Goal: Task Accomplishment & Management: Manage account settings

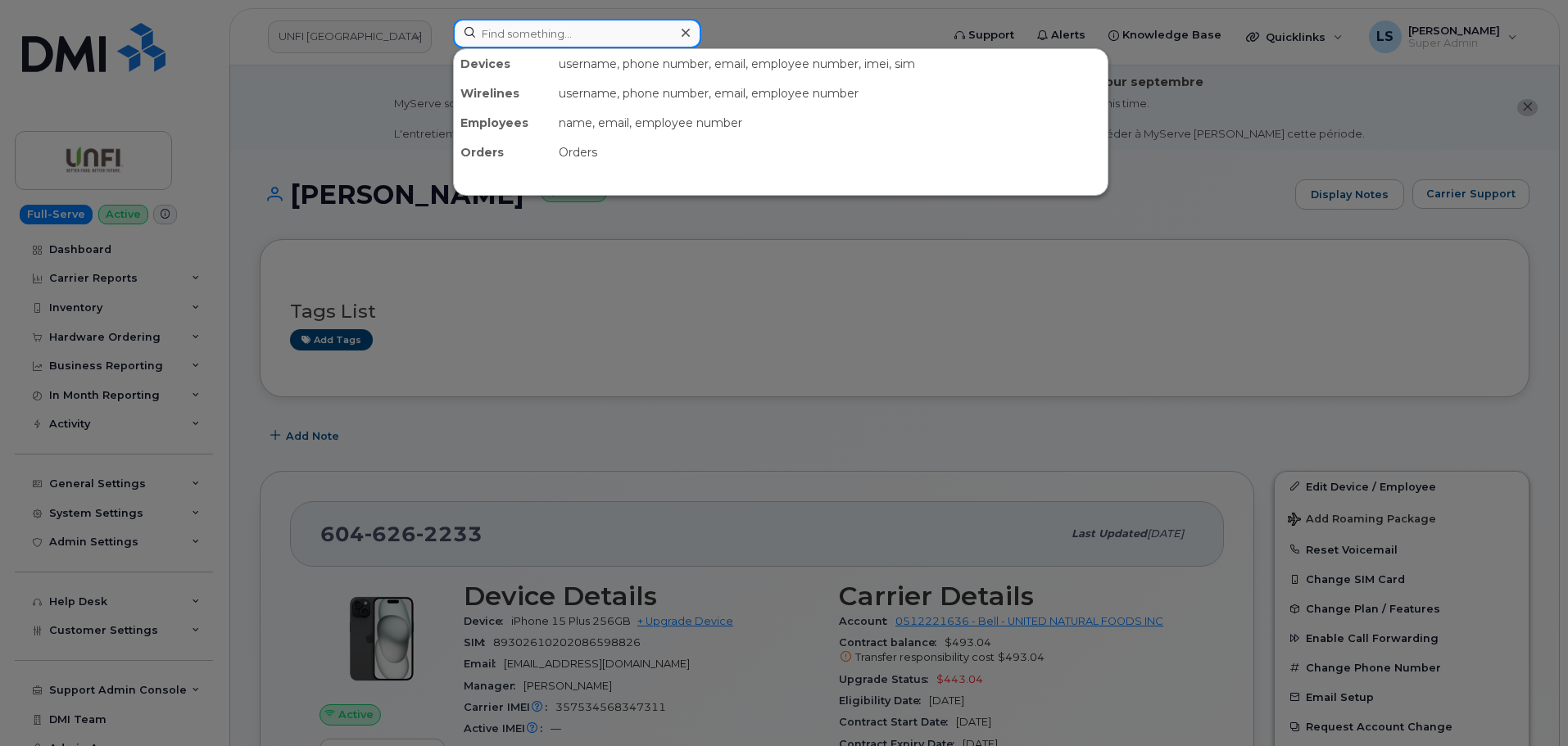
click at [579, 23] on input at bounding box center [576, 33] width 248 height 30
paste input "6143952334"
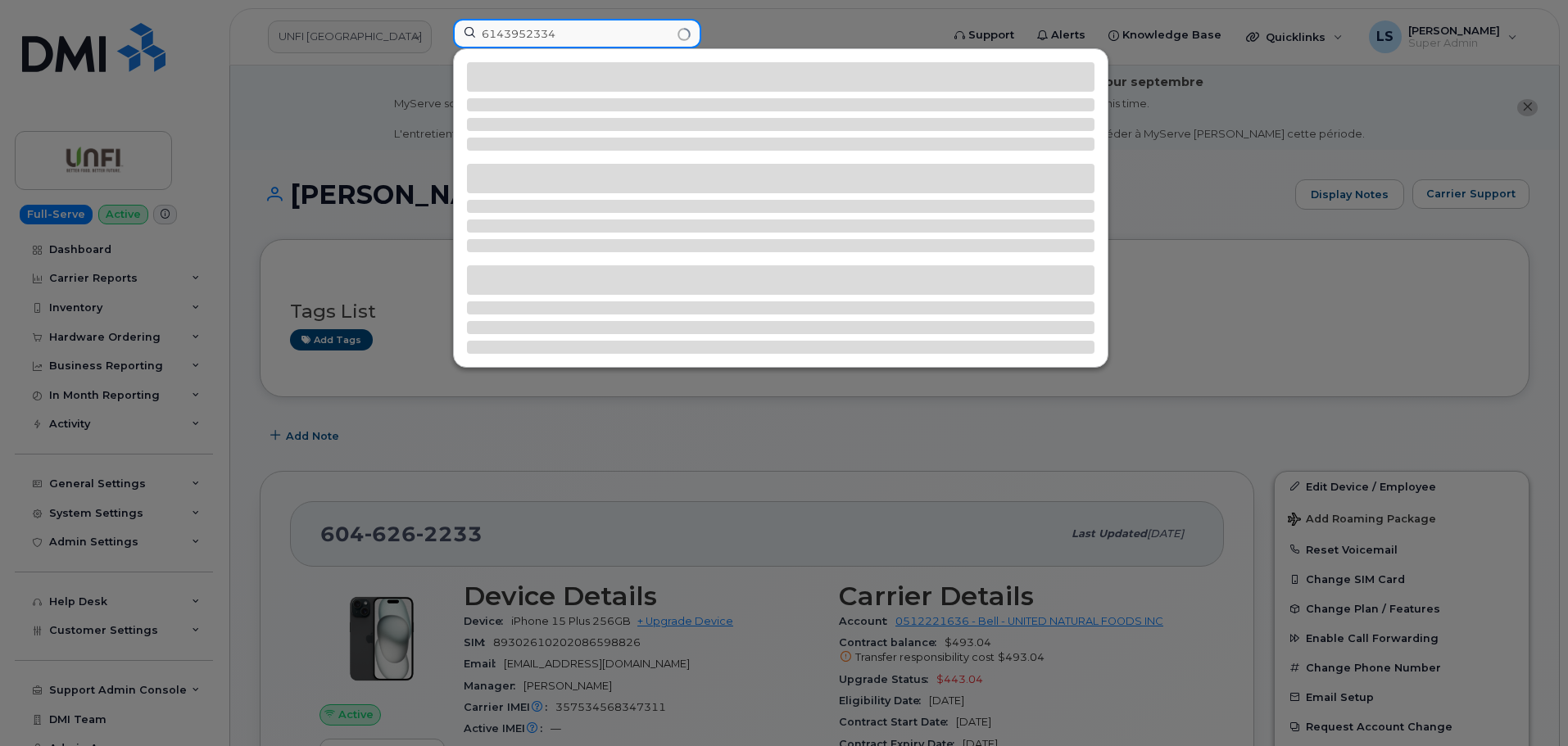
type input "6143952334"
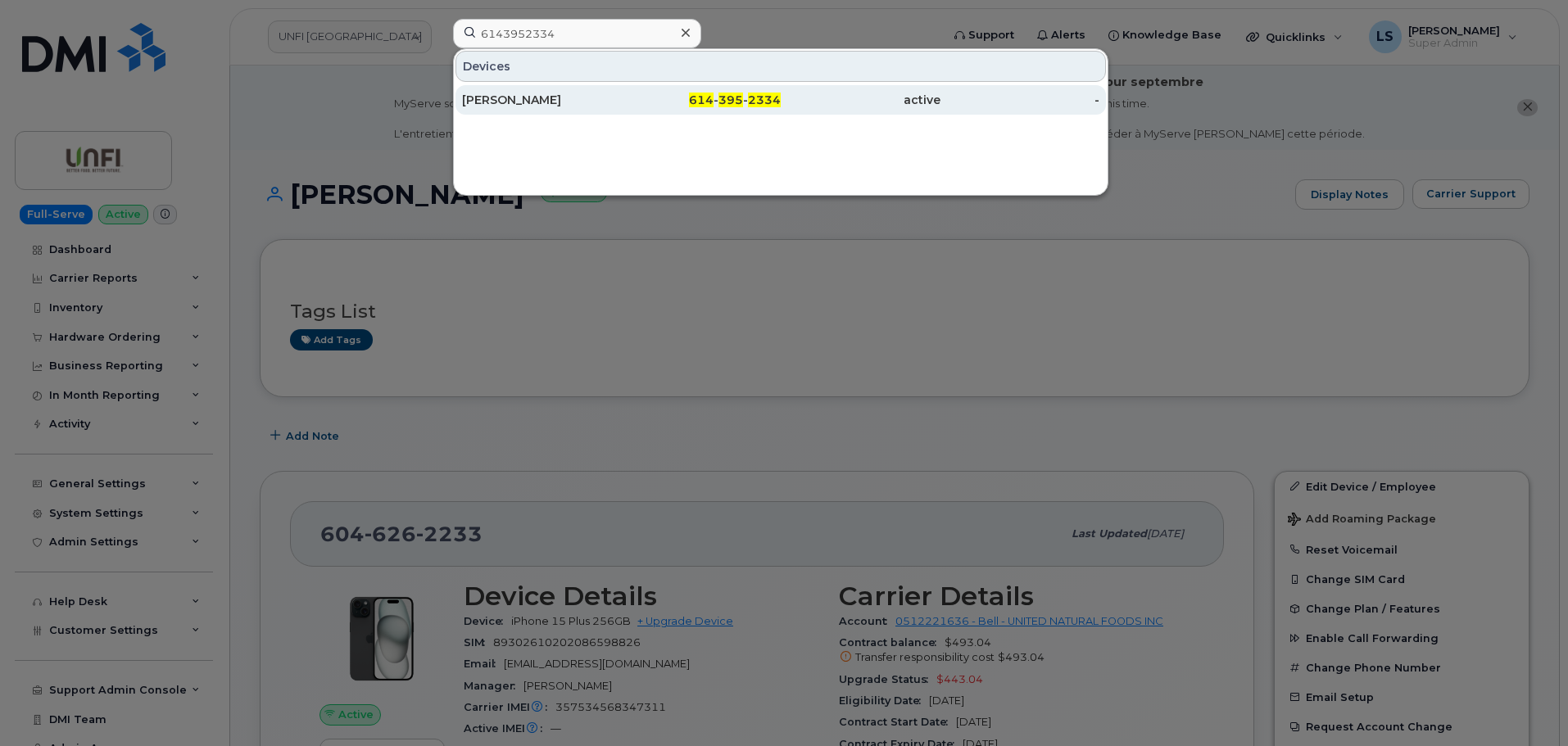
click at [626, 95] on div "614 - 395 - 2334" at bounding box center [702, 99] width 160 height 16
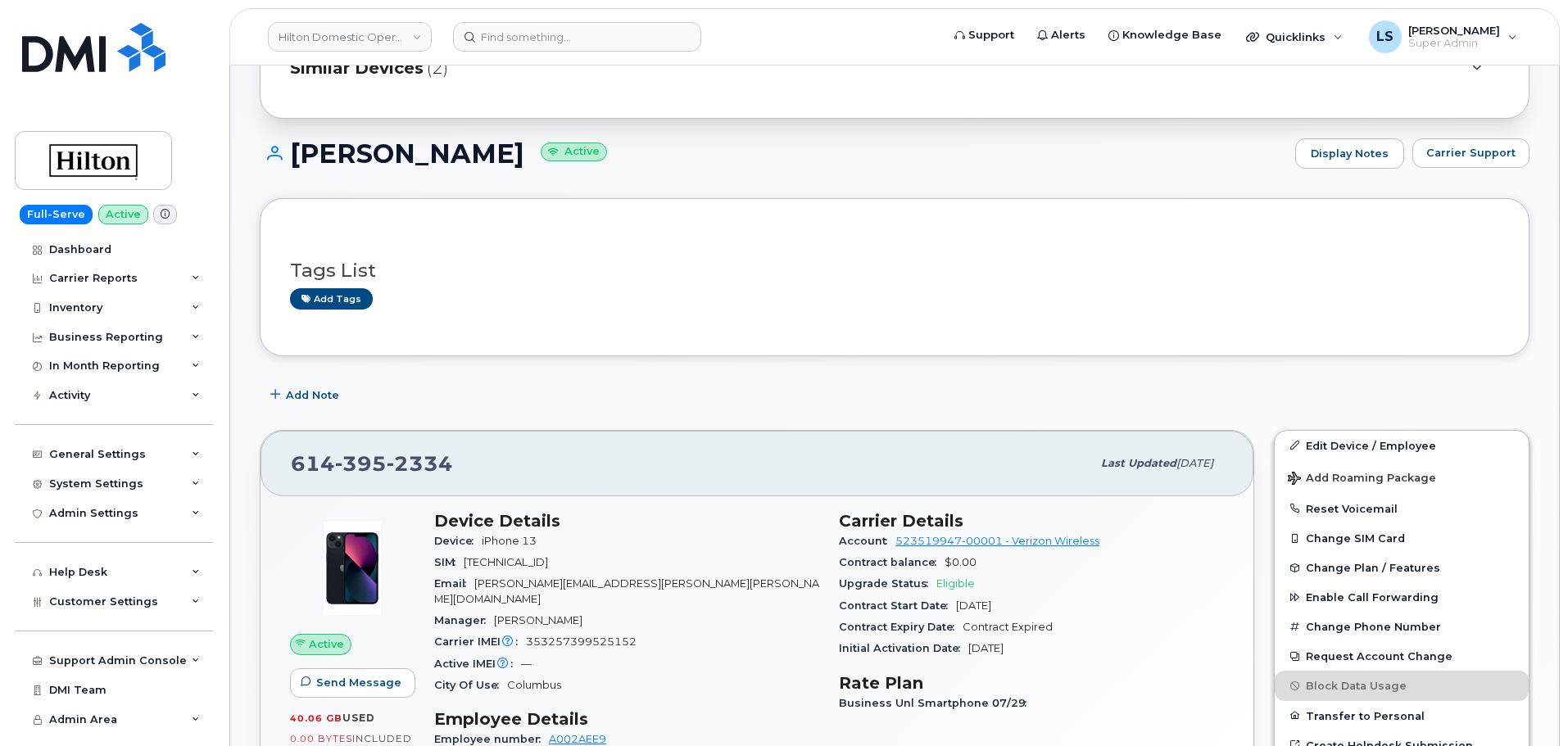
scroll to position [410, 0]
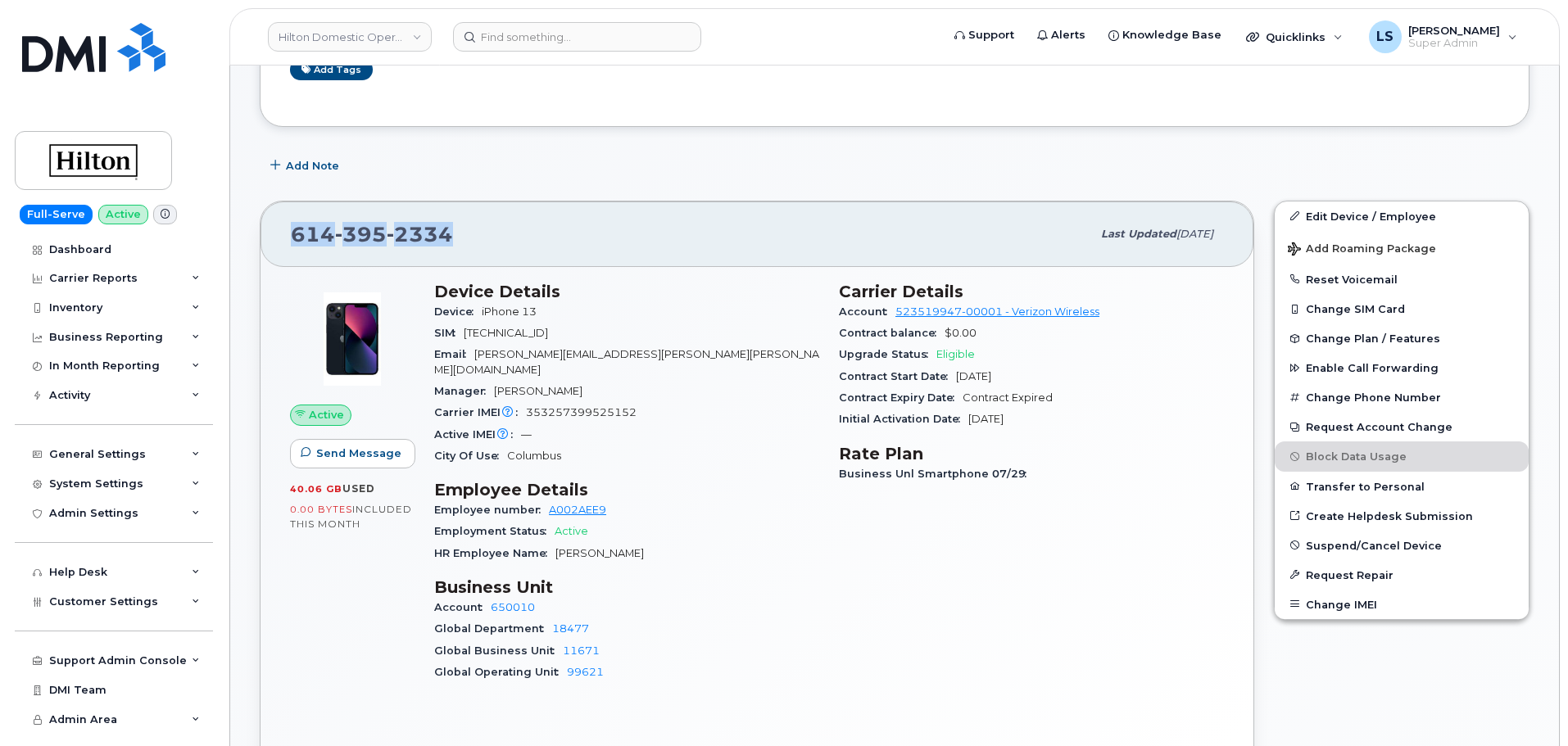
drag, startPoint x: 496, startPoint y: 223, endPoint x: 291, endPoint y: 232, distance: 205.2
click at [291, 232] on div "614 395 2334" at bounding box center [691, 234] width 800 height 34
copy span "614 395 2334"
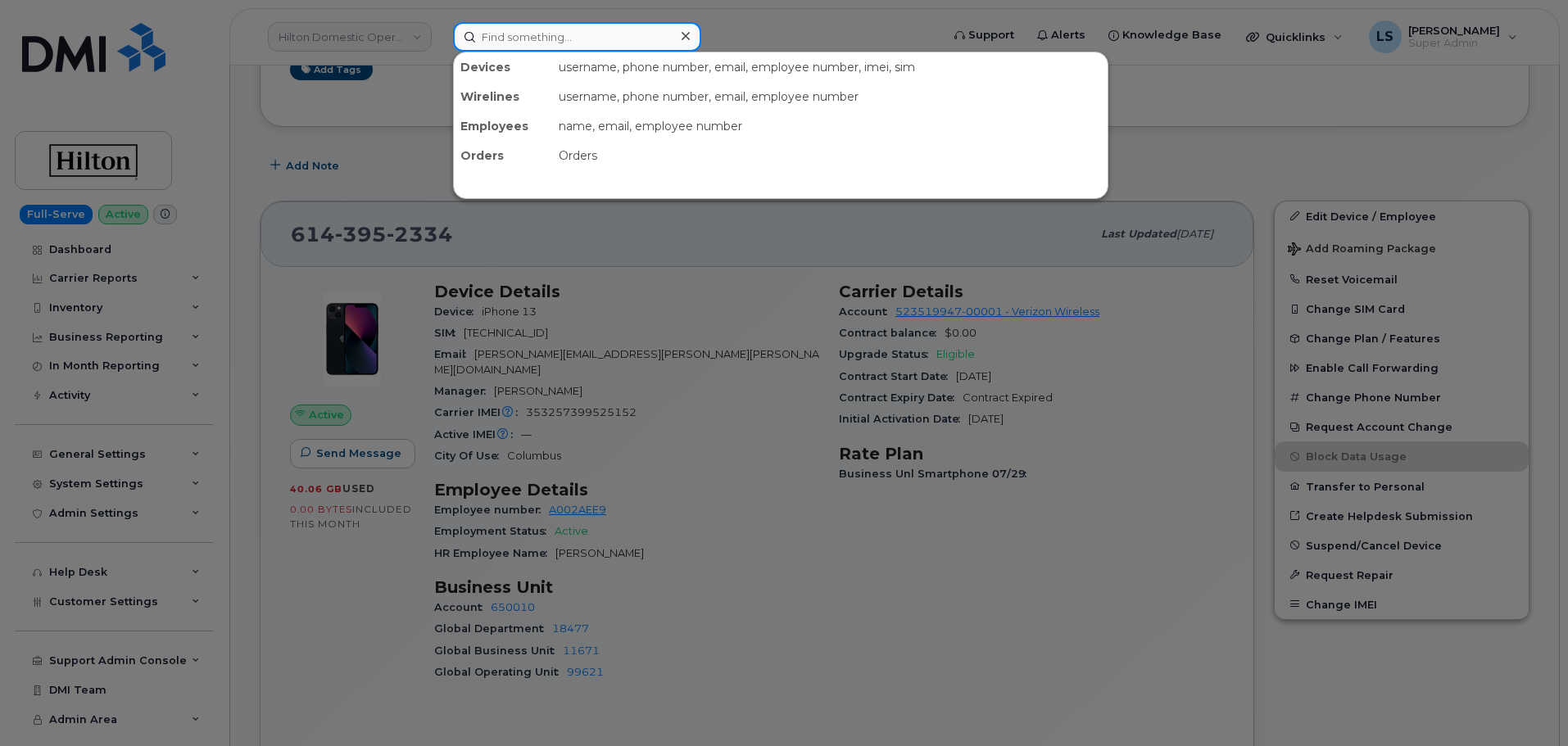
click at [560, 41] on input at bounding box center [576, 36] width 248 height 30
paste input "(949)359-3612"
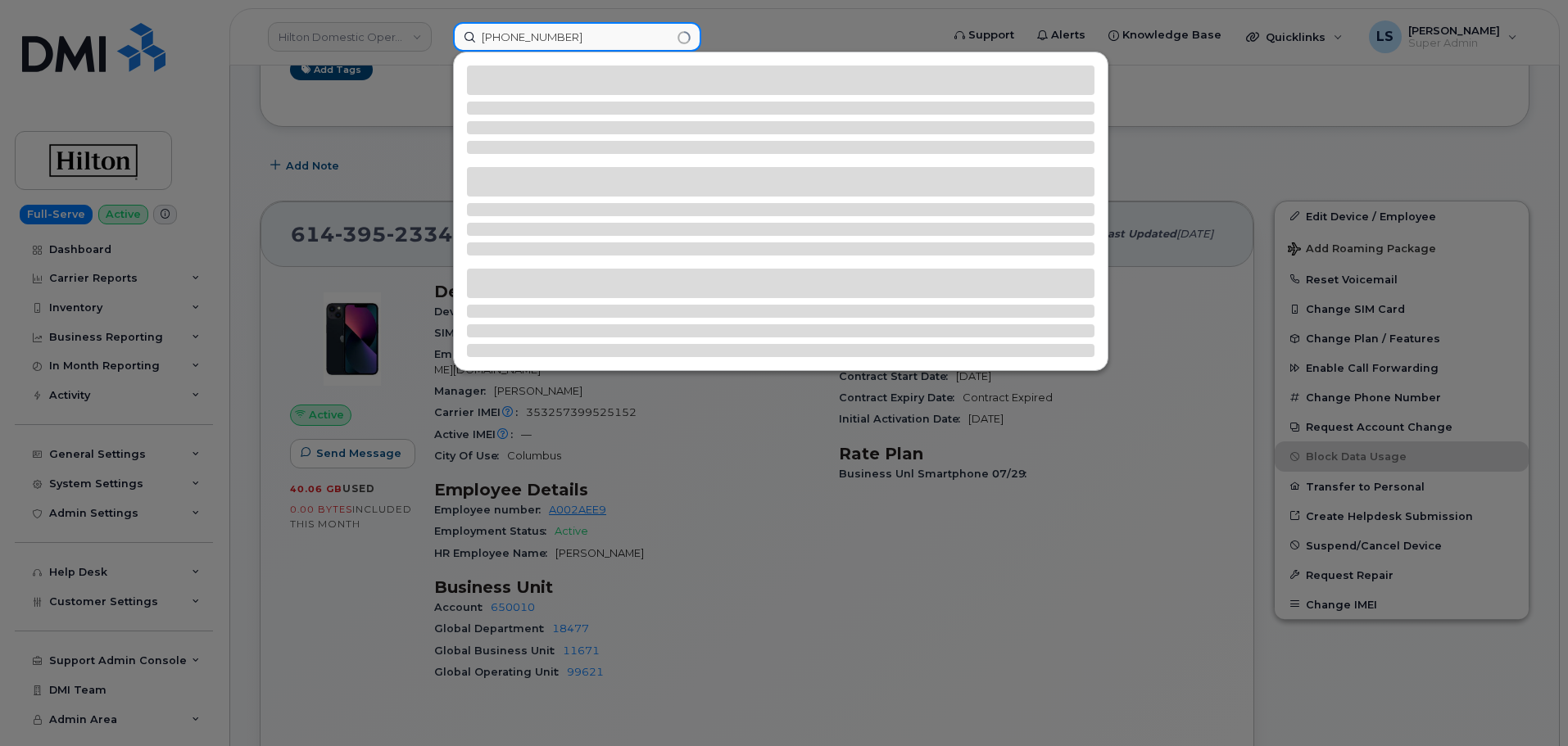
click at [534, 38] on input "(949)359-3612" at bounding box center [576, 36] width 248 height 30
click at [511, 35] on input "(949)3593612" at bounding box center [576, 36] width 248 height 30
click at [488, 39] on input "(9493593612" at bounding box center [576, 36] width 248 height 30
click at [585, 46] on input "9493593612" at bounding box center [576, 36] width 248 height 30
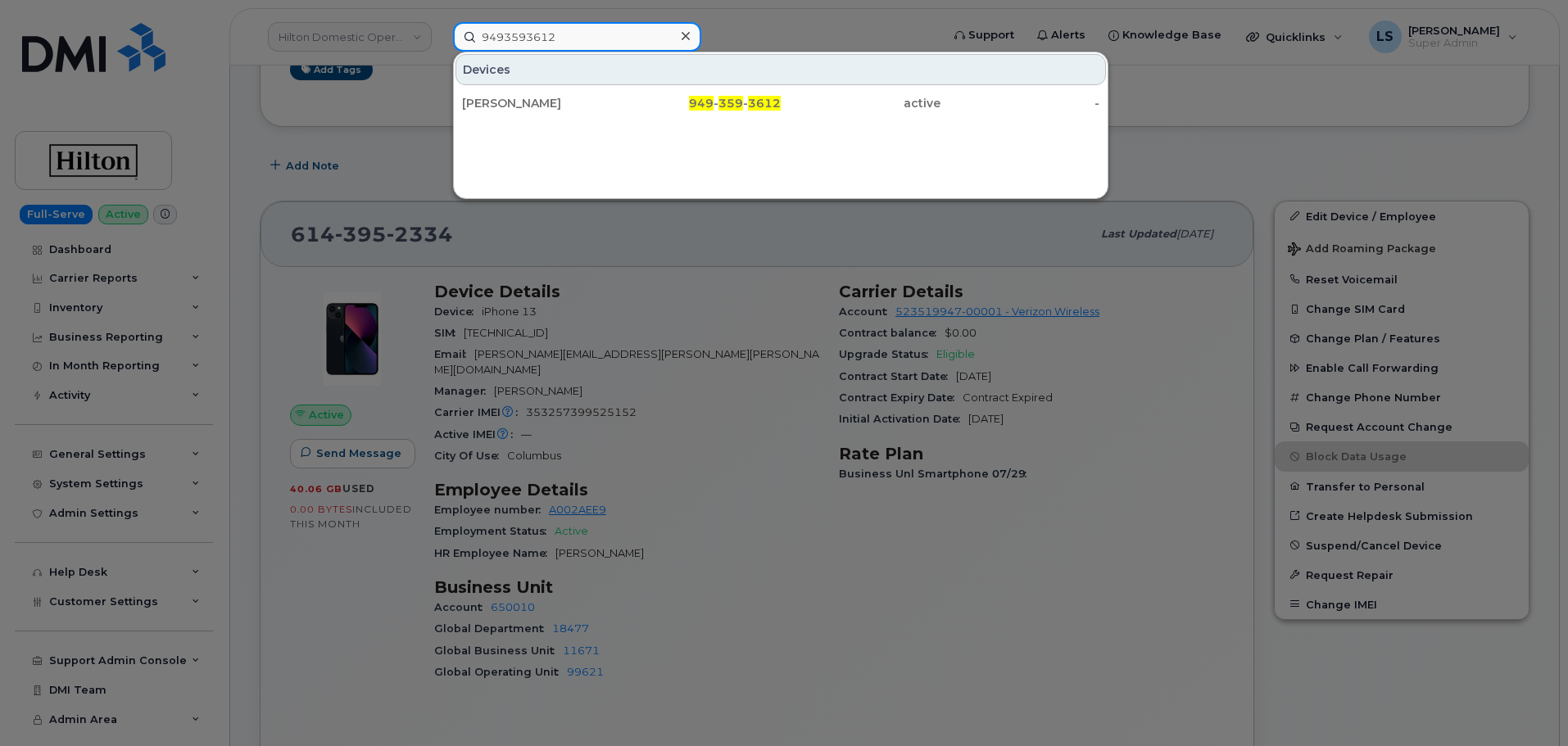
type input "9493593612"
click at [563, 100] on div "Kathy Zecena" at bounding box center [542, 103] width 160 height 16
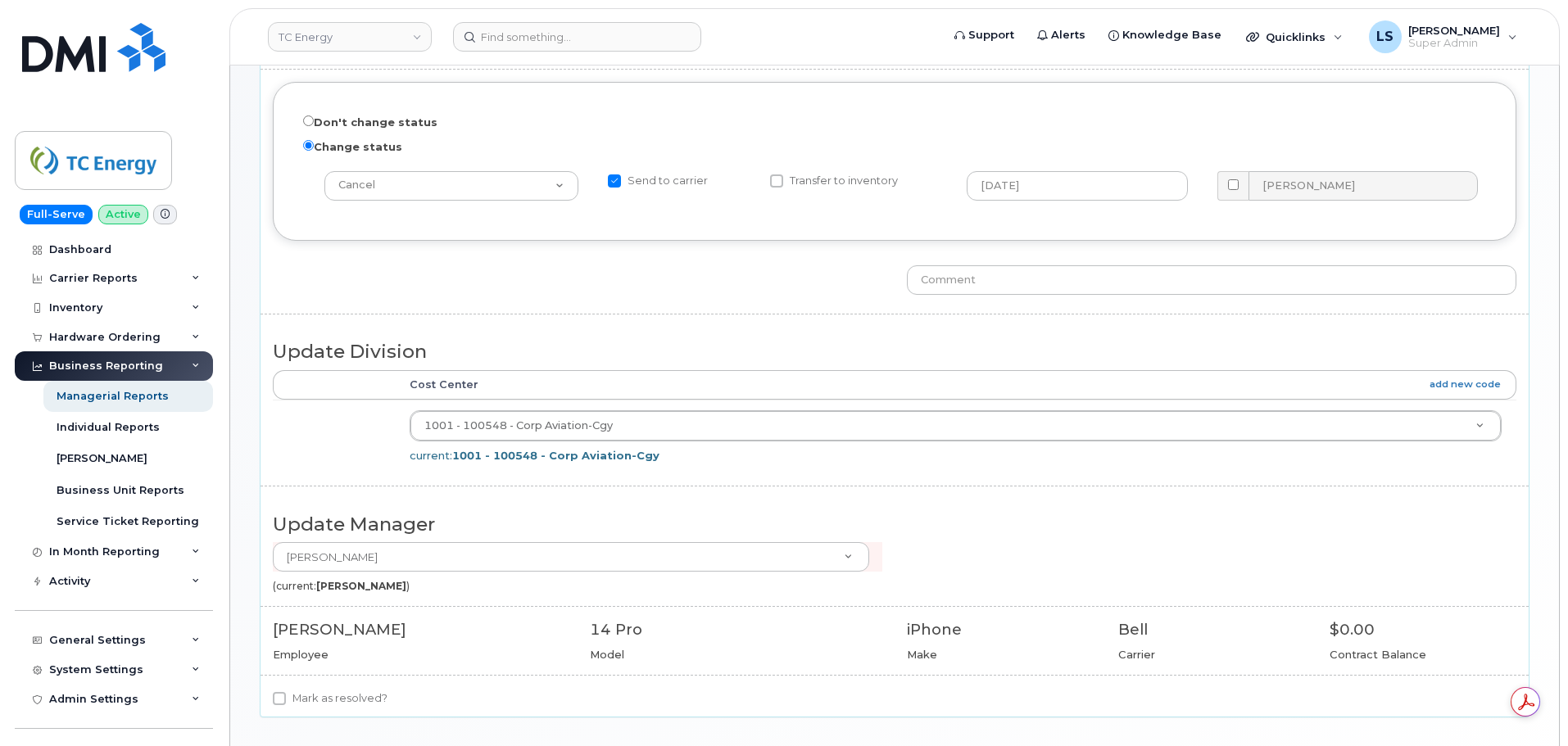
scroll to position [328, 0]
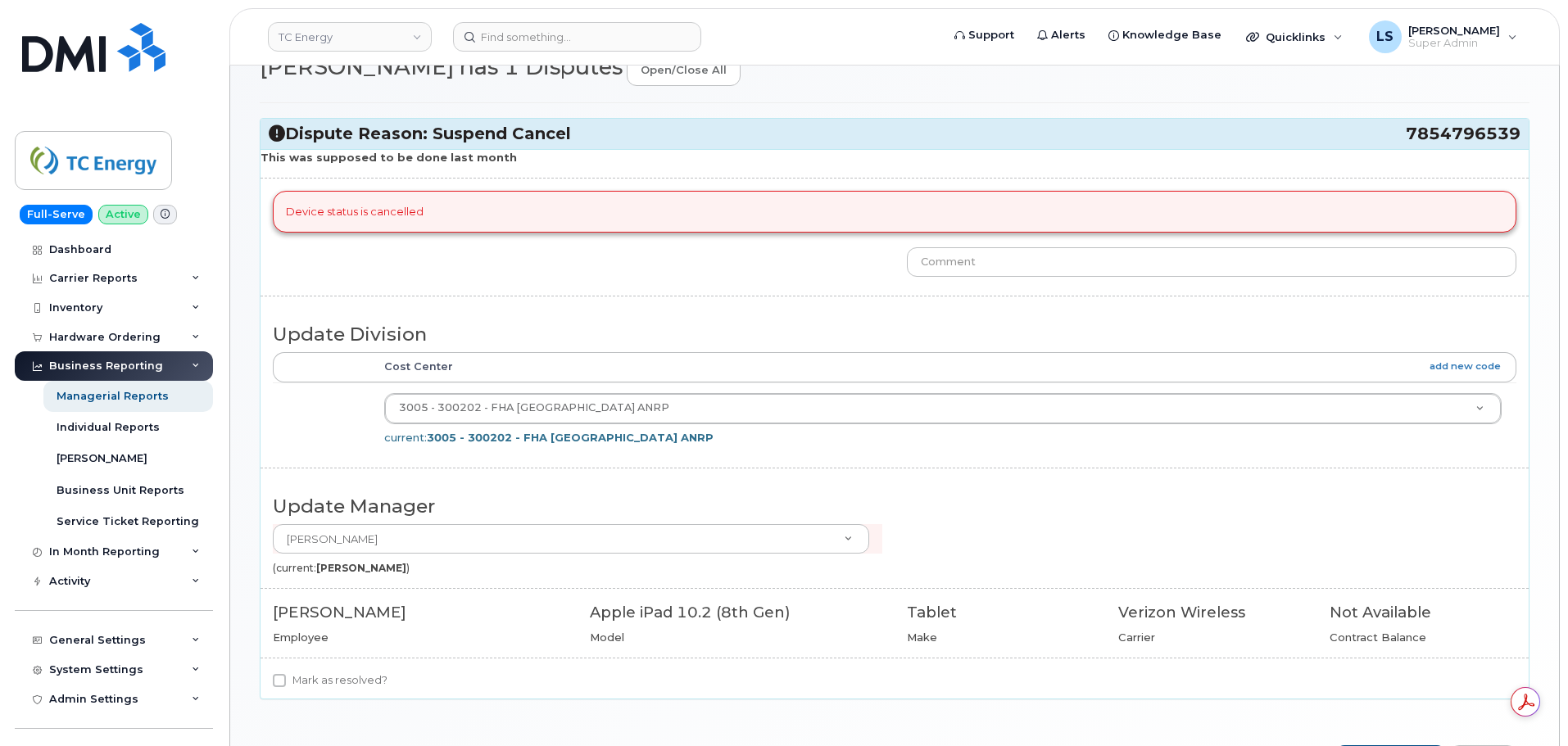
scroll to position [306, 0]
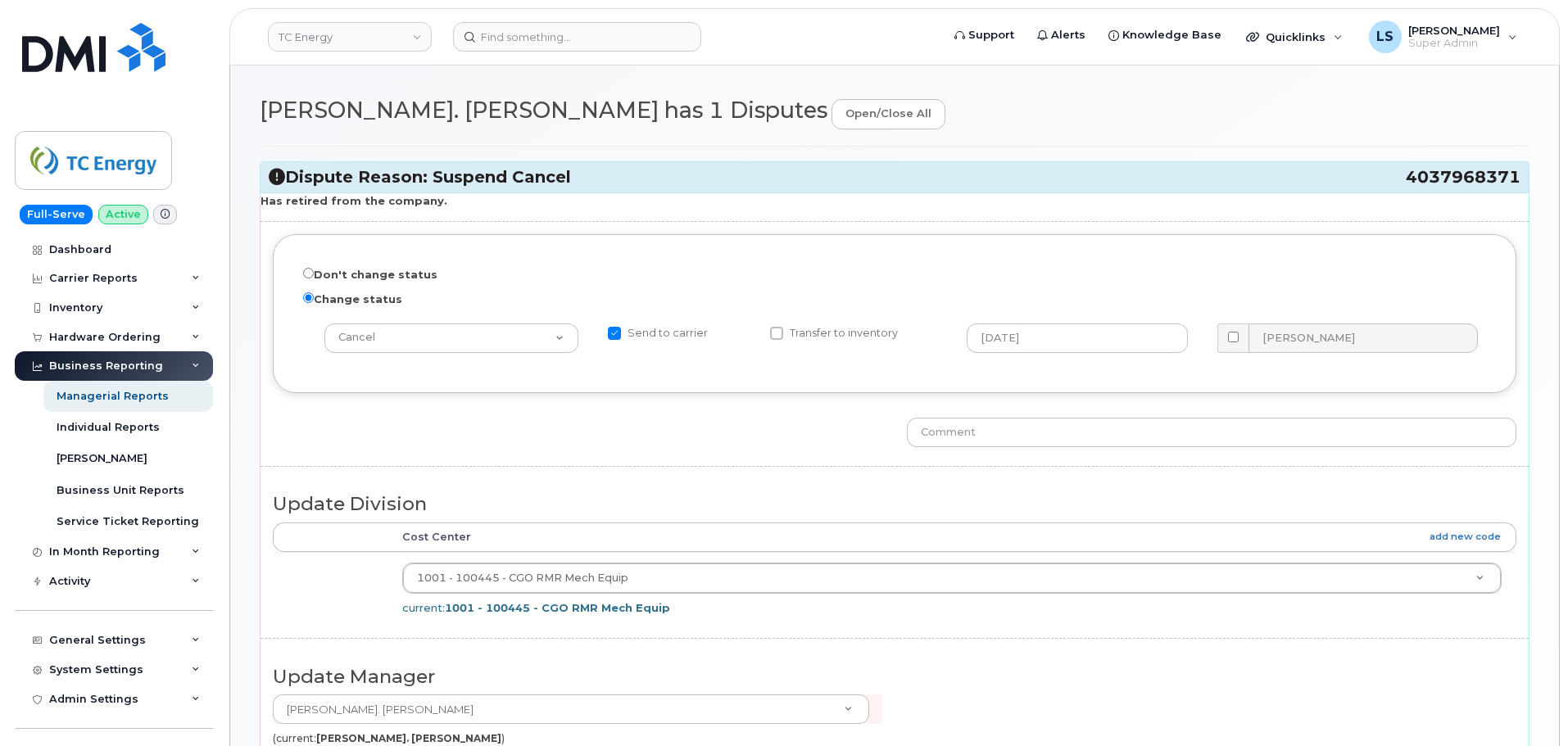
scroll to position [164, 0]
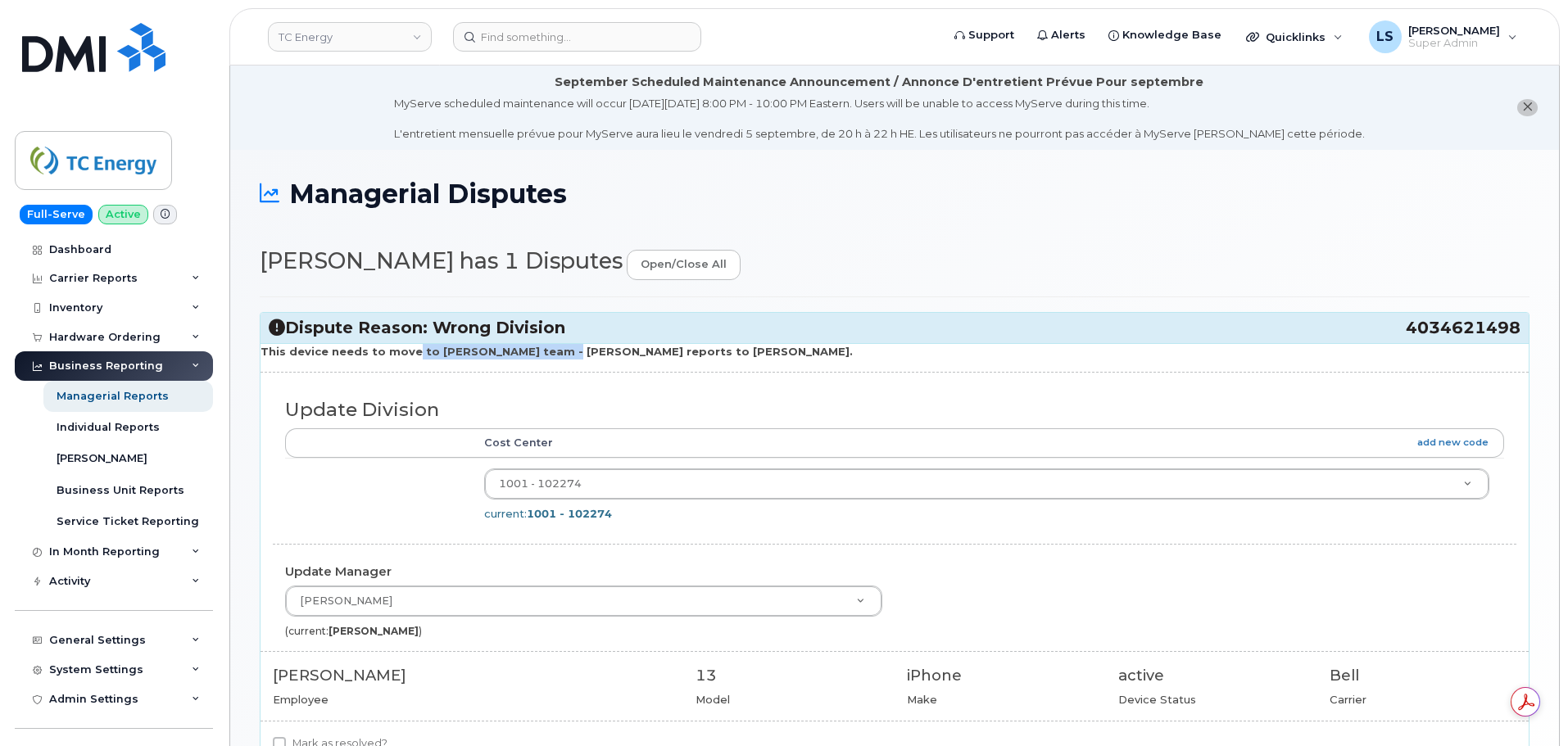
drag, startPoint x: 408, startPoint y: 352, endPoint x: 541, endPoint y: 357, distance: 133.1
click at [540, 357] on strong "This device needs to move to Andrew Willard's team - Mark McCann reports to And…" at bounding box center [556, 352] width 593 height 13
click at [542, 357] on strong "This device needs to move to Andrew Willard's team - Mark McCann reports to And…" at bounding box center [556, 352] width 593 height 13
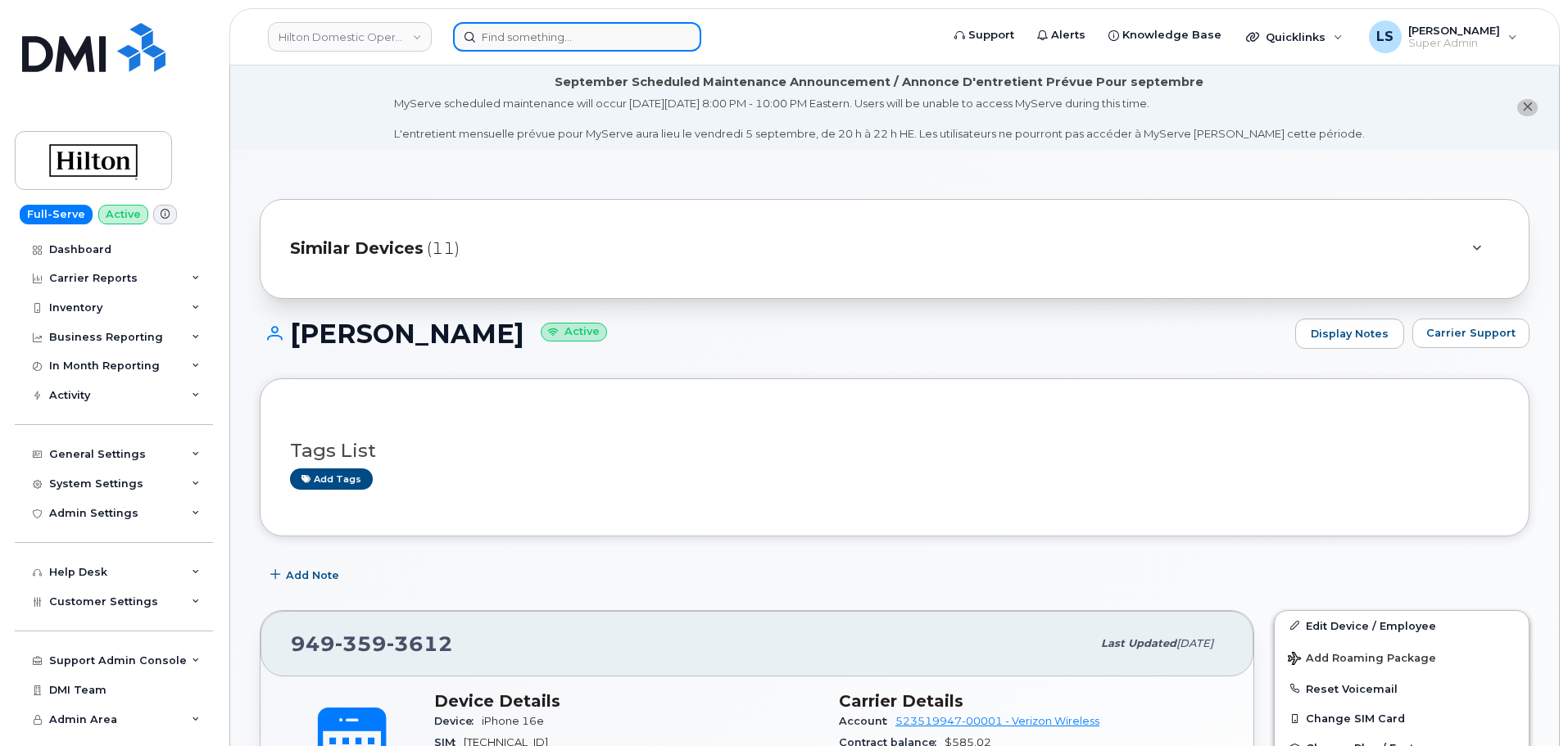
click at [587, 39] on input at bounding box center [576, 36] width 248 height 30
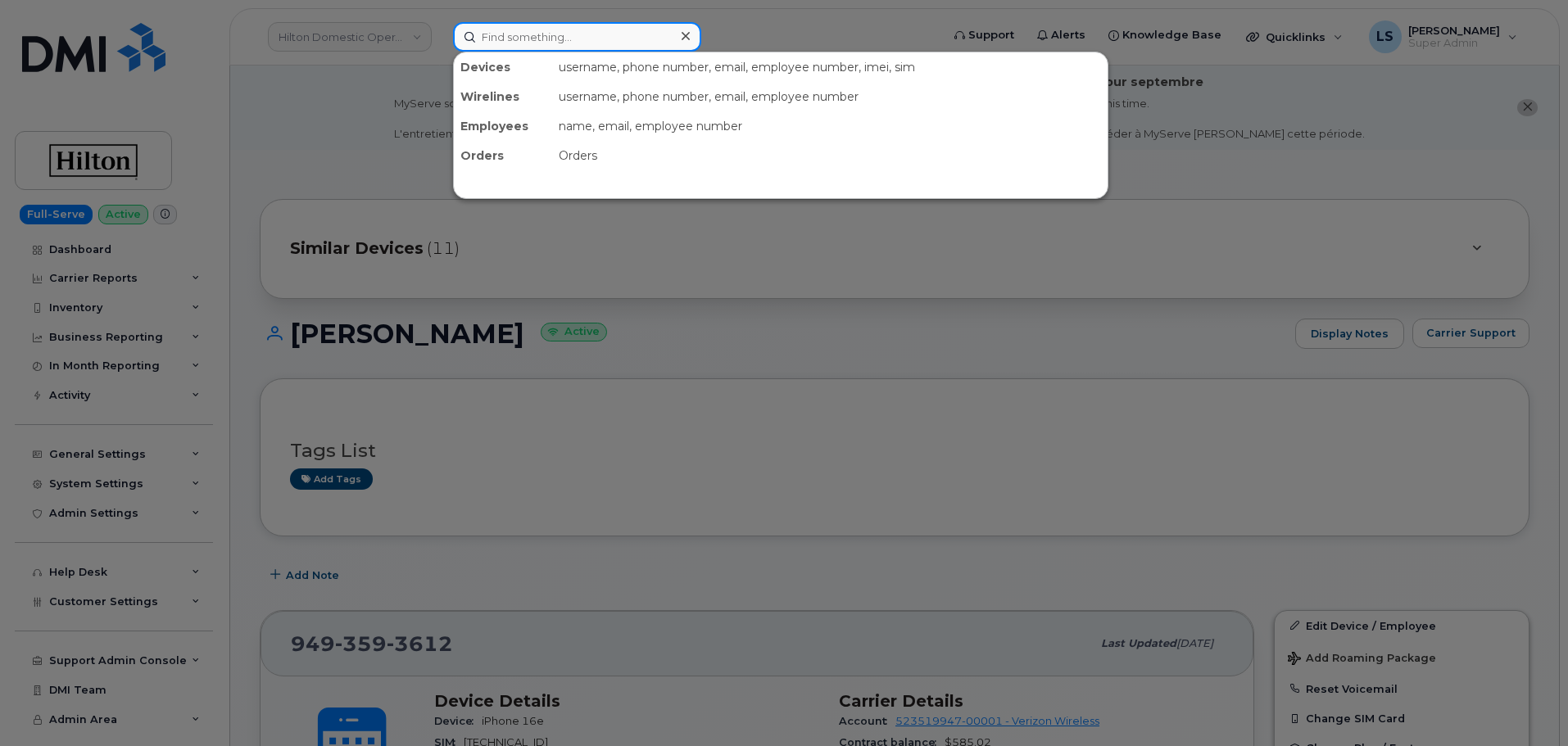
paste input "(949)291-3530"
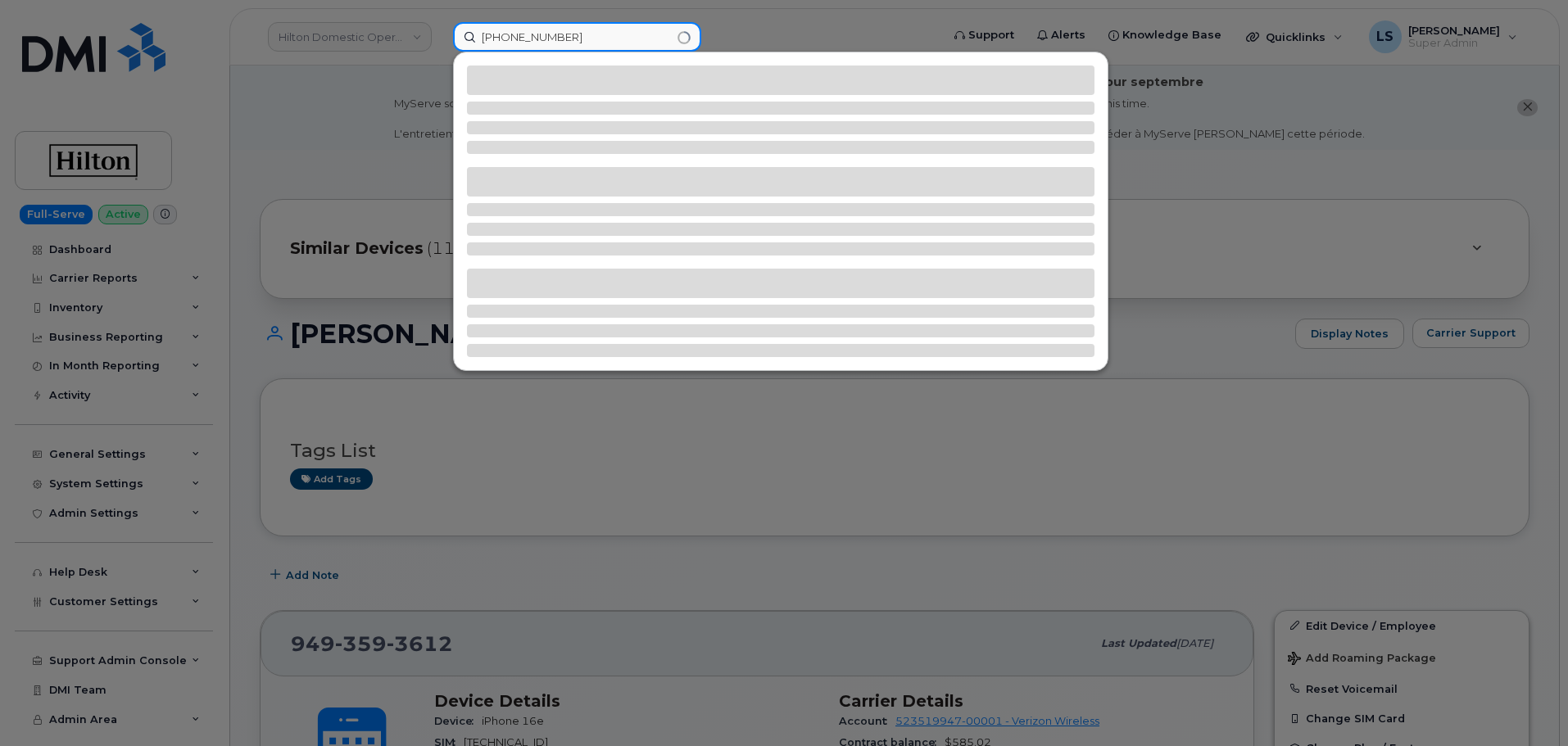
type input "(949)291-3530"
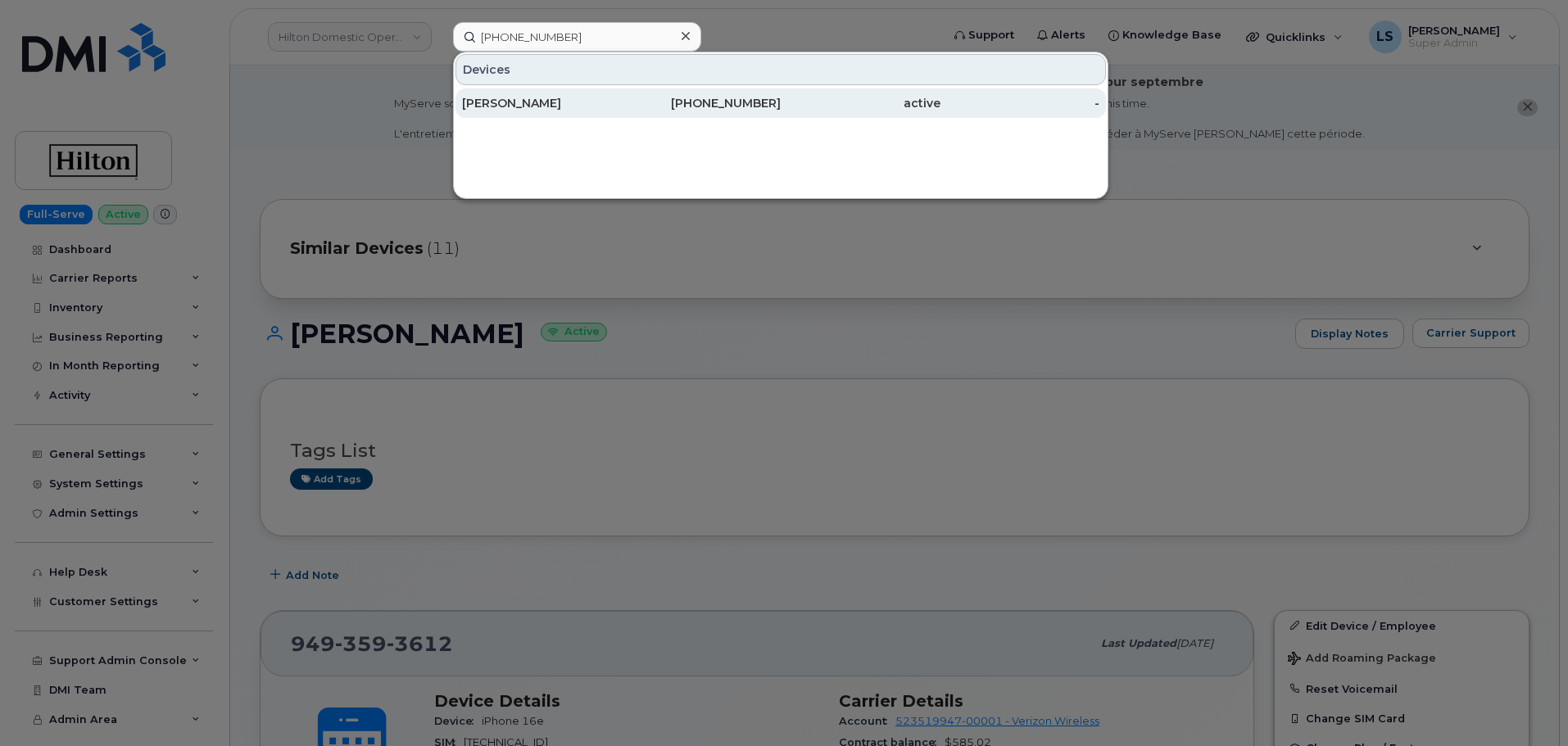
click at [588, 112] on div "Valerie Cote" at bounding box center [542, 103] width 160 height 30
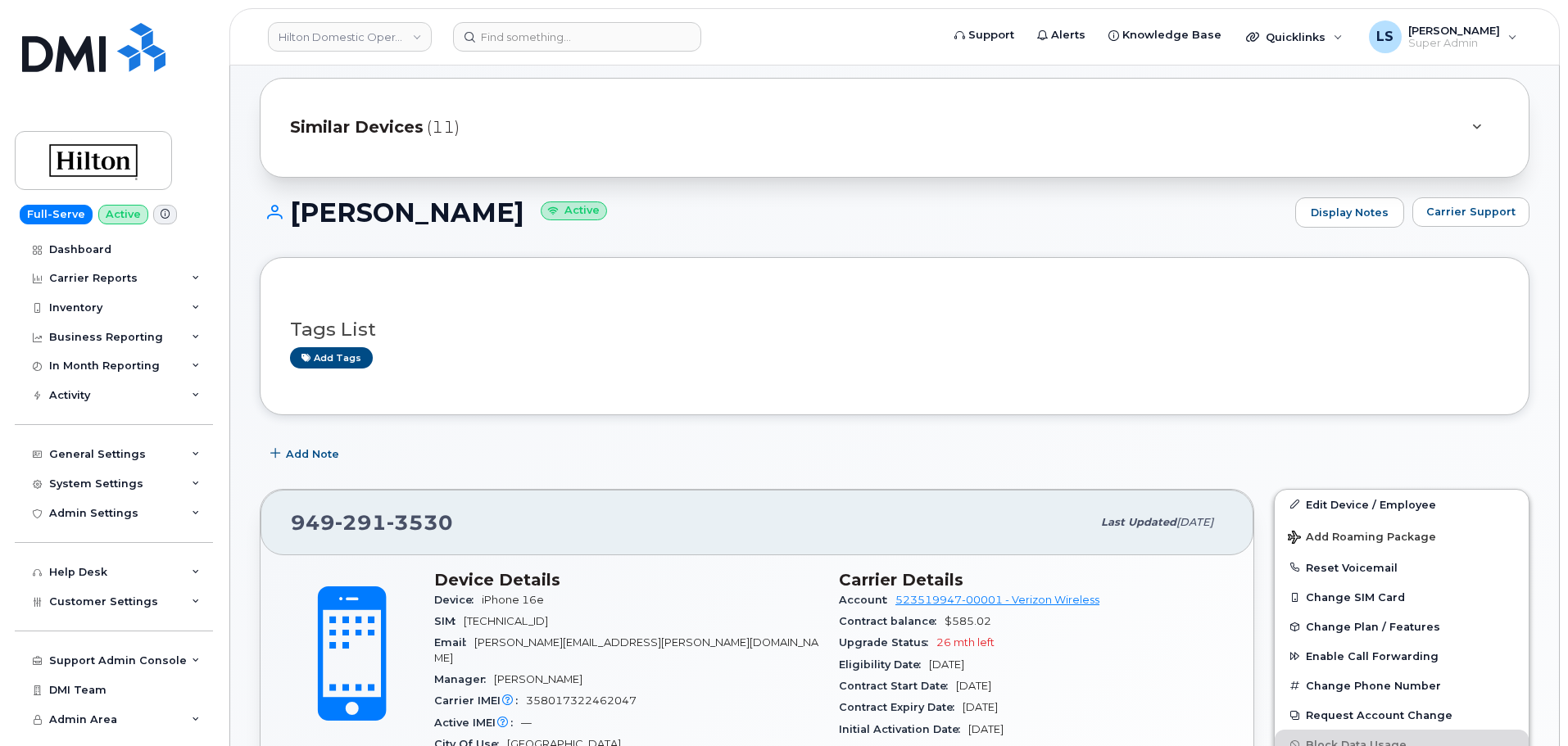
scroll to position [246, 0]
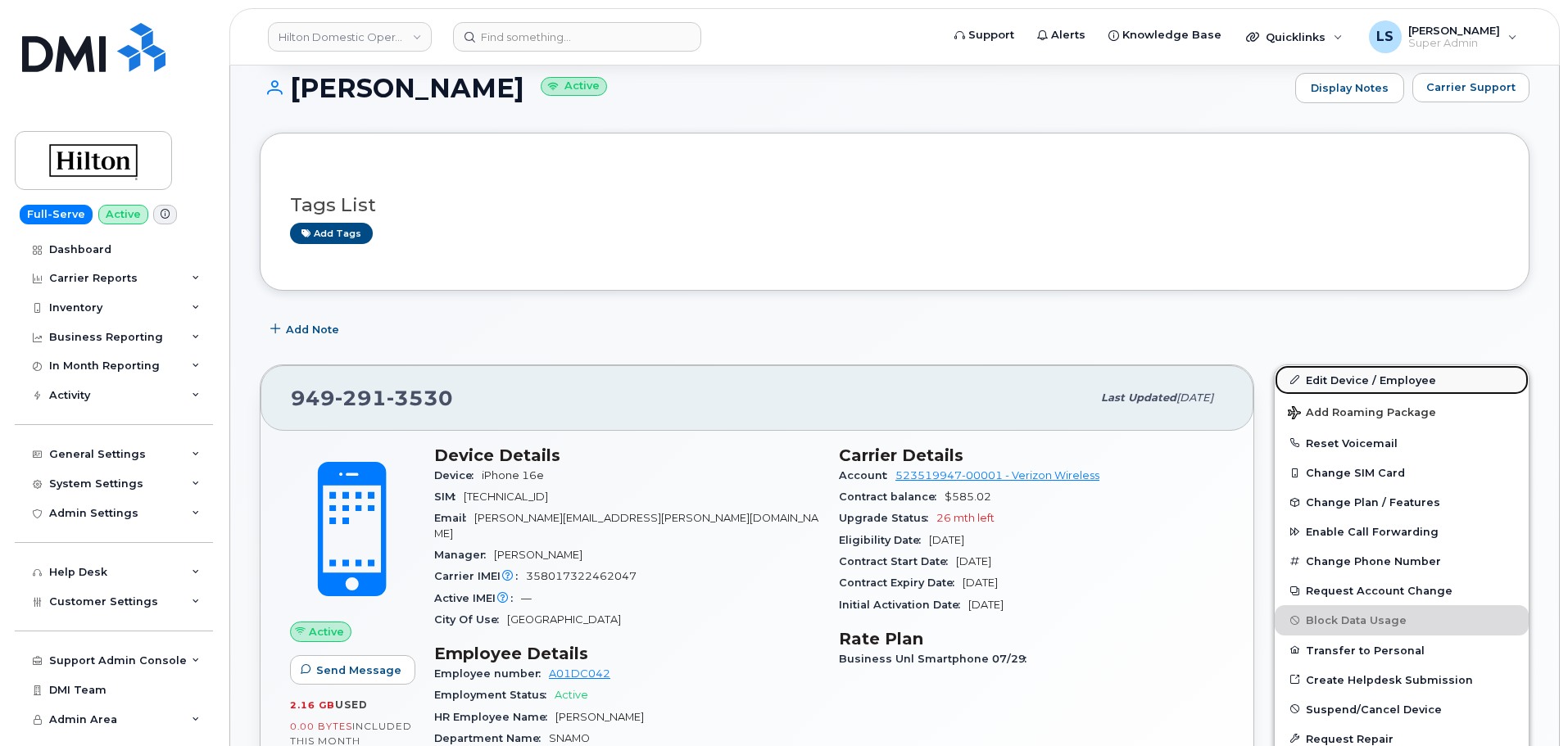
click at [1350, 378] on link "Edit Device / Employee" at bounding box center [1401, 379] width 254 height 30
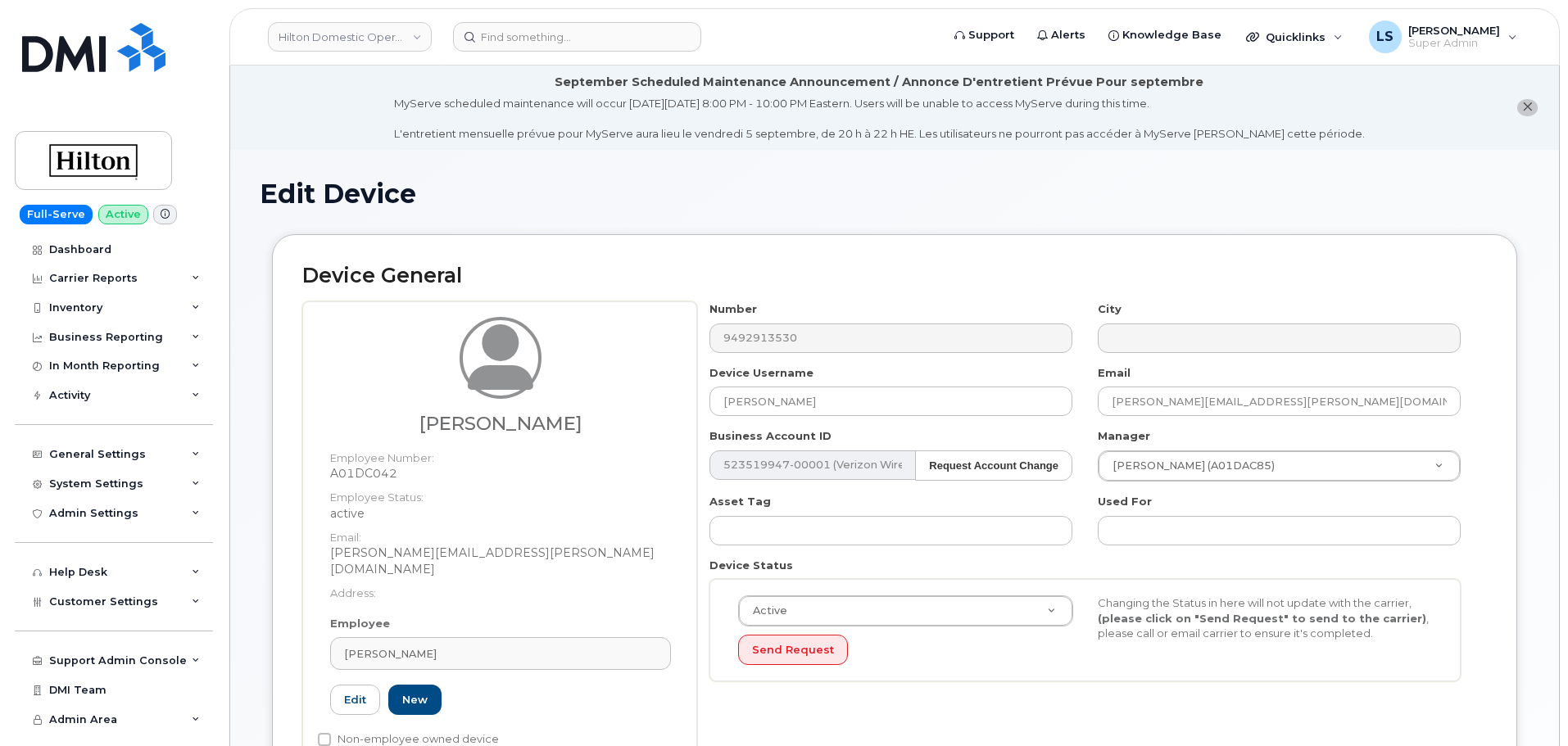
select select "34080331"
click at [556, 646] on div "[PERSON_NAME]" at bounding box center [500, 654] width 312 height 15
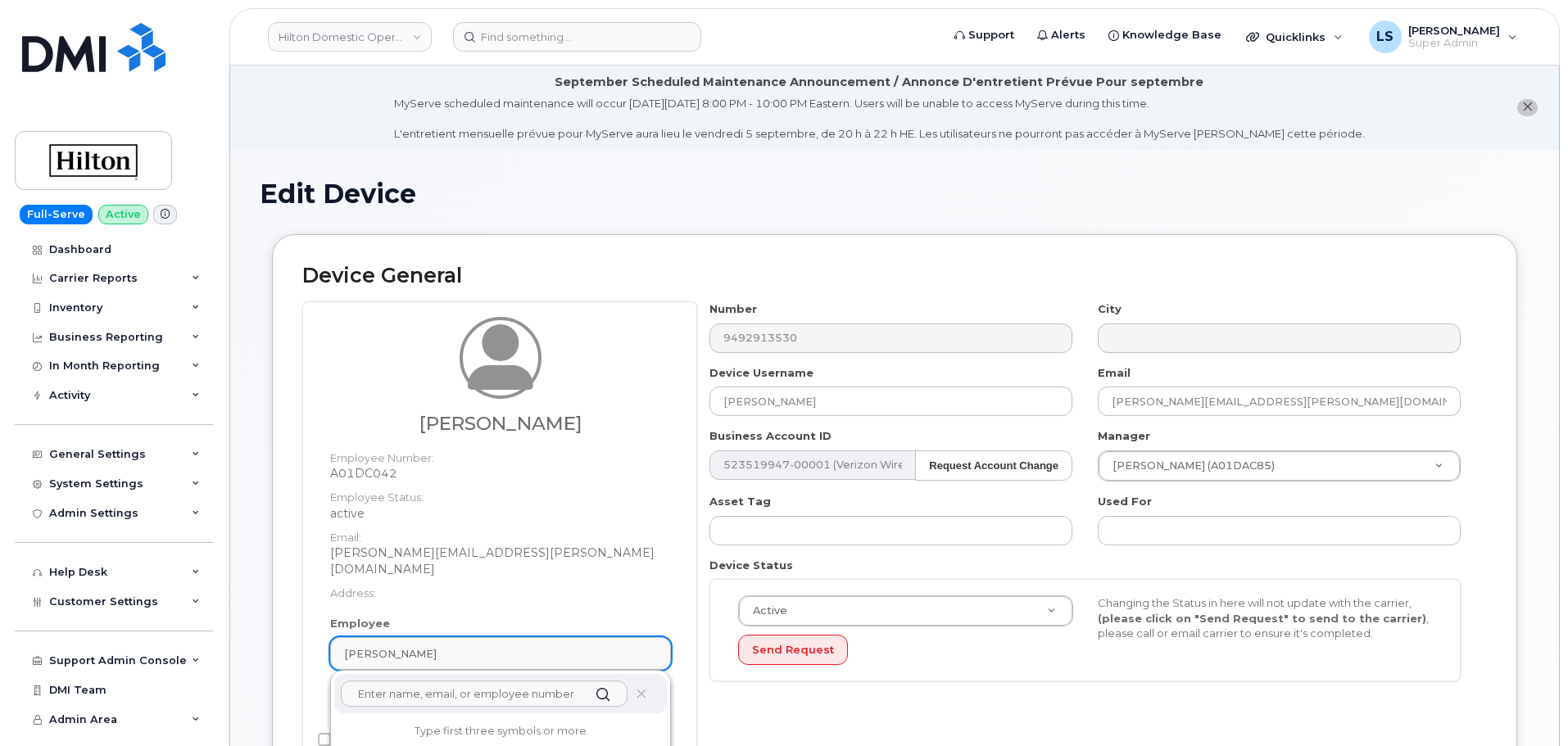
paste input "Giuliana Rivera"
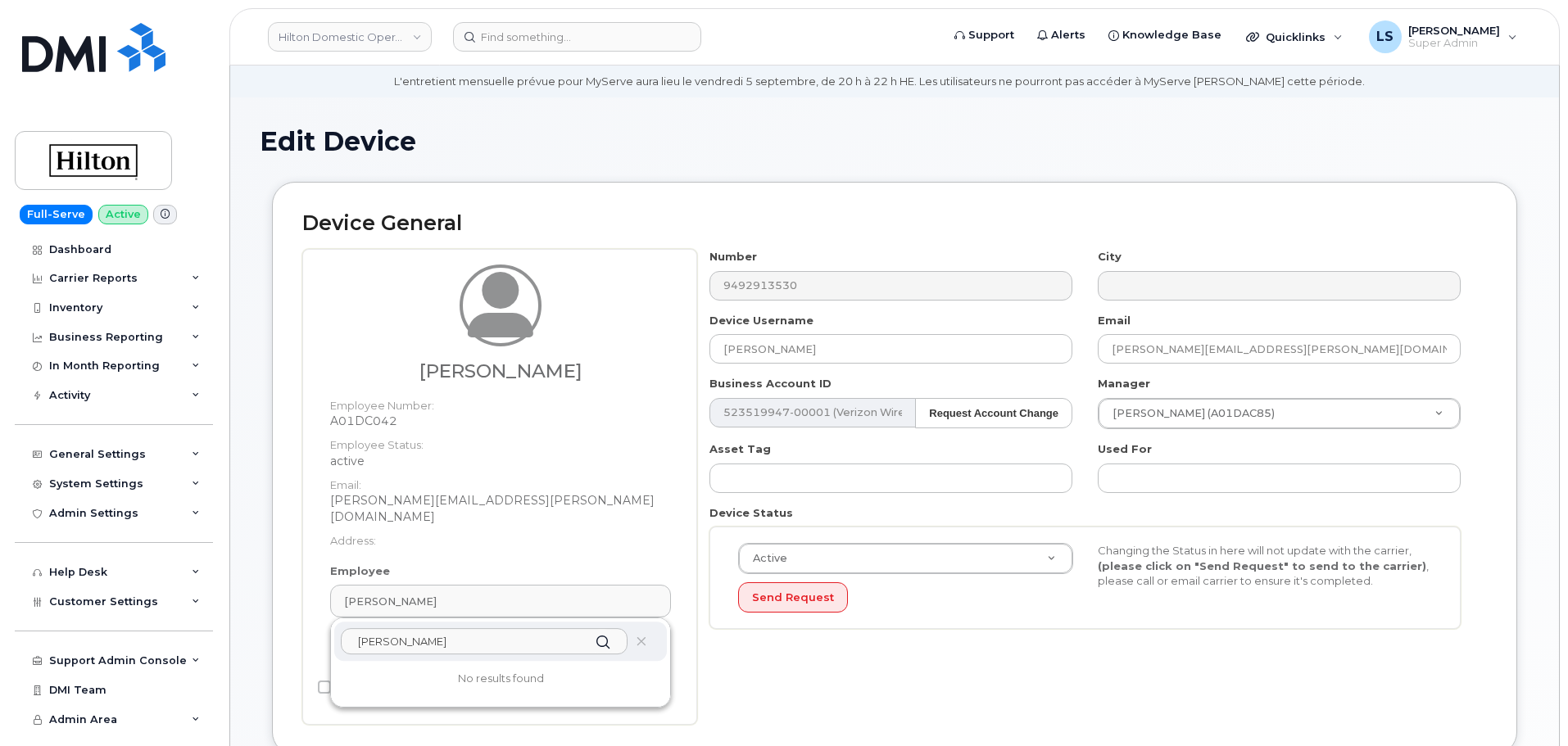
scroll to position [82, 0]
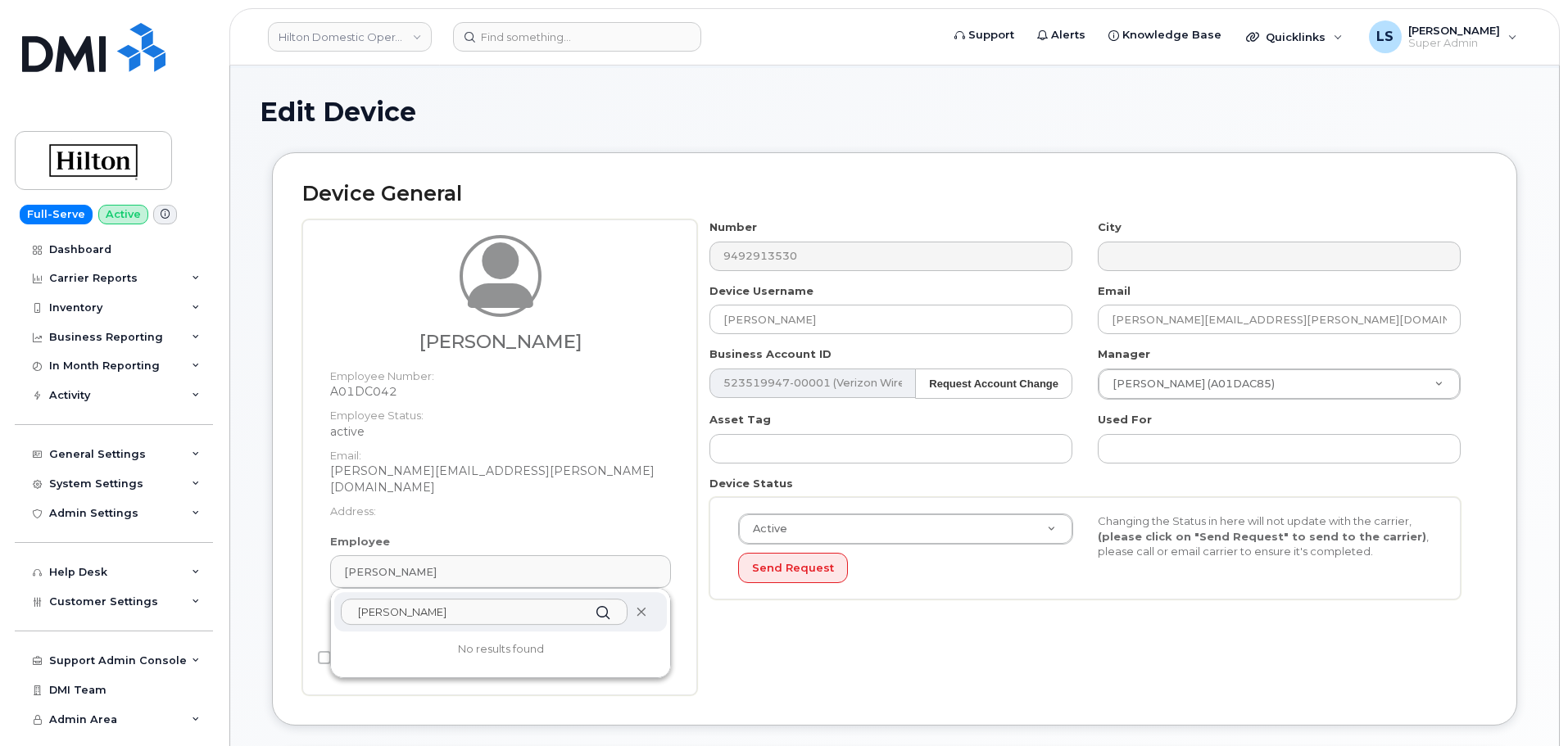
type input "[PERSON_NAME]"
click at [646, 607] on icon at bounding box center [640, 612] width 10 height 10
click at [858, 318] on input "[PERSON_NAME]" at bounding box center [891, 319] width 363 height 30
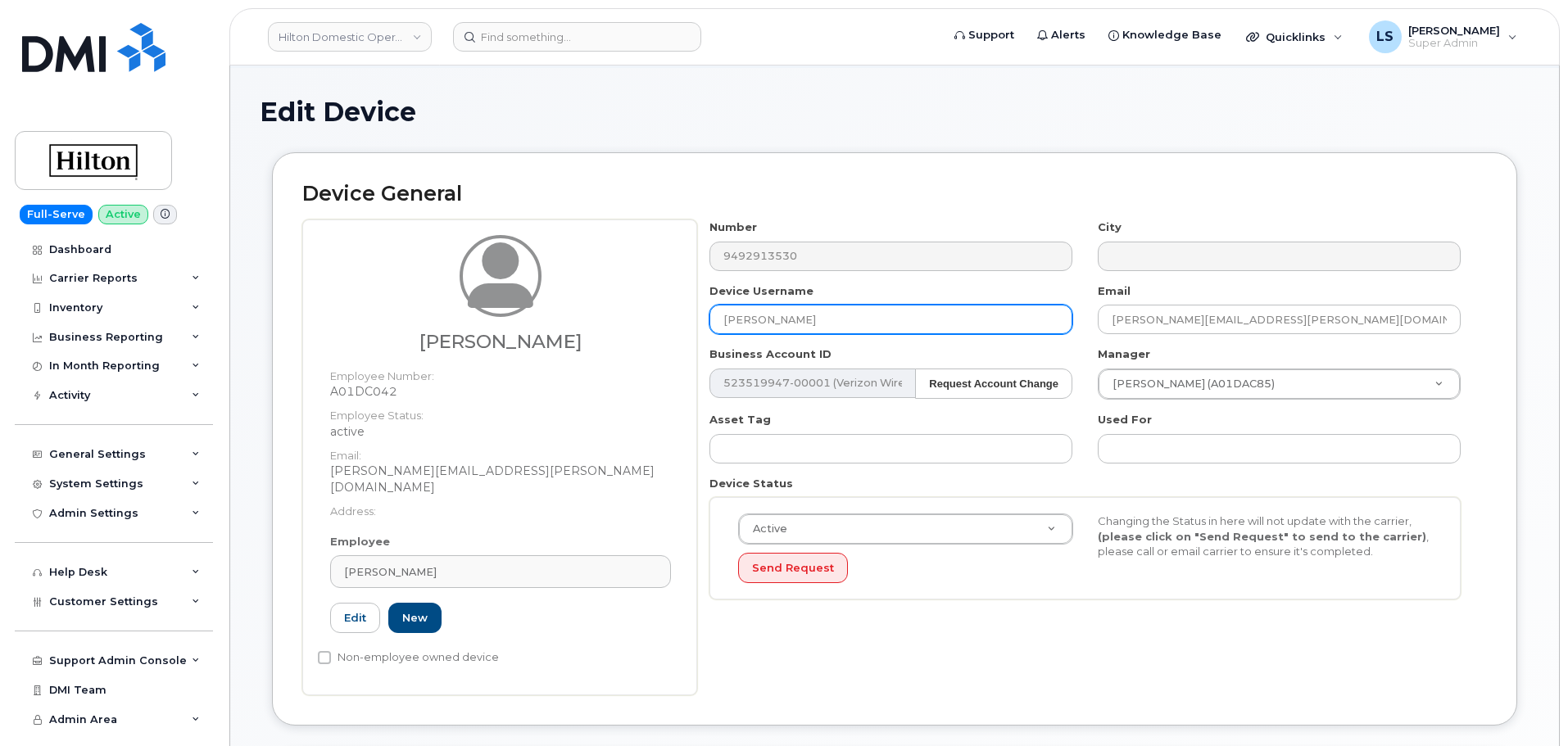
click at [858, 318] on input "[PERSON_NAME]" at bounding box center [891, 319] width 363 height 30
click at [857, 318] on input "[PERSON_NAME]" at bounding box center [891, 319] width 363 height 30
paste input "Giuliana Rivera"
type input "Giuliana Rivera"
click at [908, 645] on div "Number 9492913530 City Device Username Giuliana Rivera Email Valerie.Cote@waldo…" at bounding box center [1092, 457] width 790 height 476
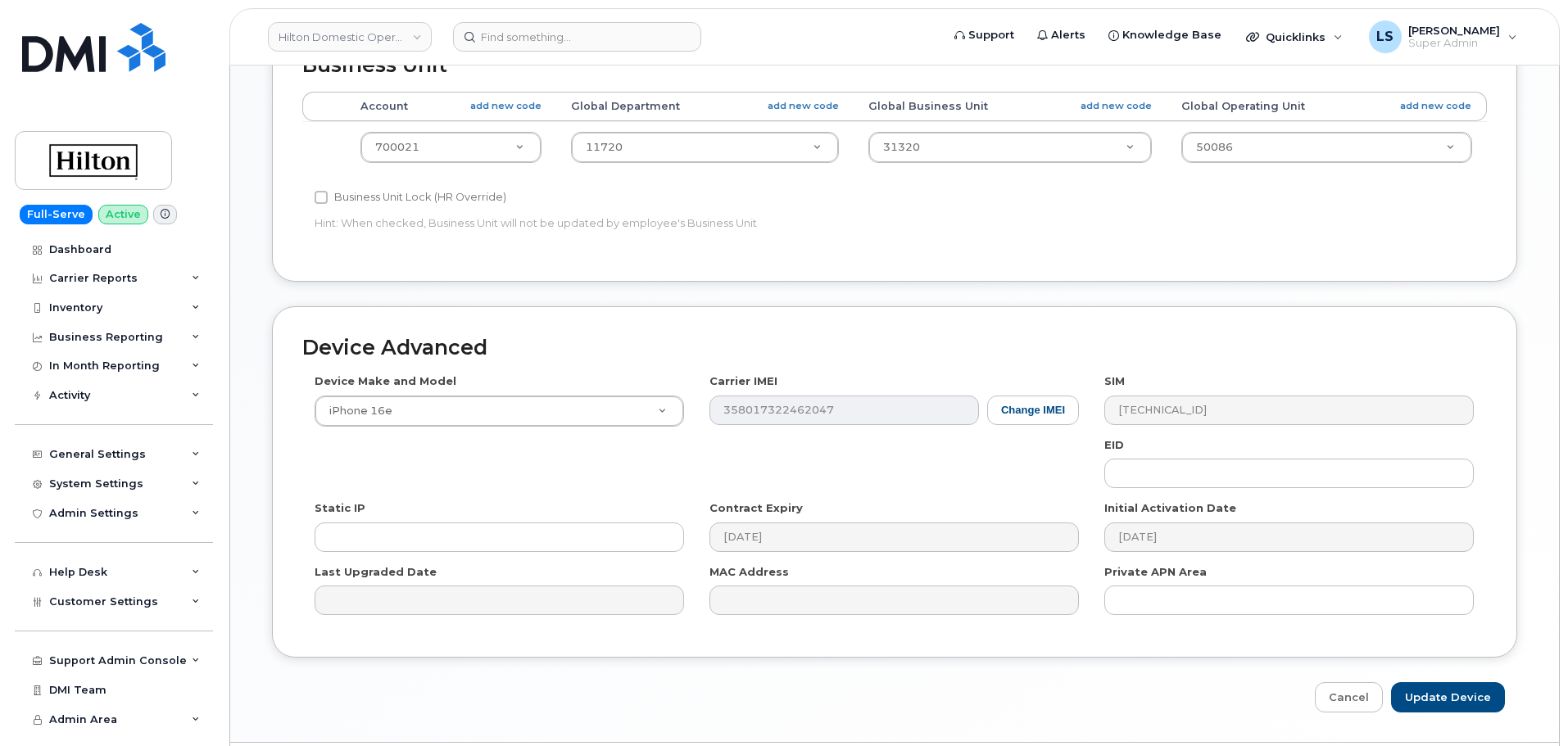
scroll to position [840, 0]
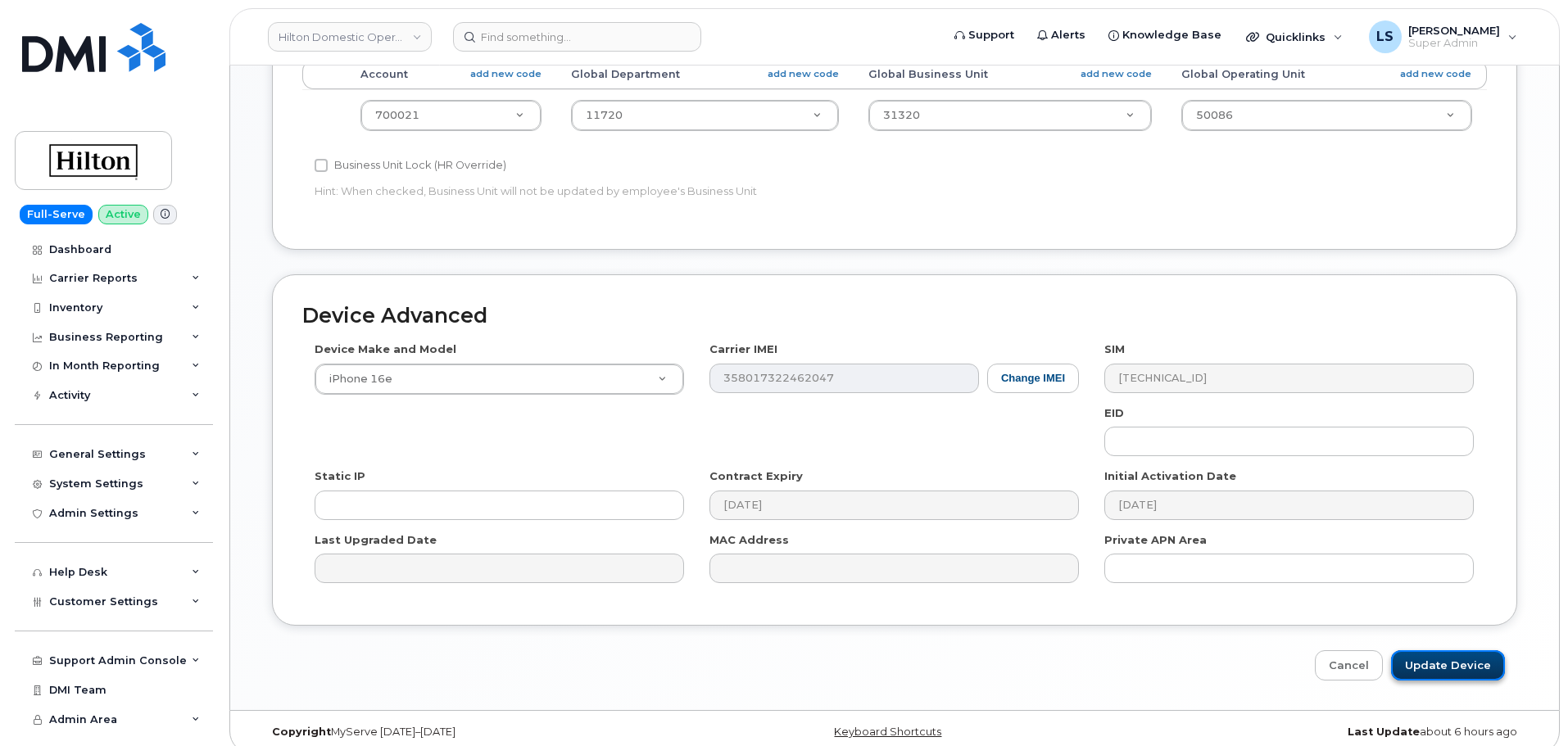
click at [1421, 653] on input "Update Device" at bounding box center [1448, 666] width 114 height 30
type input "Saving..."
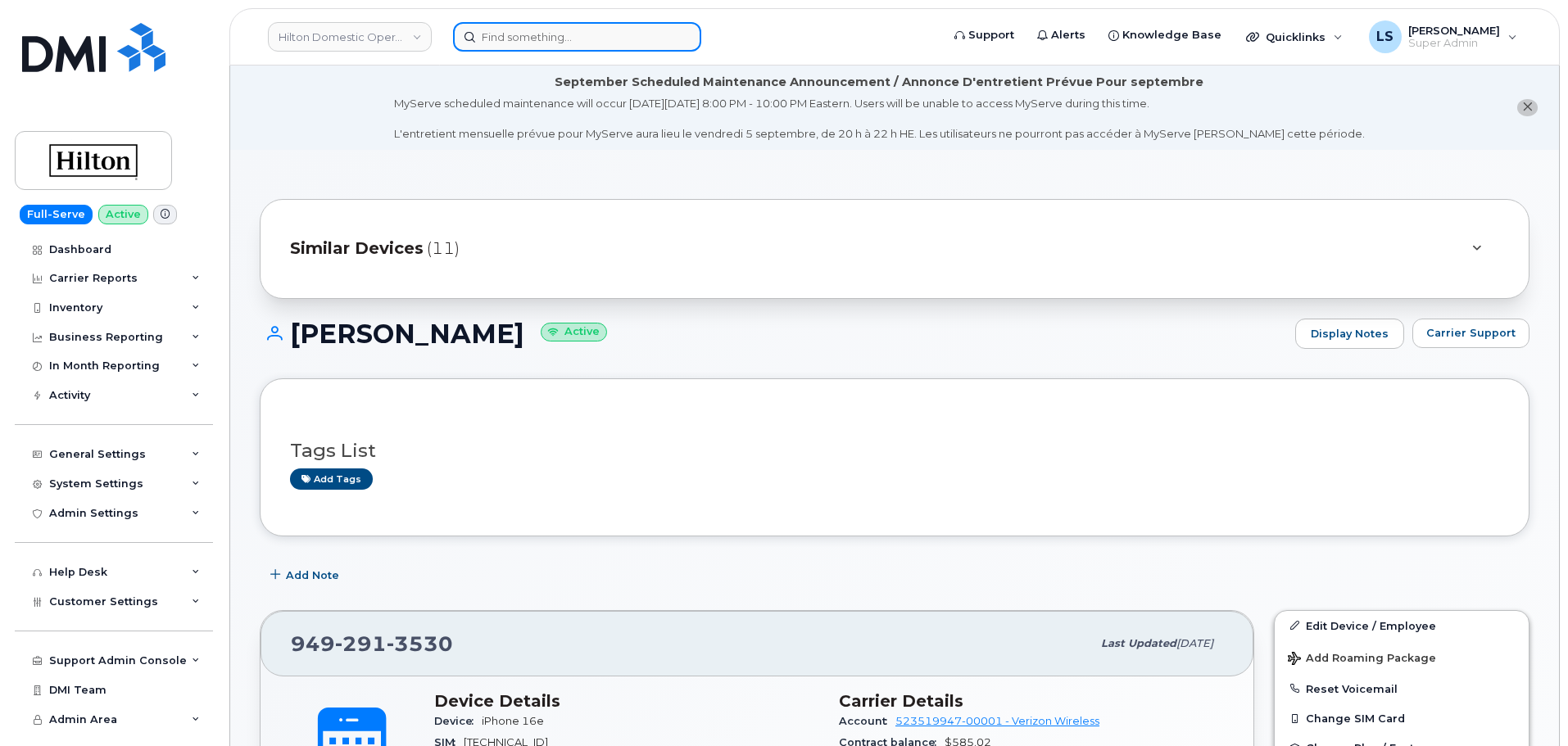
click at [609, 33] on input at bounding box center [576, 36] width 248 height 30
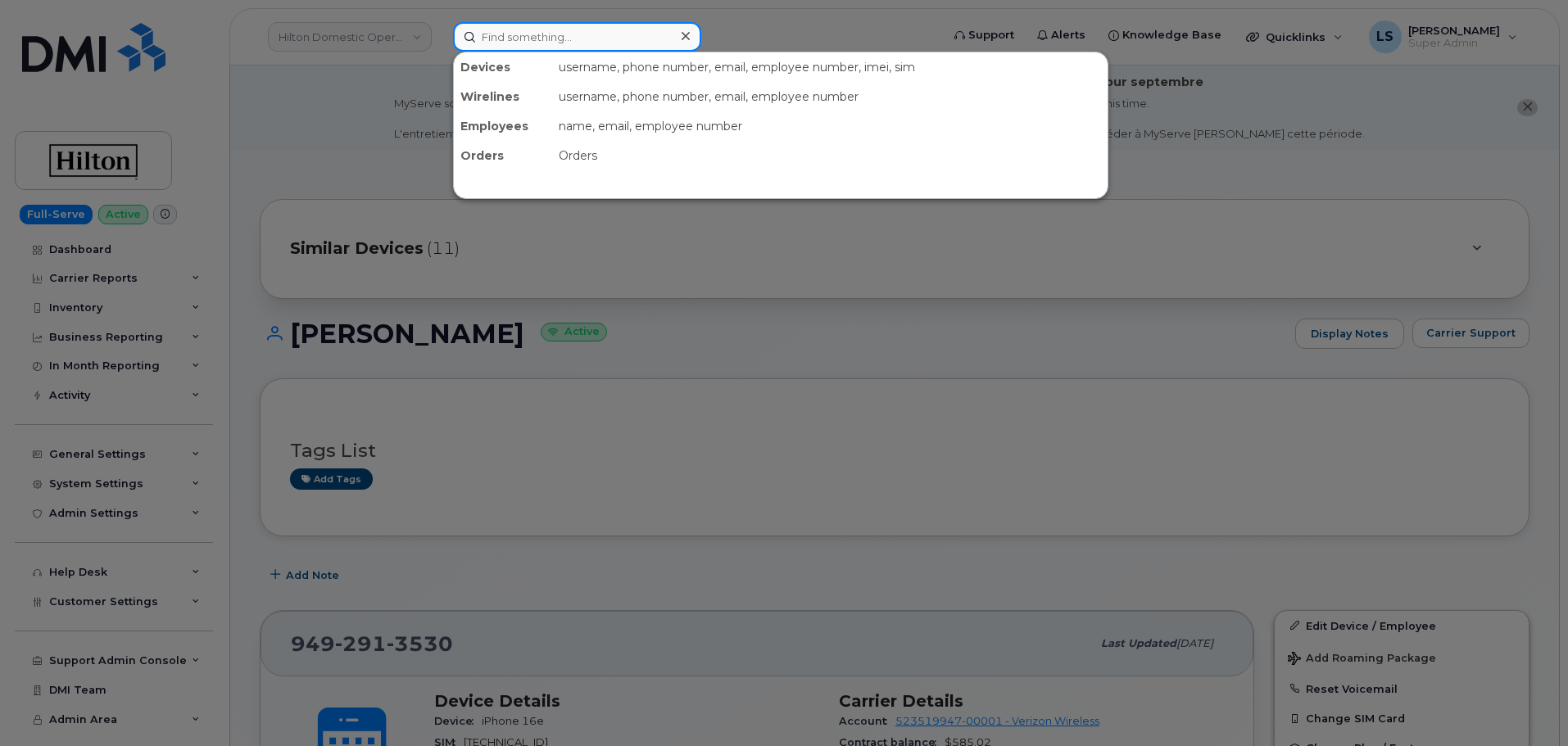
paste input "(949)359-3612"
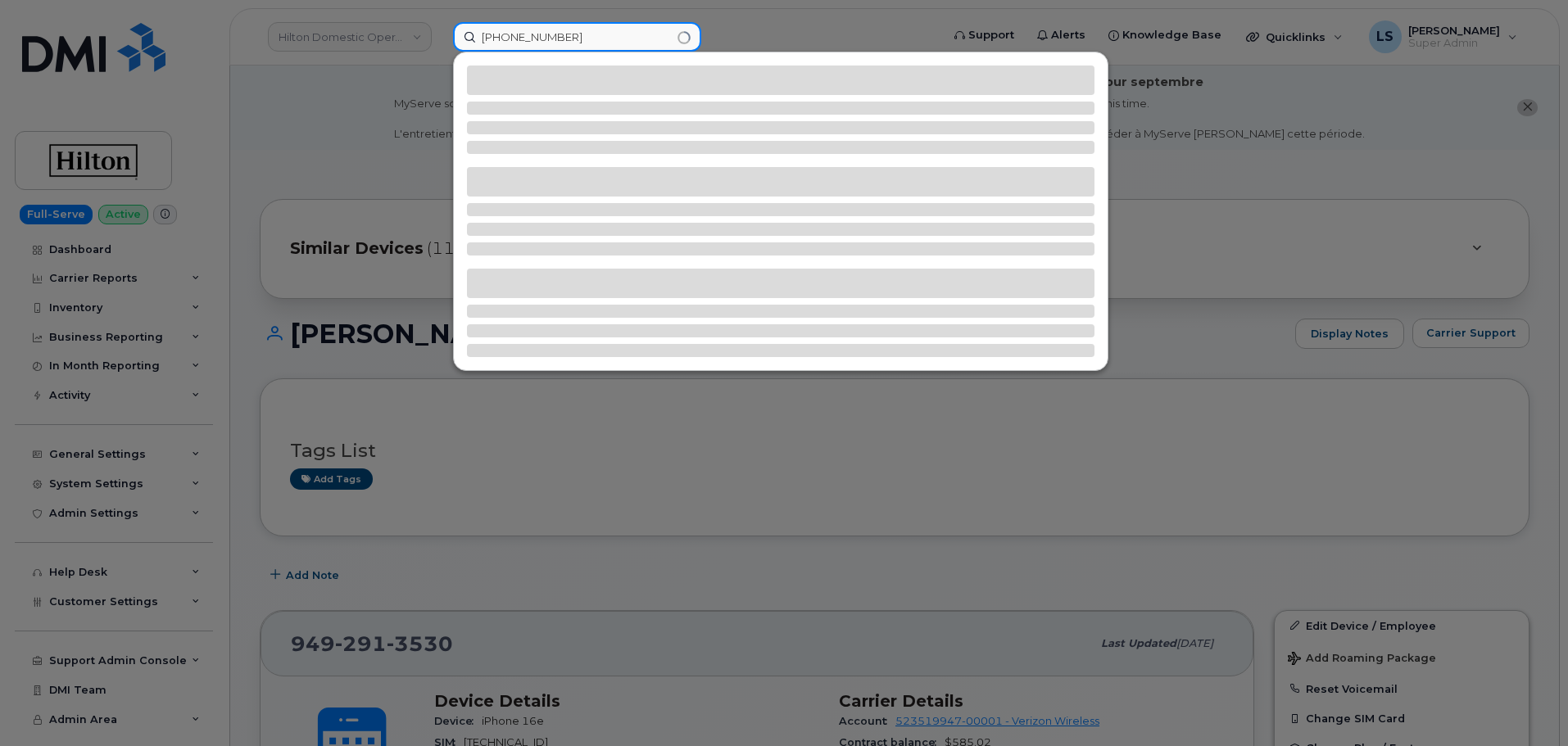
type input "(949)359-3612"
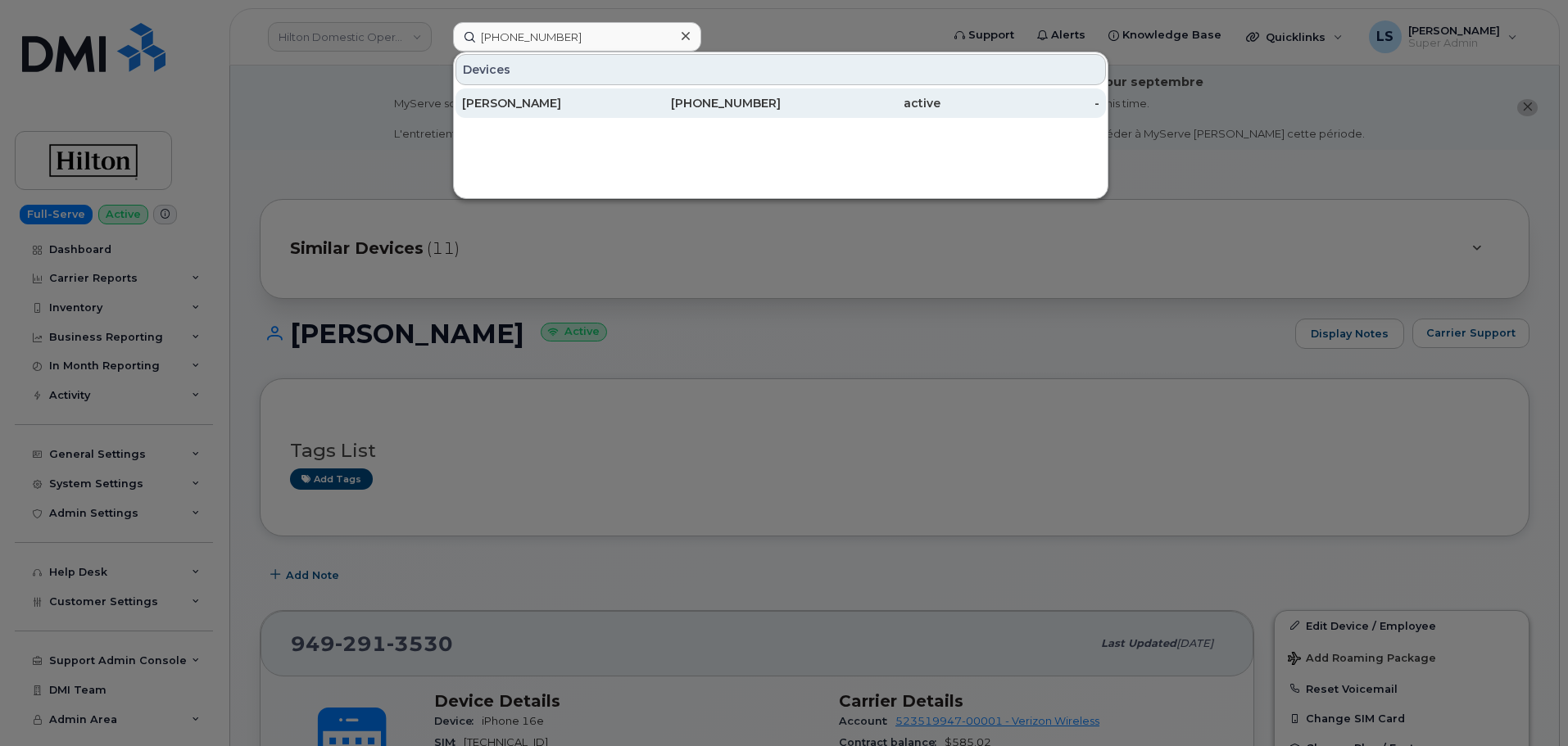
click at [581, 108] on div "Kathy Zecena" at bounding box center [542, 103] width 160 height 16
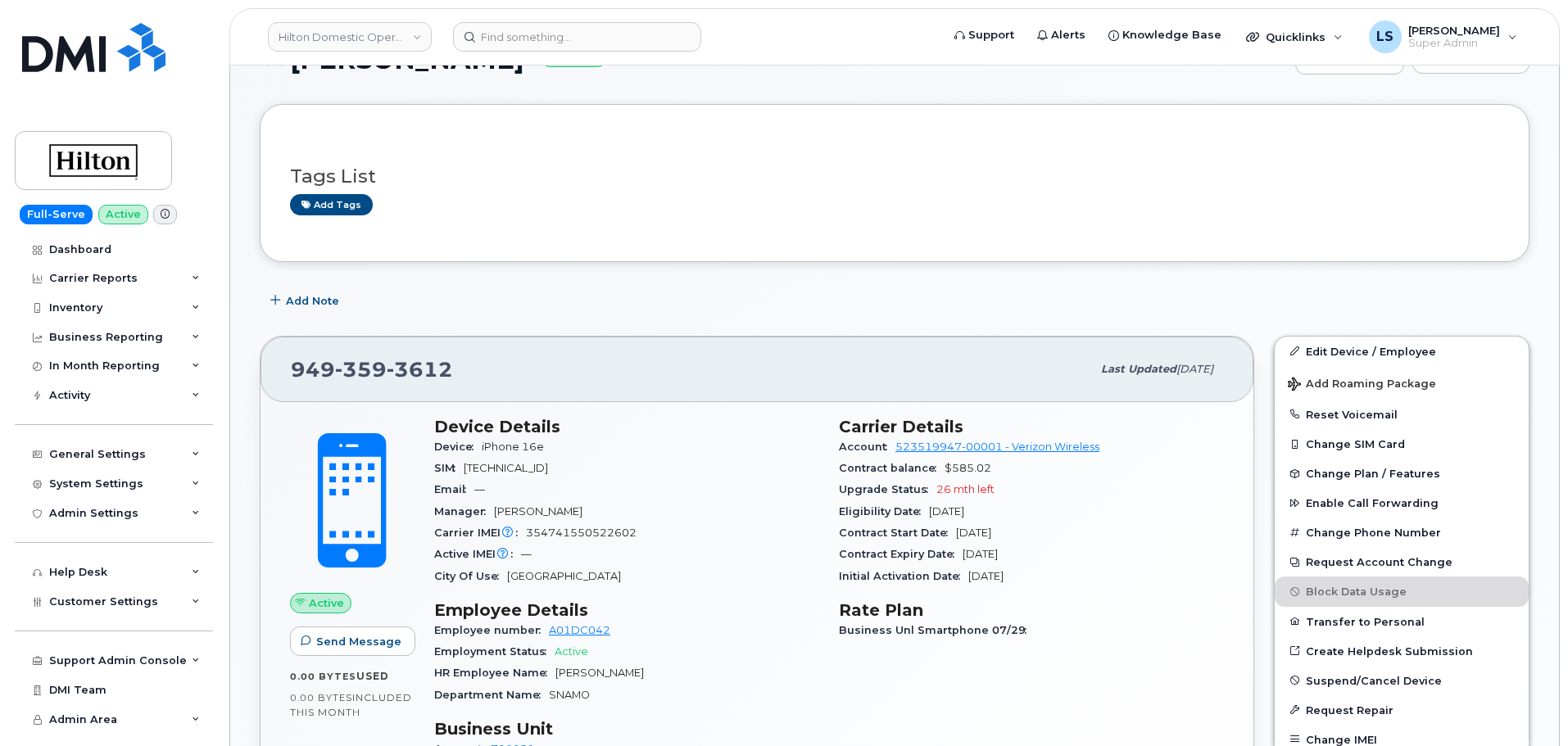
scroll to position [246, 0]
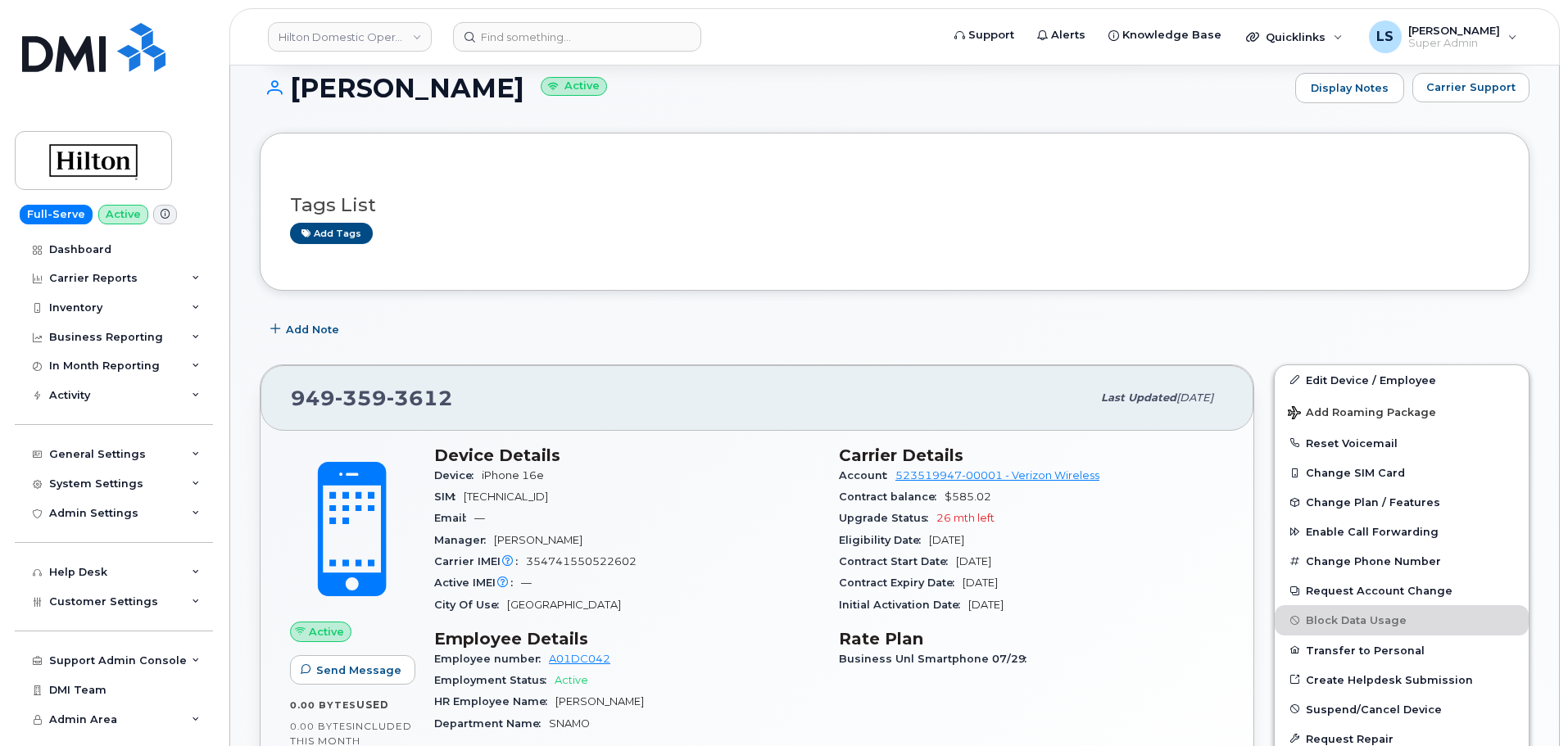
click at [487, 16] on header "Hilton Domestic Operating Company Inc Support Alerts Knowledge Base Quicklinks …" at bounding box center [895, 37] width 1330 height 57
click at [500, 36] on input at bounding box center [576, 36] width 248 height 30
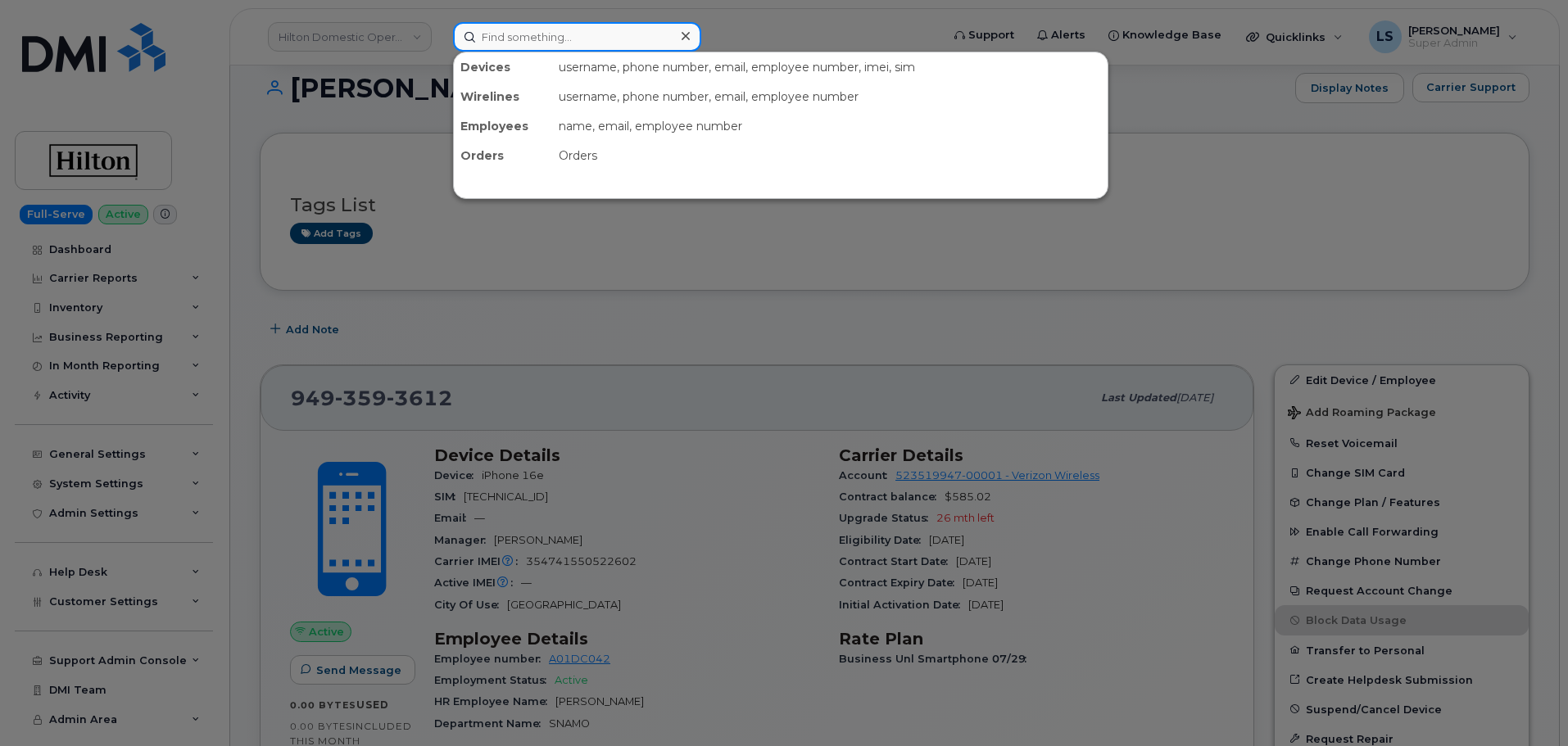
paste input "300032"
type input "300032"
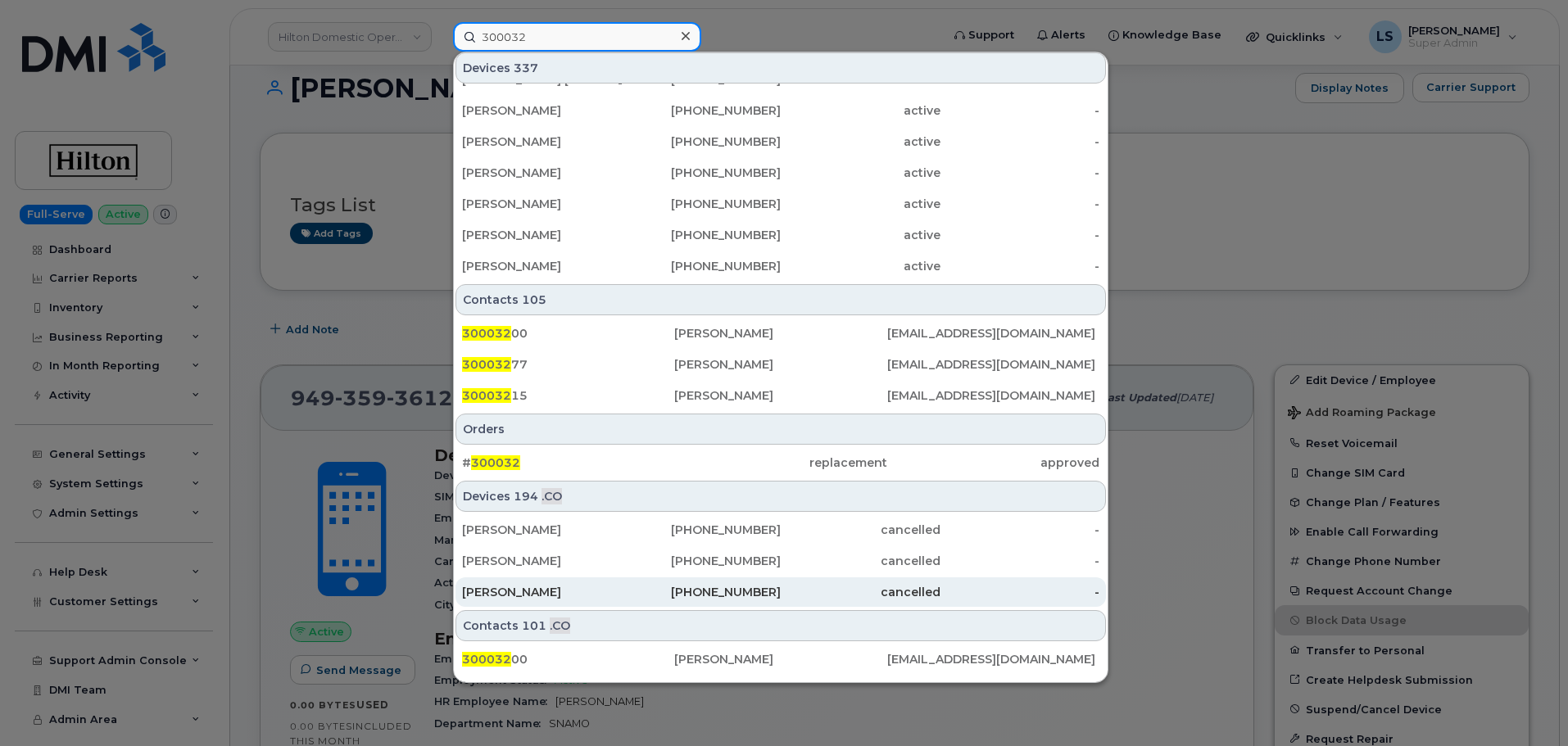
scroll to position [484, 0]
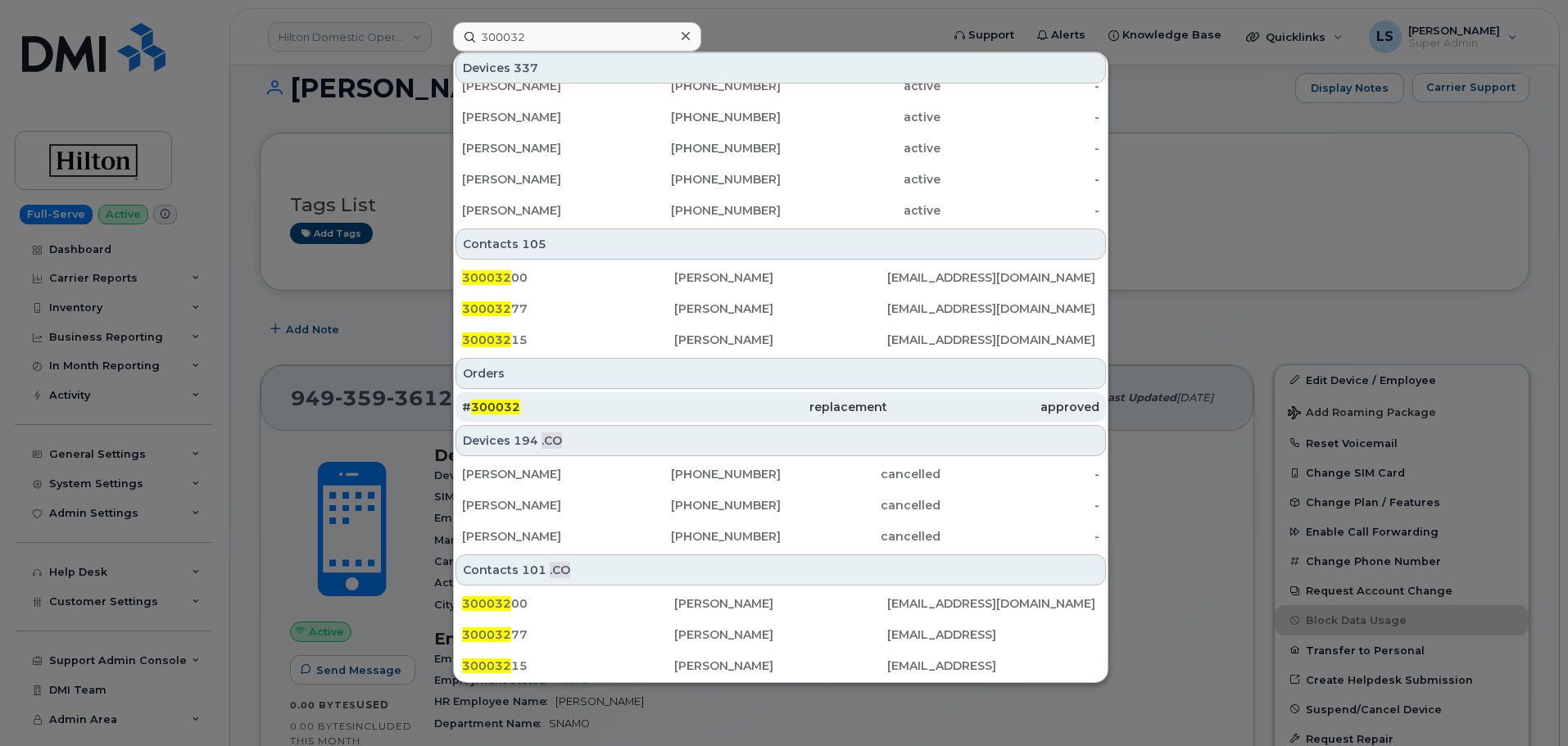
click at [539, 395] on div "# 300032" at bounding box center [568, 407] width 212 height 30
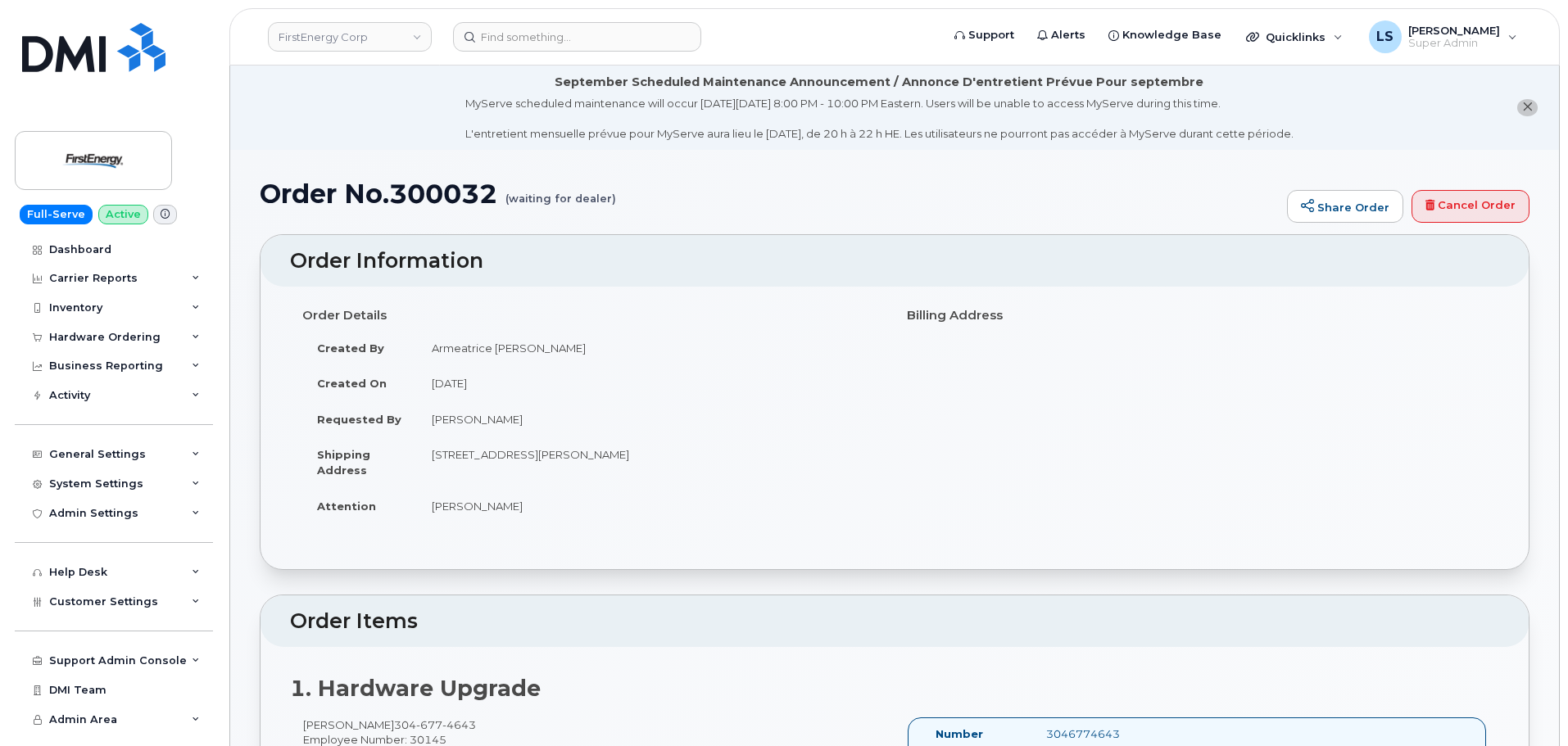
click at [453, 188] on h1 "Order No.300032 (waiting for dealer)" at bounding box center [770, 193] width 1019 height 29
copy h1 "300032"
click at [724, 239] on header "Order Information" at bounding box center [894, 261] width 1268 height 52
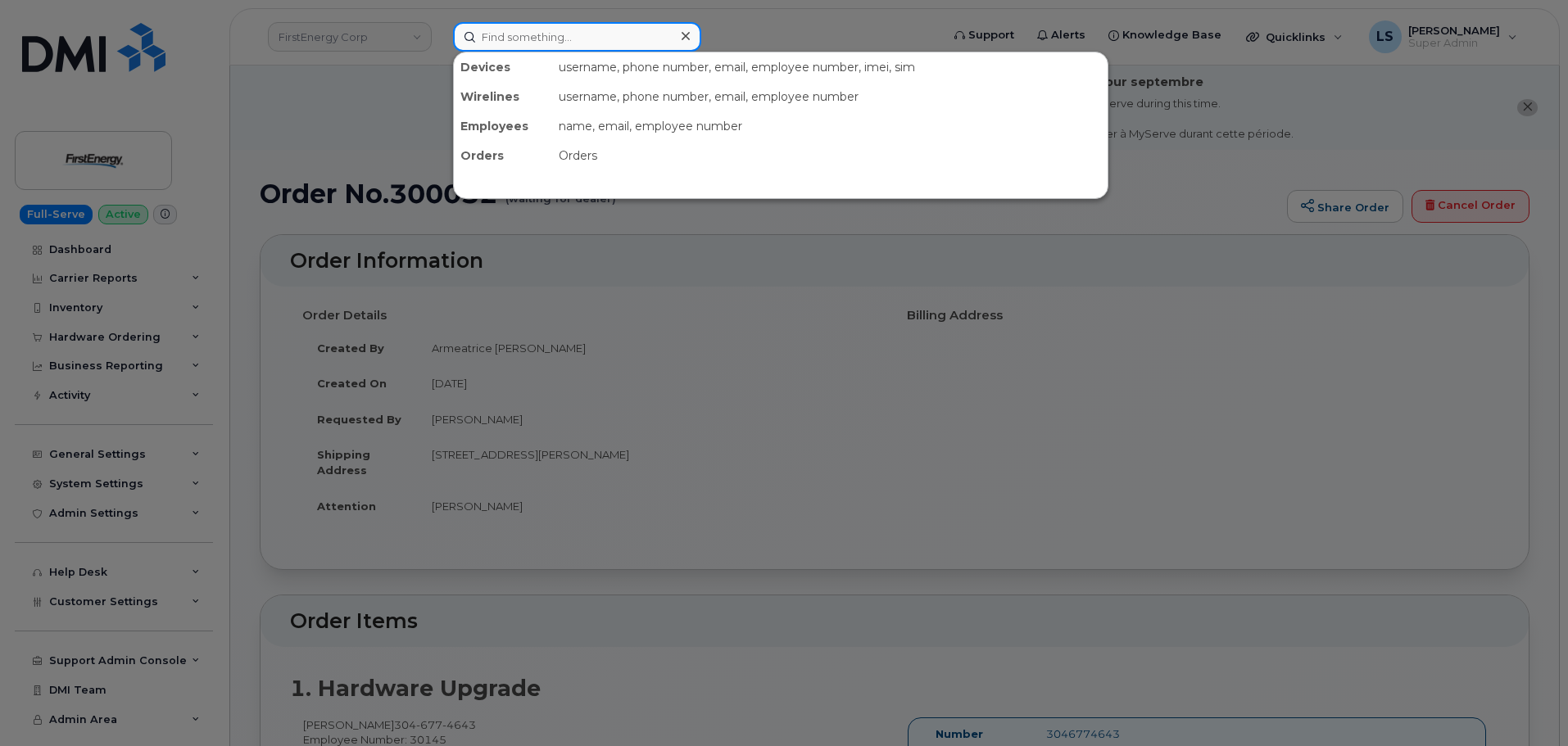
click at [580, 32] on input at bounding box center [576, 36] width 248 height 30
paste input "64232"
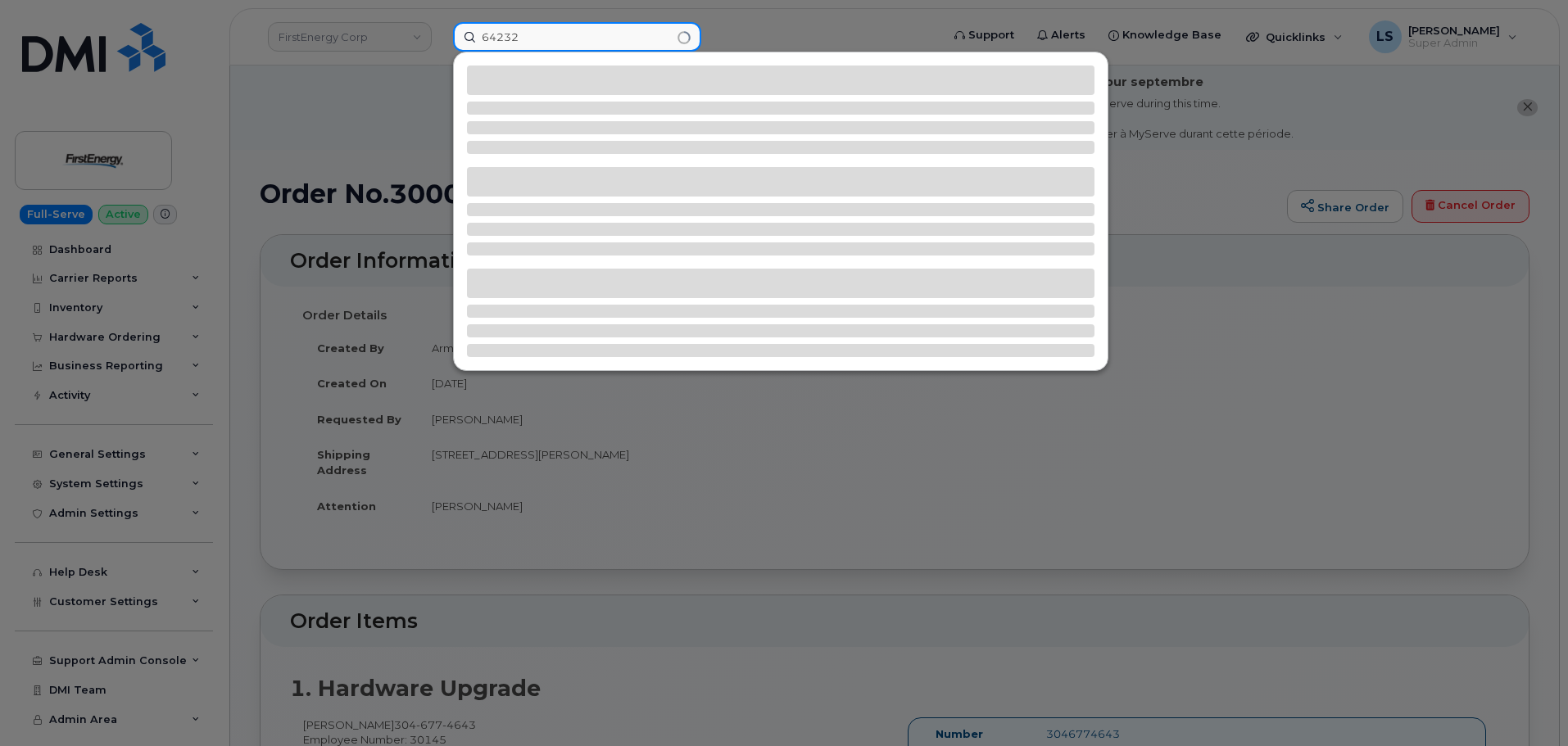
type input "64232"
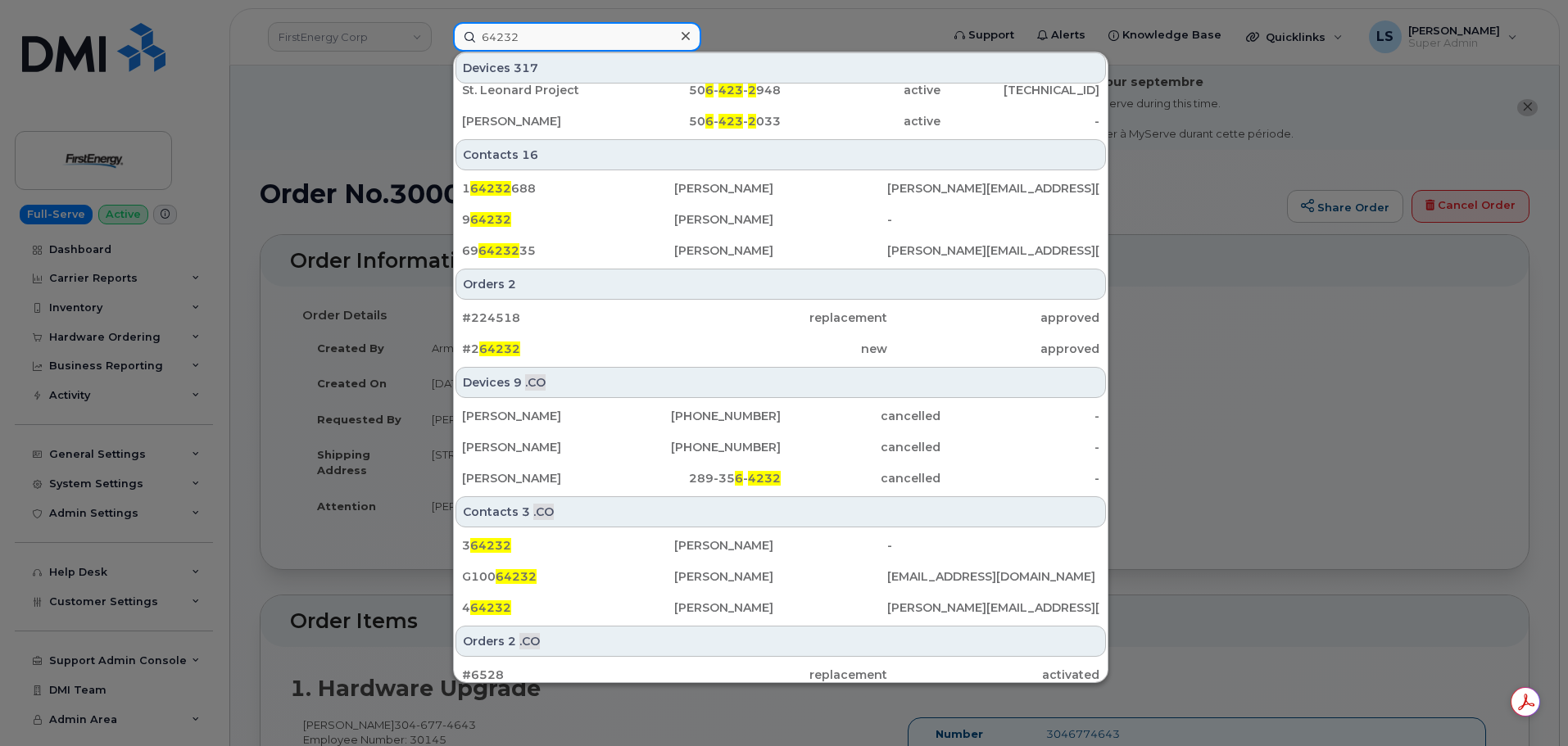
scroll to position [614, 0]
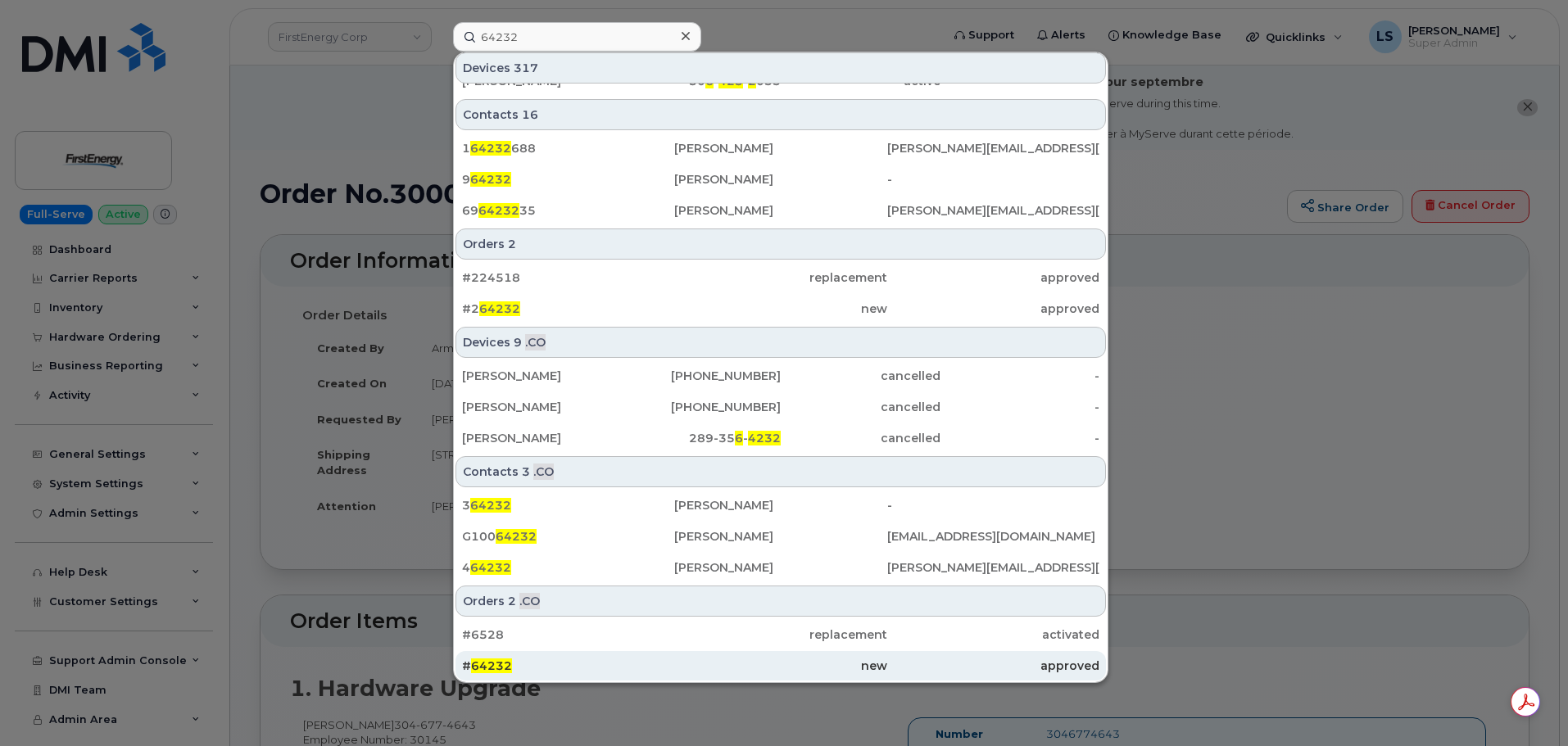
click at [525, 669] on div "# 64232" at bounding box center [568, 665] width 212 height 16
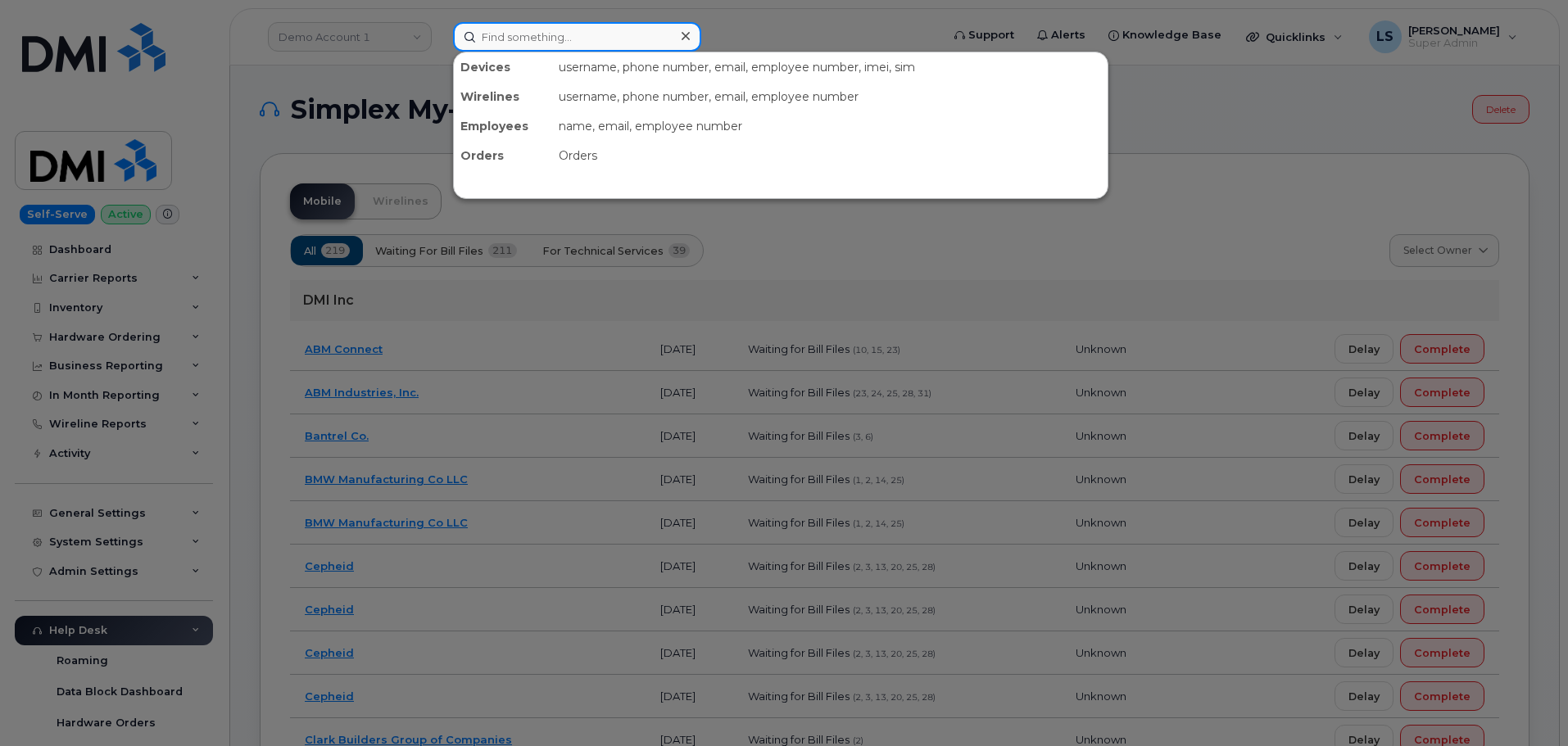
click at [501, 44] on input at bounding box center [576, 36] width 248 height 30
paste input "300074"
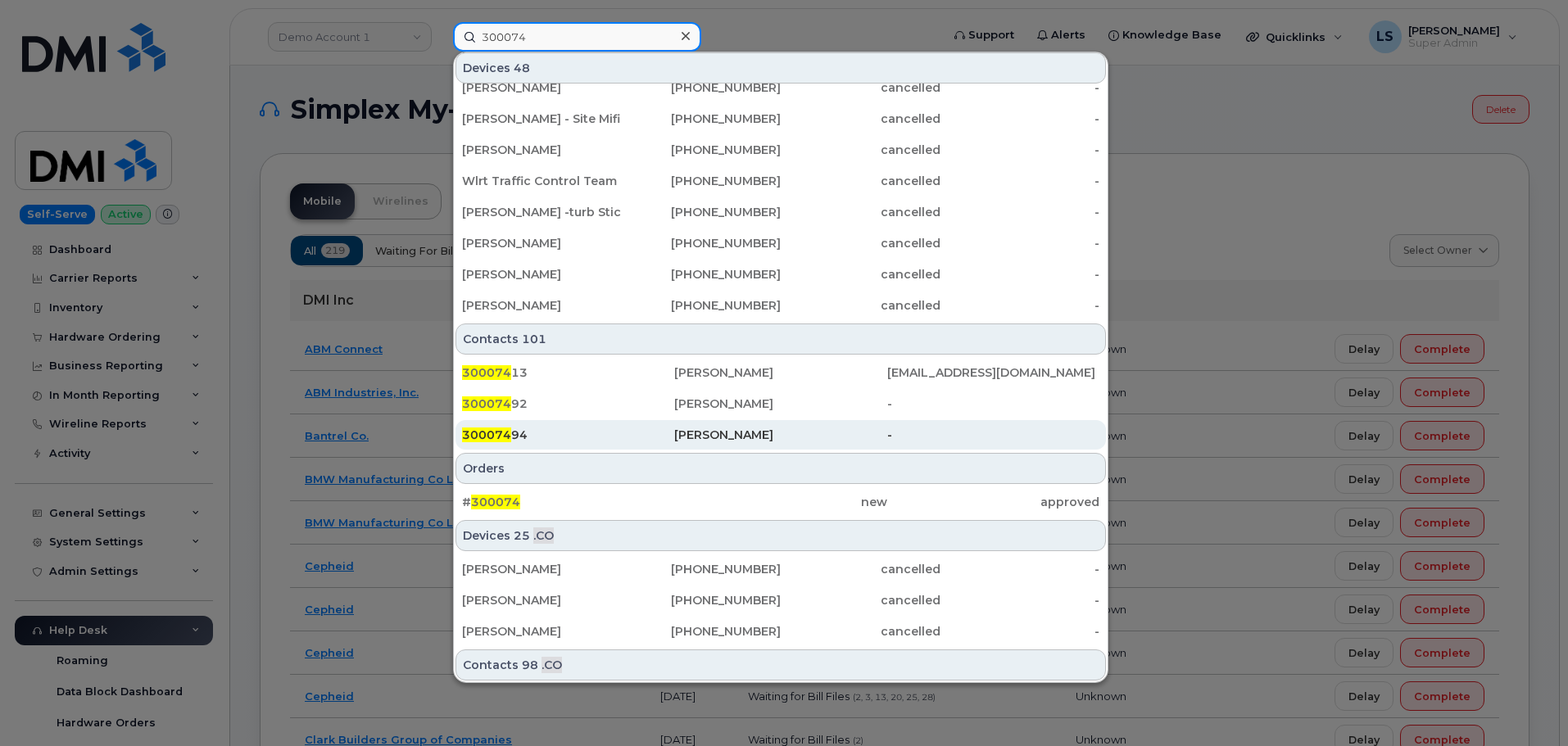
scroll to position [484, 0]
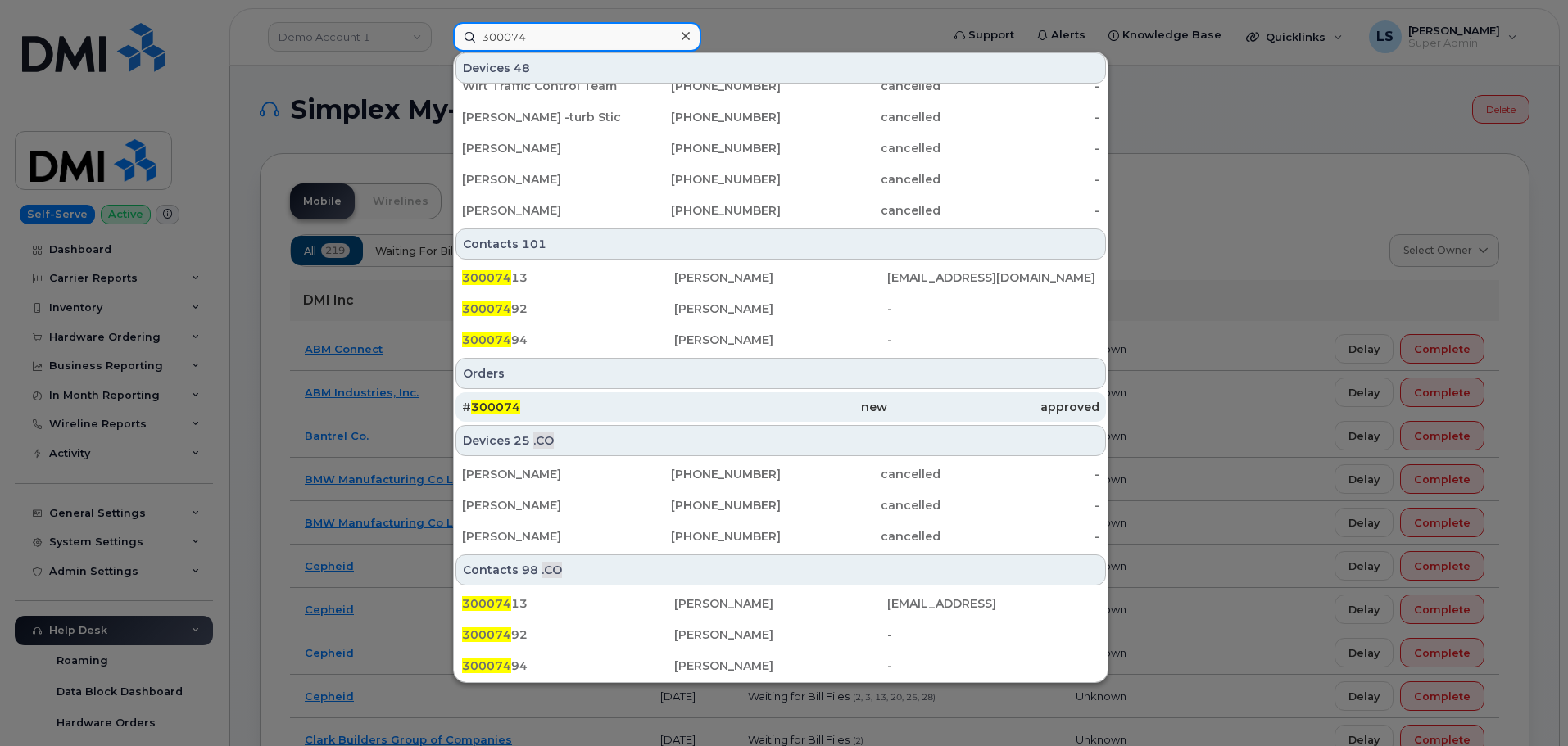
type input "300074"
click at [568, 406] on div "# 300074" at bounding box center [568, 407] width 212 height 16
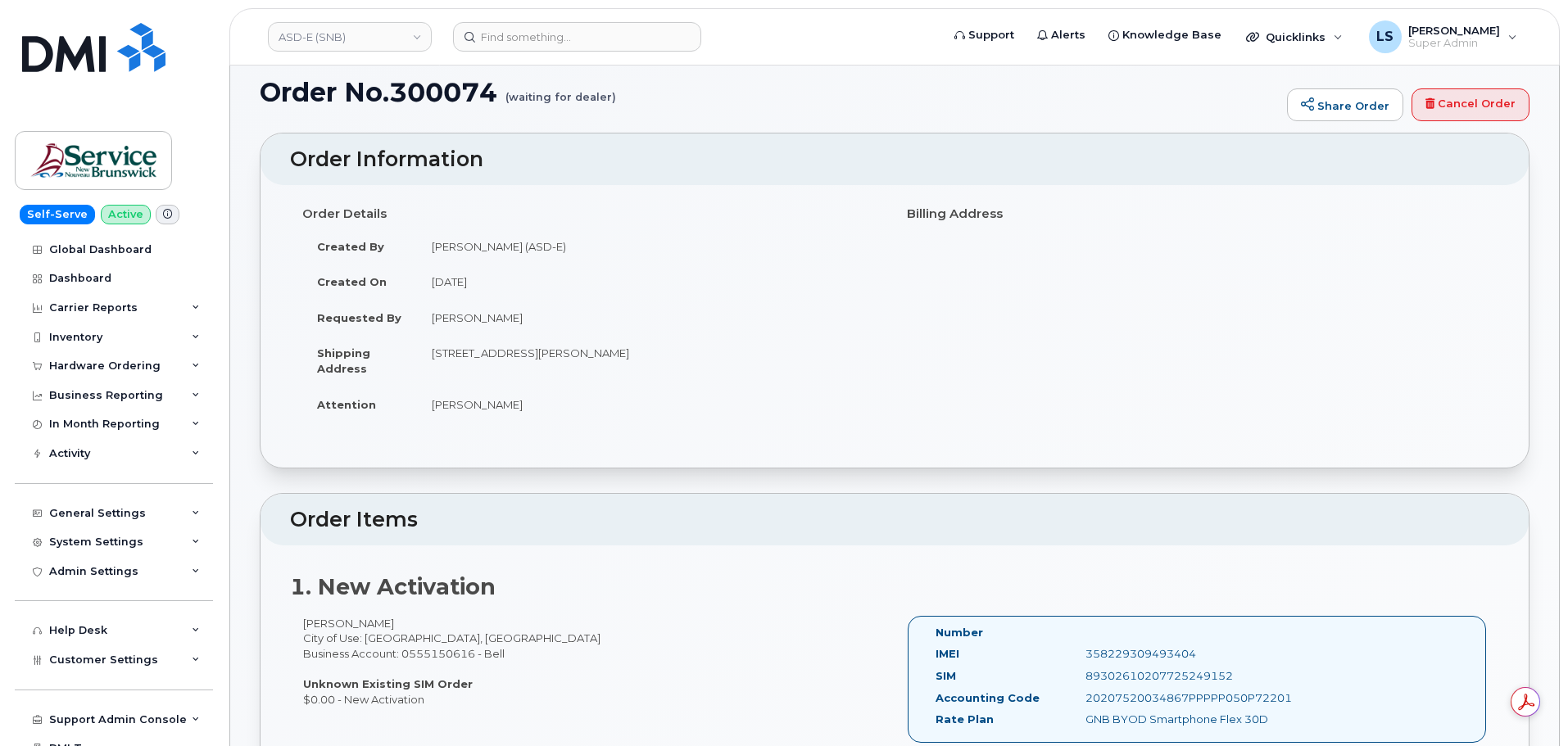
scroll to position [246, 0]
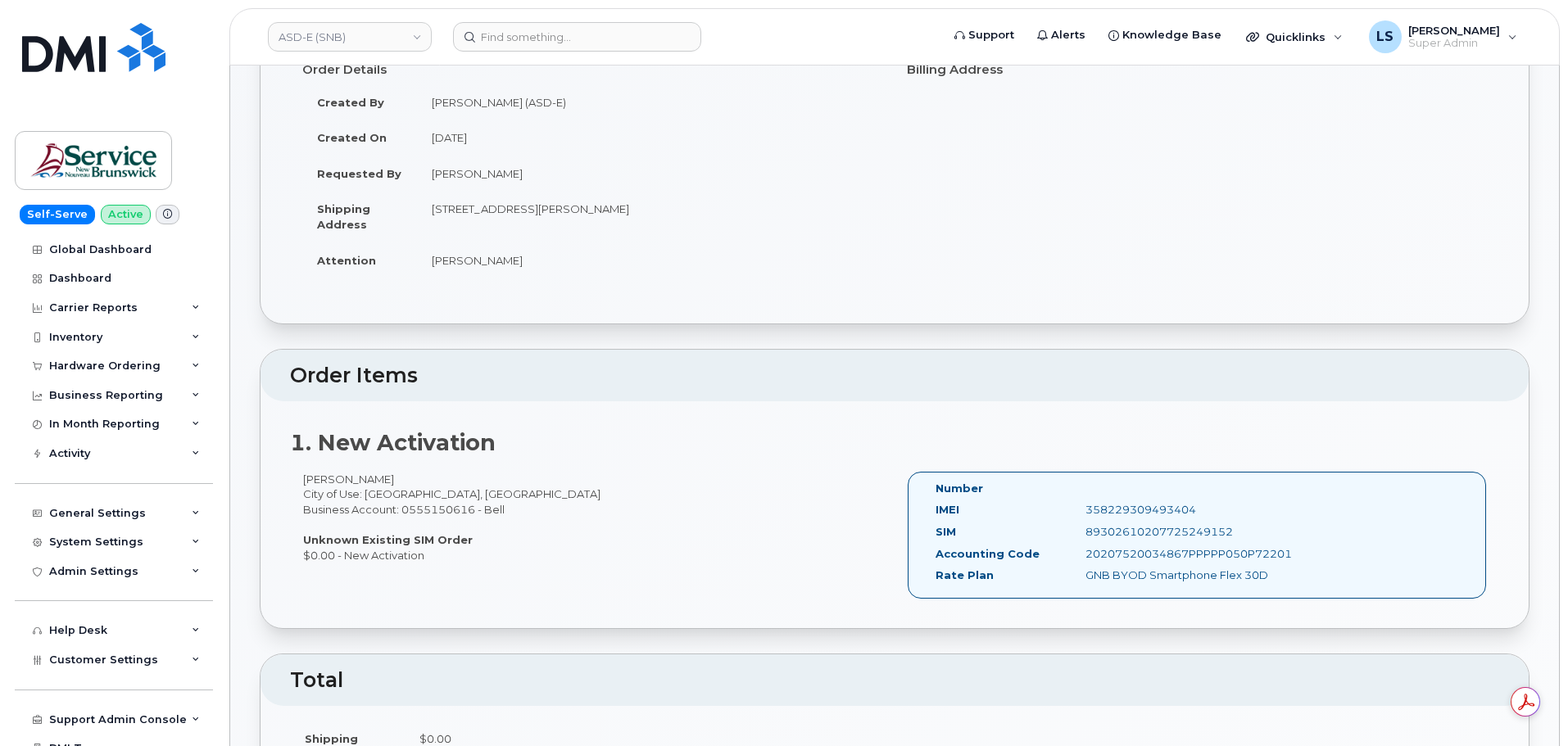
click at [373, 496] on div "Bri Bourgeois City of Use: Moncton, New Brunswick Business Account: 0555150616 …" at bounding box center [592, 516] width 604 height 91
copy div "Moncton"
drag, startPoint x: 427, startPoint y: 201, endPoint x: 567, endPoint y: 219, distance: 141.2
click at [567, 219] on td "200-1077 St George Blvd Moncton New Brunswick E1E 4C9" at bounding box center [650, 215] width 465 height 50
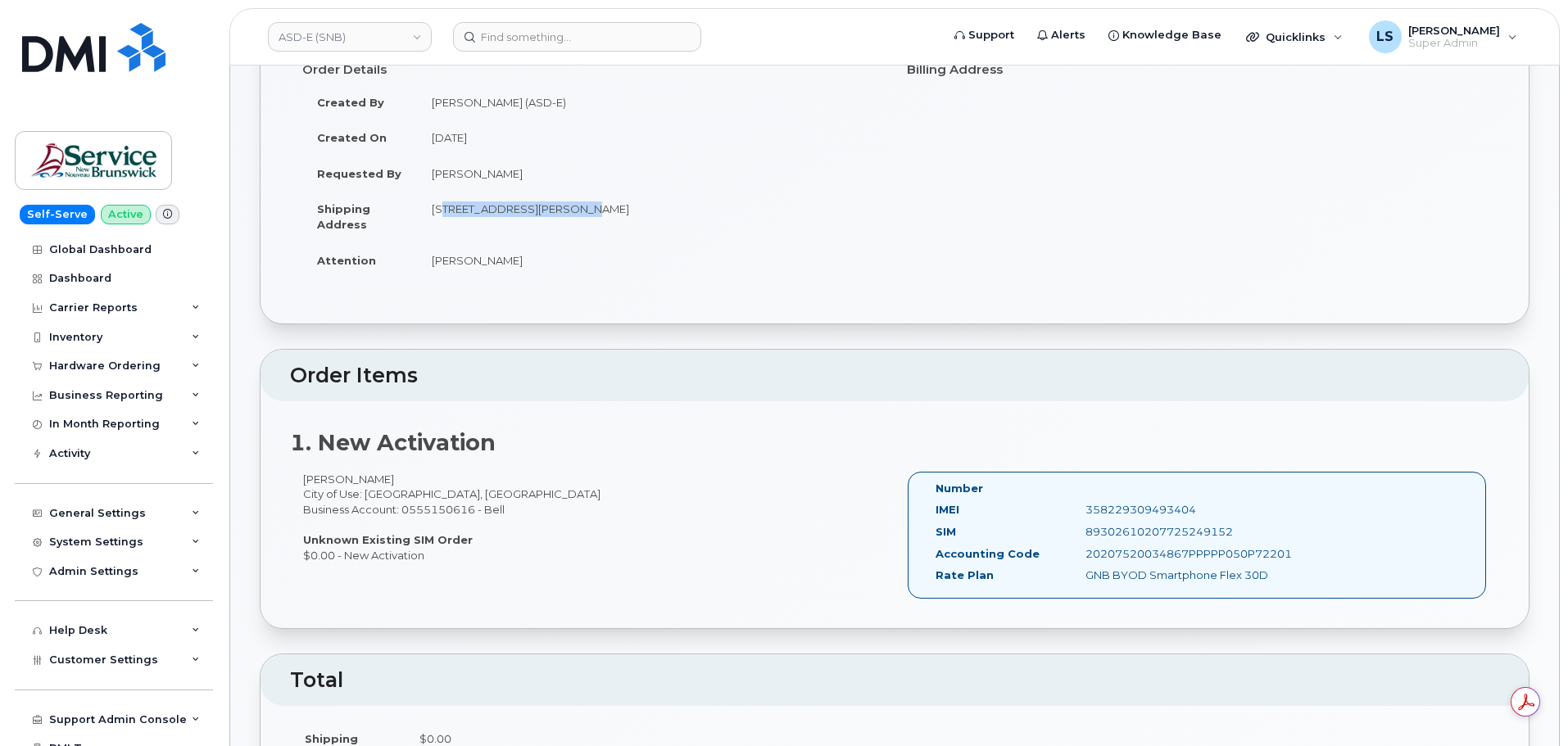
copy td "200-1077 St George Blvd"
click at [582, 212] on td "200-1077 St George Blvd Moncton New Brunswick E1E 4C9" at bounding box center [650, 215] width 465 height 50
copy td "Moncton"
click at [661, 204] on td "200-1077 St George Blvd Moncton New Brunswick E1E 4C9" at bounding box center [650, 215] width 465 height 50
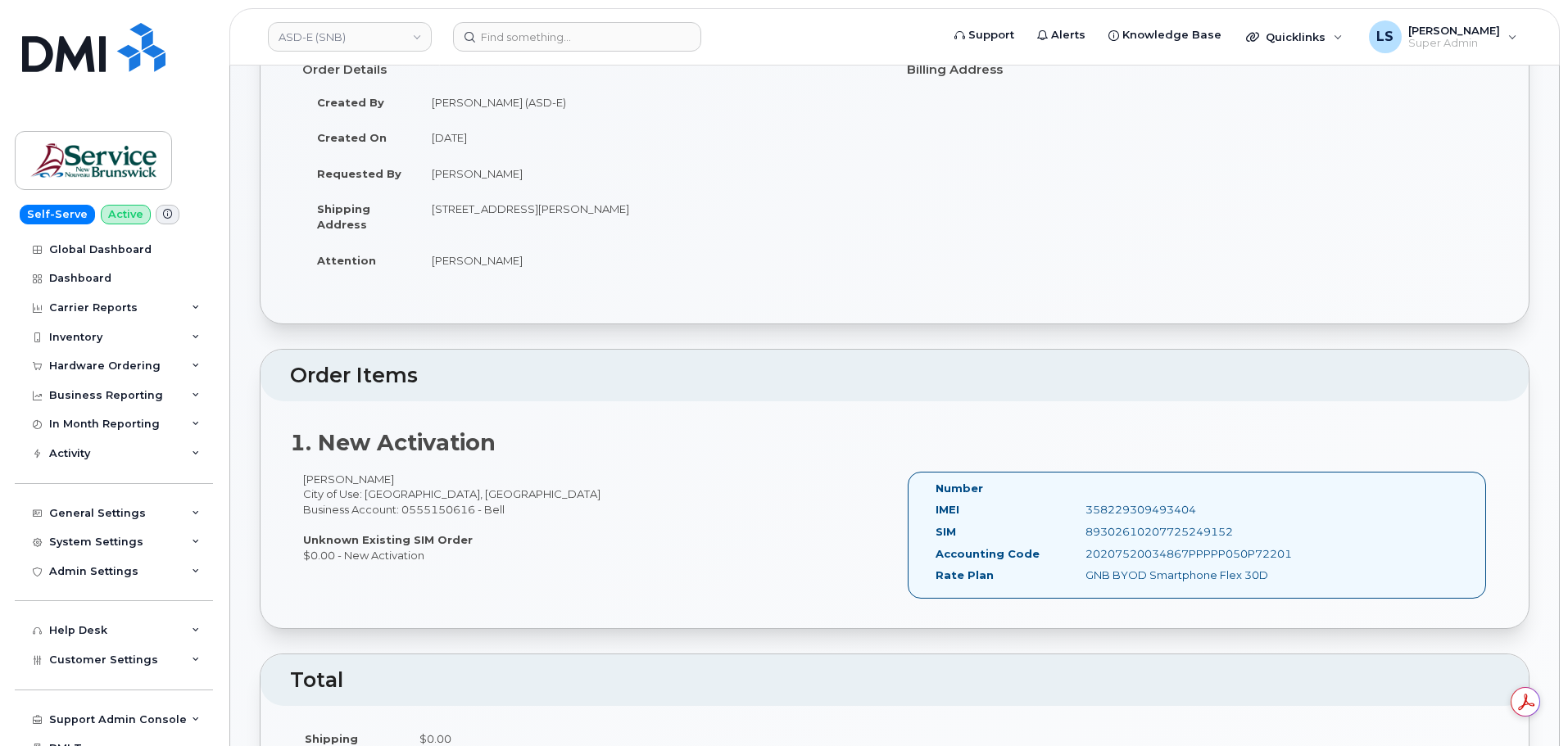
drag, startPoint x: 626, startPoint y: 210, endPoint x: 704, endPoint y: 212, distance: 78.0
click at [704, 212] on td "200-1077 St George Blvd Moncton New Brunswick E1E 4C9" at bounding box center [650, 215] width 465 height 50
copy td "New Brunswick"
drag, startPoint x: 751, startPoint y: 212, endPoint x: 710, endPoint y: 213, distance: 41.0
click at [710, 213] on td "200-1077 St George Blvd Moncton New Brunswick E1E 4C9" at bounding box center [650, 215] width 465 height 50
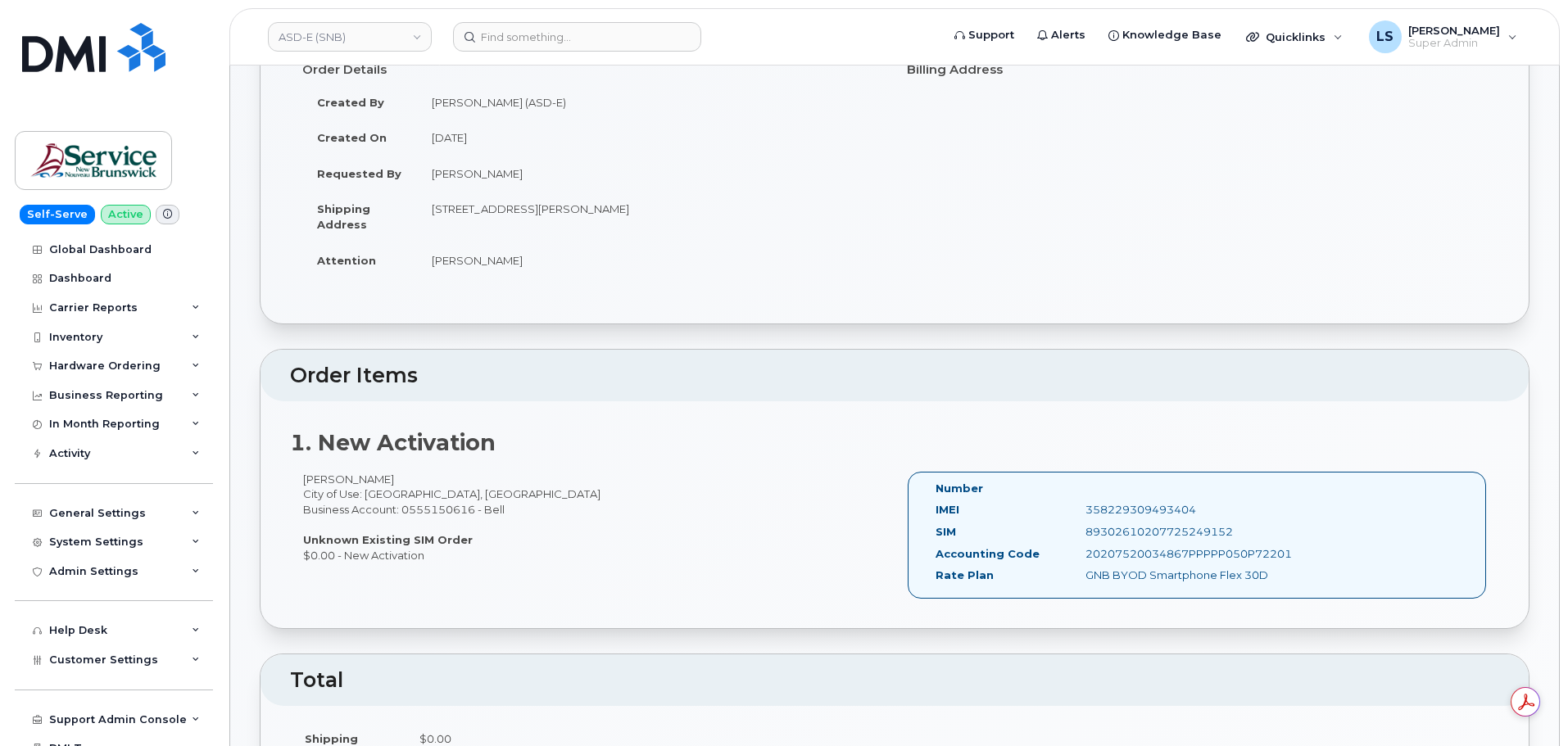
copy td "E1E 4C9"
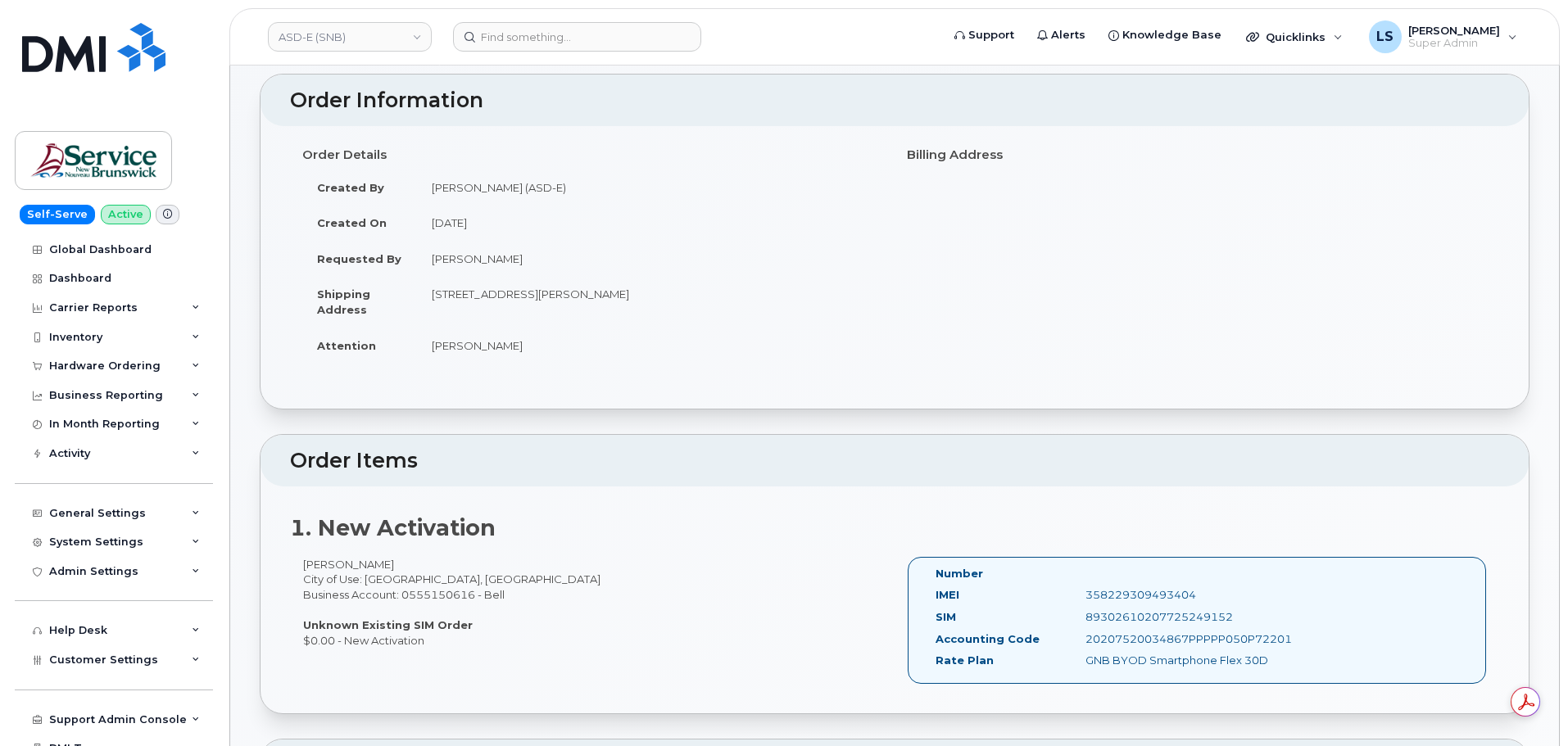
scroll to position [82, 0]
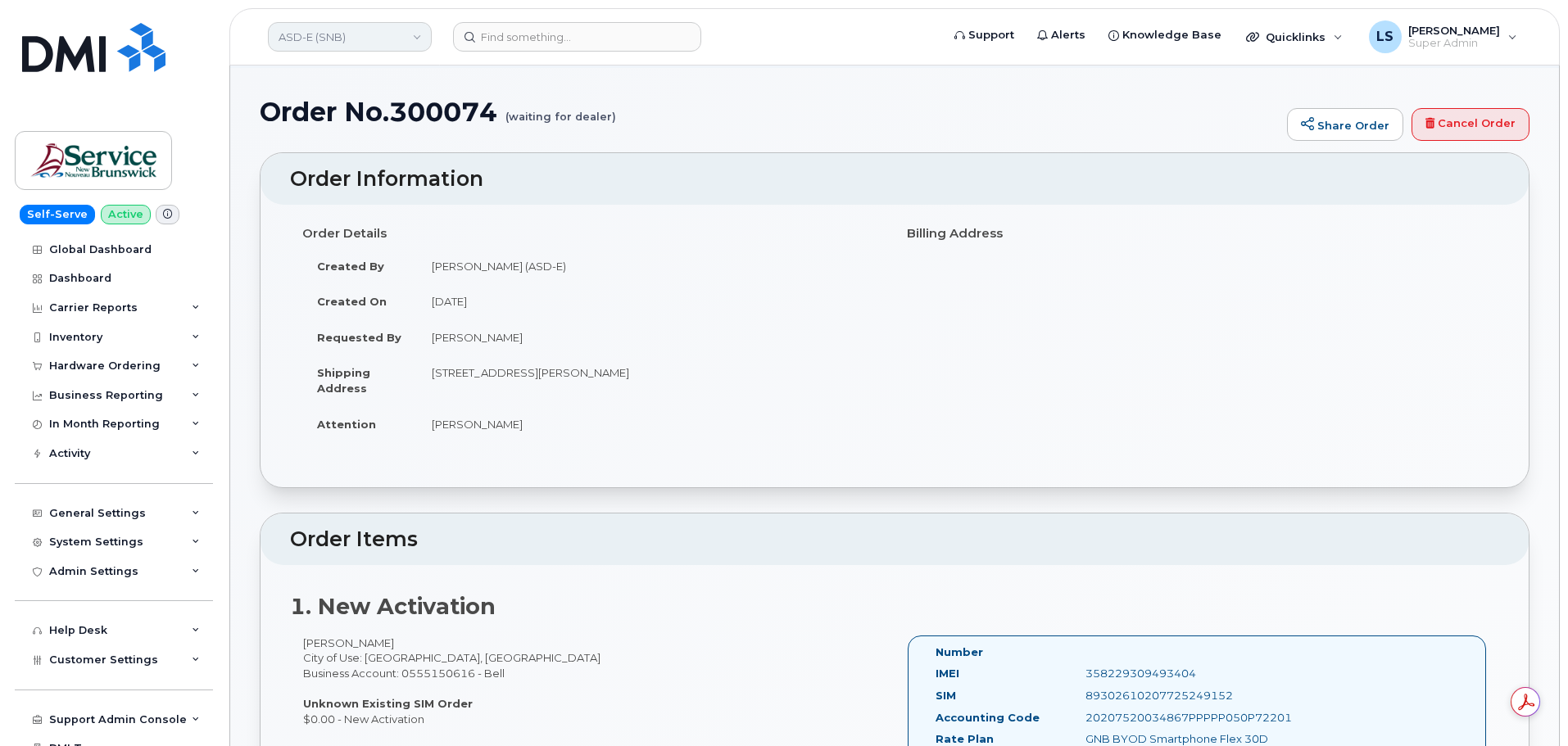
click at [370, 32] on link "ASD-E (SNB)" at bounding box center [350, 36] width 164 height 30
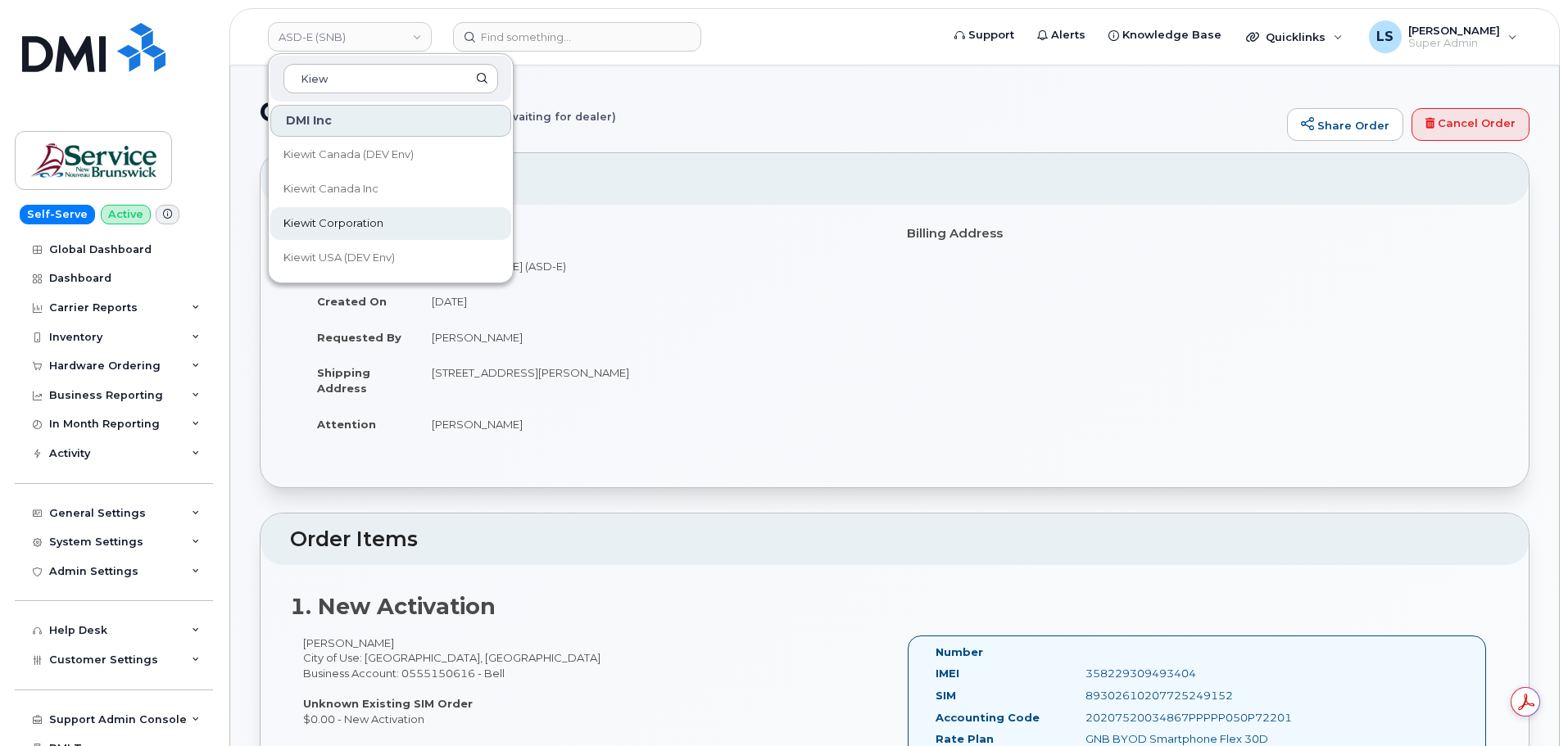
type input "Kiew"
click at [367, 216] on span "Kiewit Corporation" at bounding box center [332, 223] width 100 height 16
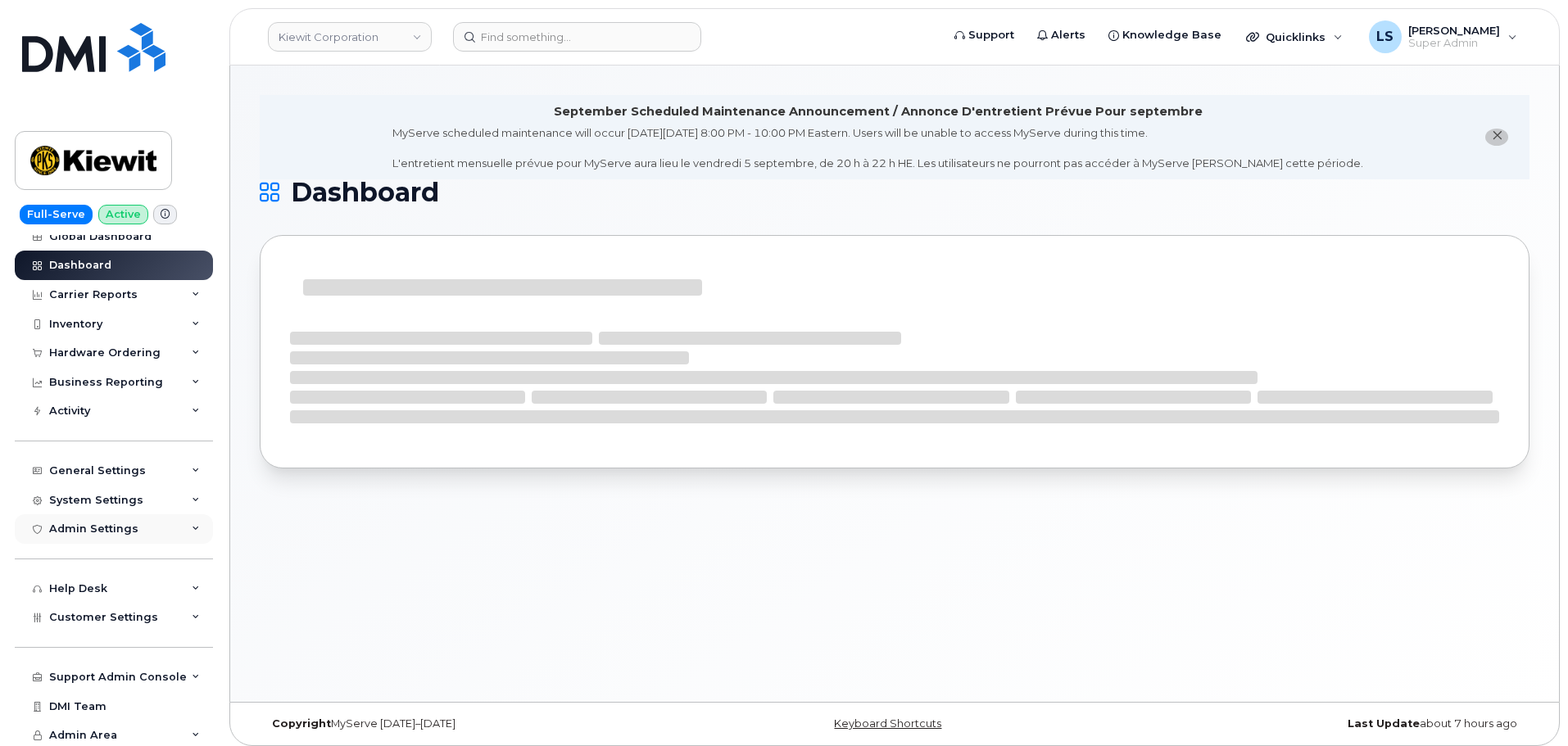
scroll to position [16, 0]
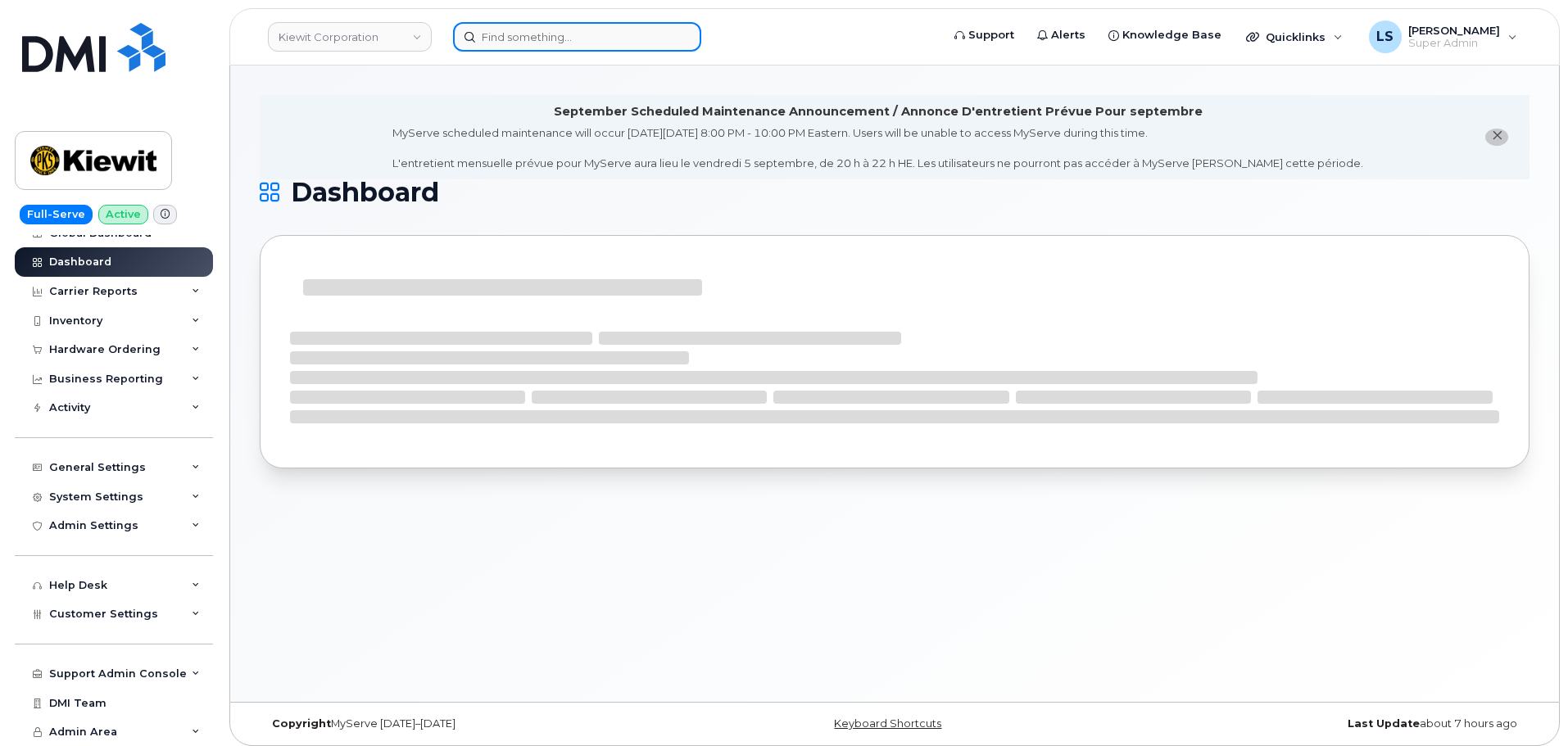
click at [499, 45] on input at bounding box center [576, 36] width 248 height 30
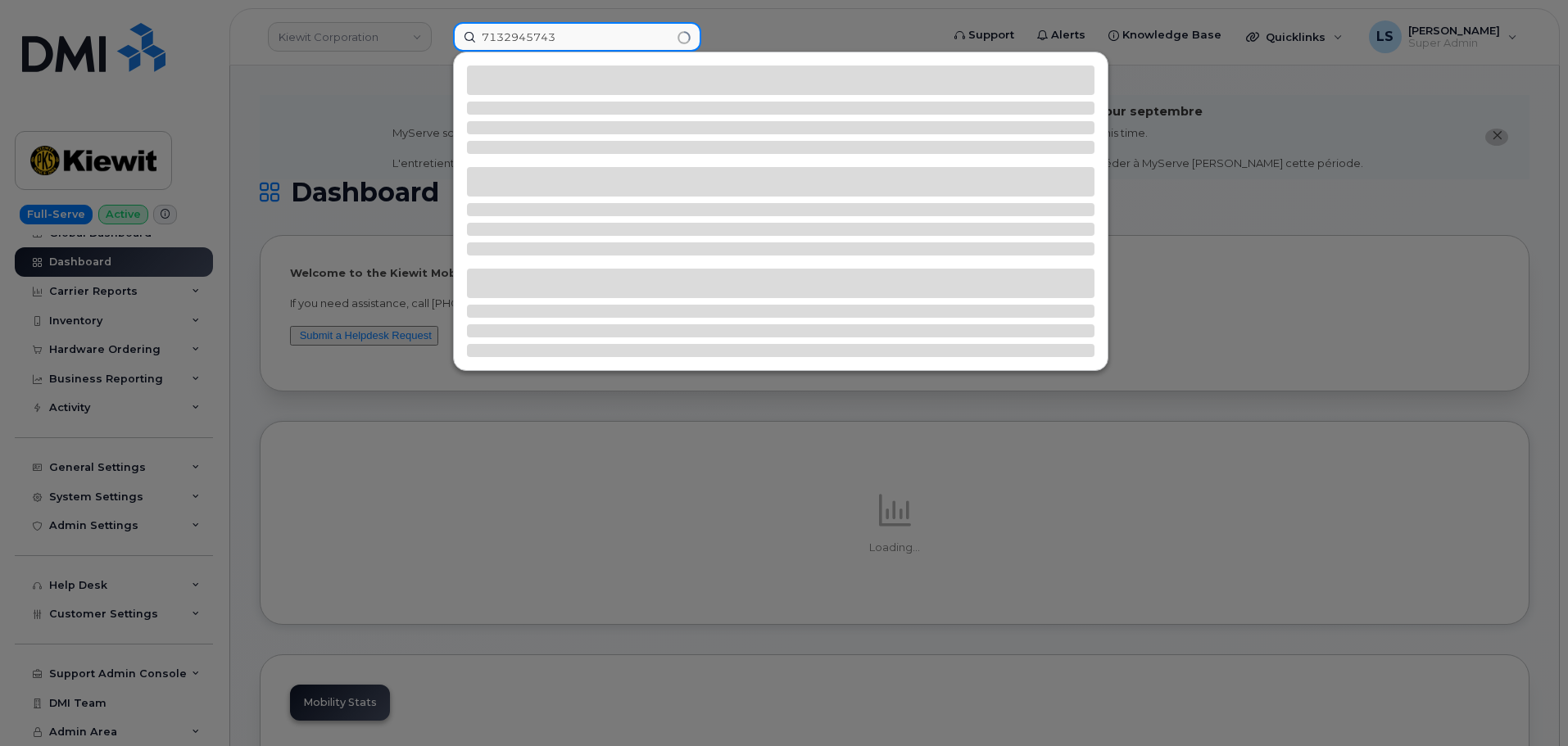
type input "7132945743"
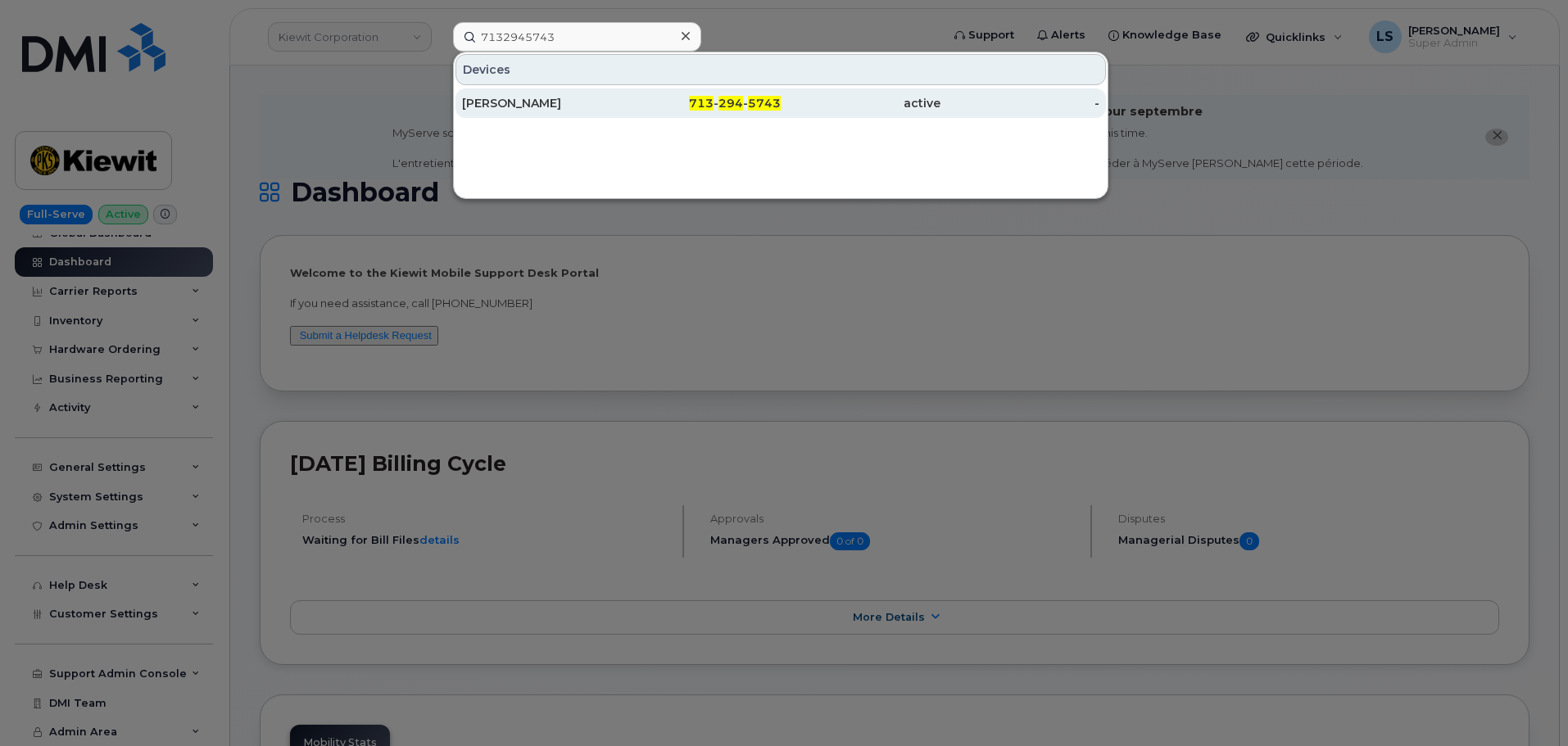
click at [514, 107] on div "TRAVIS SHEARER" at bounding box center [542, 103] width 160 height 16
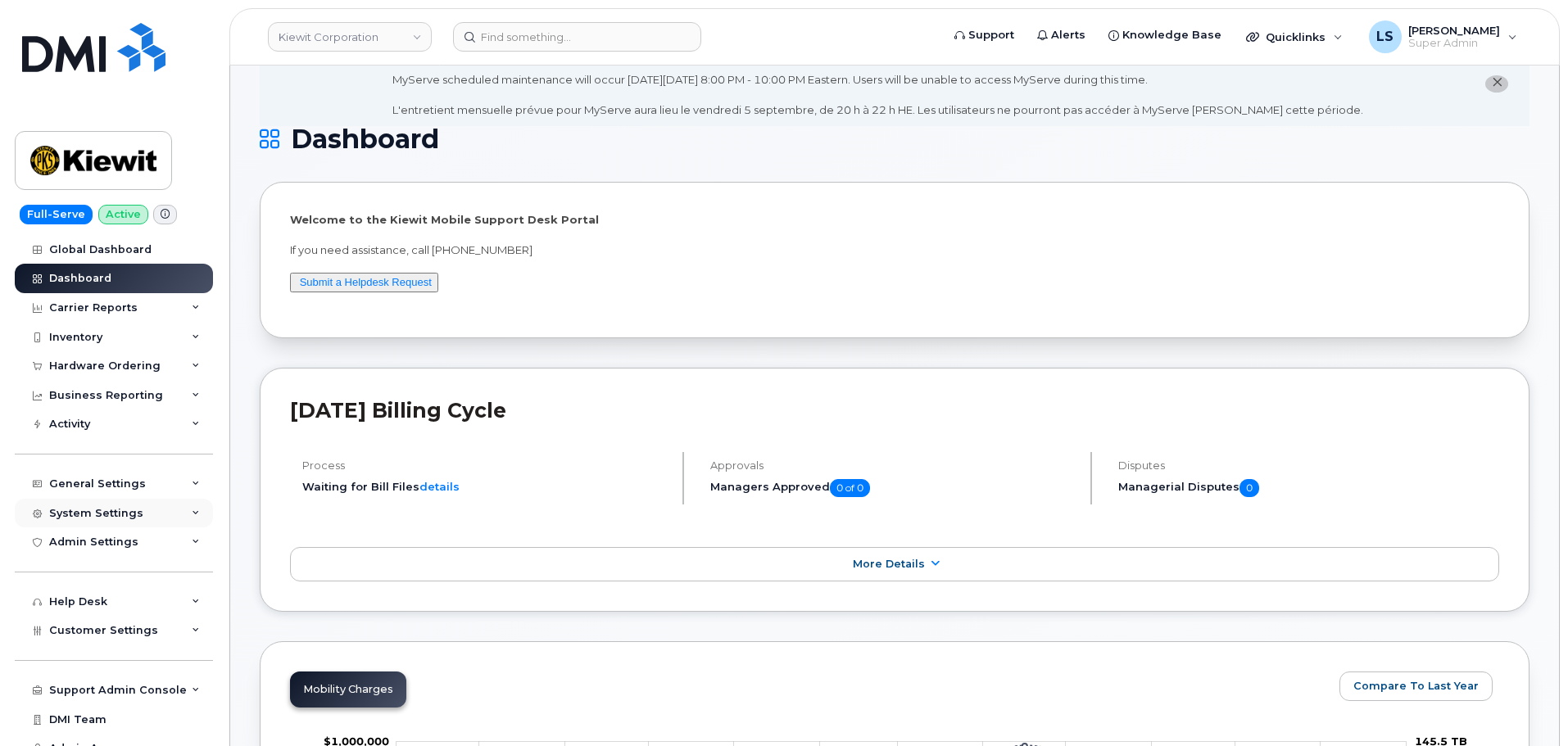
scroll to position [82, 0]
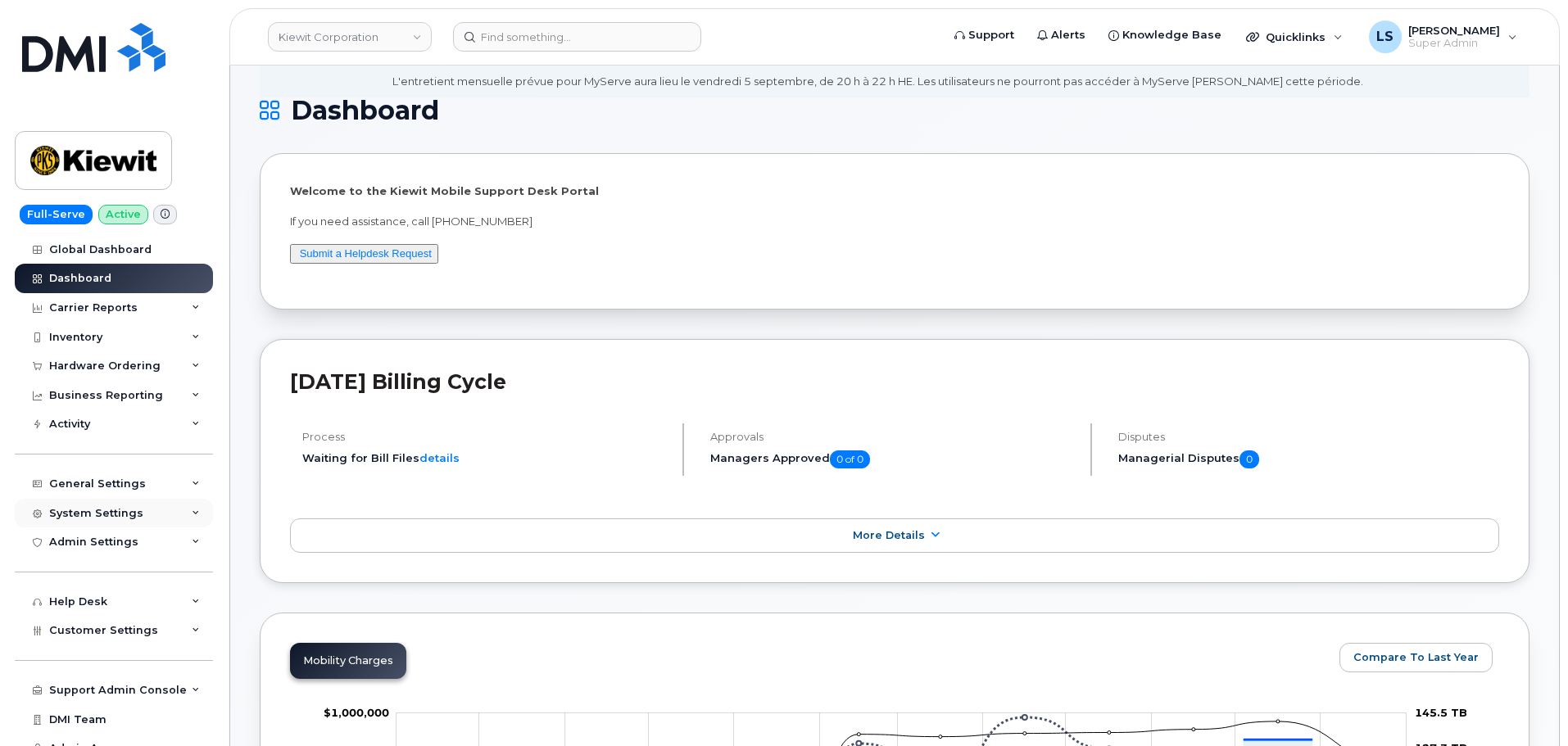
drag, startPoint x: 128, startPoint y: 625, endPoint x: 142, endPoint y: 511, distance: 114.9
click at [128, 624] on span "Customer Settings" at bounding box center [104, 630] width 109 height 12
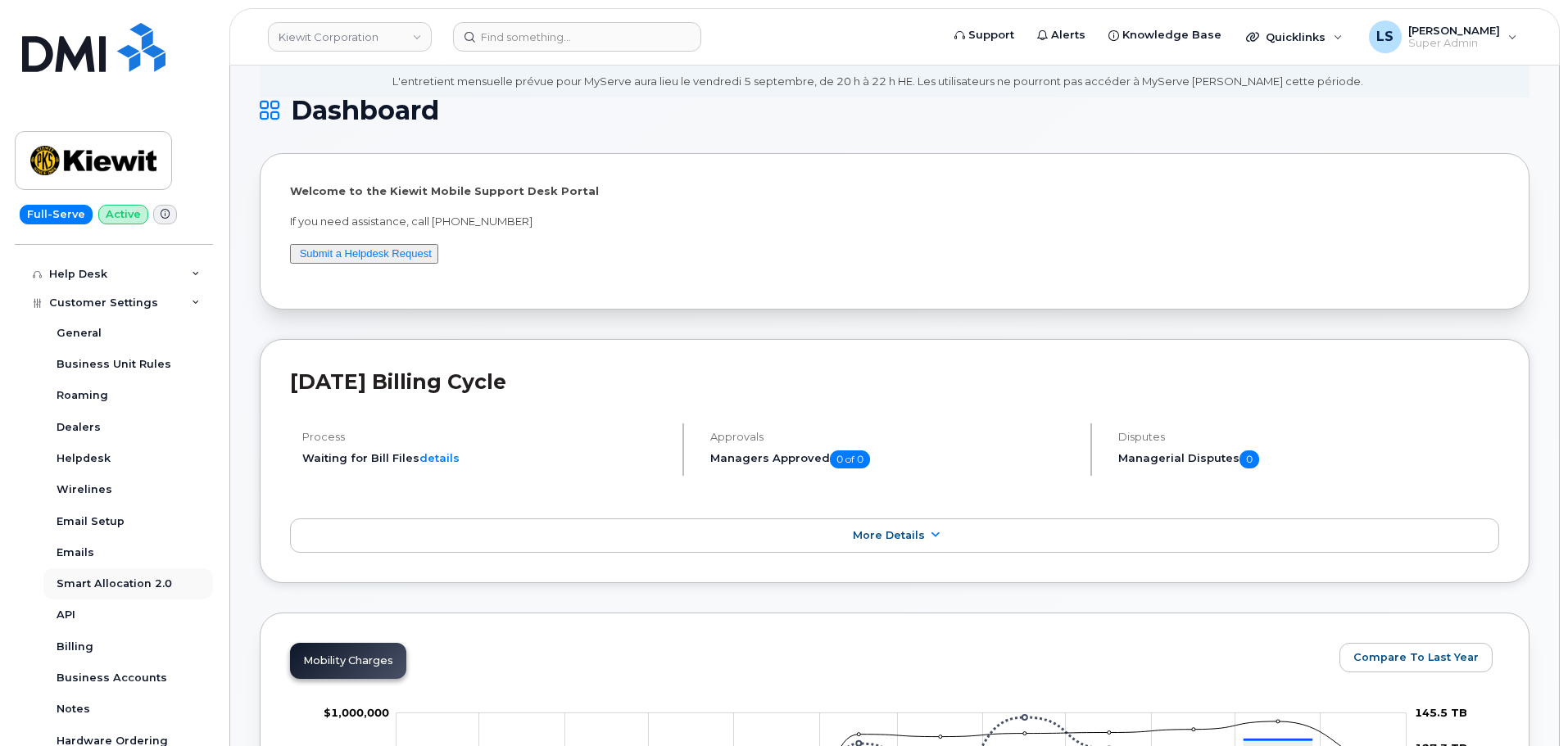
scroll to position [410, 0]
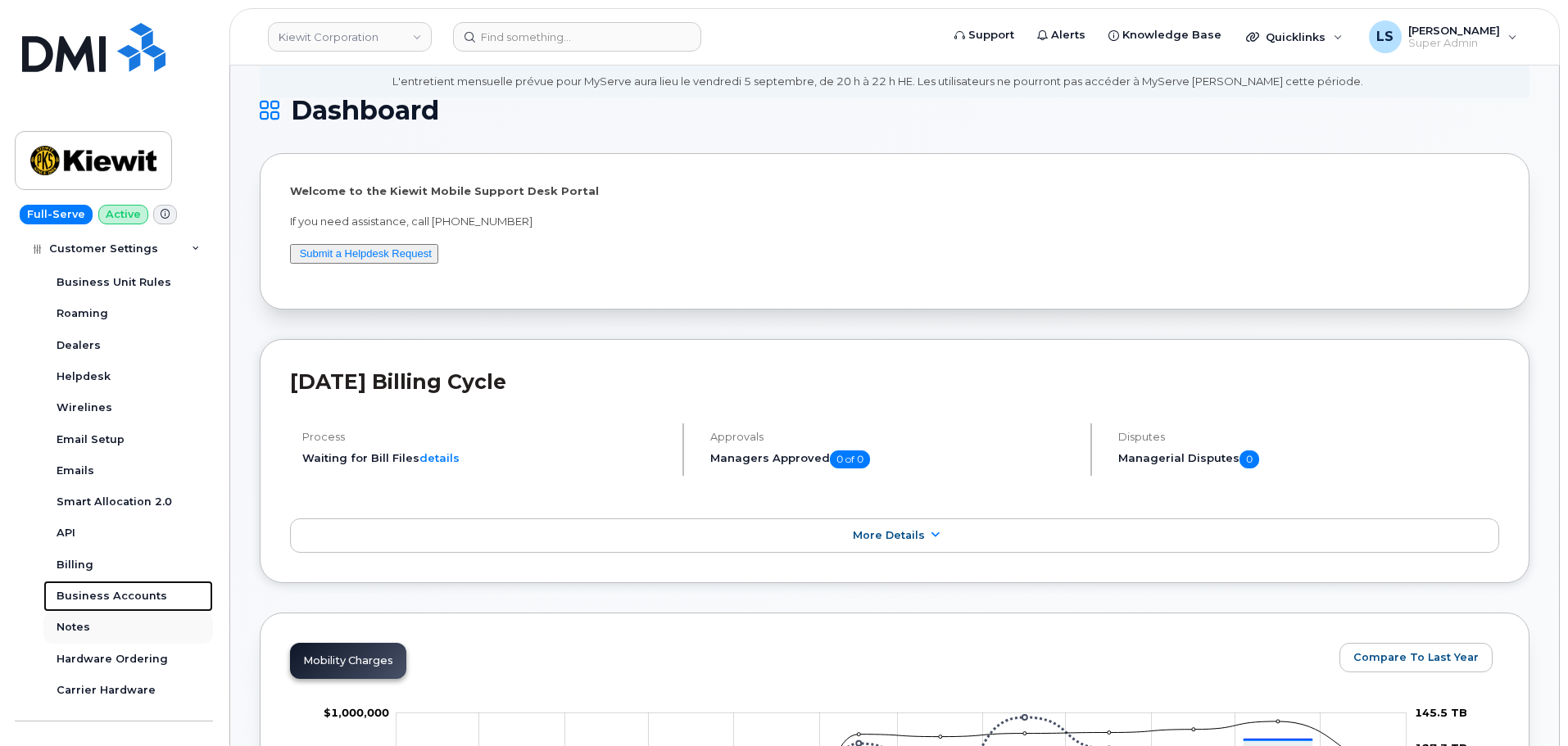
drag, startPoint x: 127, startPoint y: 604, endPoint x: 108, endPoint y: 613, distance: 21.0
click at [127, 604] on link "Business Accounts" at bounding box center [129, 596] width 170 height 31
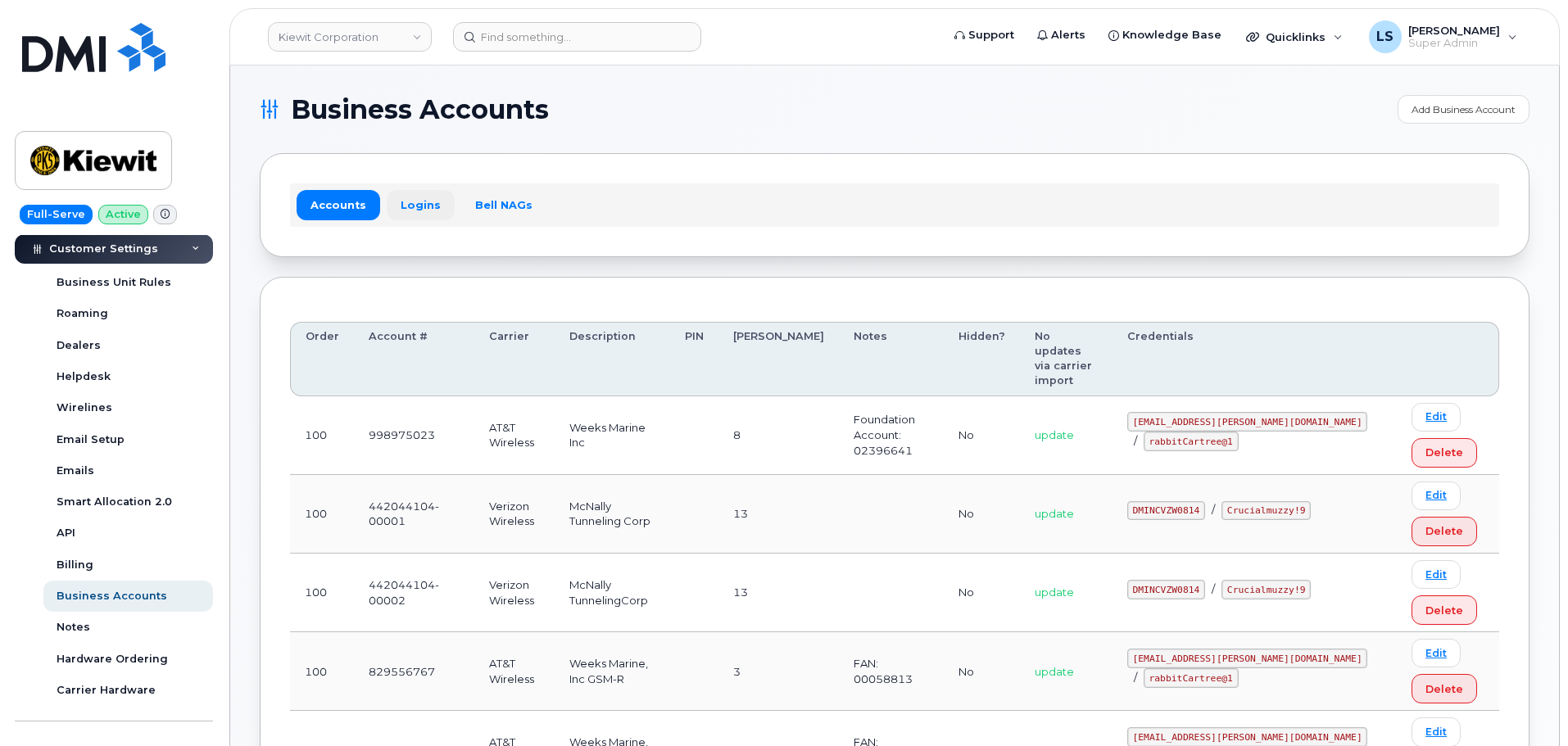
click at [427, 207] on link "Logins" at bounding box center [420, 204] width 68 height 30
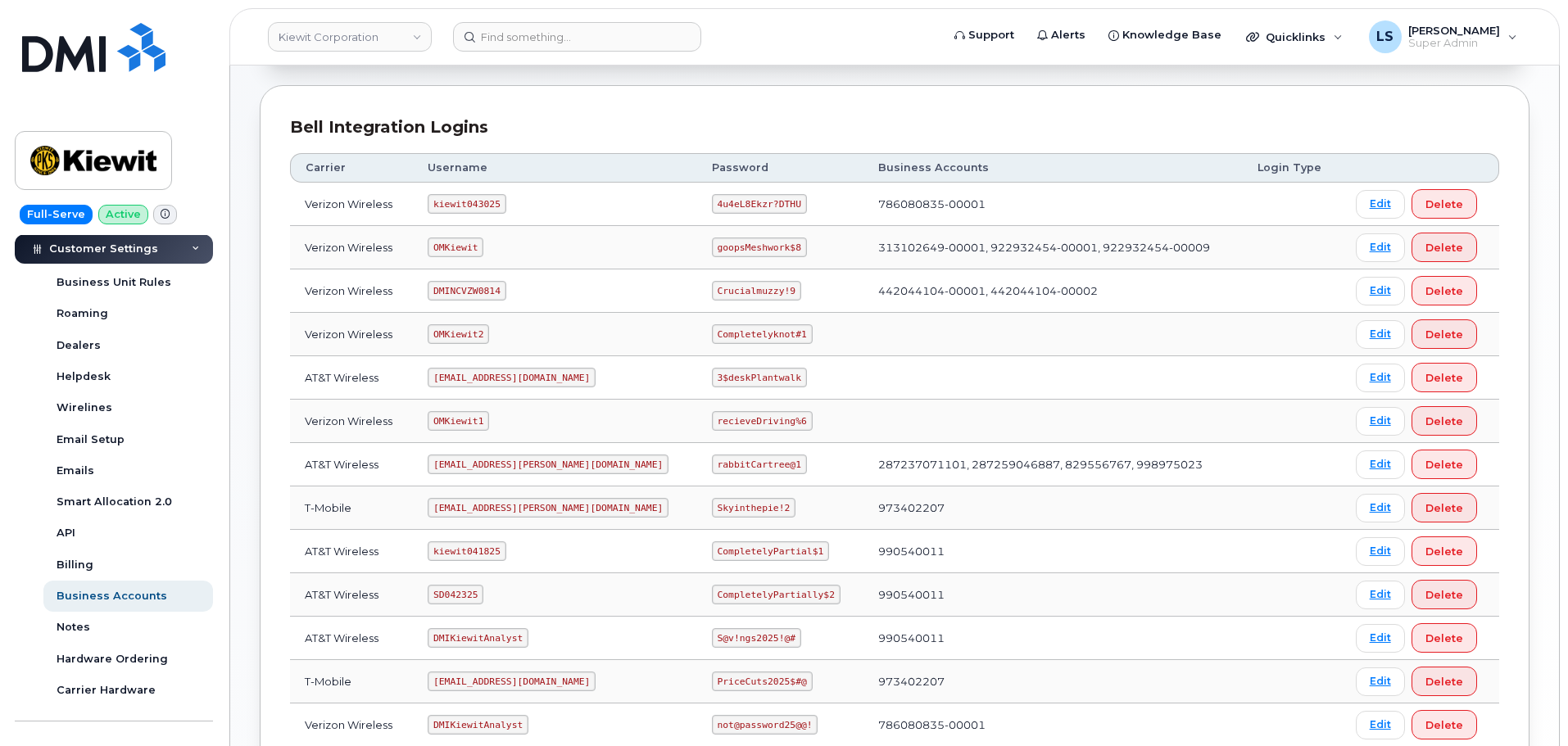
scroll to position [164, 0]
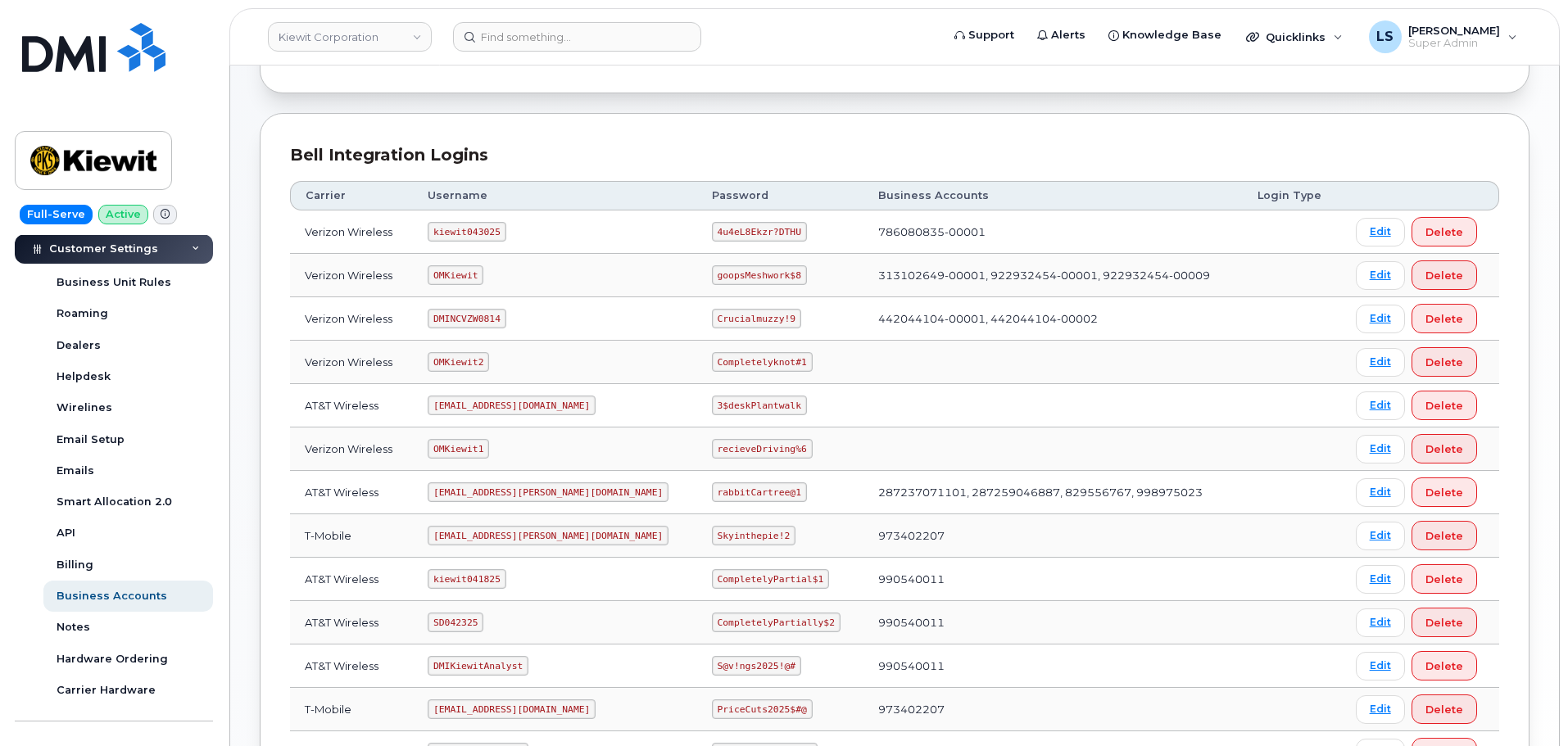
click at [492, 230] on code "kiewit043025" at bounding box center [467, 232] width 78 height 20
copy code "kiewit043025"
click at [712, 228] on code "4u4eL8Ekzr?DTHU" at bounding box center [759, 232] width 95 height 20
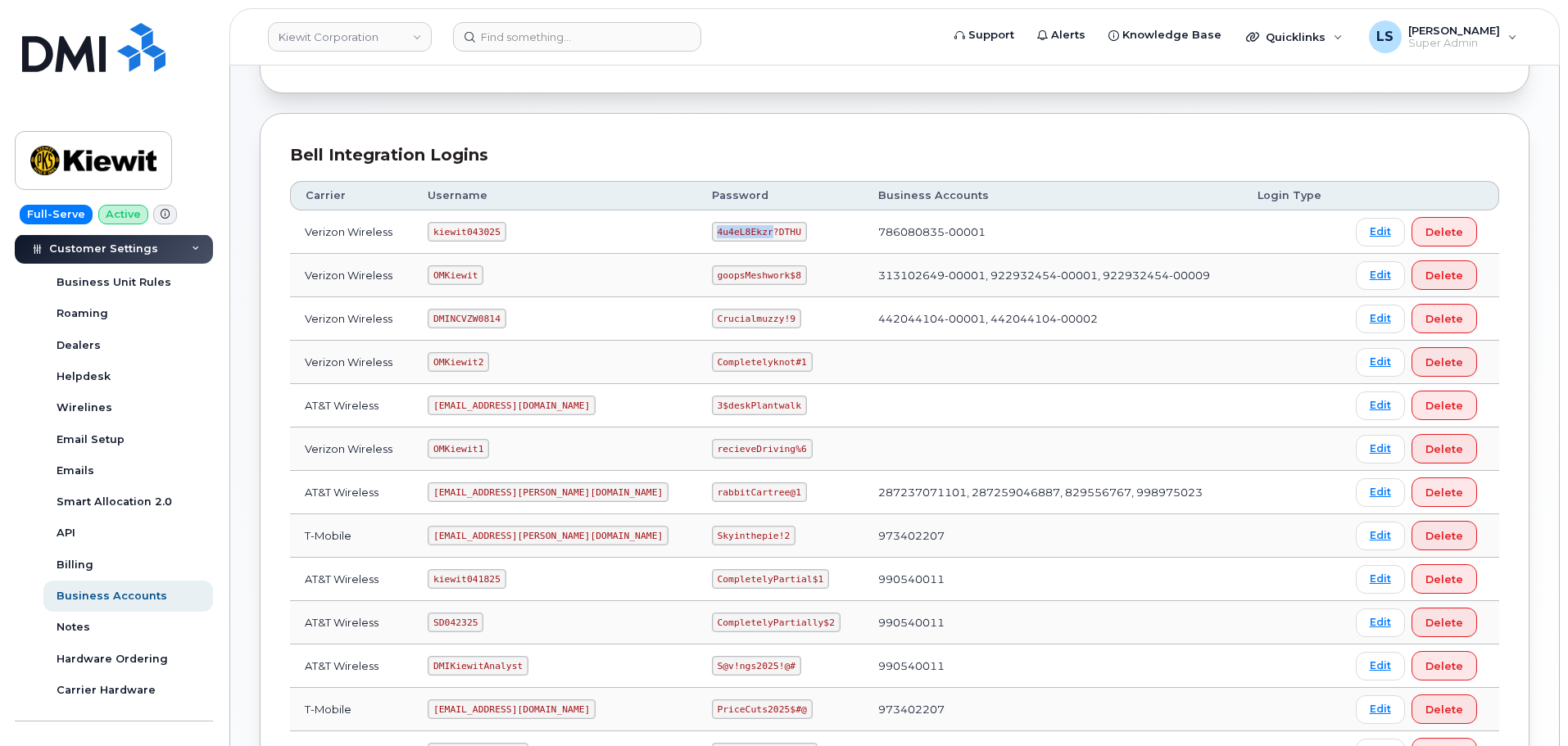
click at [712, 228] on code "4u4eL8Ekzr?DTHU" at bounding box center [759, 232] width 95 height 20
copy code "4u4eL8Ekzr?DTHU"
click at [600, 336] on td "DMINCVZW0814" at bounding box center [554, 319] width 284 height 44
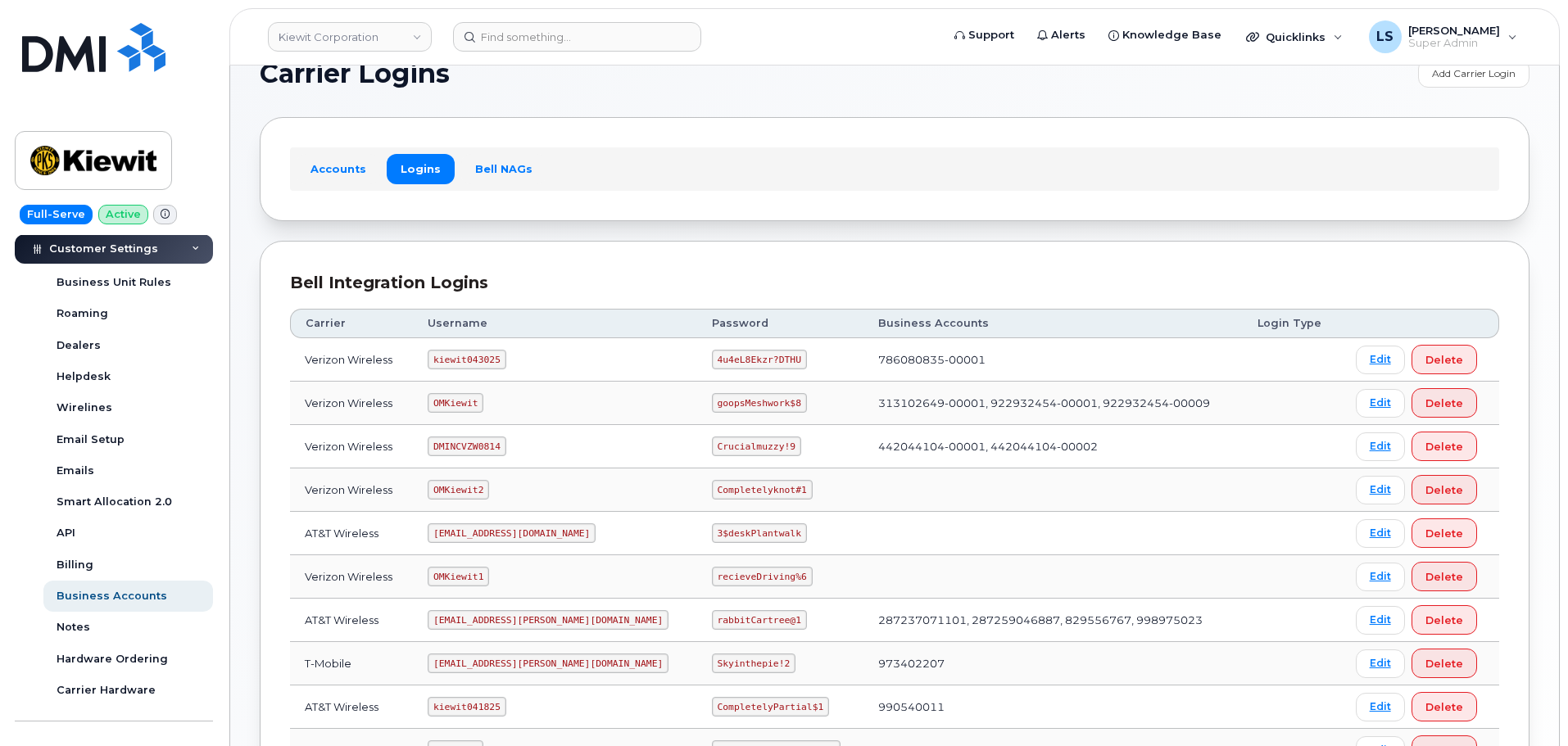
scroll to position [0, 0]
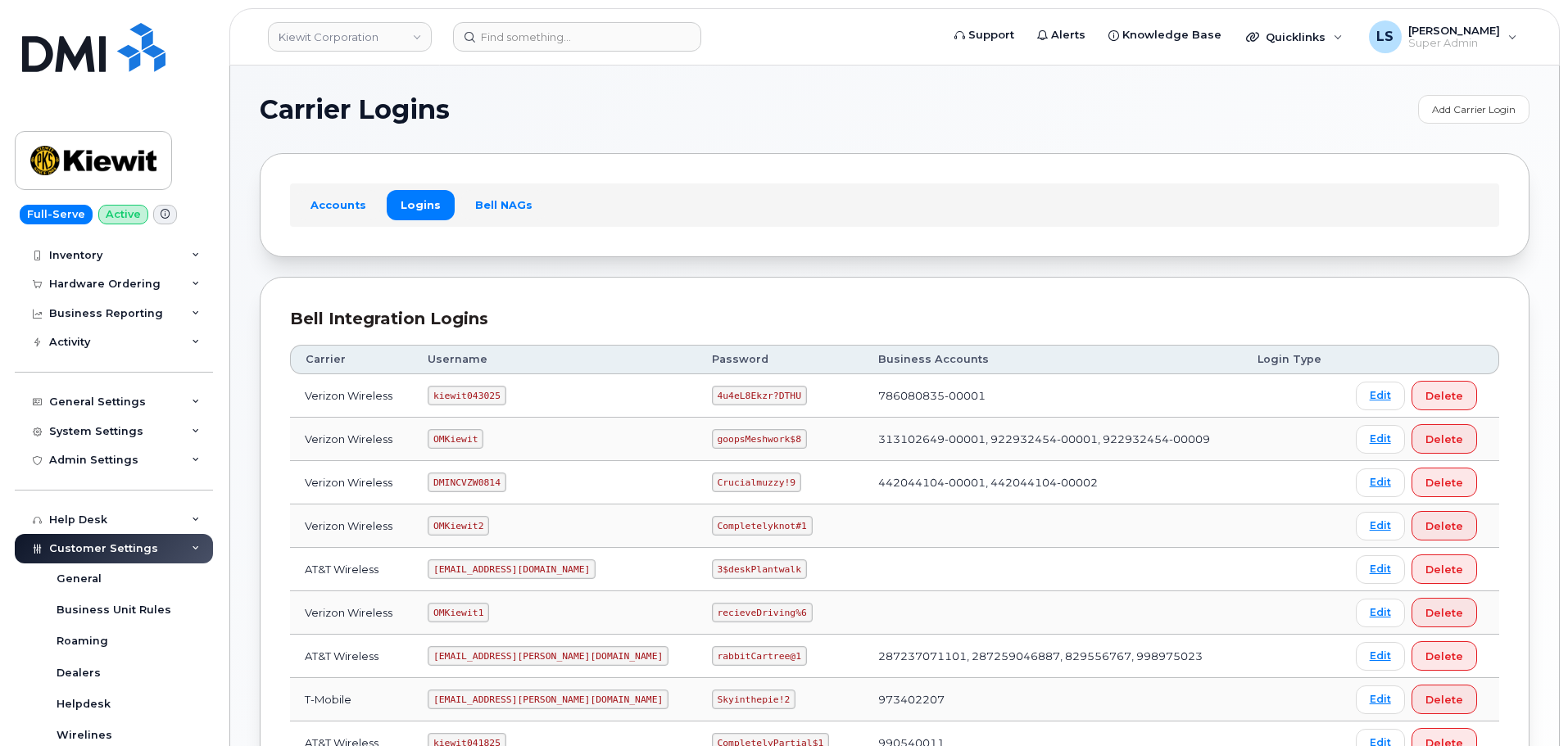
click at [177, 549] on div "Customer Settings" at bounding box center [113, 549] width 198 height 30
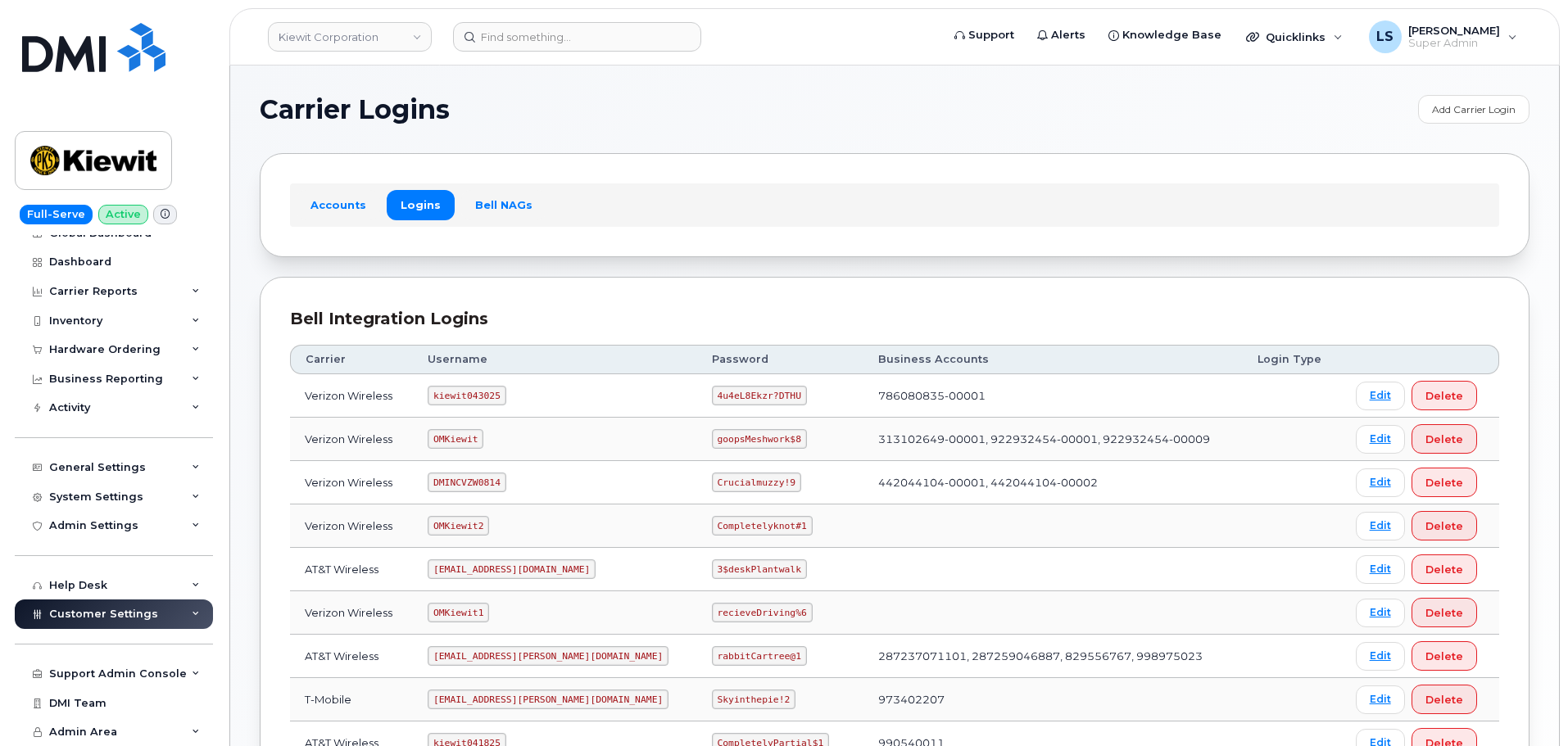
click at [122, 626] on div "Customer Settings" at bounding box center [113, 614] width 198 height 30
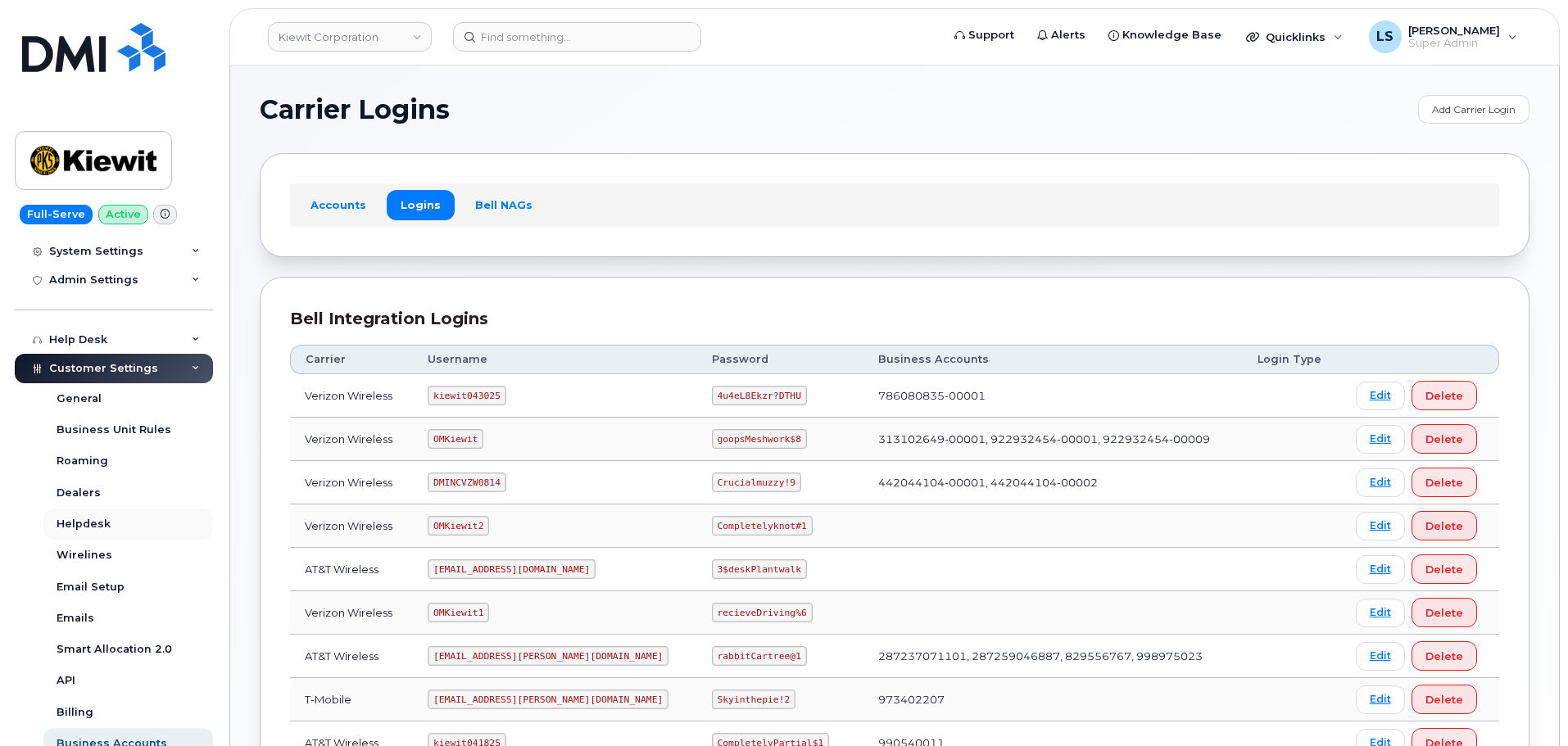
scroll to position [426, 0]
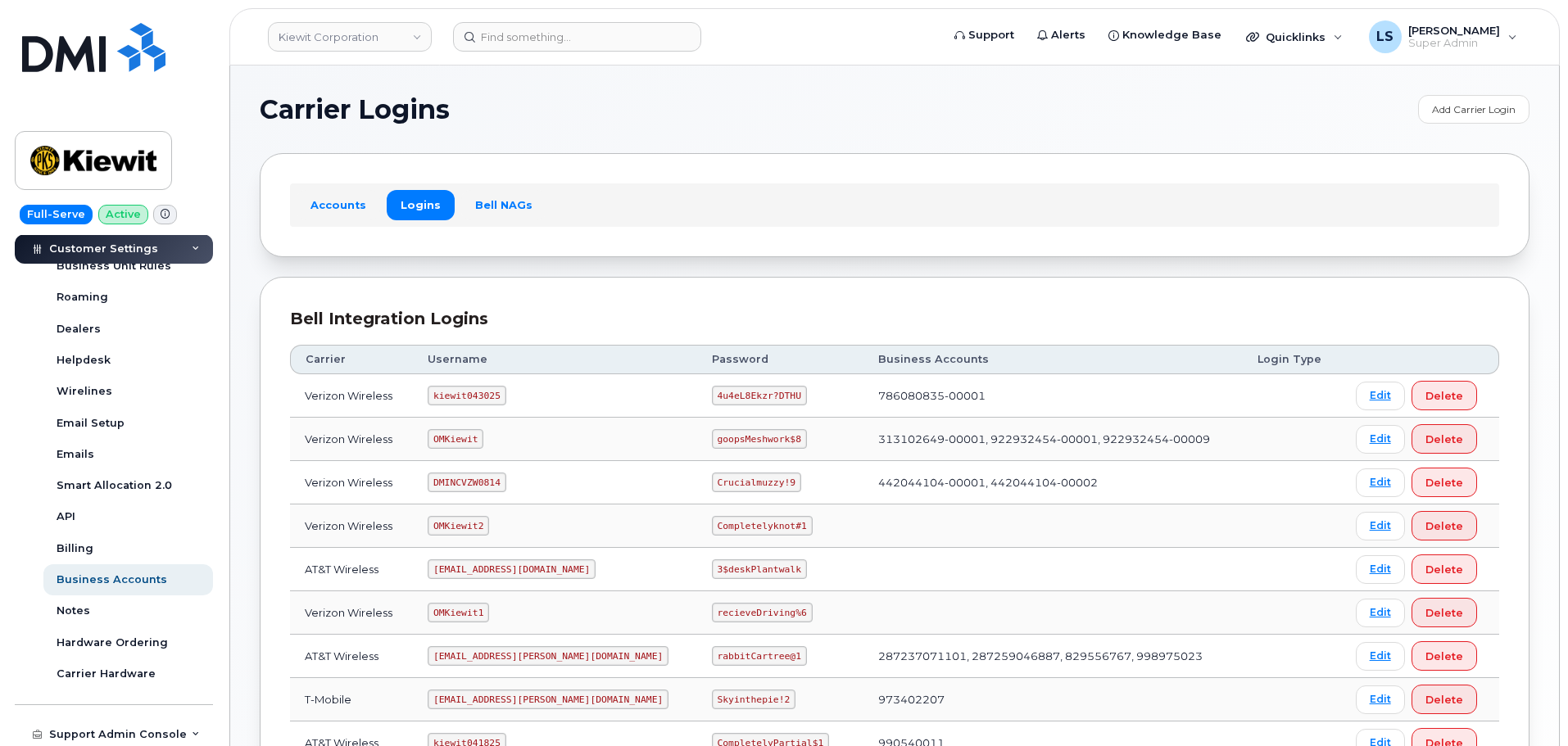
click at [663, 313] on div "Bell Integration Logins" at bounding box center [894, 318] width 1209 height 24
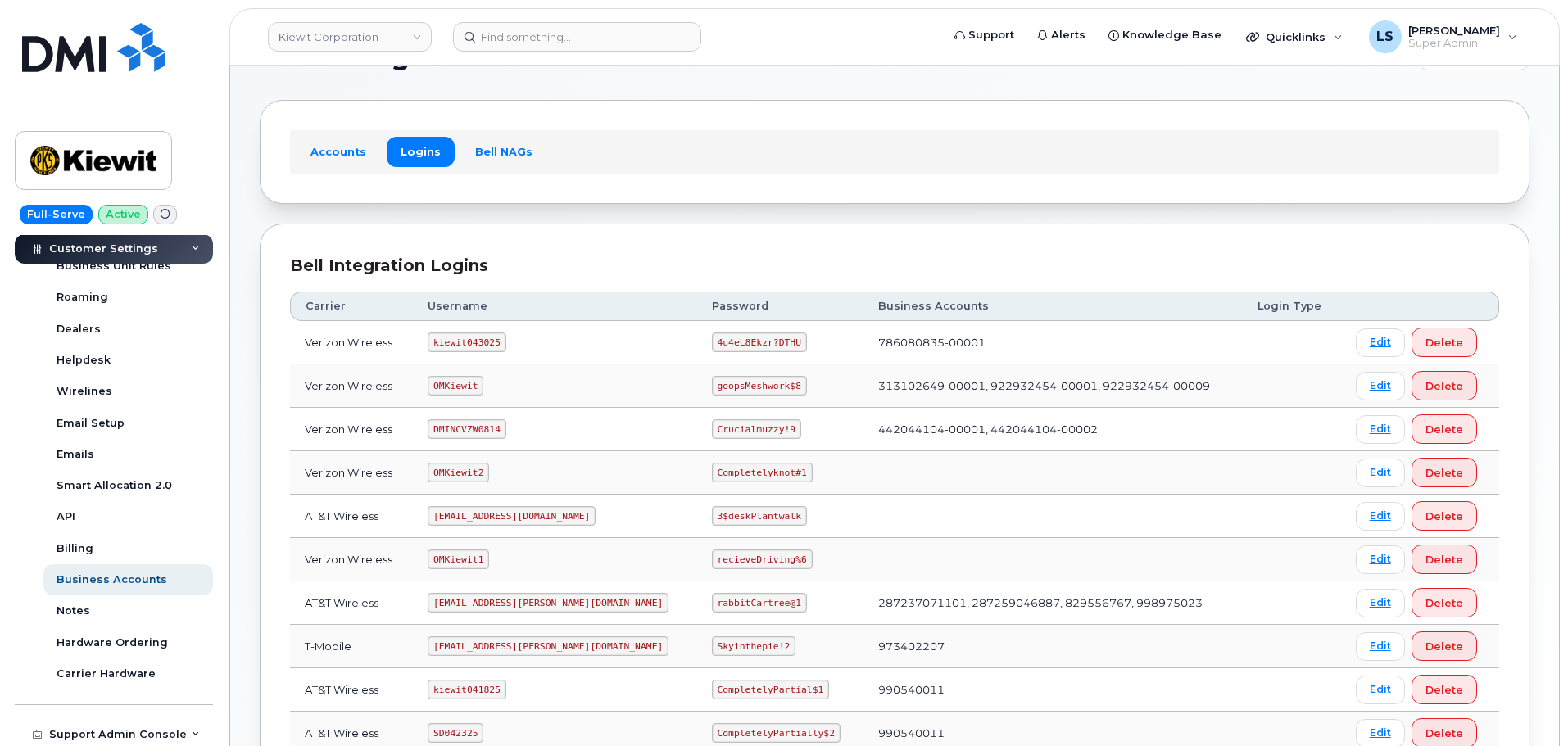
scroll to position [82, 0]
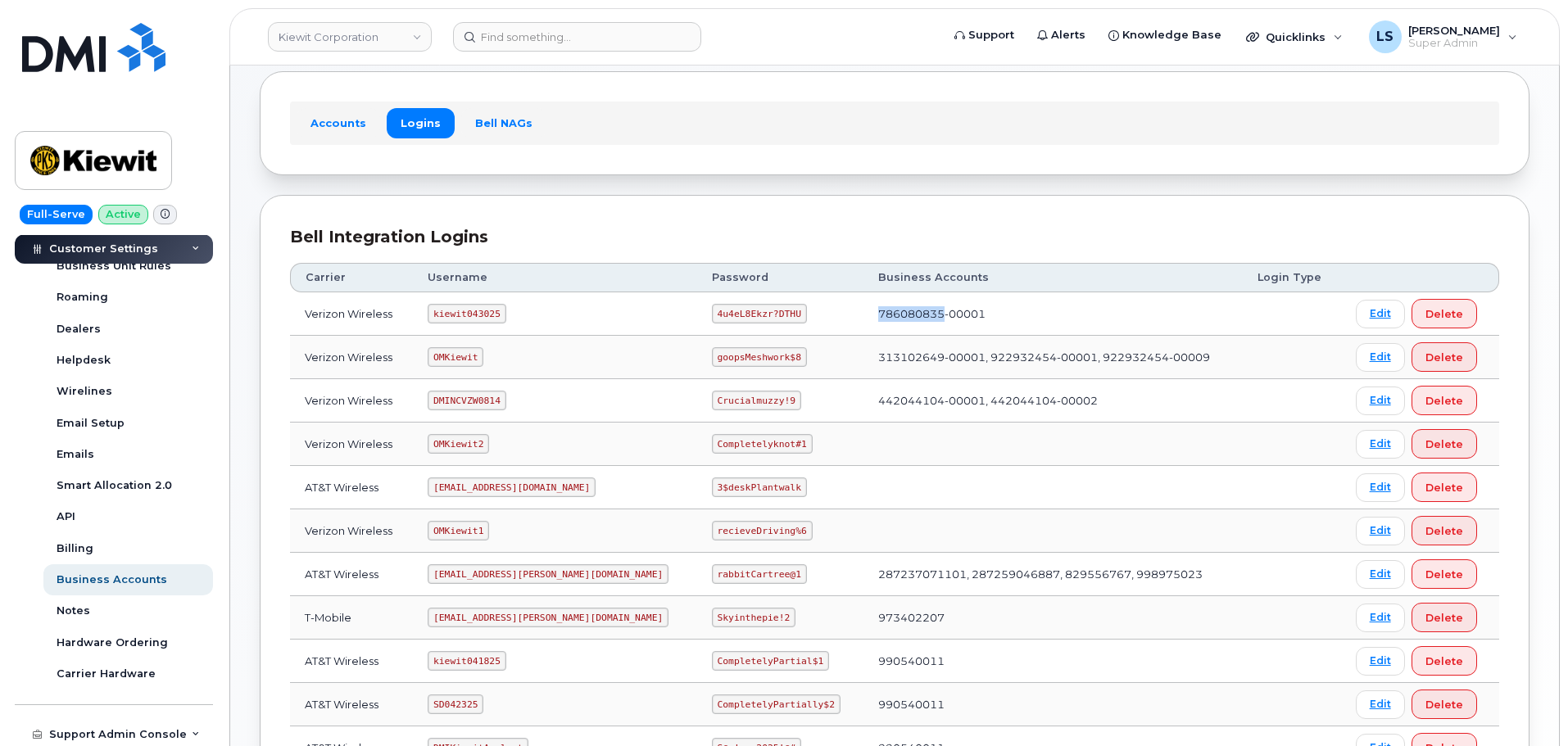
drag, startPoint x: 826, startPoint y: 313, endPoint x: 890, endPoint y: 312, distance: 64.0
click at [895, 306] on td "786080835-00001" at bounding box center [1053, 314] width 379 height 44
click at [874, 320] on td "786080835-00001" at bounding box center [1053, 314] width 379 height 44
drag, startPoint x: 874, startPoint y: 313, endPoint x: 915, endPoint y: 309, distance: 41.2
click at [915, 309] on td "786080835-00001" at bounding box center [1053, 314] width 379 height 44
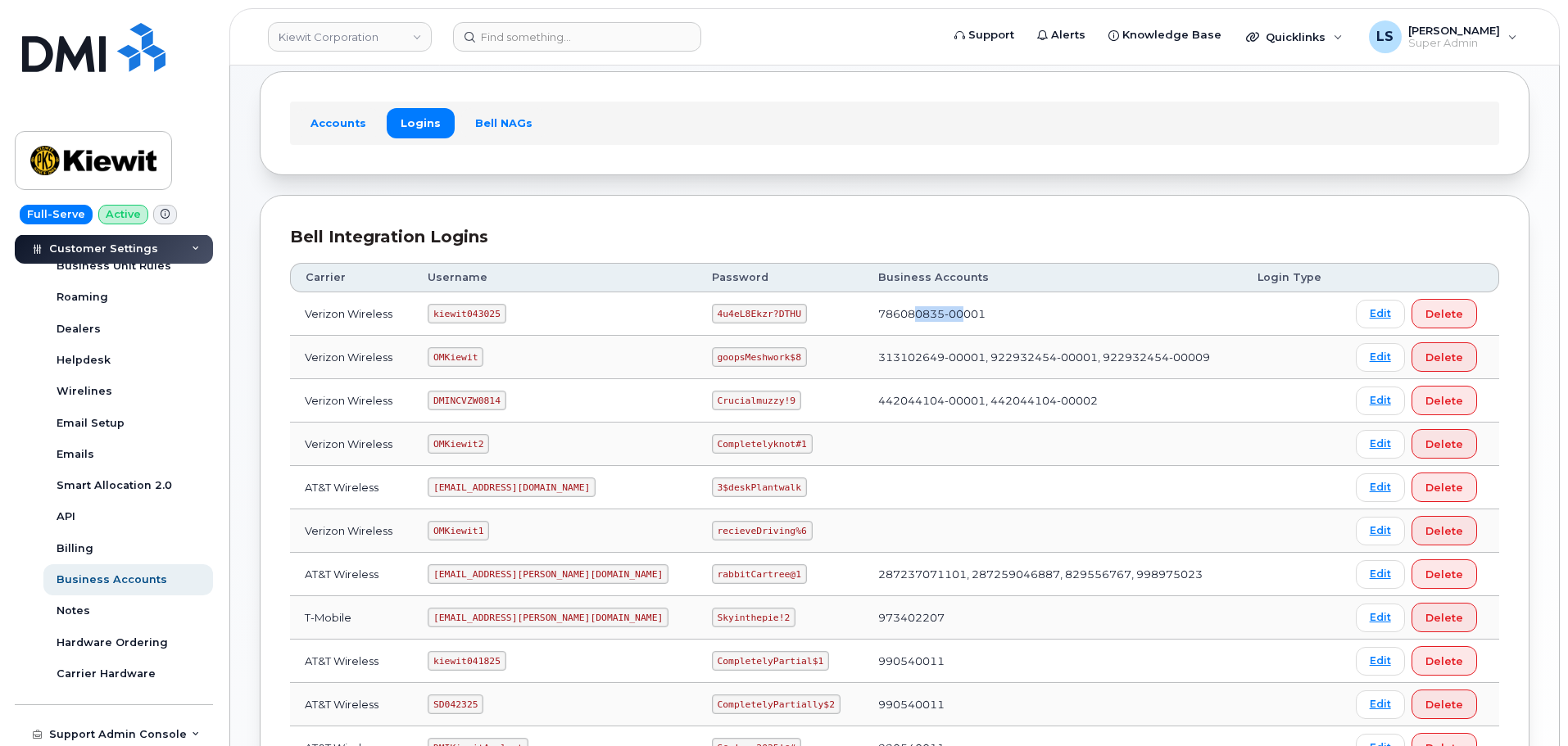
click at [915, 309] on td "786080835-00001" at bounding box center [1053, 314] width 379 height 44
drag, startPoint x: 433, startPoint y: 310, endPoint x: 741, endPoint y: 290, distance: 308.6
click at [737, 301] on tr "Verizon Wireless kiewit043025 4u4eL8Ekzr?DTHU 786080835-00001 Edit Delete" at bounding box center [894, 314] width 1209 height 44
click at [622, 269] on th "Username" at bounding box center [554, 277] width 284 height 30
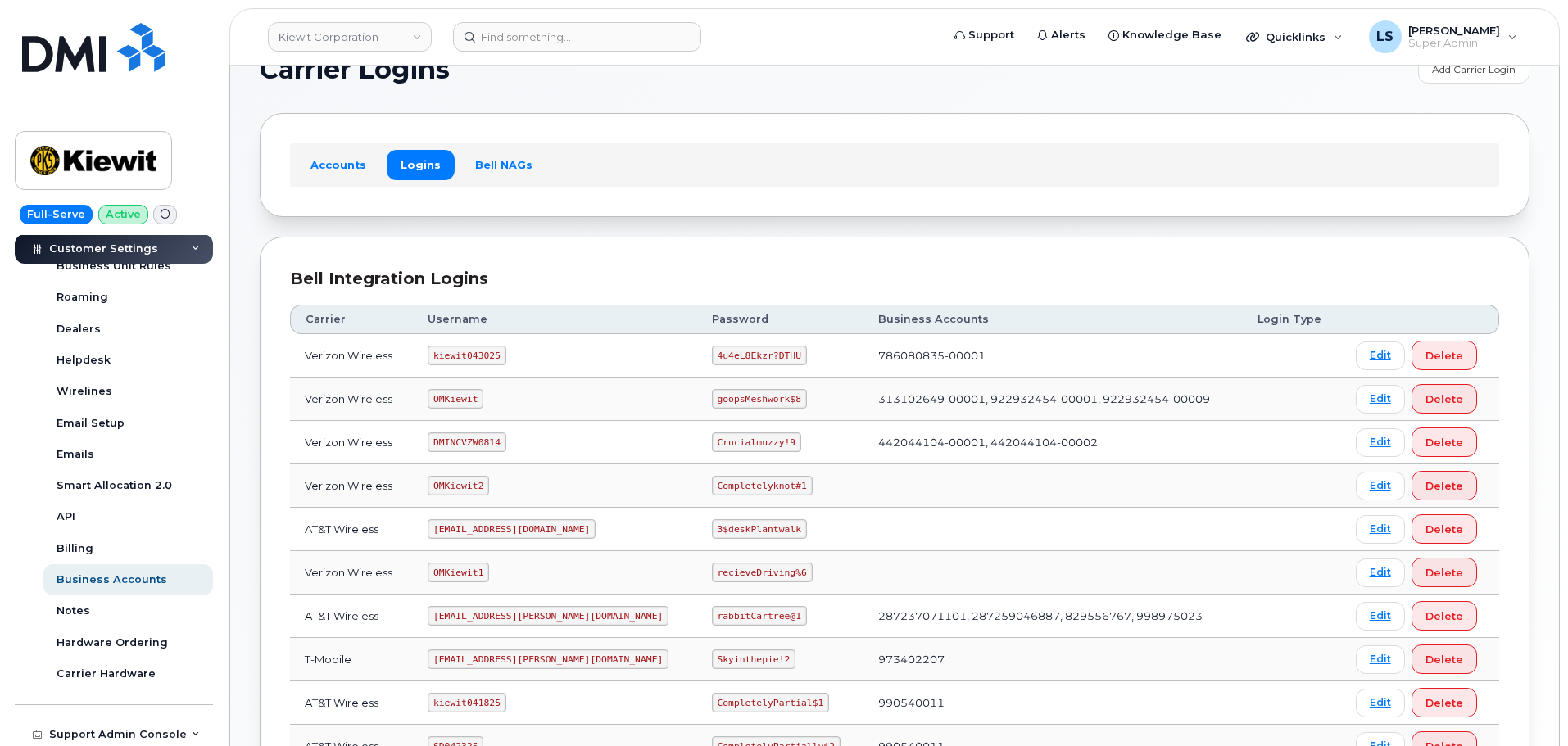
scroll to position [0, 0]
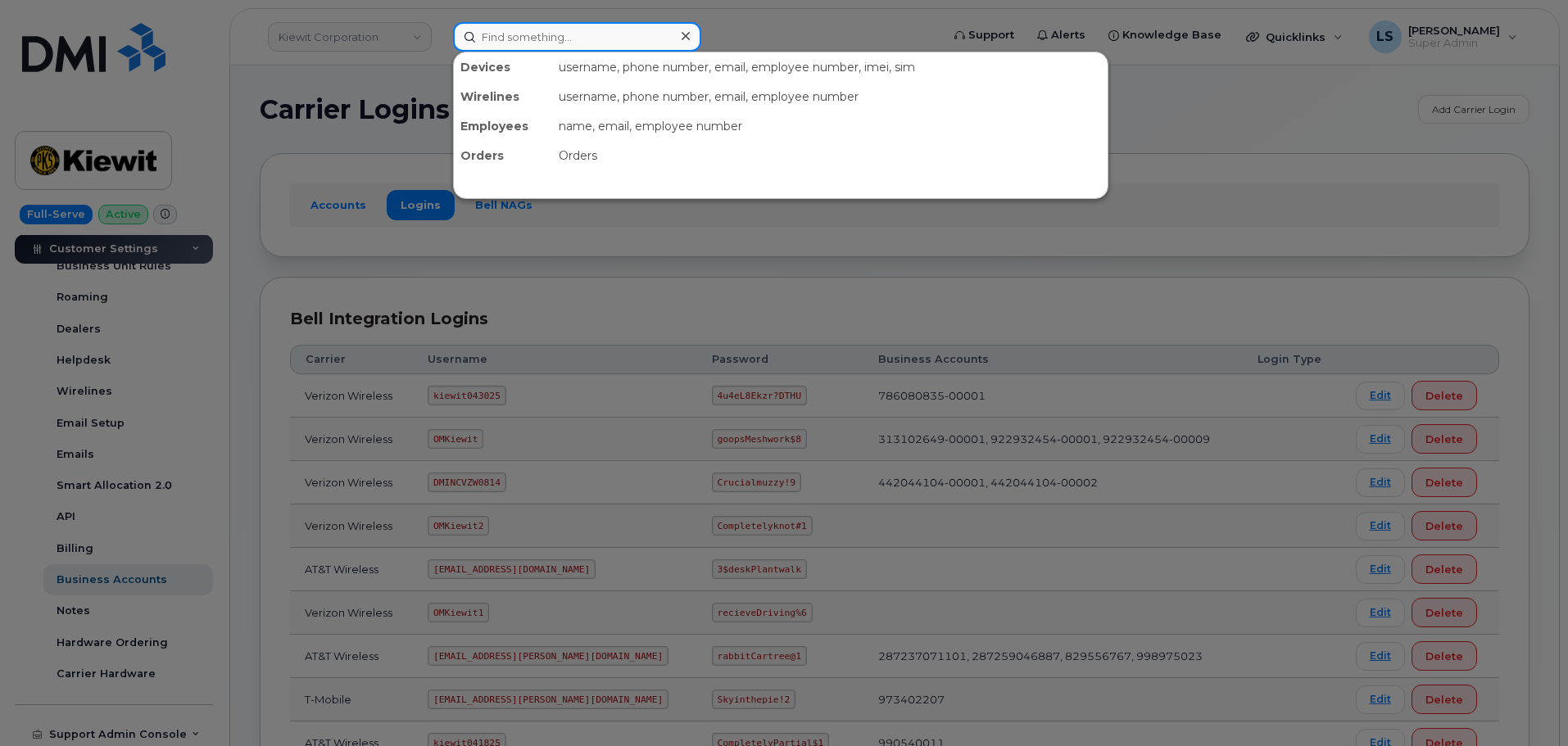
click at [505, 30] on input at bounding box center [576, 36] width 248 height 30
paste input "(909) 438-7884"
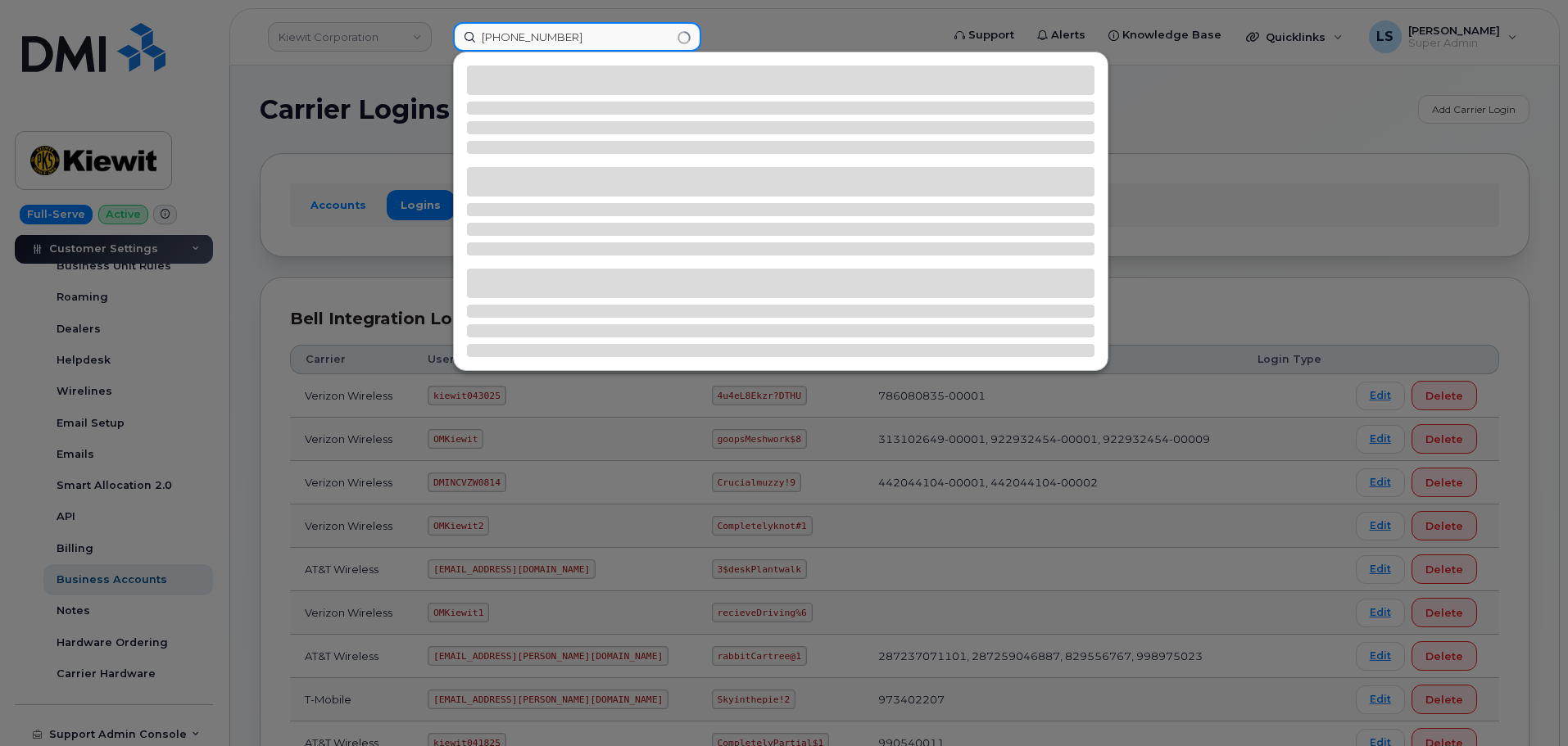
type input "(909) 438-7884"
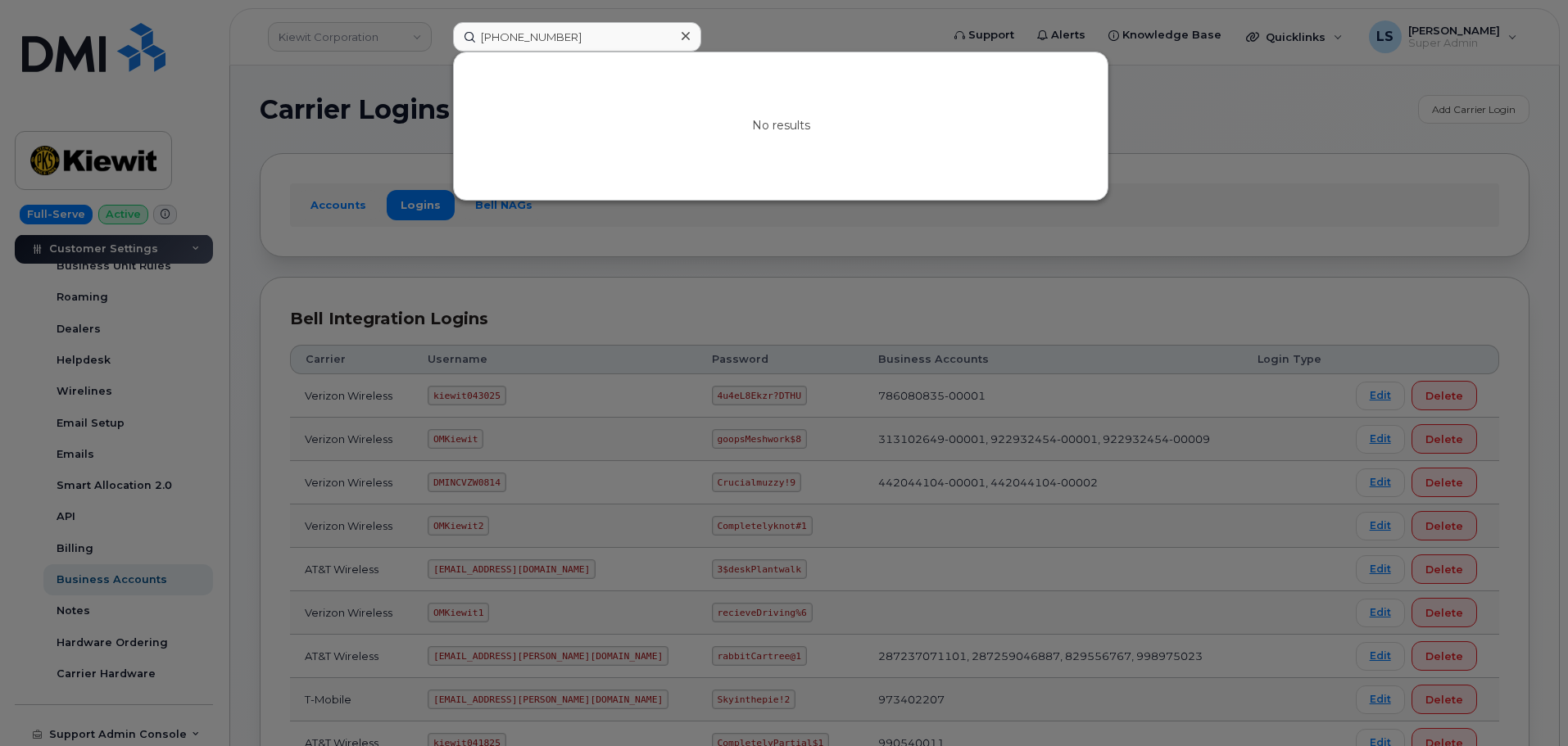
click at [682, 43] on icon at bounding box center [685, 36] width 9 height 13
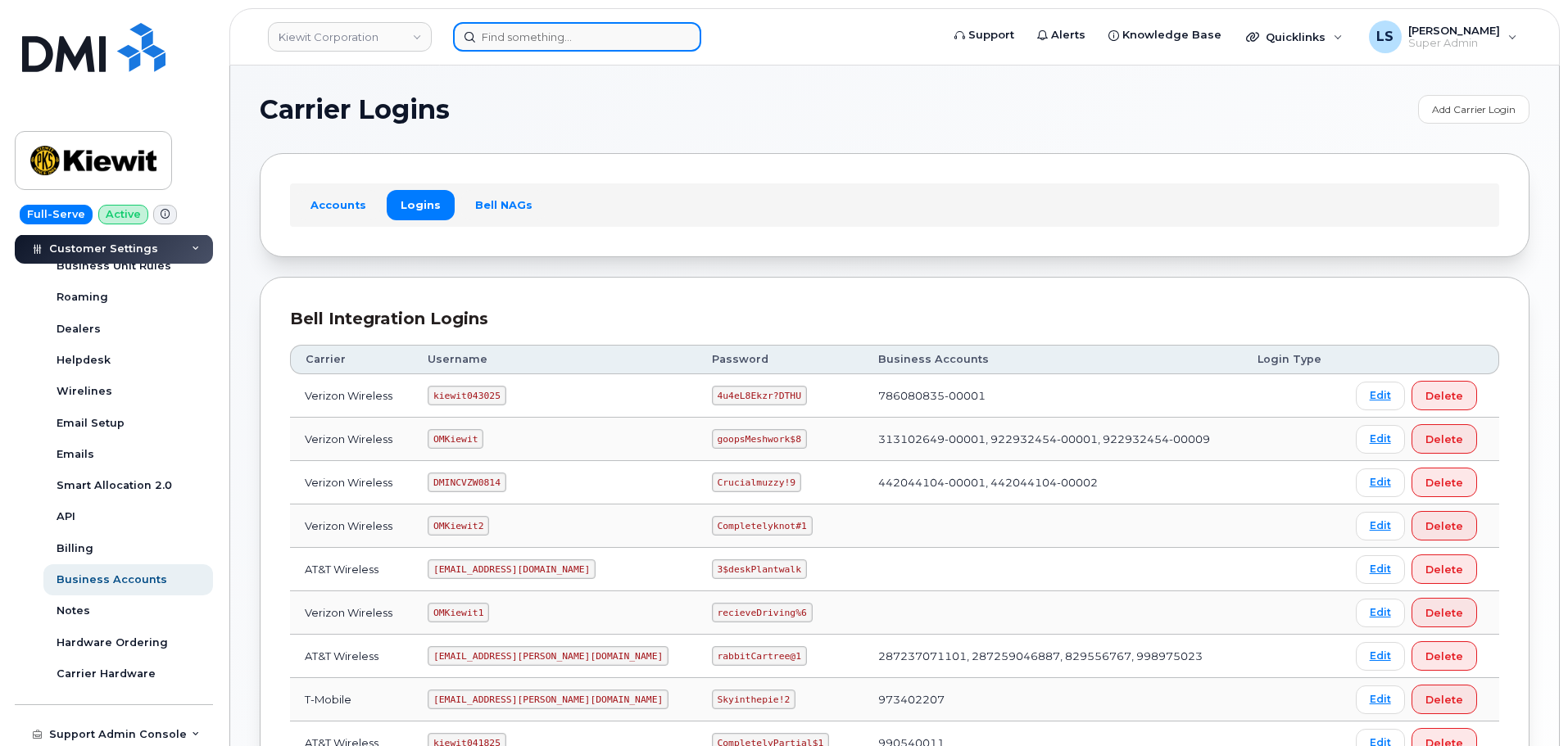
click at [549, 35] on input at bounding box center [576, 36] width 248 height 30
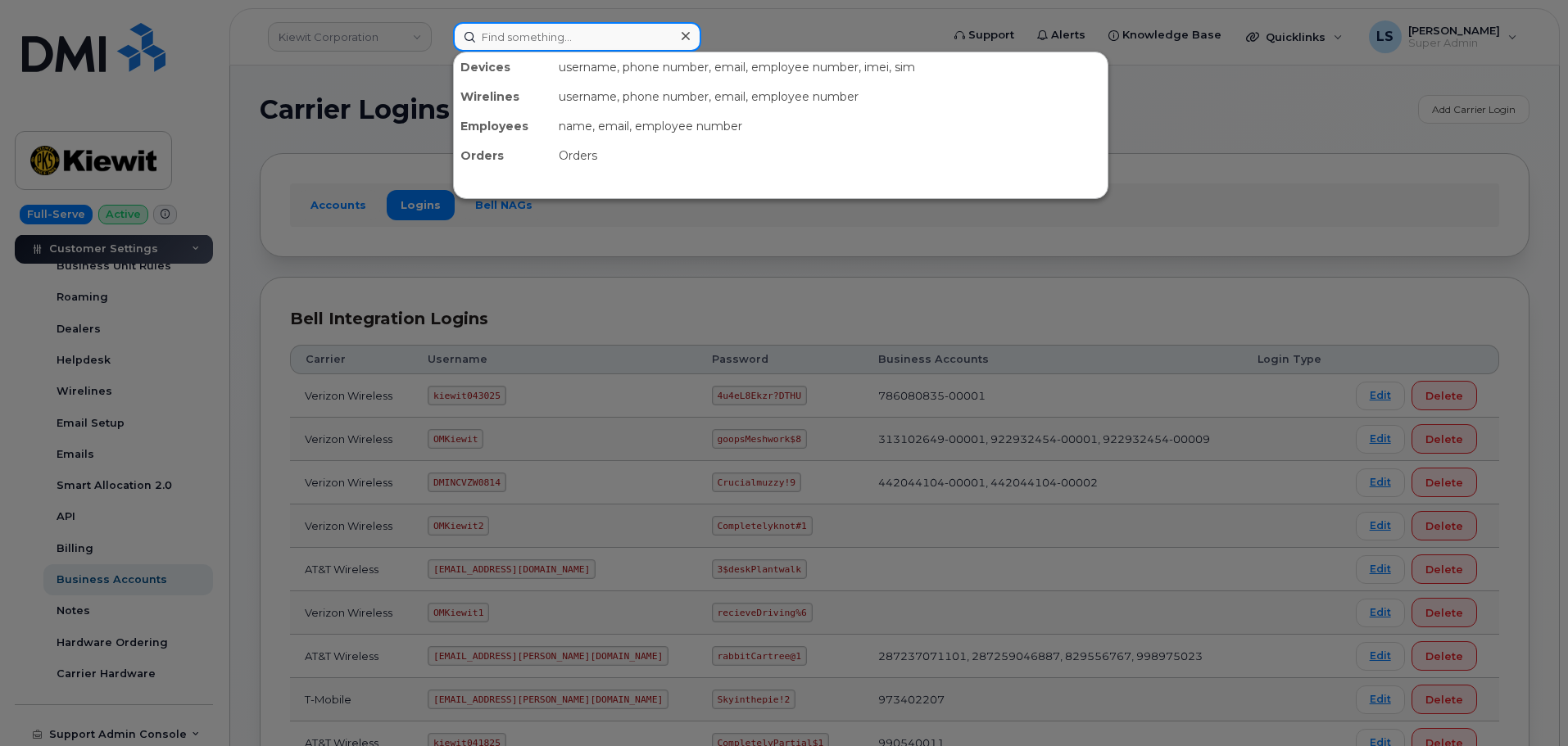
paste input "64253"
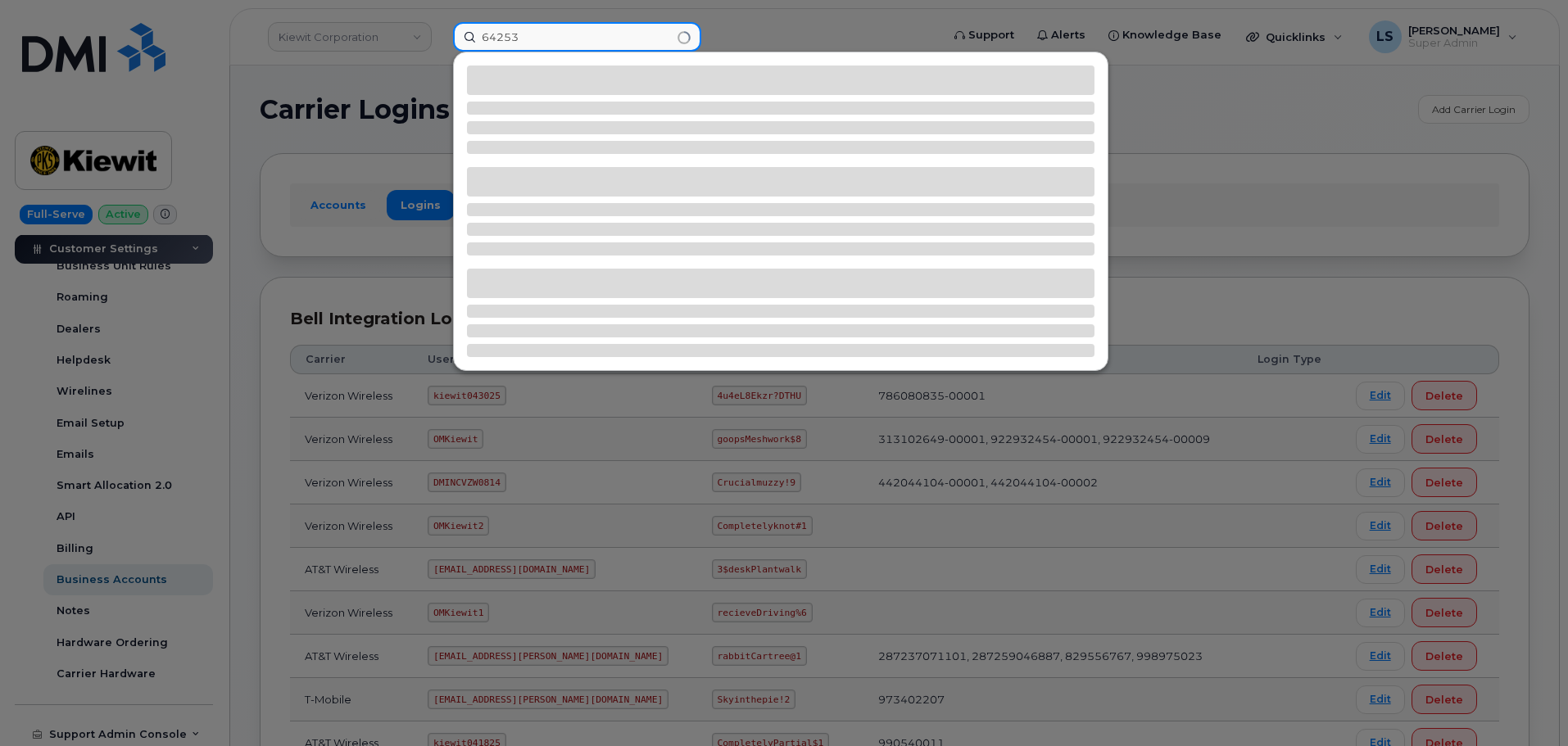
type input "64253"
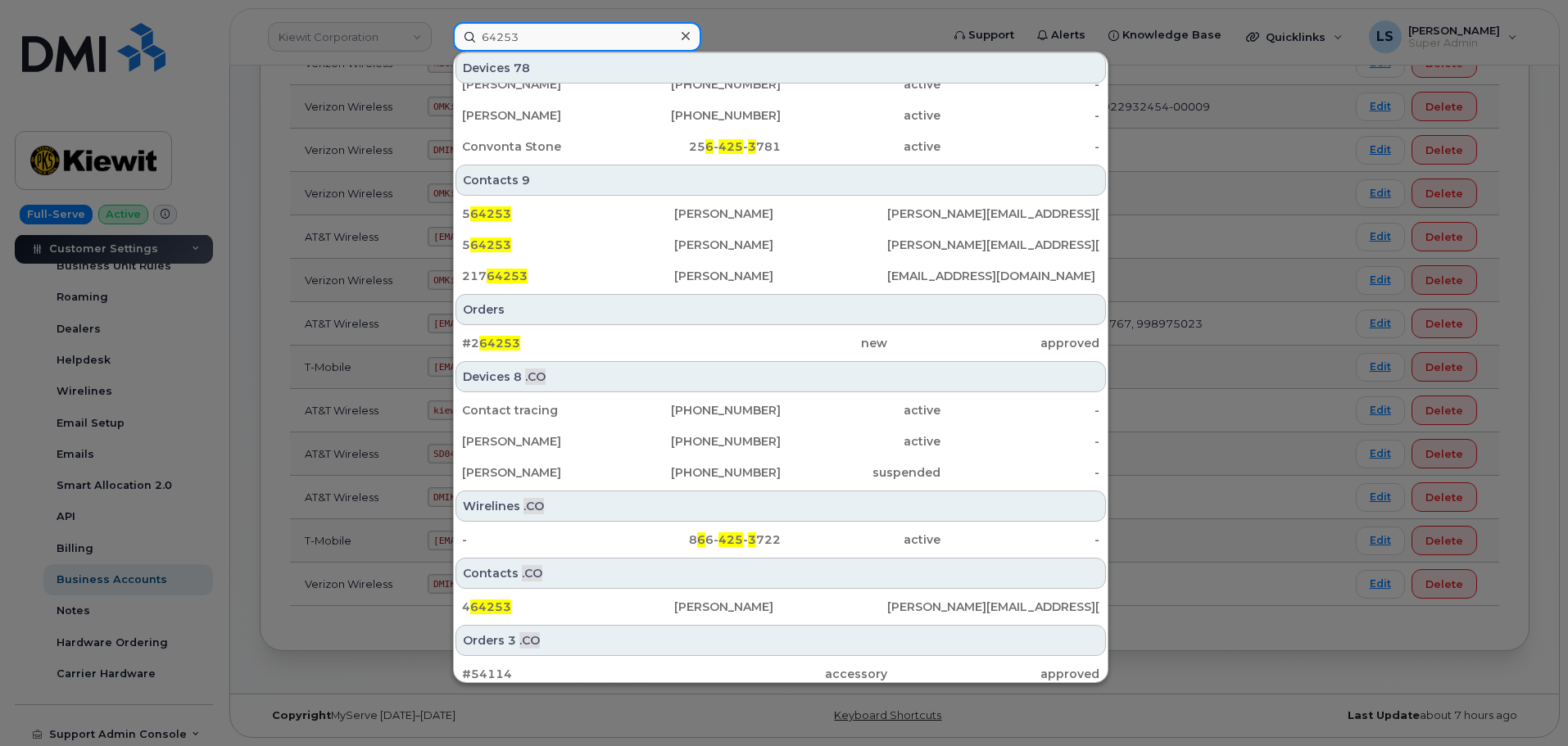
scroll to position [618, 0]
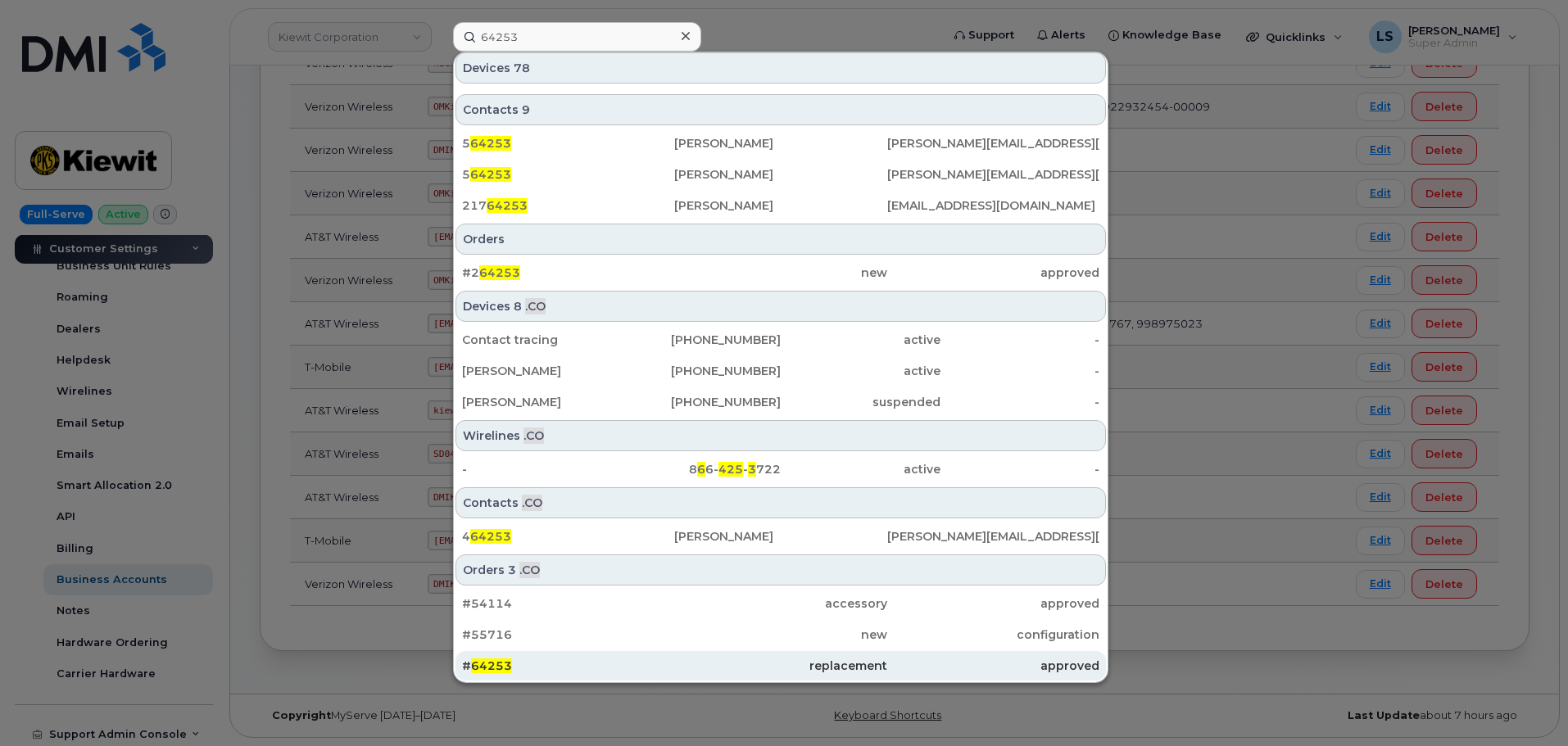
click at [482, 659] on span "64253" at bounding box center [491, 665] width 41 height 14
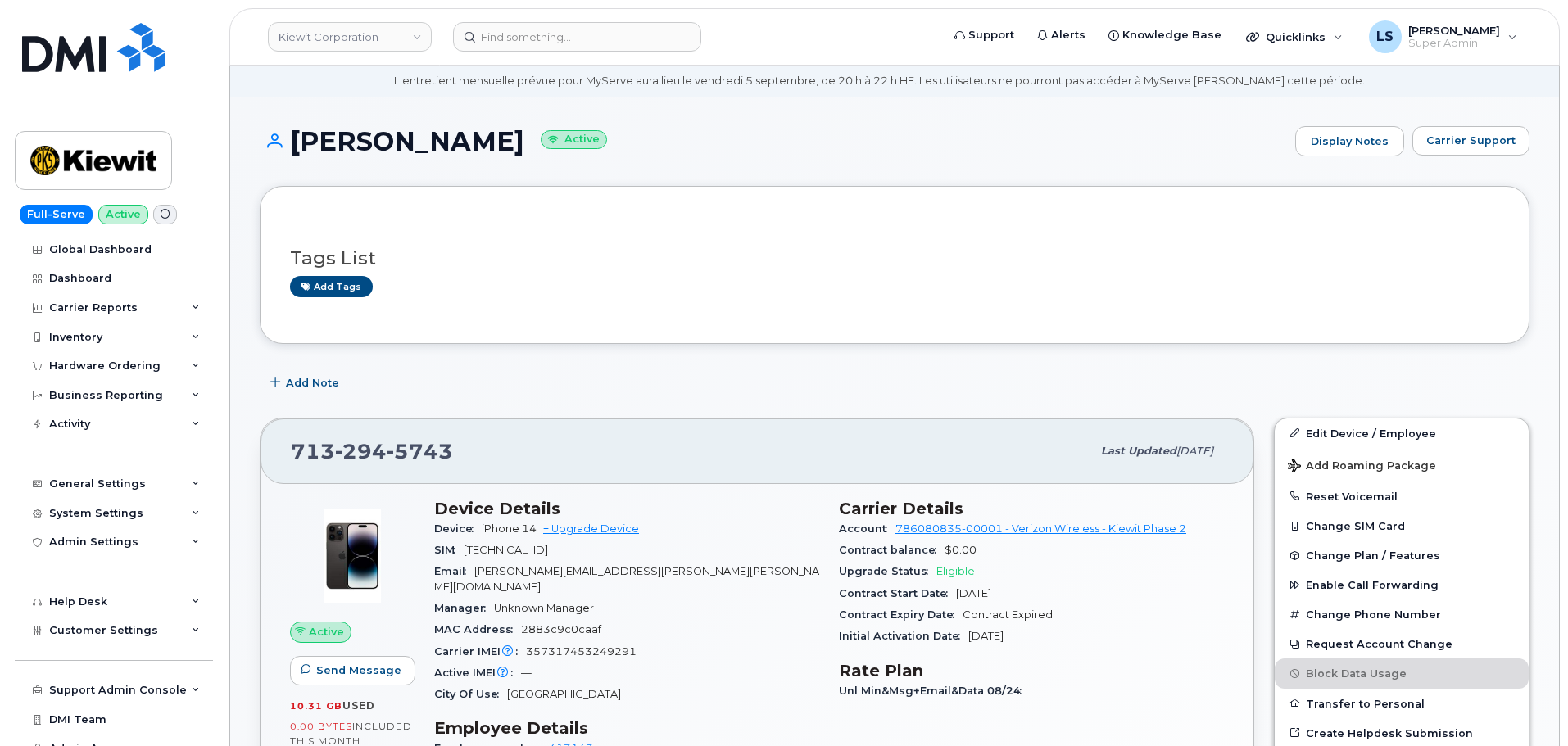
scroll to position [82, 0]
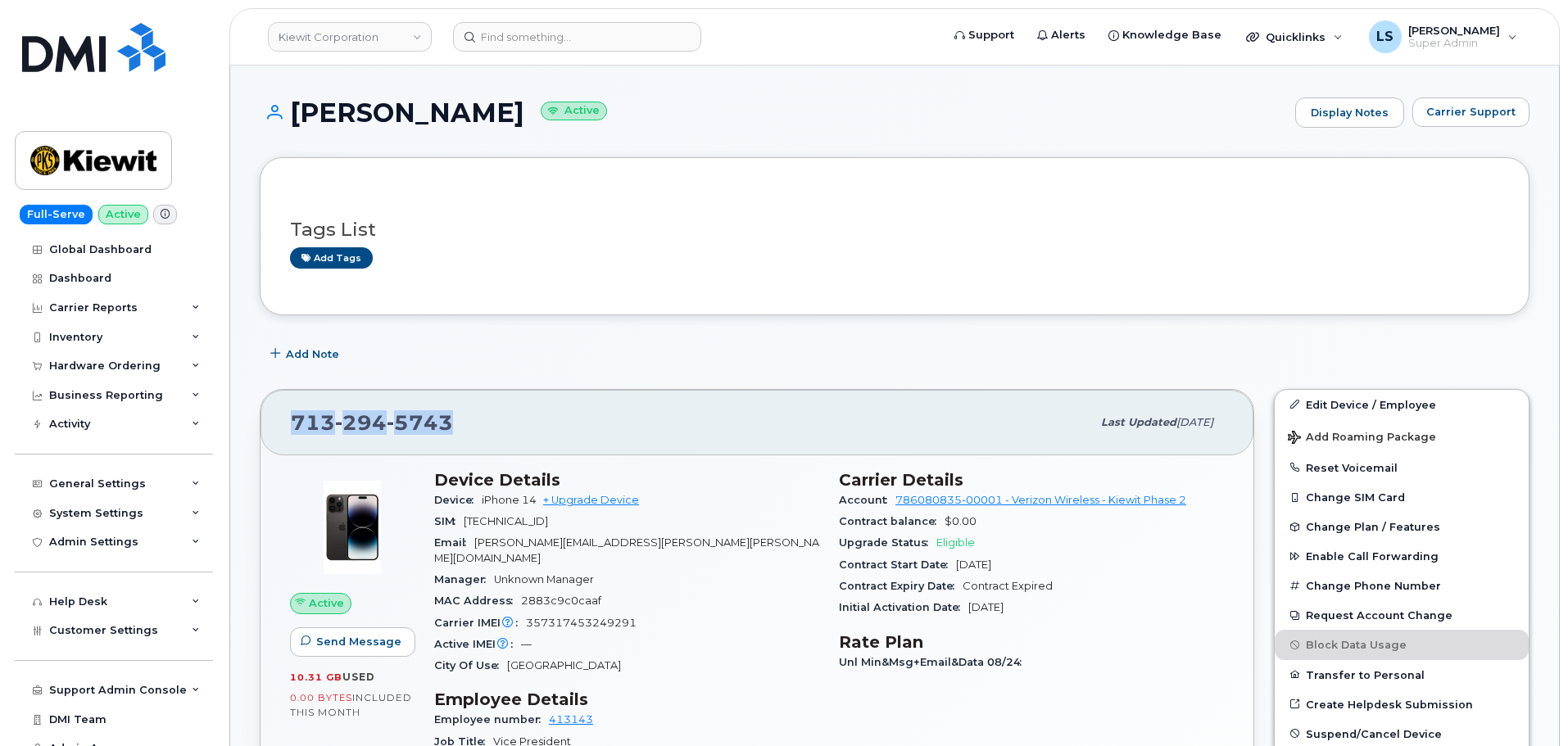
drag, startPoint x: 482, startPoint y: 412, endPoint x: 293, endPoint y: 427, distance: 189.6
click at [293, 427] on div "[PHONE_NUMBER]" at bounding box center [691, 423] width 800 height 34
copy span "[PHONE_NUMBER]"
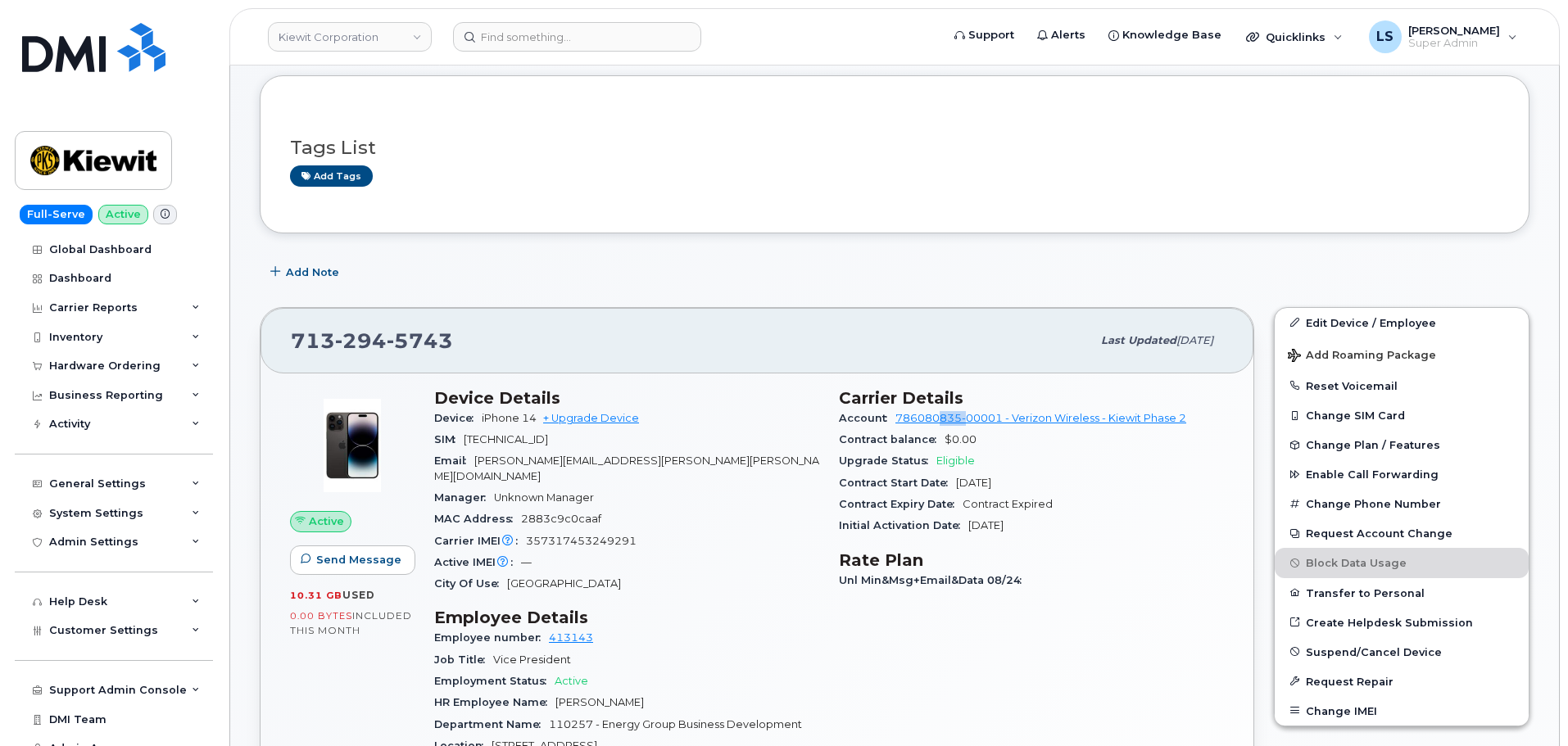
drag, startPoint x: 937, startPoint y: 424, endPoint x: 971, endPoint y: 422, distance: 34.1
click at [971, 422] on div "Account 786080835-00001 - Verizon Wireless - [PERSON_NAME] Phase 2" at bounding box center [1031, 418] width 385 height 21
click at [1000, 438] on div "Contract balance $0.00" at bounding box center [1031, 439] width 385 height 21
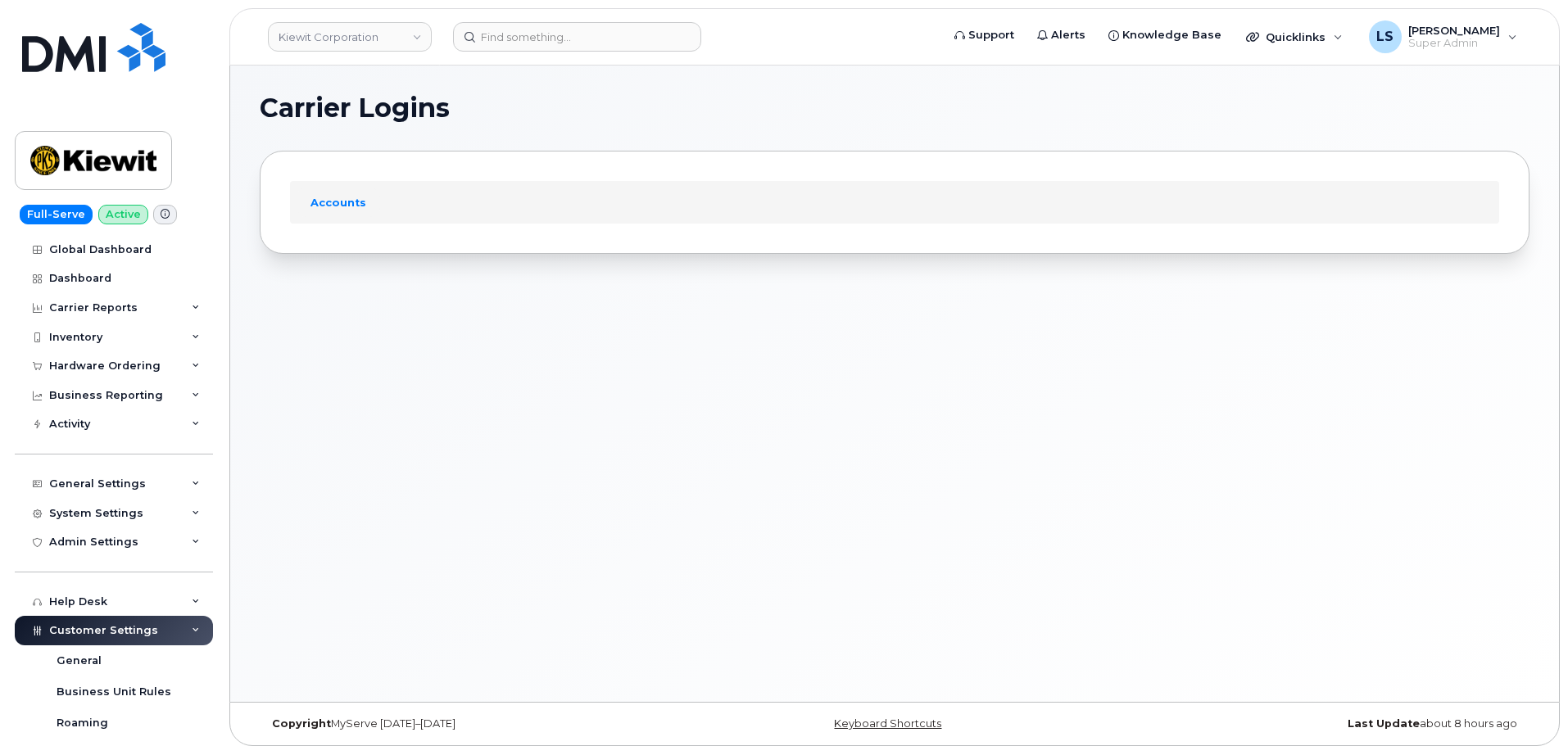
click at [724, 311] on div "Carrier Logins Accounts" at bounding box center [895, 384] width 1328 height 636
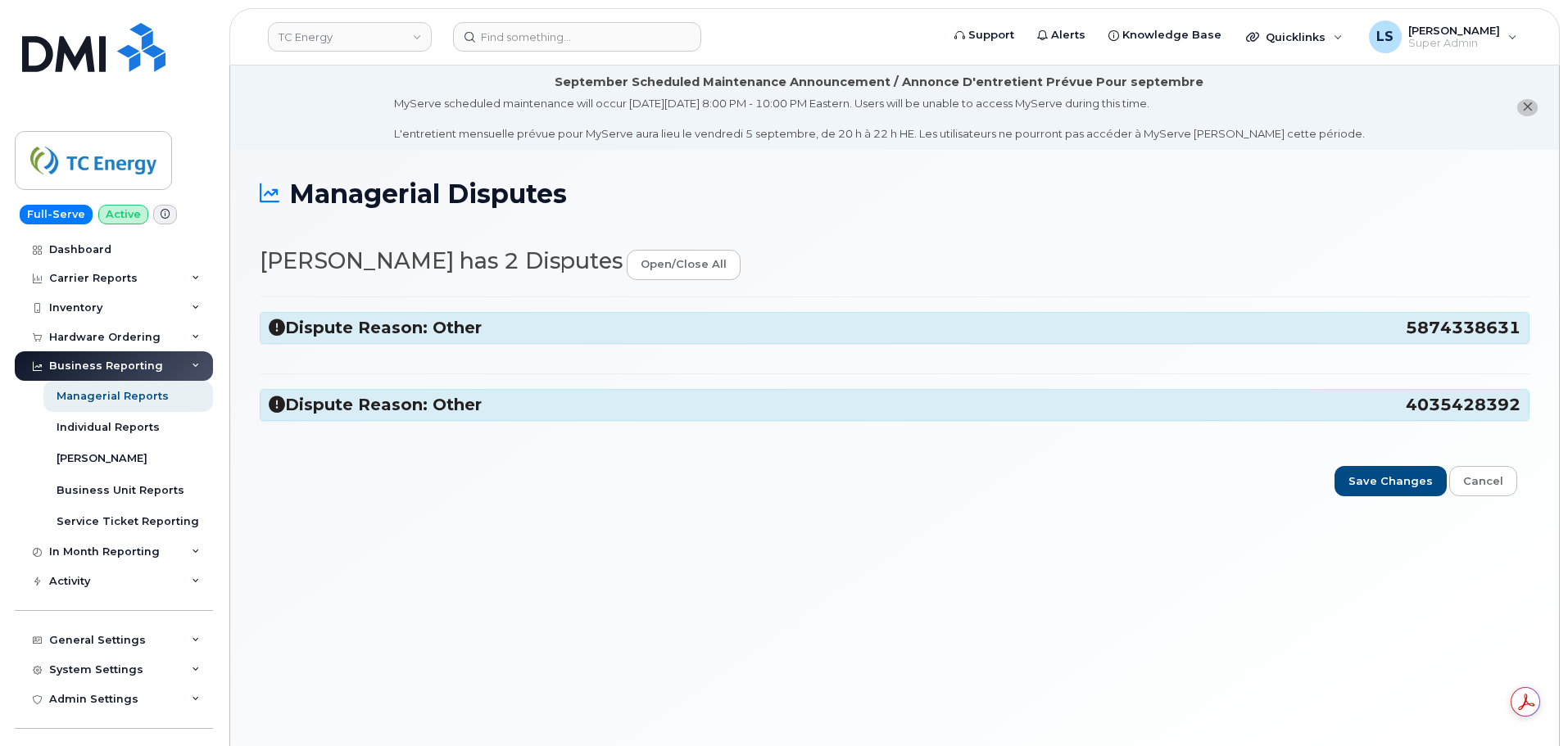
click at [451, 330] on h3 "Dispute Reason: Other 5874338631" at bounding box center [895, 328] width 1252 height 22
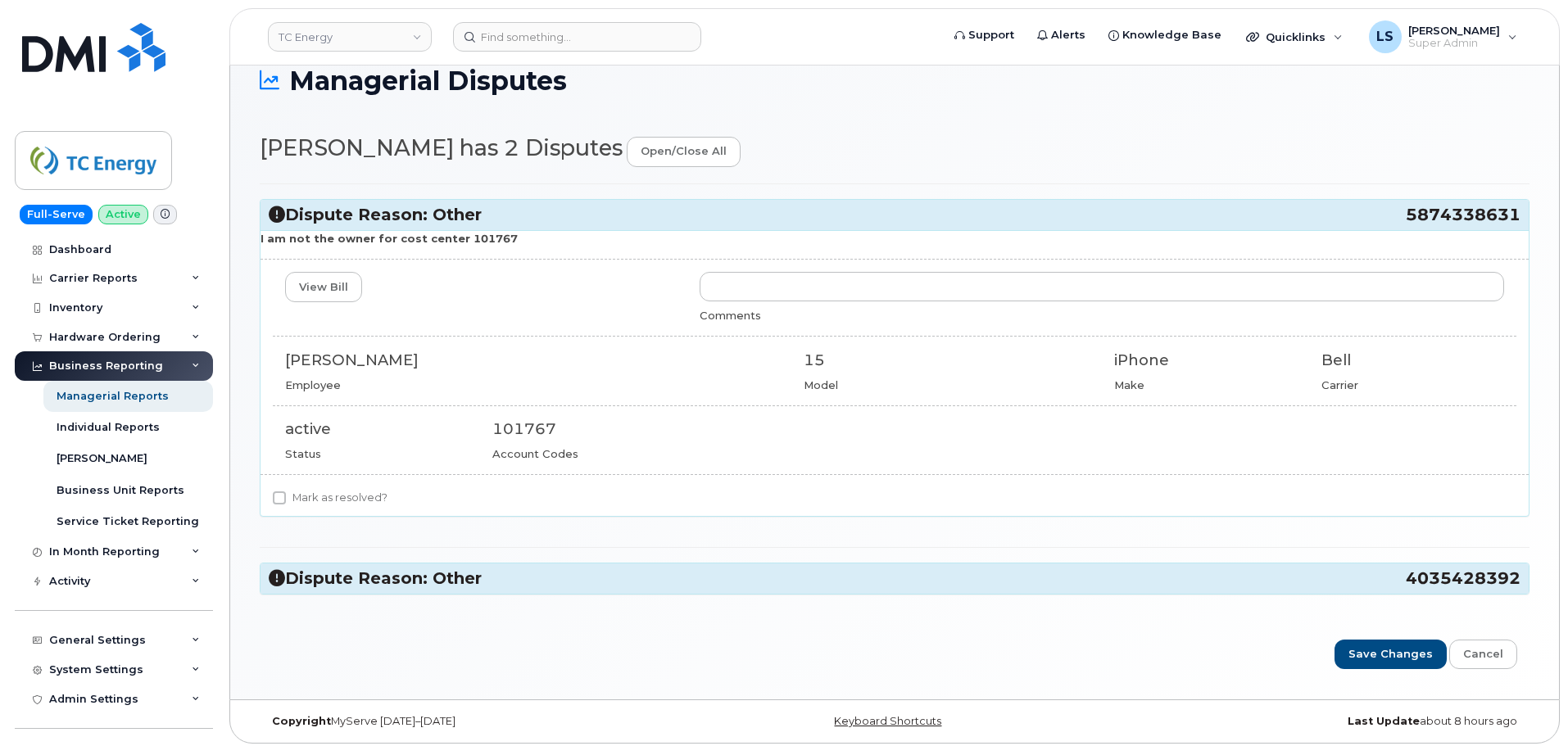
scroll to position [119, 0]
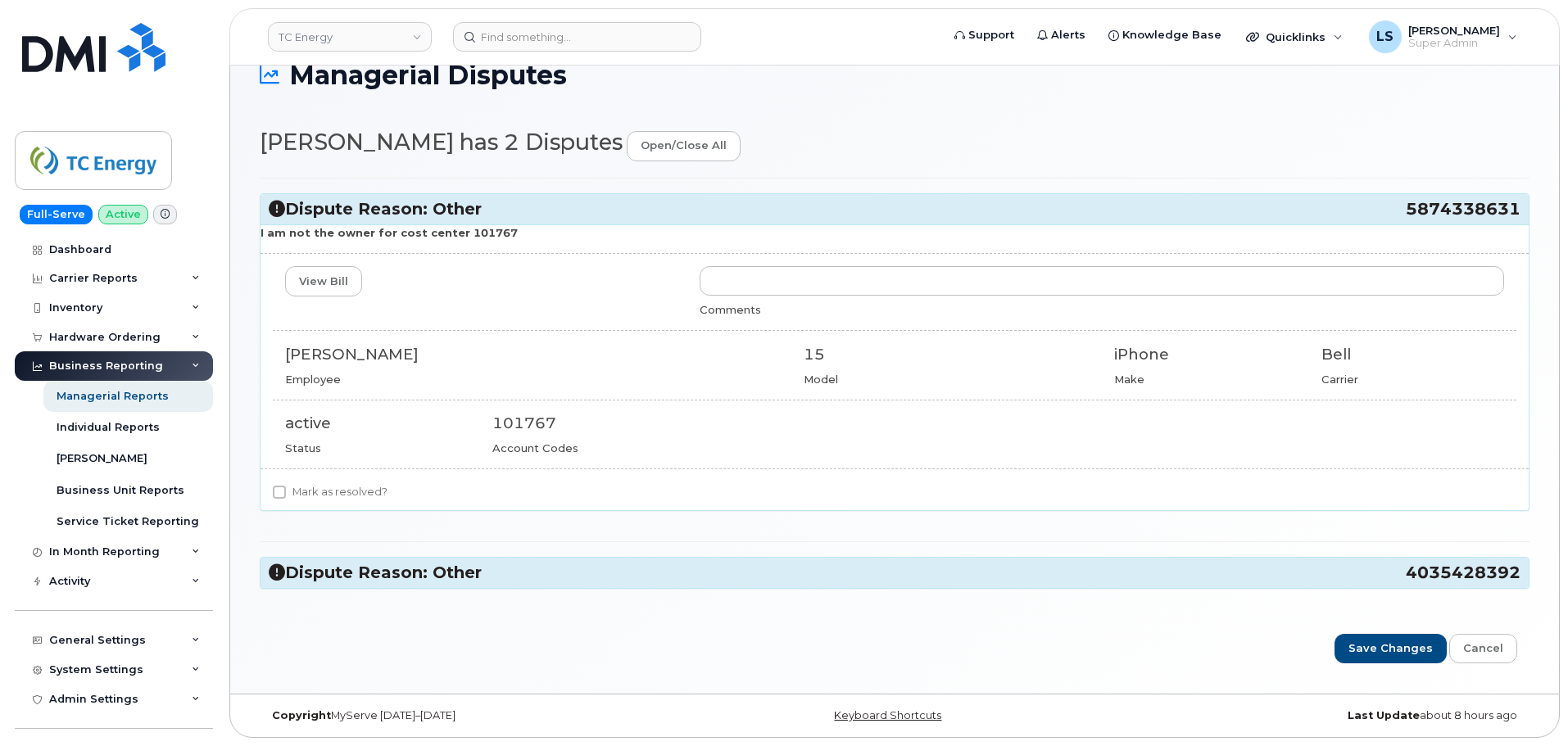
click at [494, 593] on div "Dispute Reason: Other 5874338631 I am not the owner for cost center 101767 View…" at bounding box center [895, 392] width 1270 height 427
click at [493, 575] on h3 "Dispute Reason: Other 4035428392" at bounding box center [895, 573] width 1252 height 22
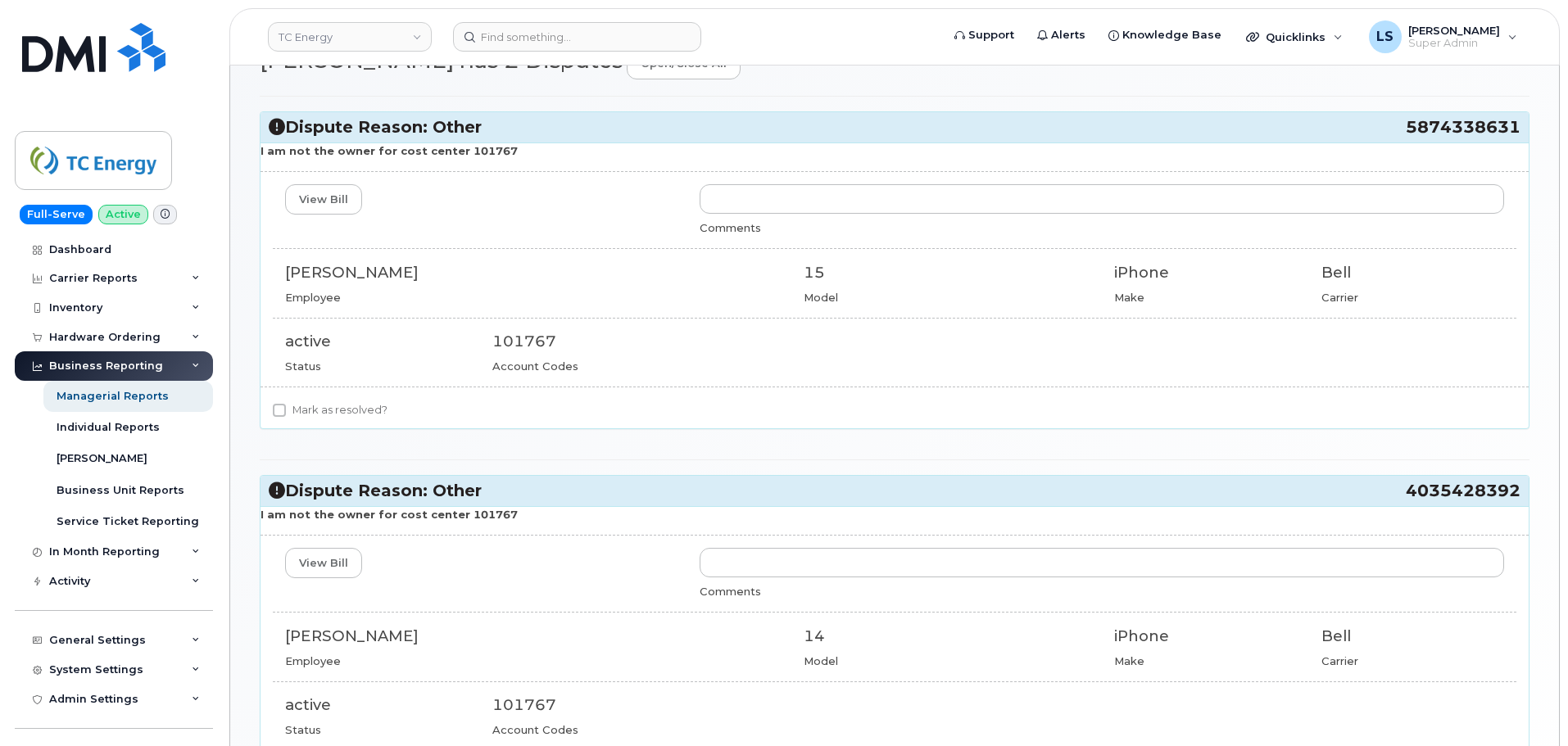
scroll to position [283, 0]
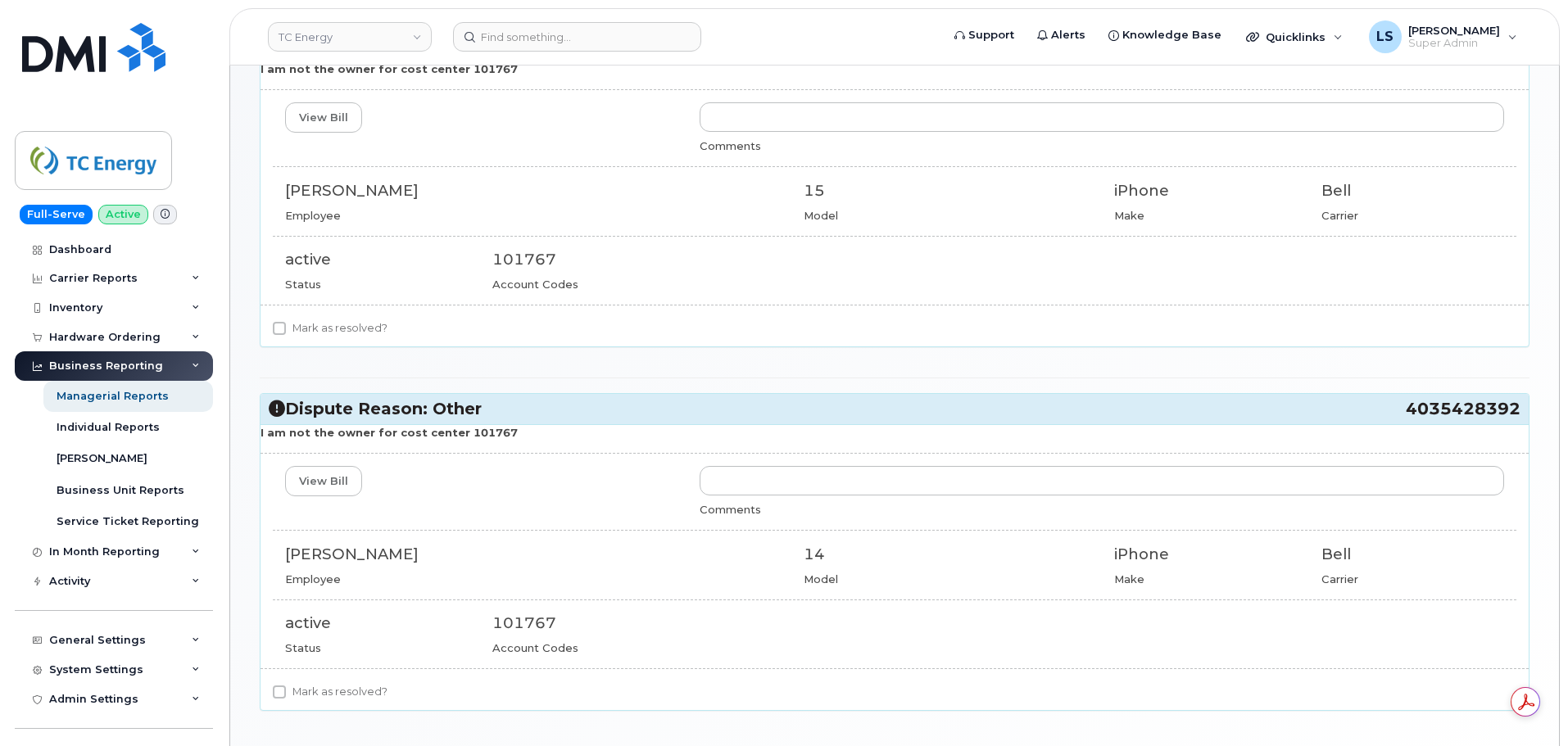
drag, startPoint x: 348, startPoint y: 444, endPoint x: 494, endPoint y: 437, distance: 146.2
click at [493, 437] on div "I am not the owner for cost center 101767 View Bill Comments Clifton Carss Empl…" at bounding box center [894, 567] width 1268 height 286
click at [505, 441] on div "I am not the owner for cost center 101767 View Bill Comments Clifton Carss Empl…" at bounding box center [894, 567] width 1268 height 286
drag, startPoint x: 460, startPoint y: 430, endPoint x: 378, endPoint y: 434, distance: 82.1
click at [378, 434] on strong "I am not the owner for cost center 101767" at bounding box center [389, 433] width 257 height 13
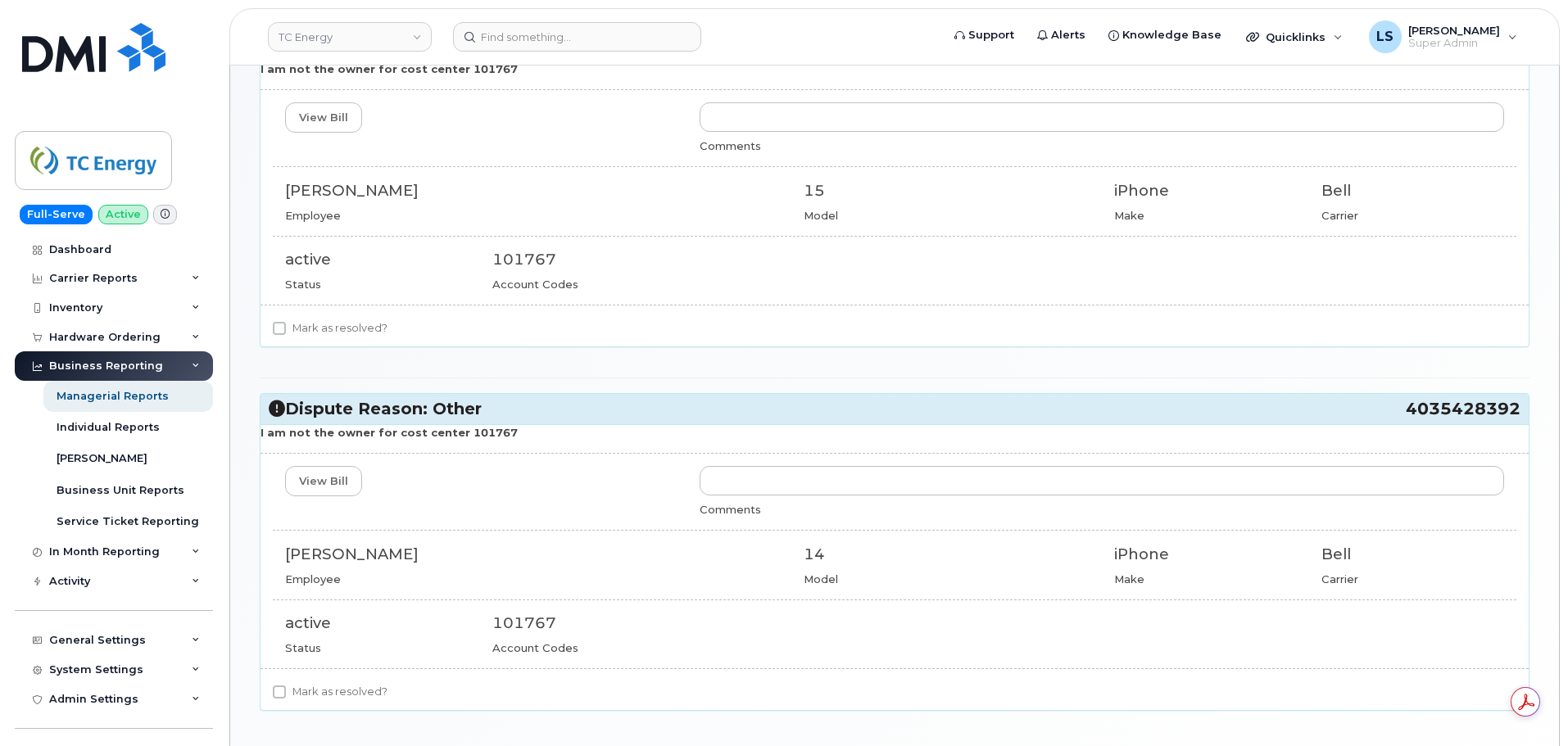
click at [373, 433] on strong "I am not the owner for cost center 101767" at bounding box center [389, 433] width 257 height 13
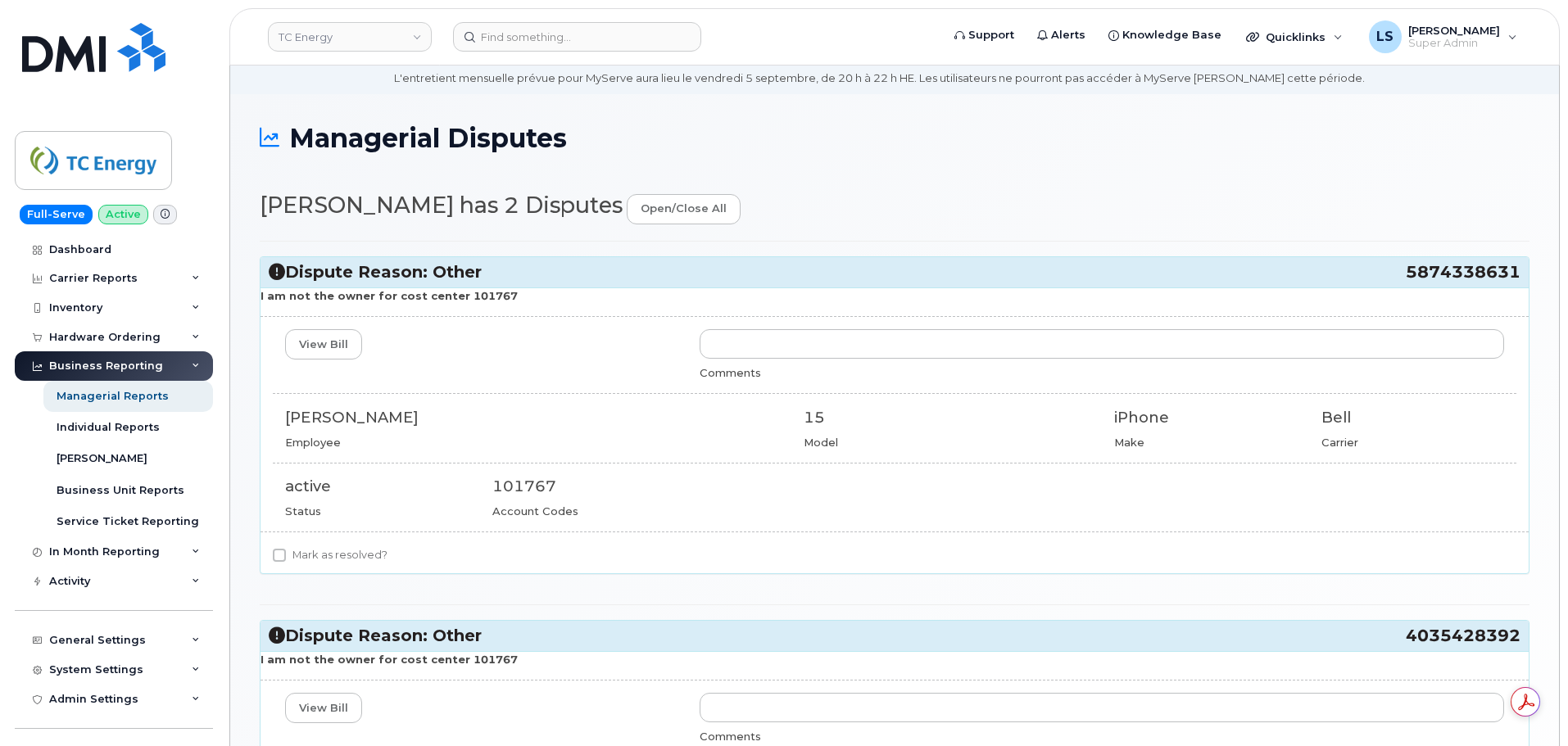
scroll to position [37, 0]
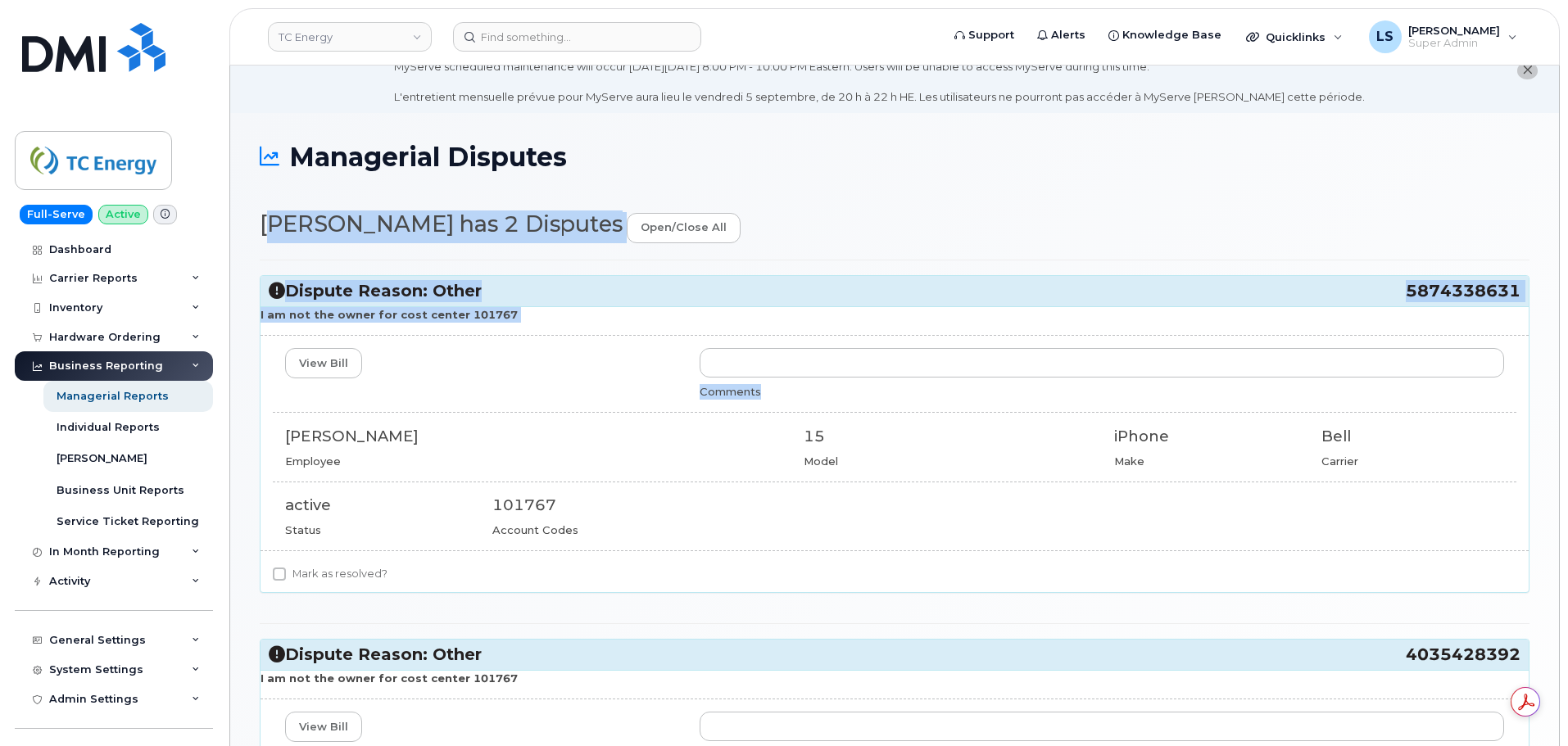
drag, startPoint x: 264, startPoint y: 226, endPoint x: 525, endPoint y: 400, distance: 313.7
click at [522, 403] on div "Managerial Disputes Brodie Pattenden has 2 Disputes open/close all Dispute Reas…" at bounding box center [895, 588] width 1328 height 949
click at [525, 396] on div "View Bill Comments" at bounding box center [894, 373] width 1243 height 50
click at [531, 352] on div "View Bill" at bounding box center [479, 363] width 414 height 30
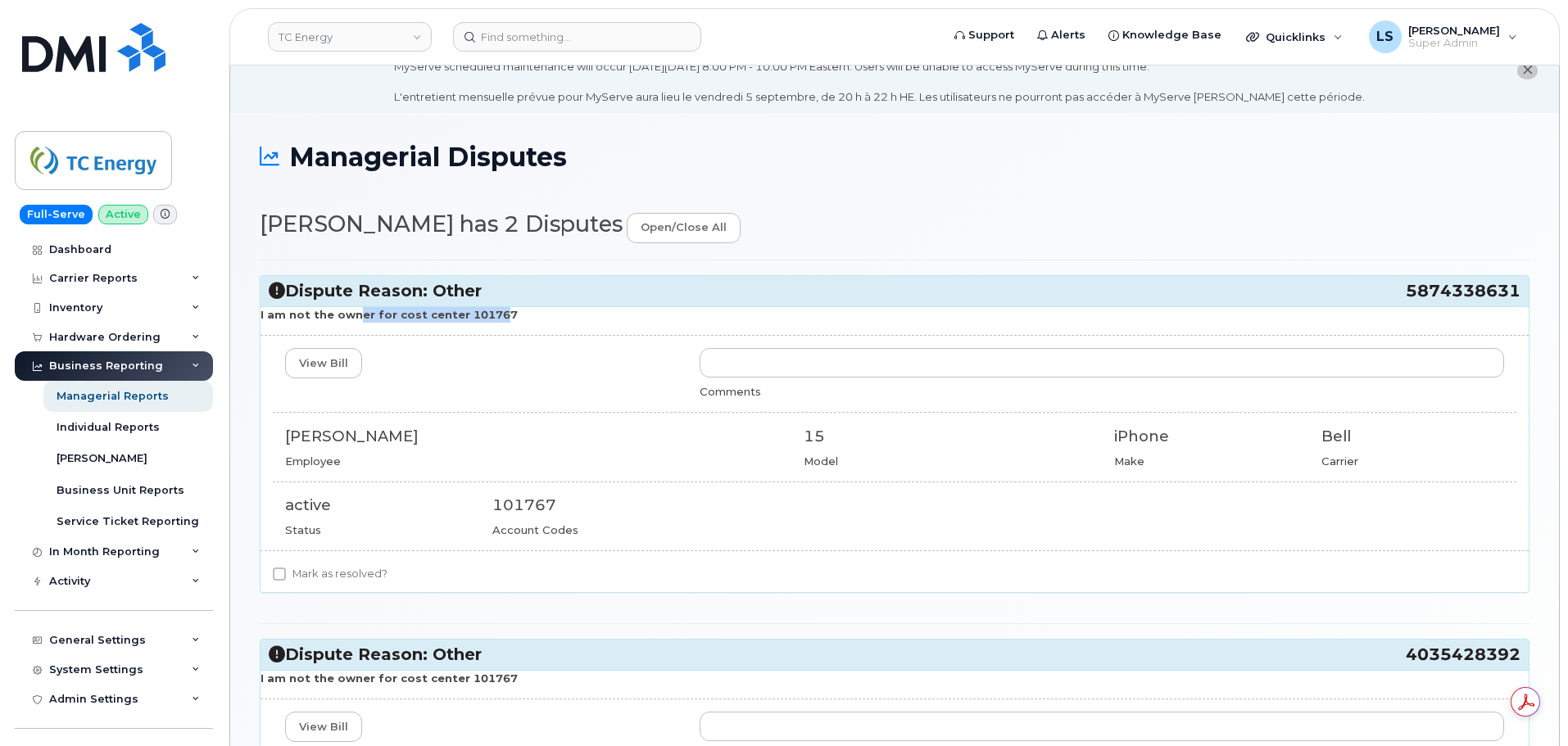
drag, startPoint x: 351, startPoint y: 316, endPoint x: 489, endPoint y: 318, distance: 138.0
click at [488, 318] on strong "I am not the owner for cost center 101767" at bounding box center [389, 314] width 257 height 13
click at [491, 317] on strong "I am not the owner for cost center 101767" at bounding box center [389, 314] width 257 height 13
click at [468, 322] on p "I am not the owner for cost center 101767" at bounding box center [894, 314] width 1268 height 15
drag, startPoint x: 371, startPoint y: 318, endPoint x: 492, endPoint y: 319, distance: 121.0
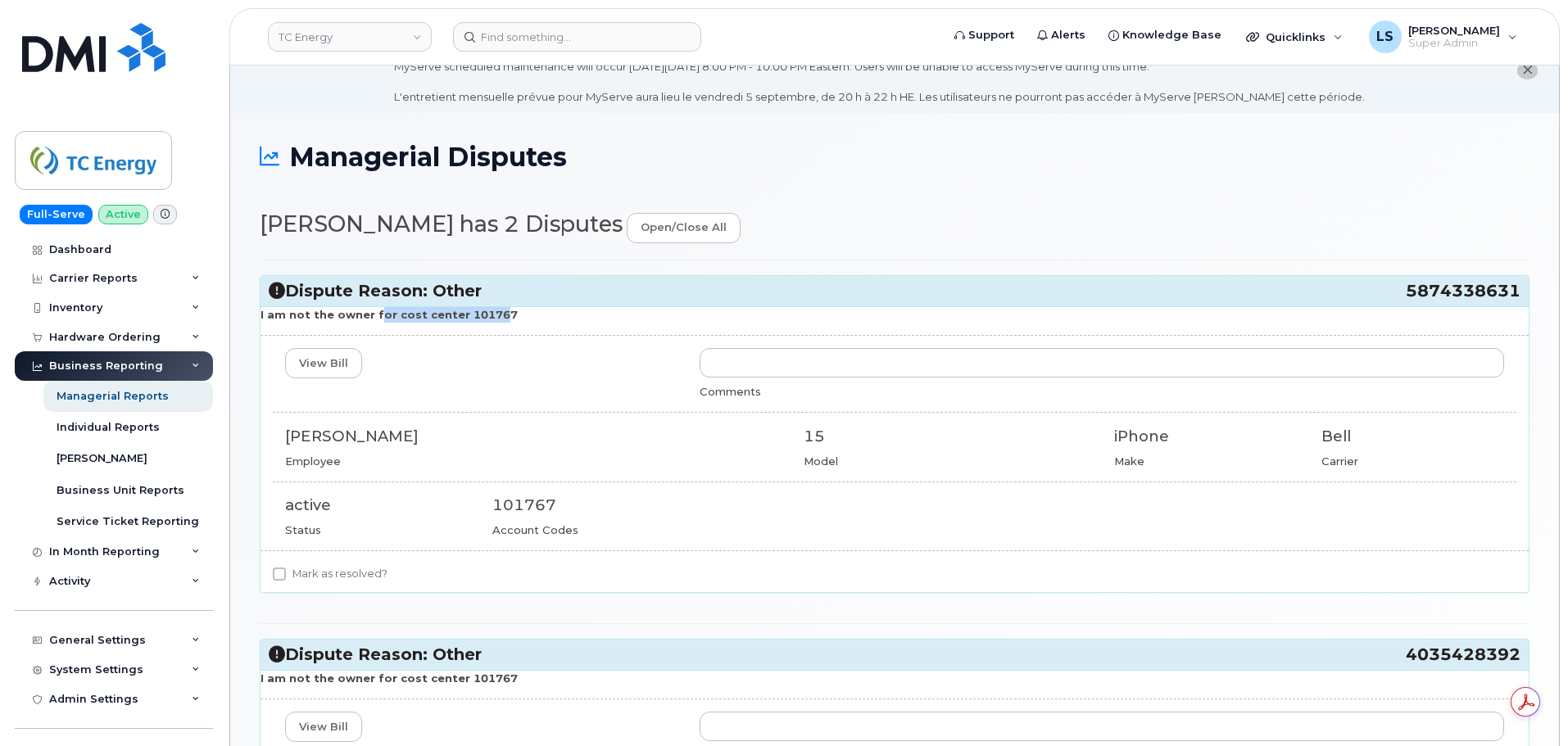
click at [491, 319] on strong "I am not the owner for cost center 101767" at bounding box center [389, 314] width 257 height 13
click at [492, 319] on strong "I am not the owner for cost center 101767" at bounding box center [389, 314] width 257 height 13
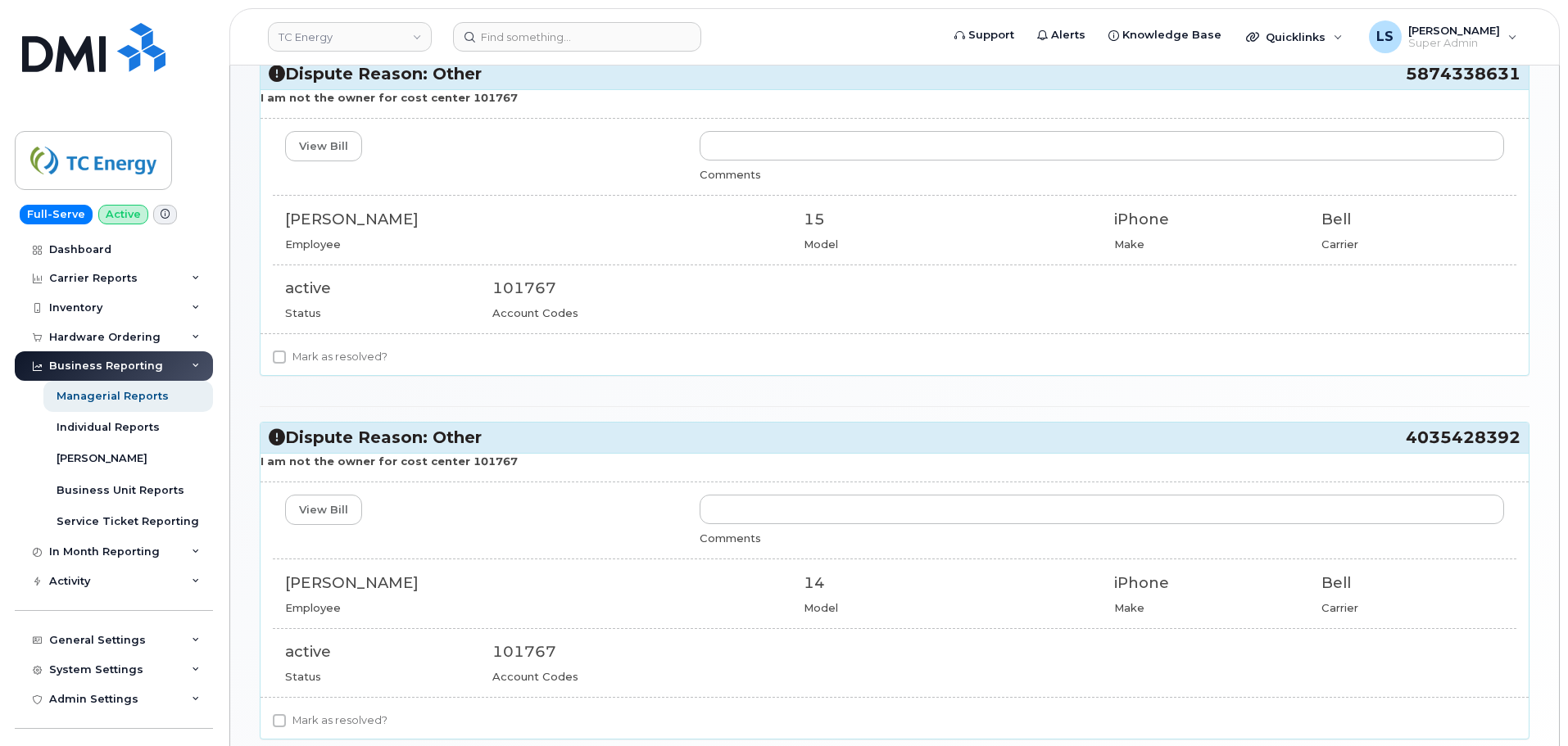
scroll to position [283, 0]
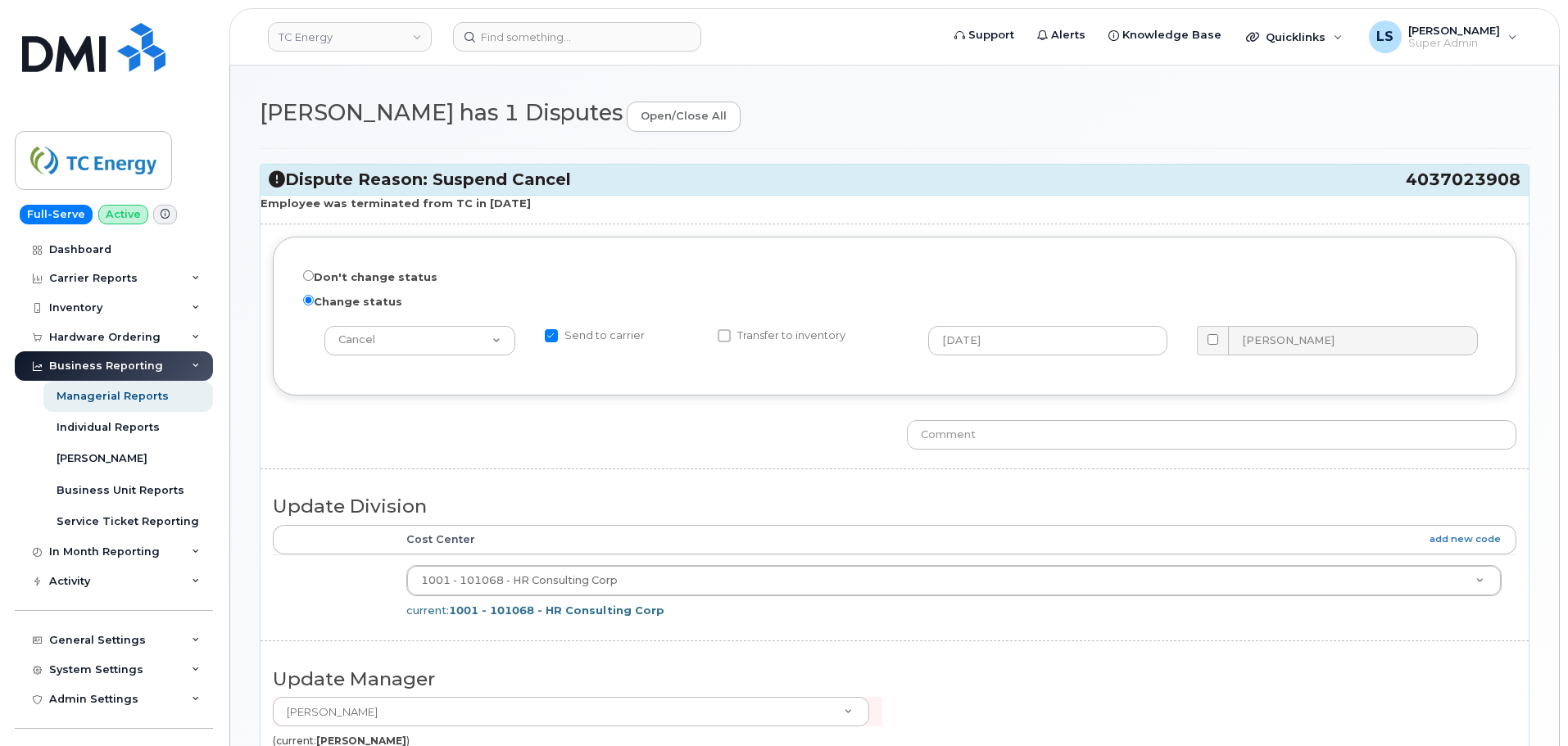
scroll to position [22, 0]
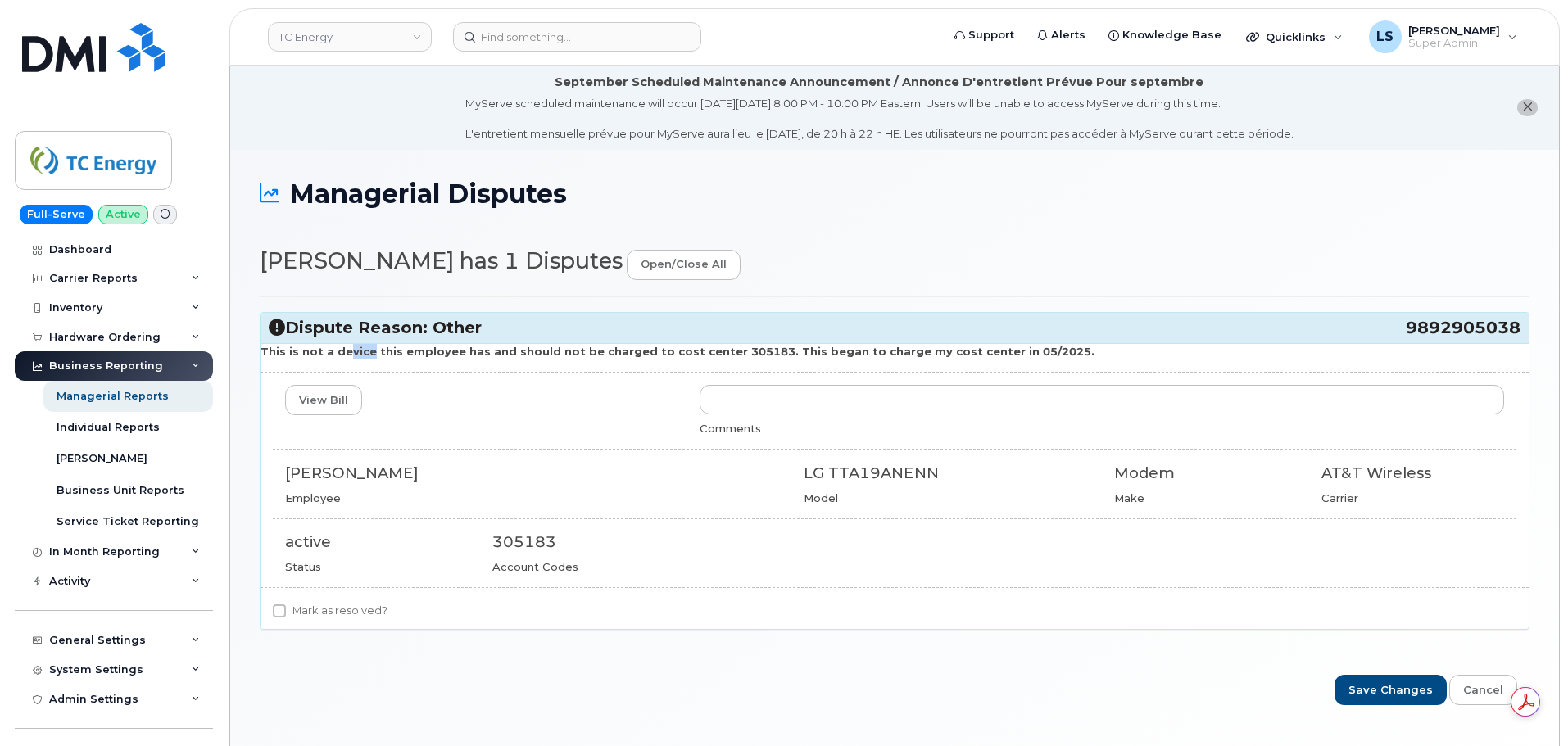
drag, startPoint x: 338, startPoint y: 354, endPoint x: 356, endPoint y: 352, distance: 18.1
click at [357, 352] on strong "This is not a device this employee has and should not be charged to cost center…" at bounding box center [676, 352] width 834 height 13
click at [314, 351] on strong "This is not a device this employee has and should not be charged to cost center…" at bounding box center [676, 352] width 834 height 13
drag, startPoint x: 585, startPoint y: 356, endPoint x: 616, endPoint y: 357, distance: 31.0
click at [614, 357] on strong "This is not a device this employee has and should not be charged to cost center…" at bounding box center [676, 352] width 834 height 13
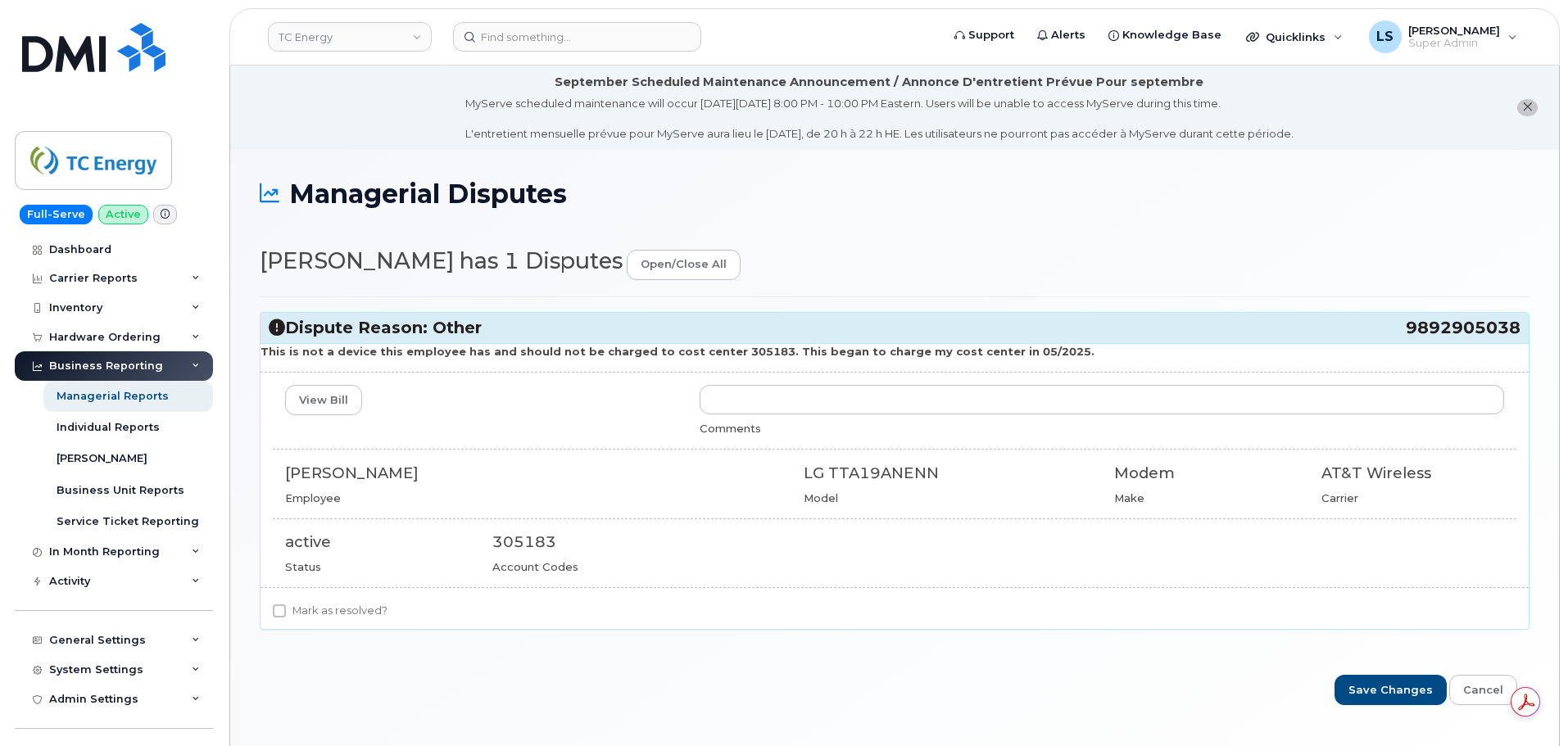
drag, startPoint x: 626, startPoint y: 357, endPoint x: 683, endPoint y: 356, distance: 57.0
click at [629, 357] on strong "This is not a device this employee has and should not be charged to cost center…" at bounding box center [676, 352] width 834 height 13
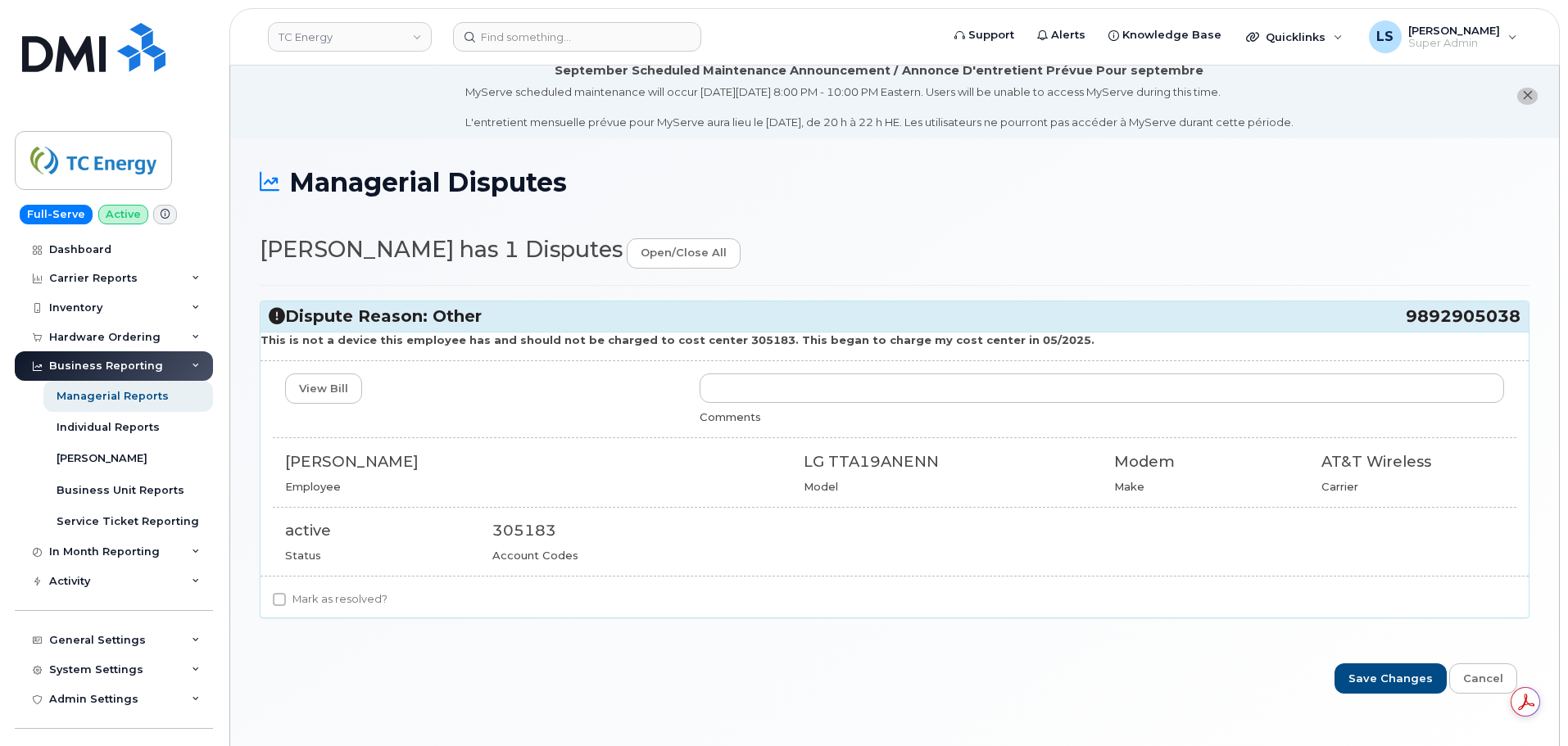
scroll to position [92, 0]
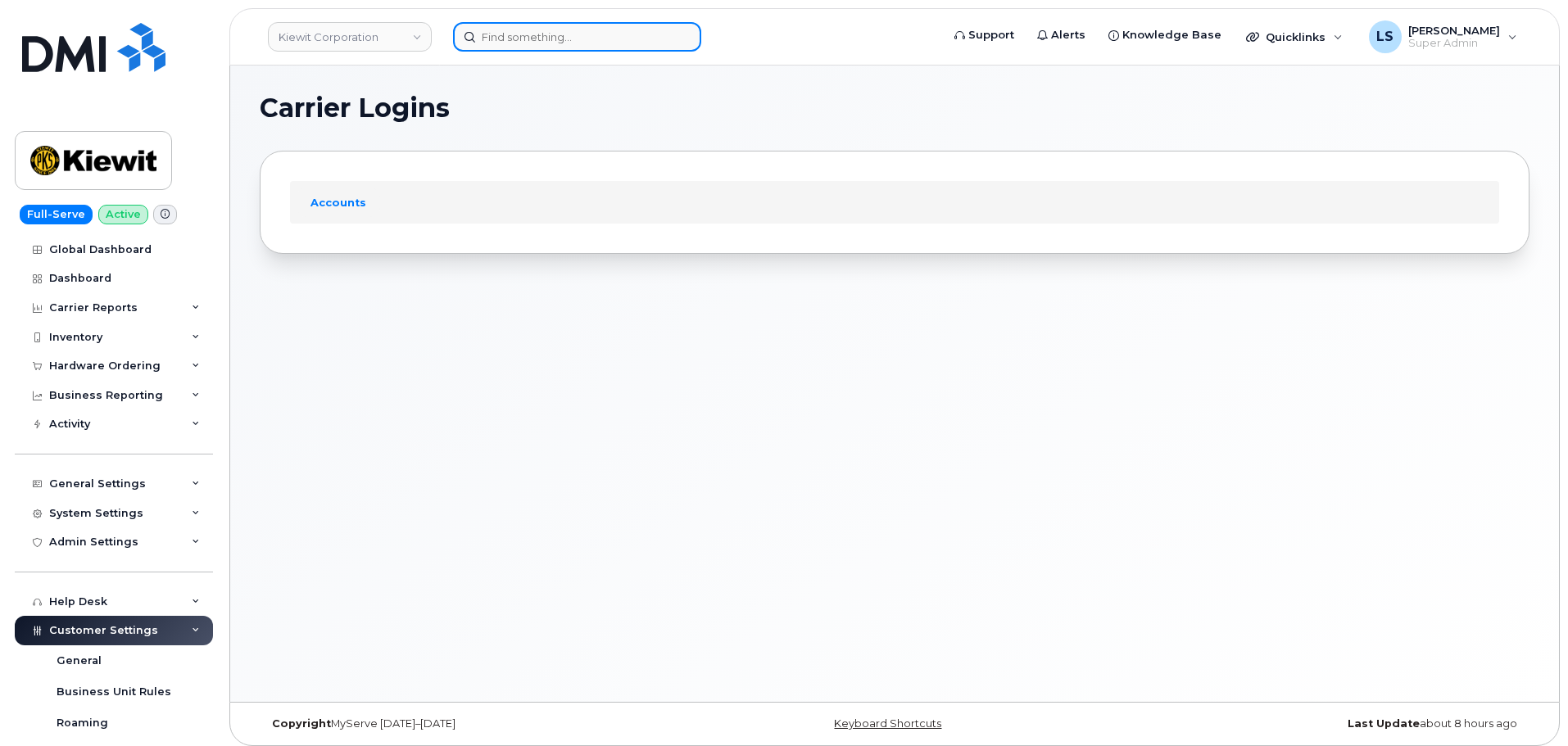
click at [480, 34] on input at bounding box center [576, 36] width 248 height 30
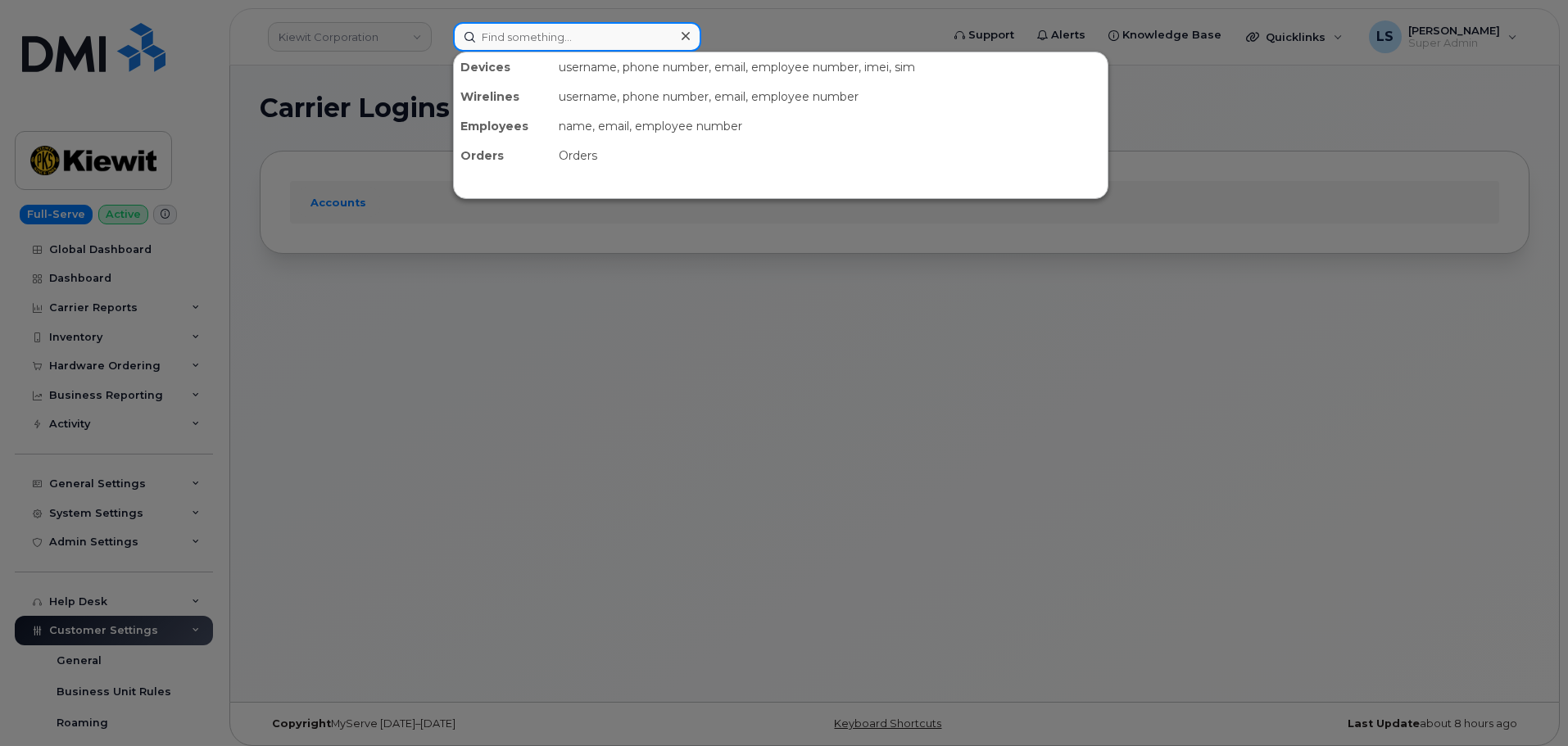
paste input "[PERSON_NAME]"
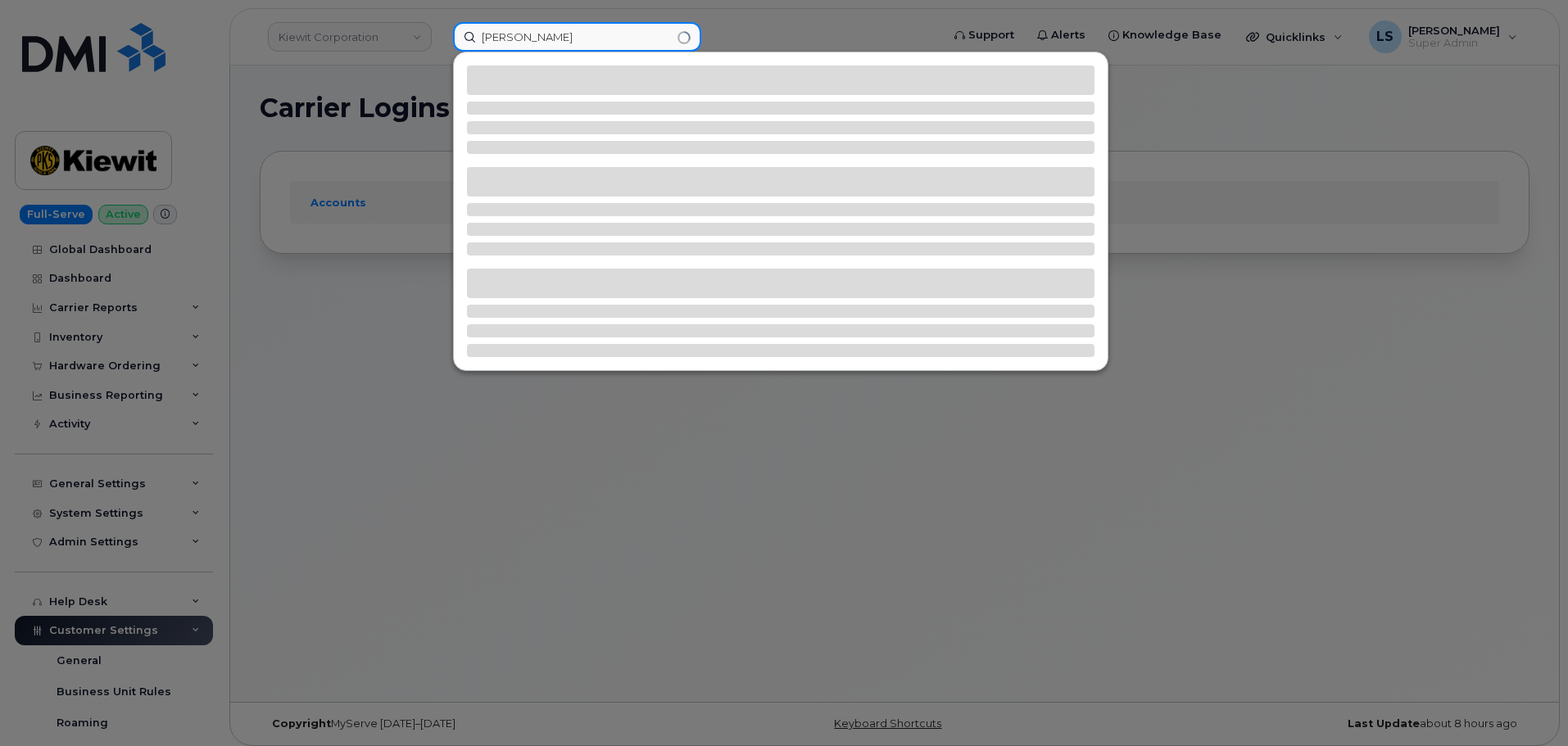
type input "[PERSON_NAME]"
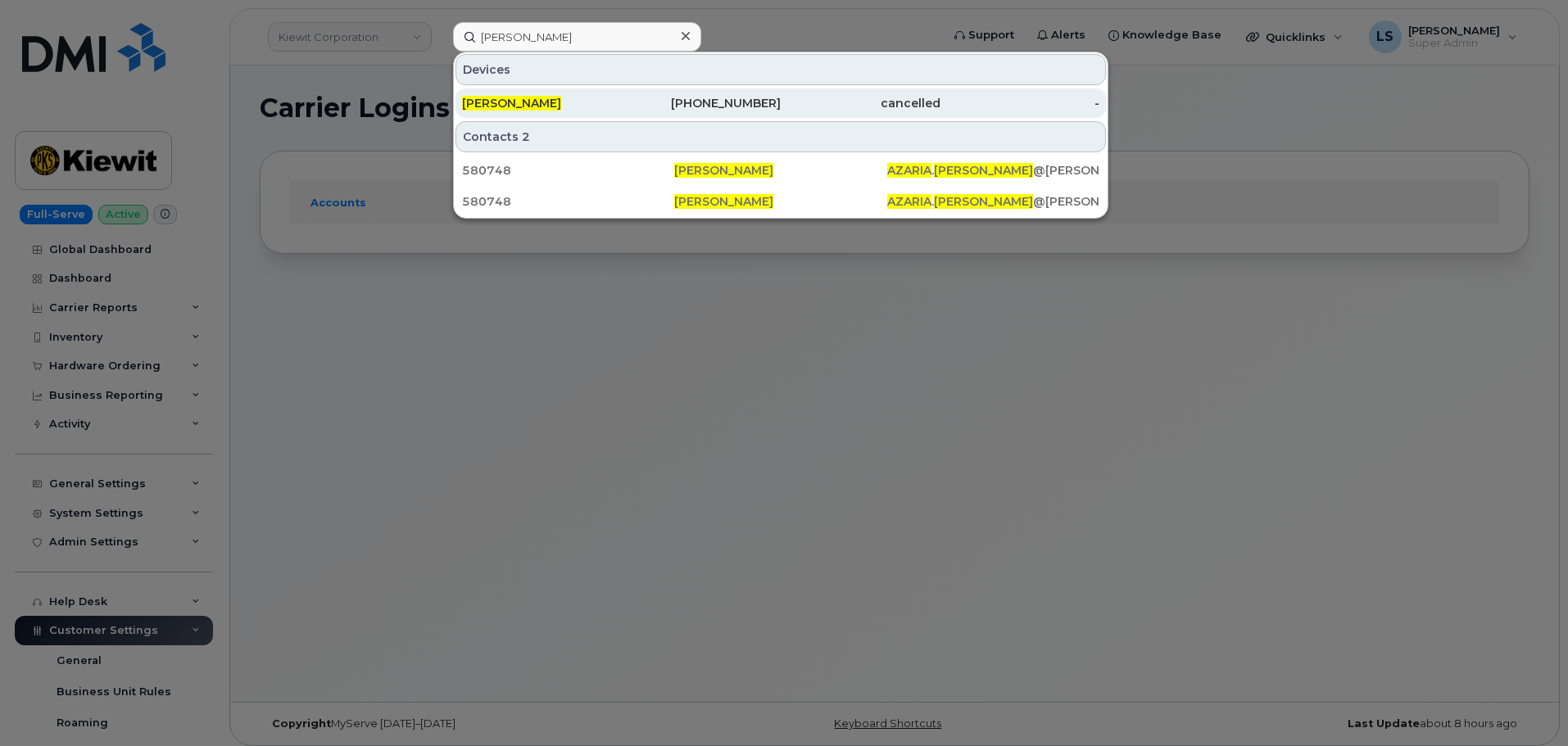
click at [589, 99] on div "[PERSON_NAME]" at bounding box center [542, 103] width 160 height 16
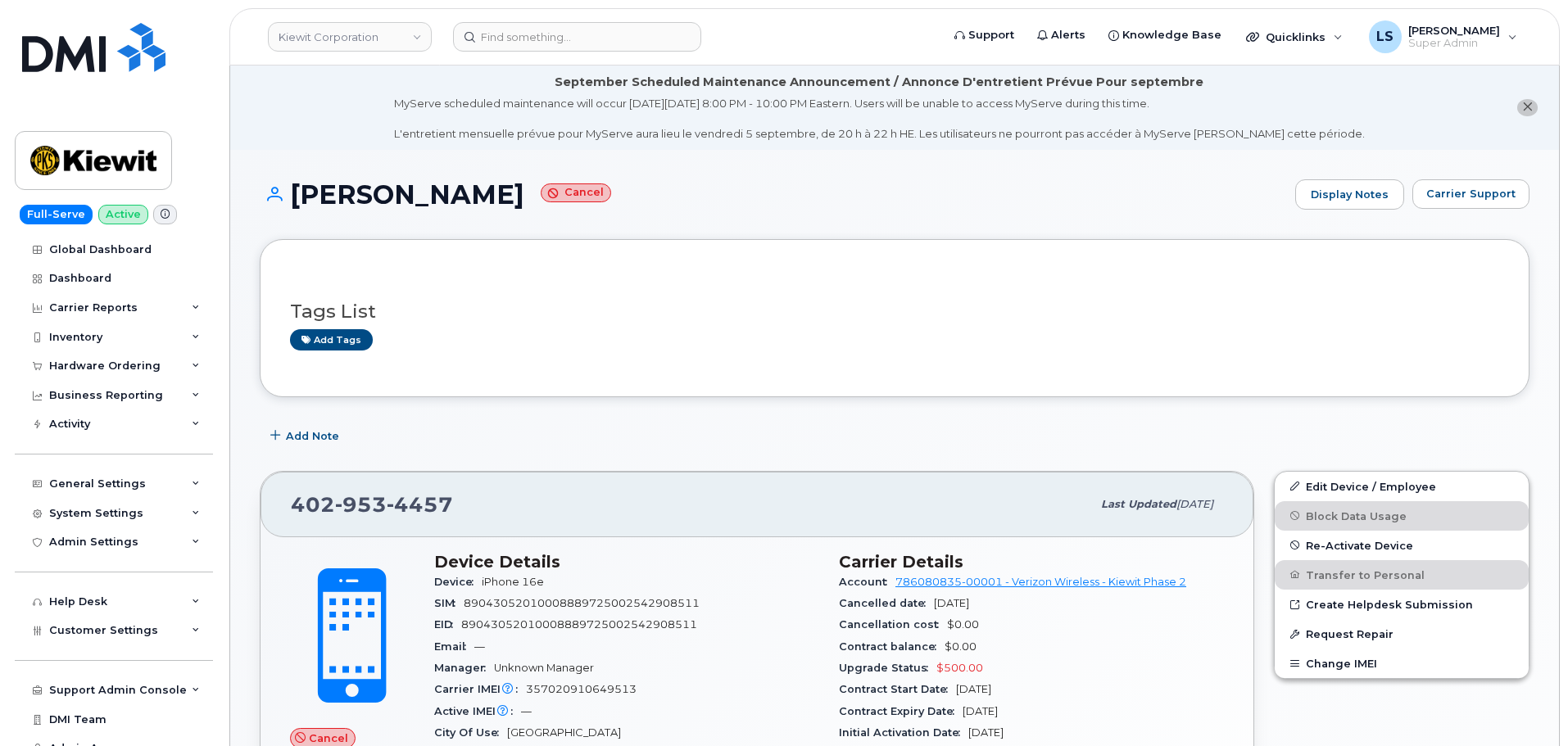
drag, startPoint x: 395, startPoint y: 500, endPoint x: 291, endPoint y: 503, distance: 104.0
click at [291, 503] on div "402 953 4457" at bounding box center [691, 505] width 800 height 34
copy span "402 953 4457"
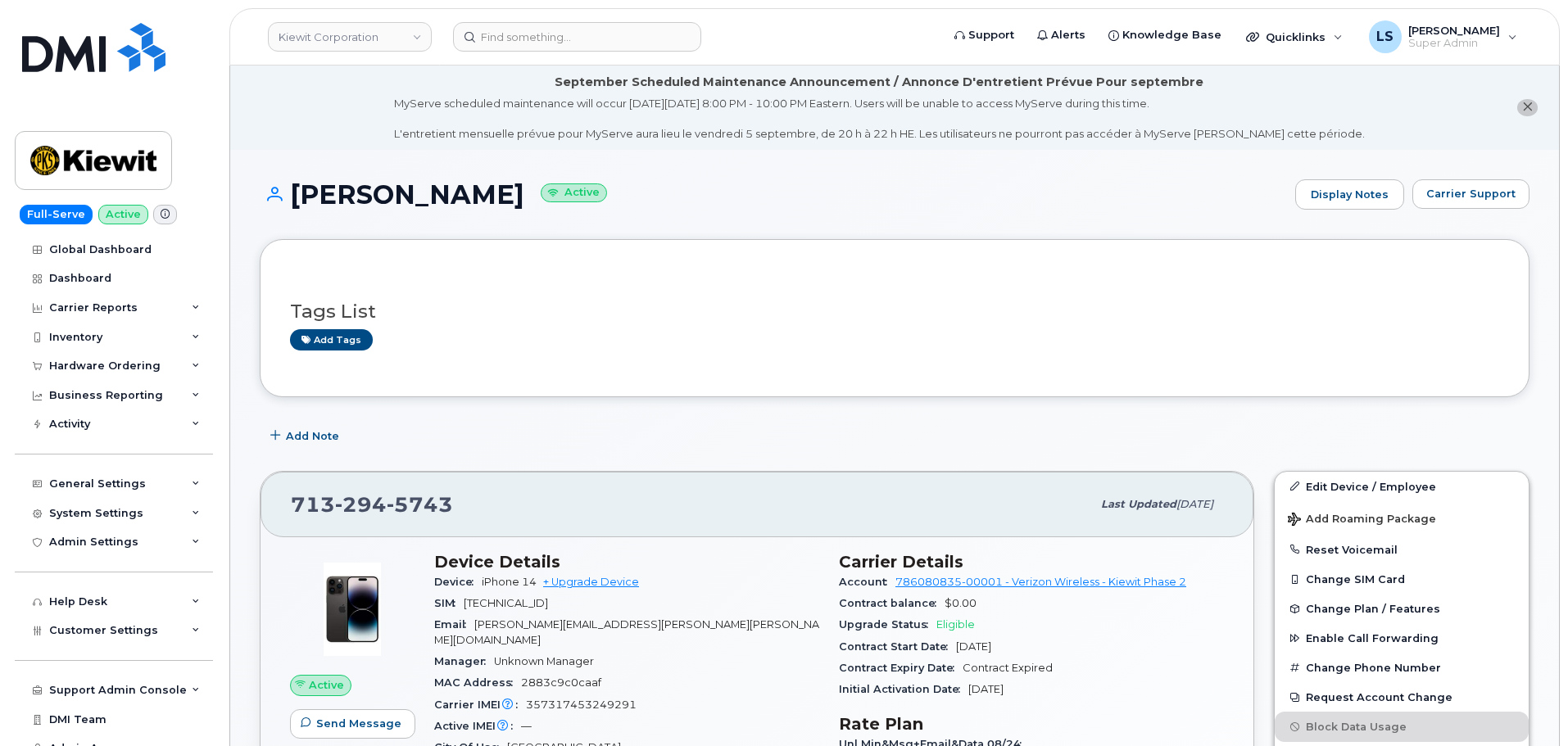
scroll to position [164, 0]
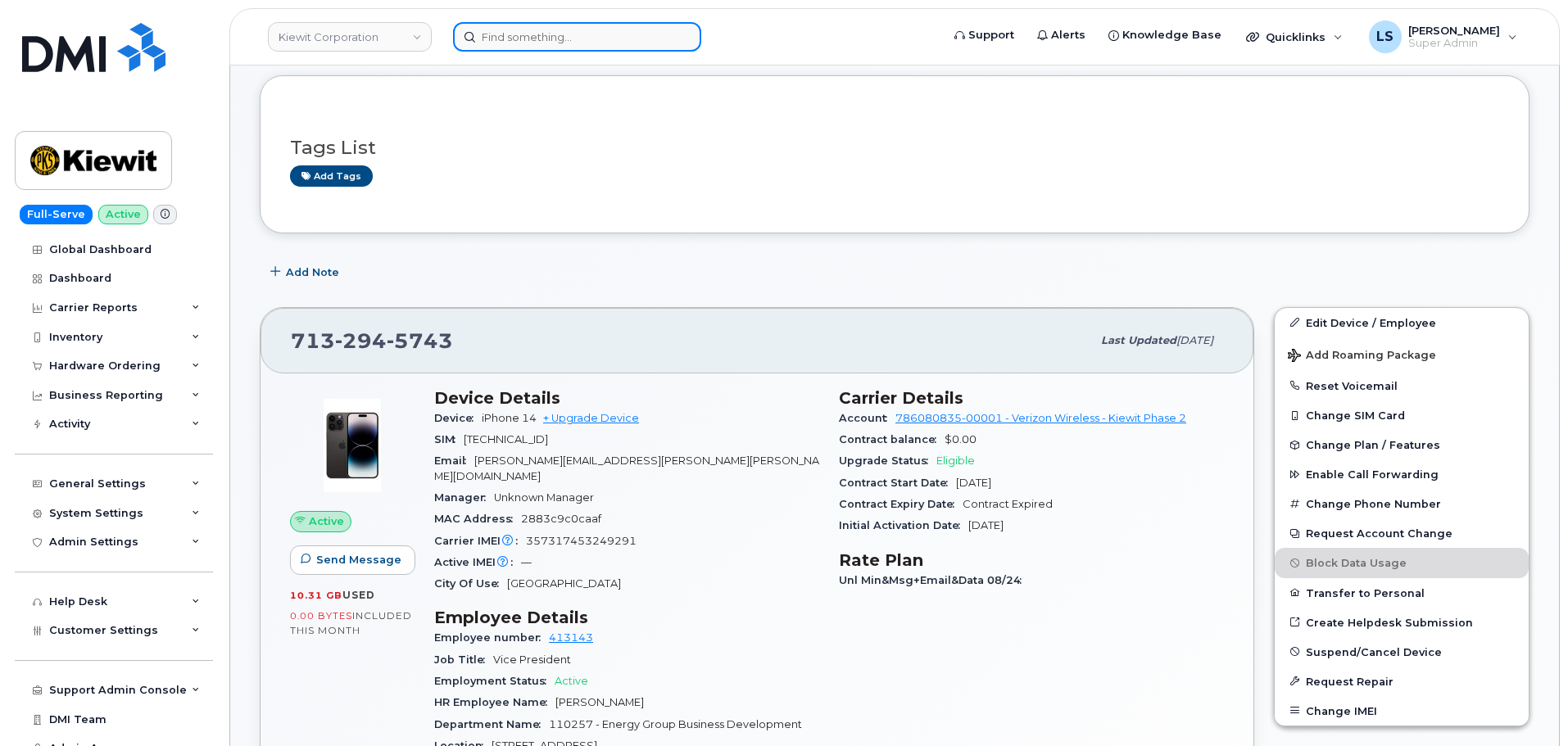
click at [620, 47] on input at bounding box center [576, 36] width 248 height 30
paste input "2165382836"
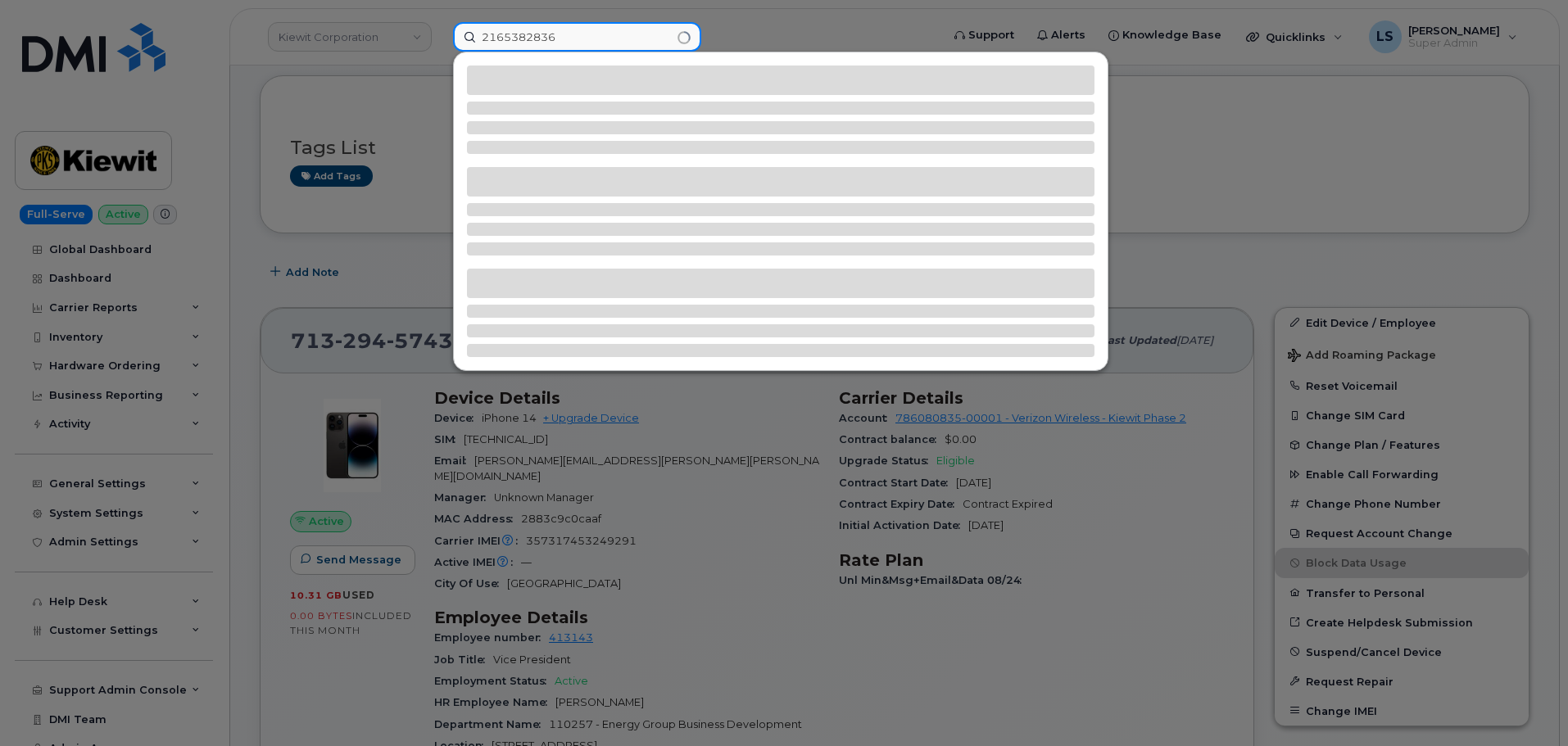
type input "2165382836"
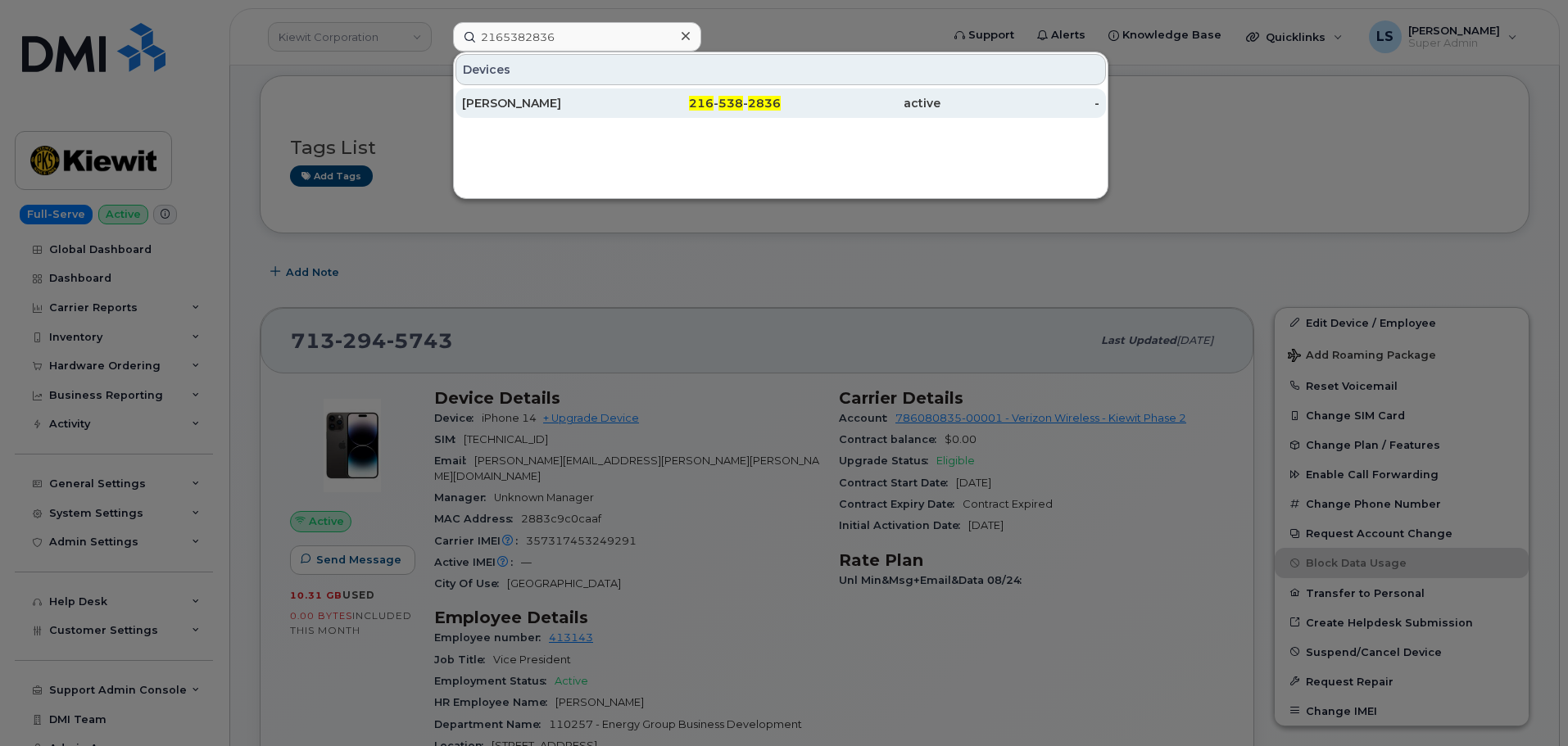
click at [574, 102] on div "TYLER SAMPSEL" at bounding box center [542, 103] width 160 height 16
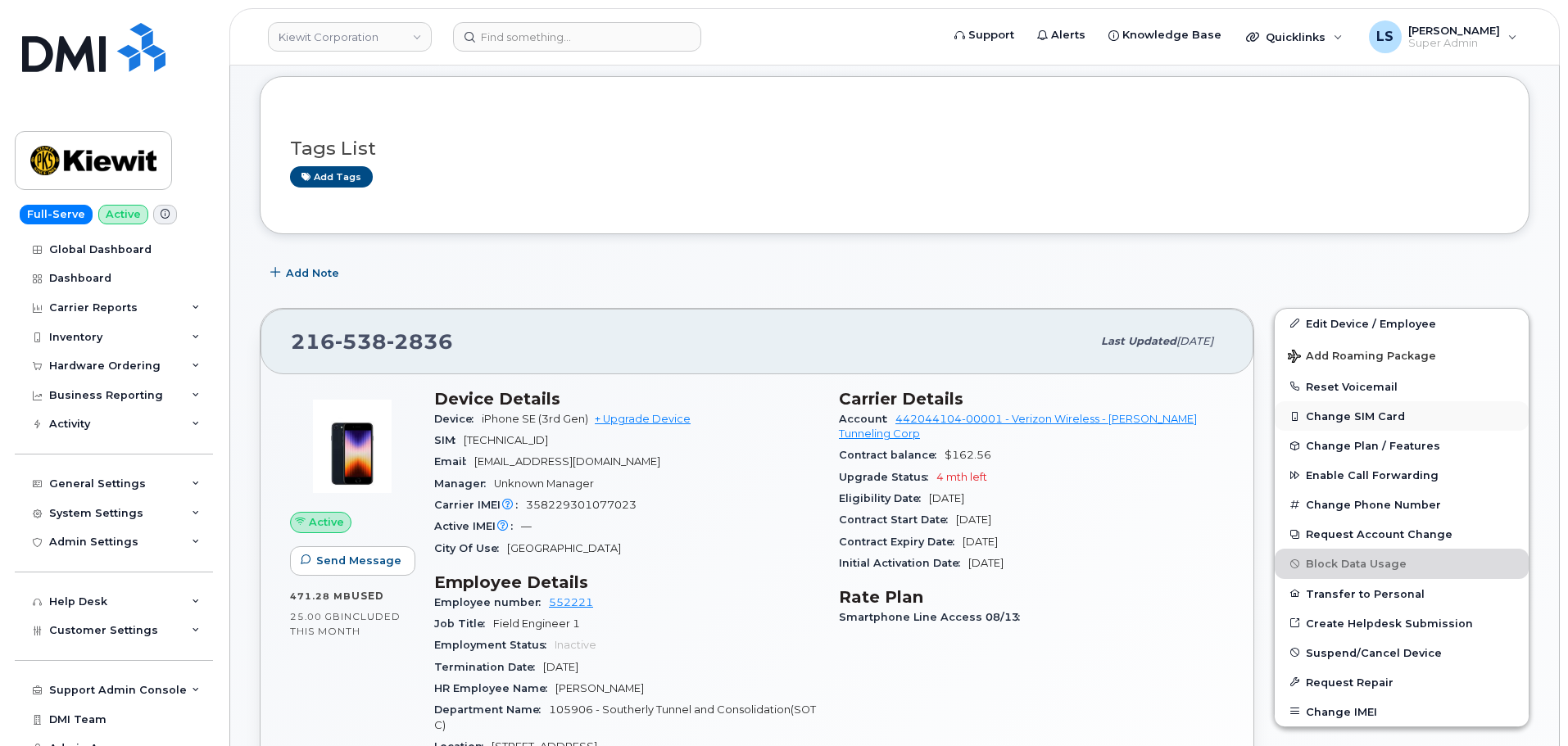
scroll to position [164, 0]
click at [1307, 647] on span "Suspend/Cancel Device" at bounding box center [1373, 651] width 136 height 12
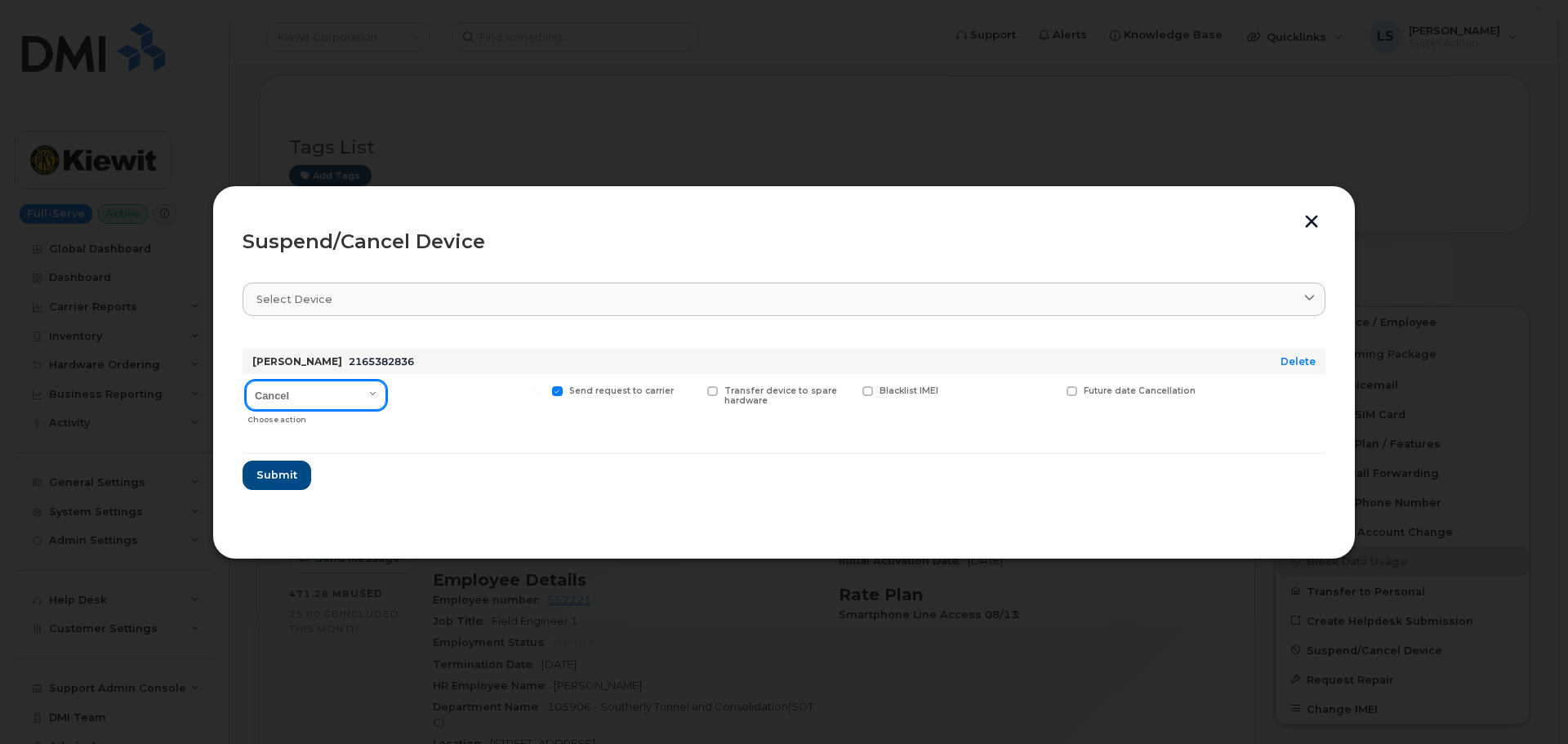
click at [352, 393] on select "Cancel Suspend - Reduced Rate Suspend - Full Rate Suspend - Lost Device/Stolen …" at bounding box center [316, 395] width 141 height 29
select select "[object Object]"
click at [246, 381] on select "Cancel Suspend - Reduced Rate Suspend - Full Rate Suspend - Lost Device/Stolen …" at bounding box center [316, 395] width 141 height 29
click at [380, 468] on form "TYLER SAMPSEL 2165382836 Delete Cancel Suspend - Reduced Rate Suspend - Full Ra…" at bounding box center [784, 412] width 1083 height 154
click at [294, 480] on span "Submit" at bounding box center [275, 475] width 41 height 15
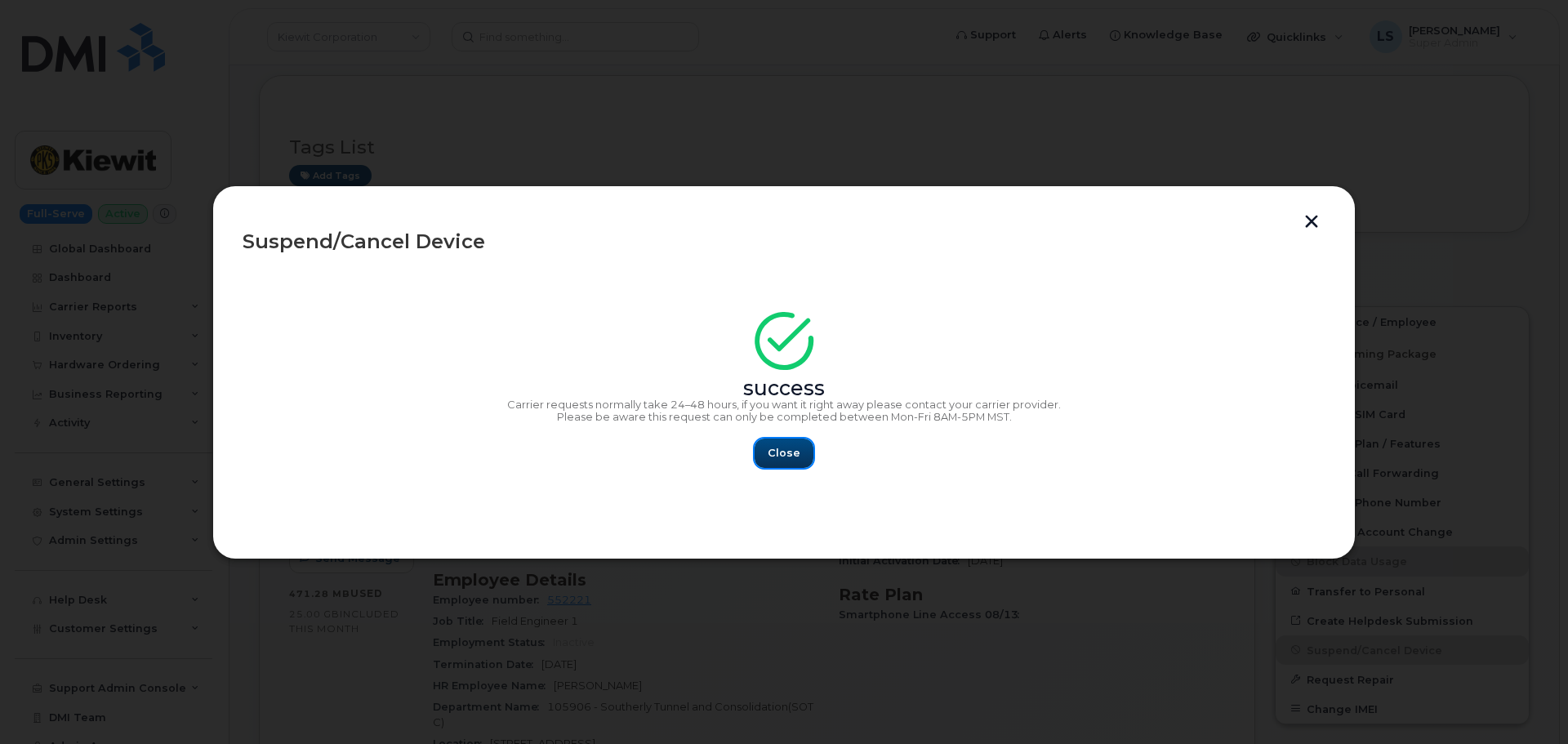
click at [784, 452] on span "Close" at bounding box center [784, 453] width 32 height 15
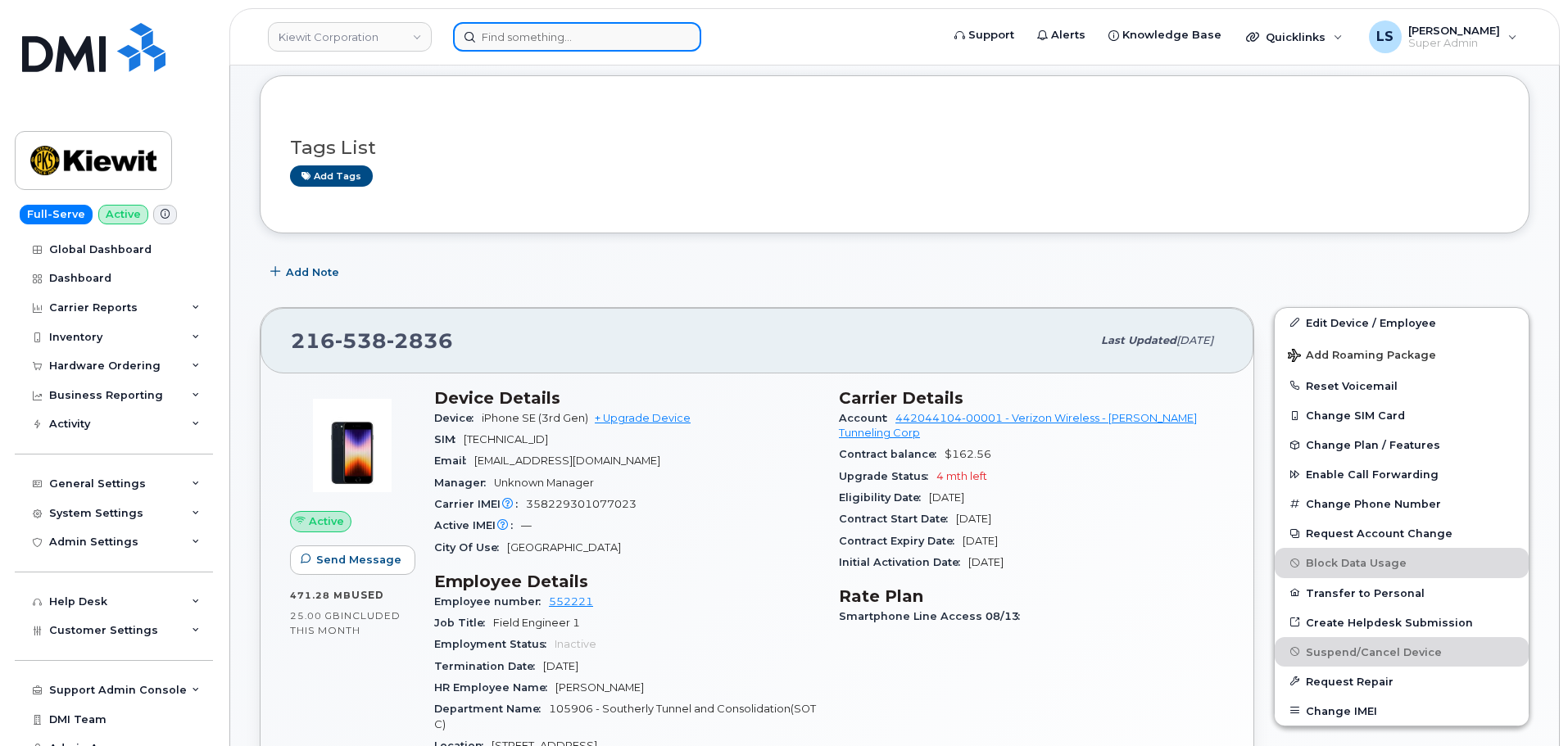
click at [596, 30] on input at bounding box center [576, 36] width 248 height 30
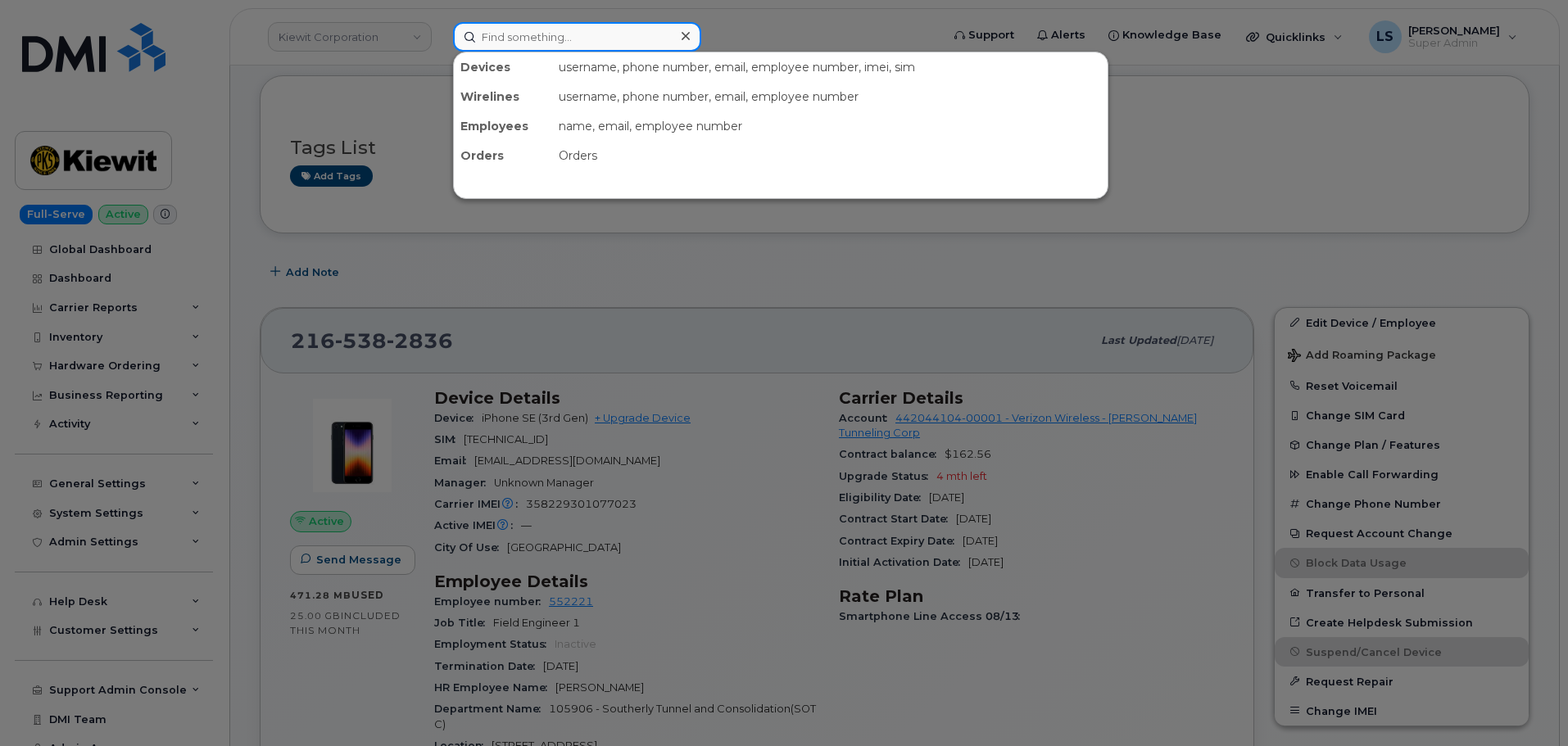
paste input "(614) 507-5120"
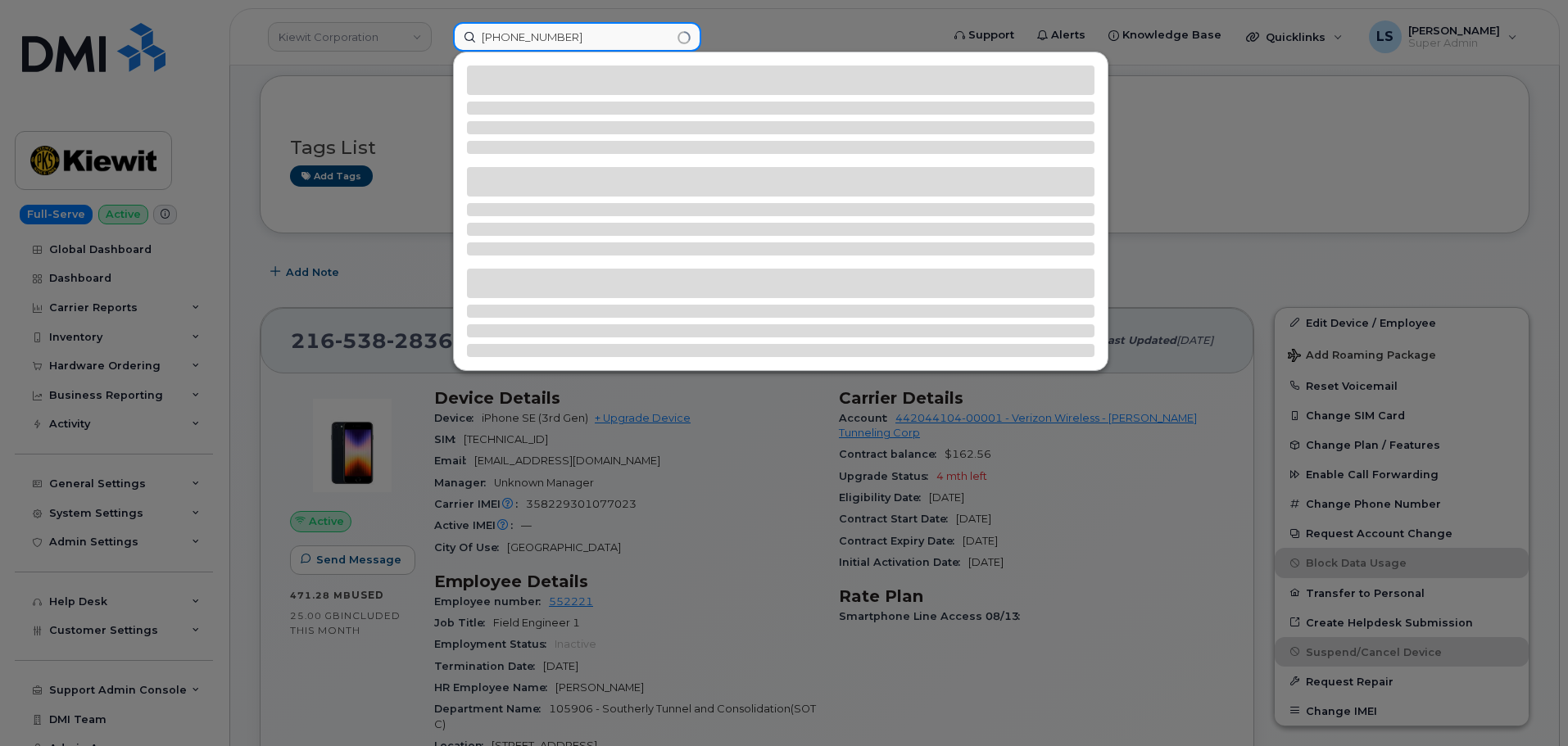
drag, startPoint x: 483, startPoint y: 36, endPoint x: 494, endPoint y: 40, distance: 11.7
click at [483, 37] on input "(614) 507-5120" at bounding box center [576, 36] width 248 height 30
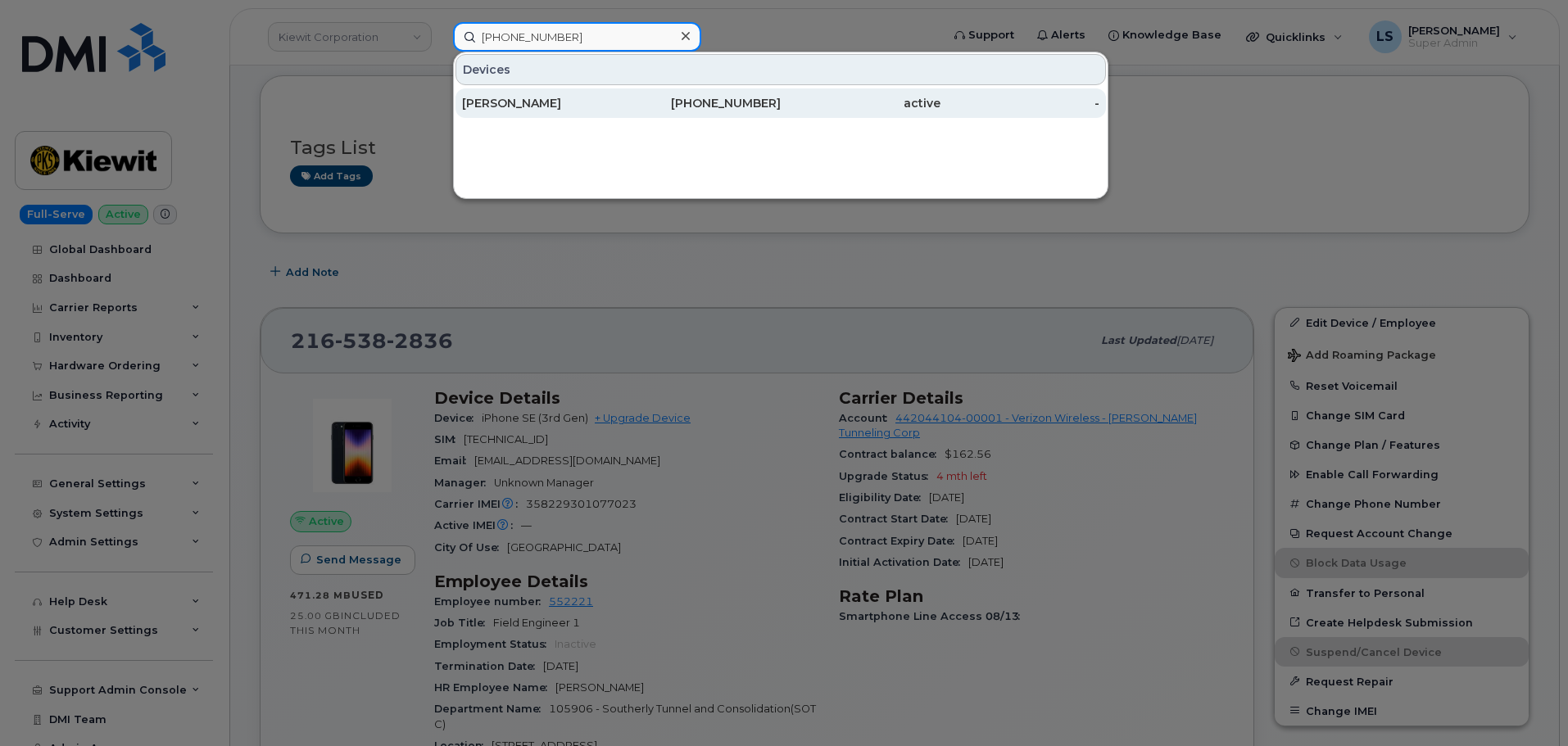
type input "(614) 507-5120"
click at [530, 96] on div "ERIC JOHNSON" at bounding box center [542, 103] width 160 height 16
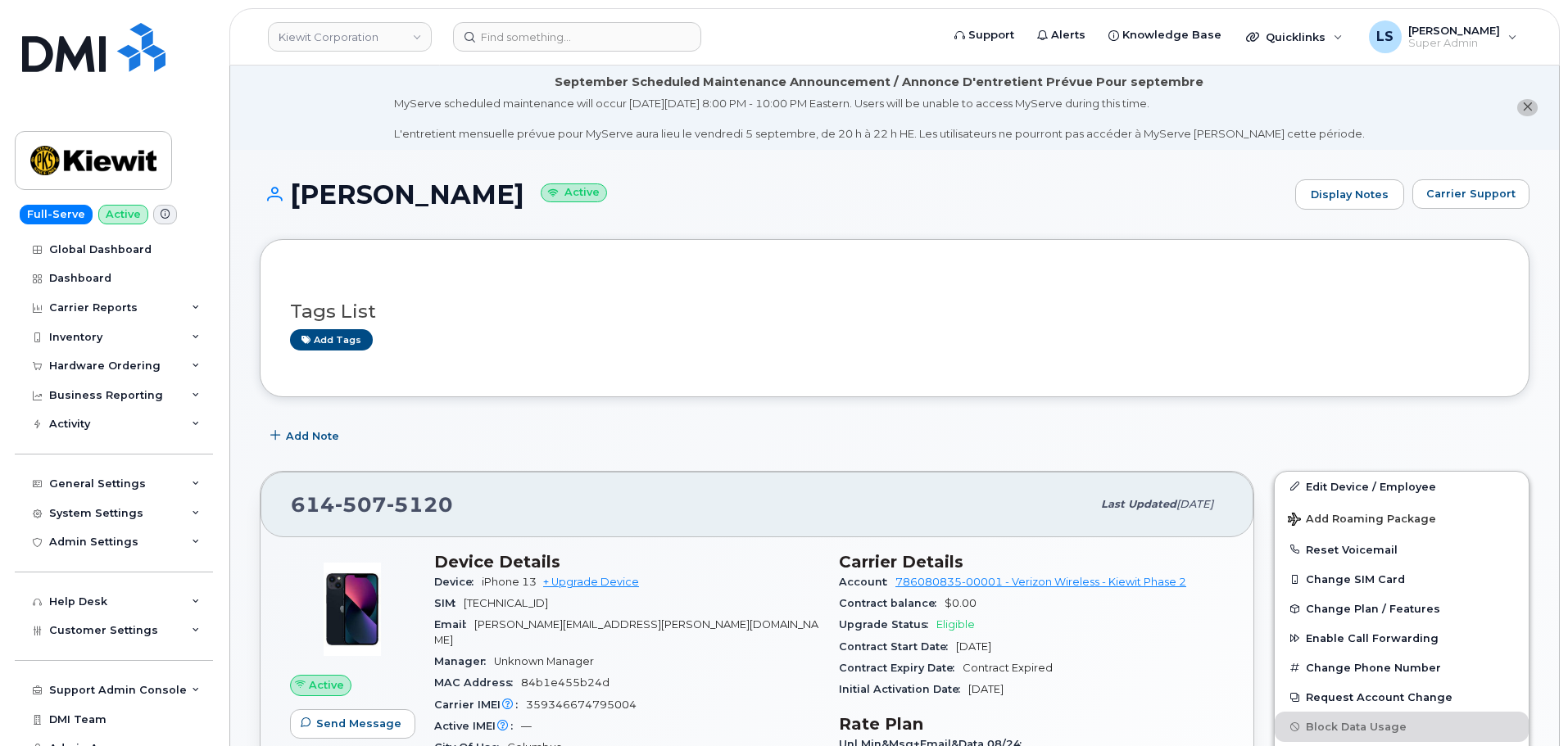
click at [766, 438] on div "Add Note" at bounding box center [895, 436] width 1270 height 30
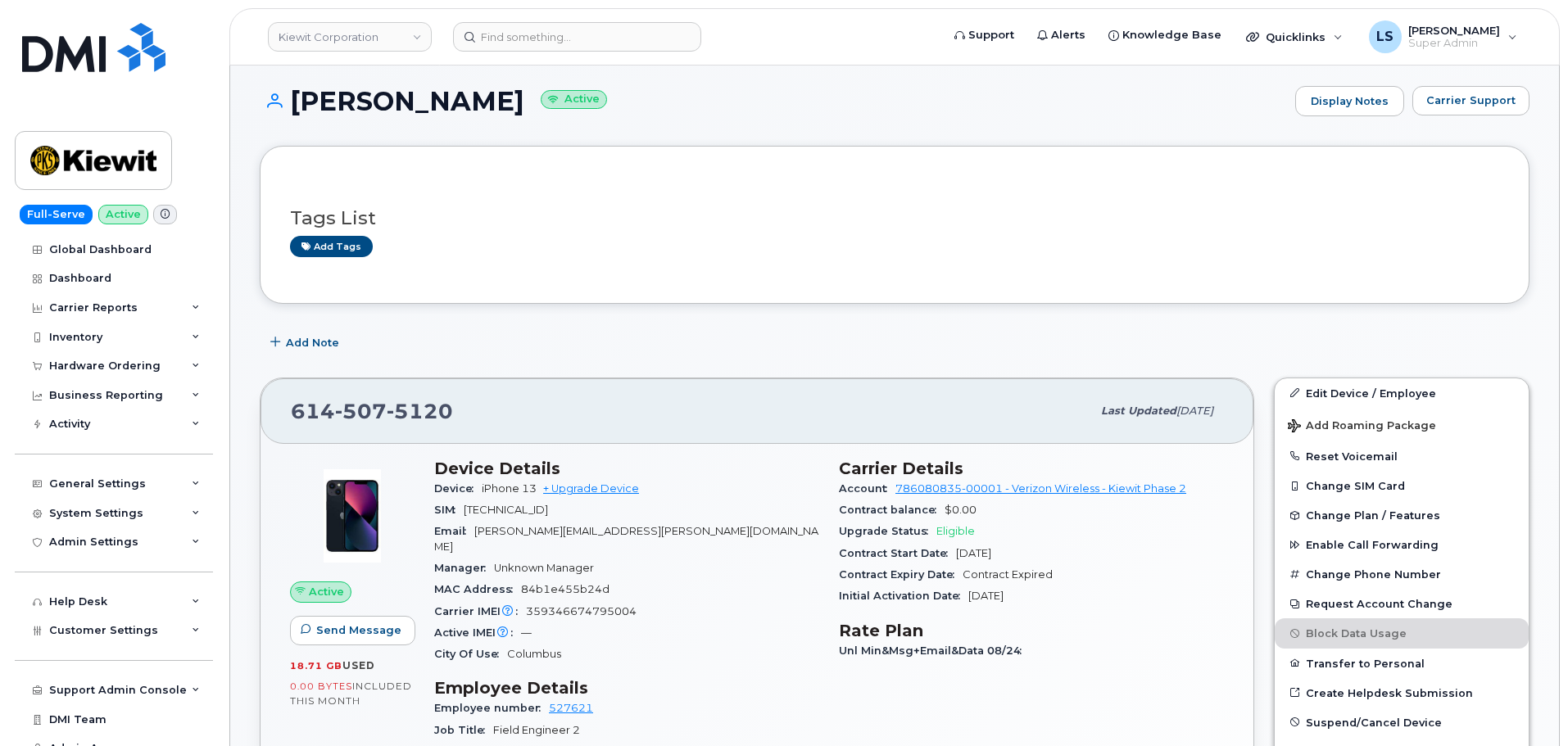
scroll to position [164, 0]
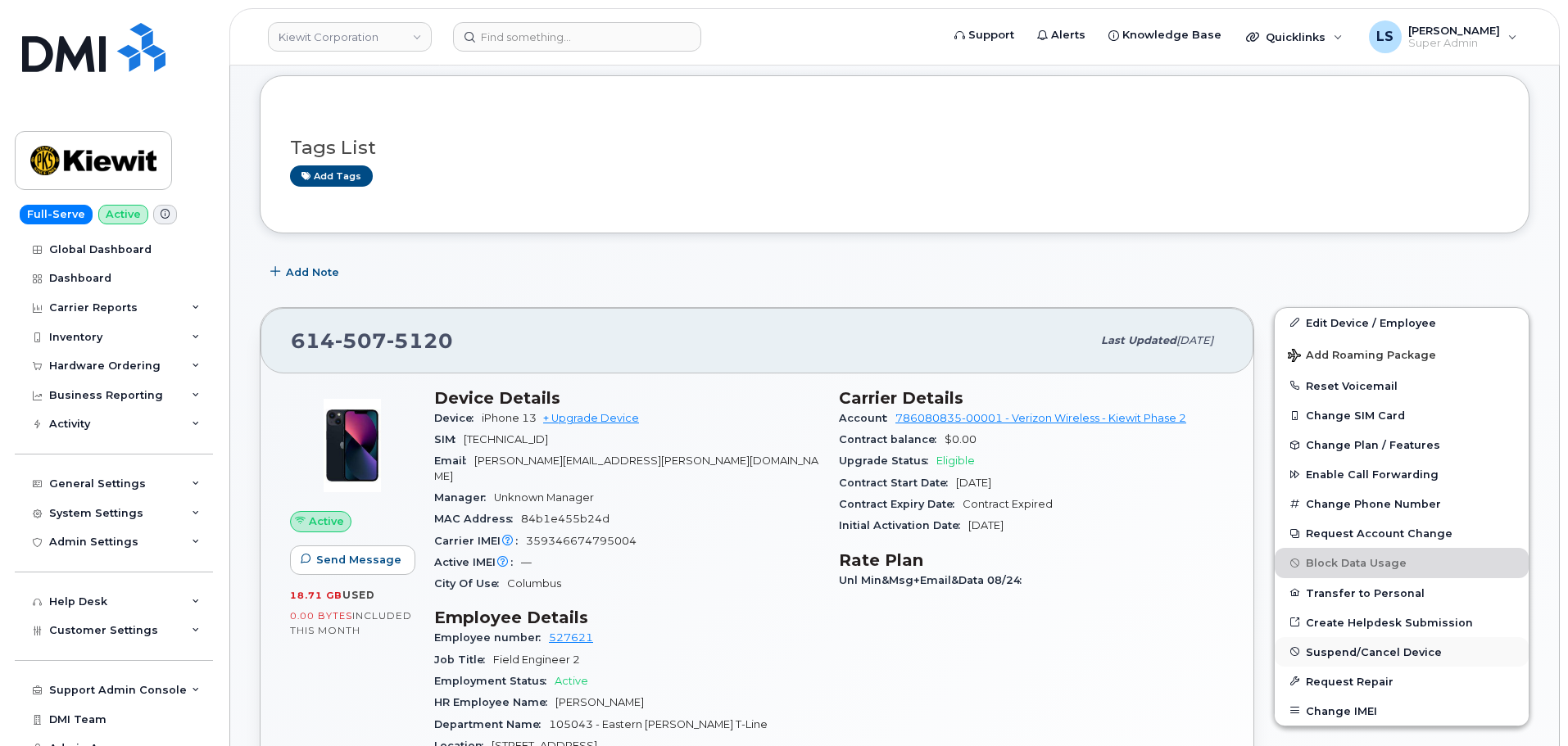
click at [1361, 646] on span "Suspend/Cancel Device" at bounding box center [1373, 651] width 136 height 12
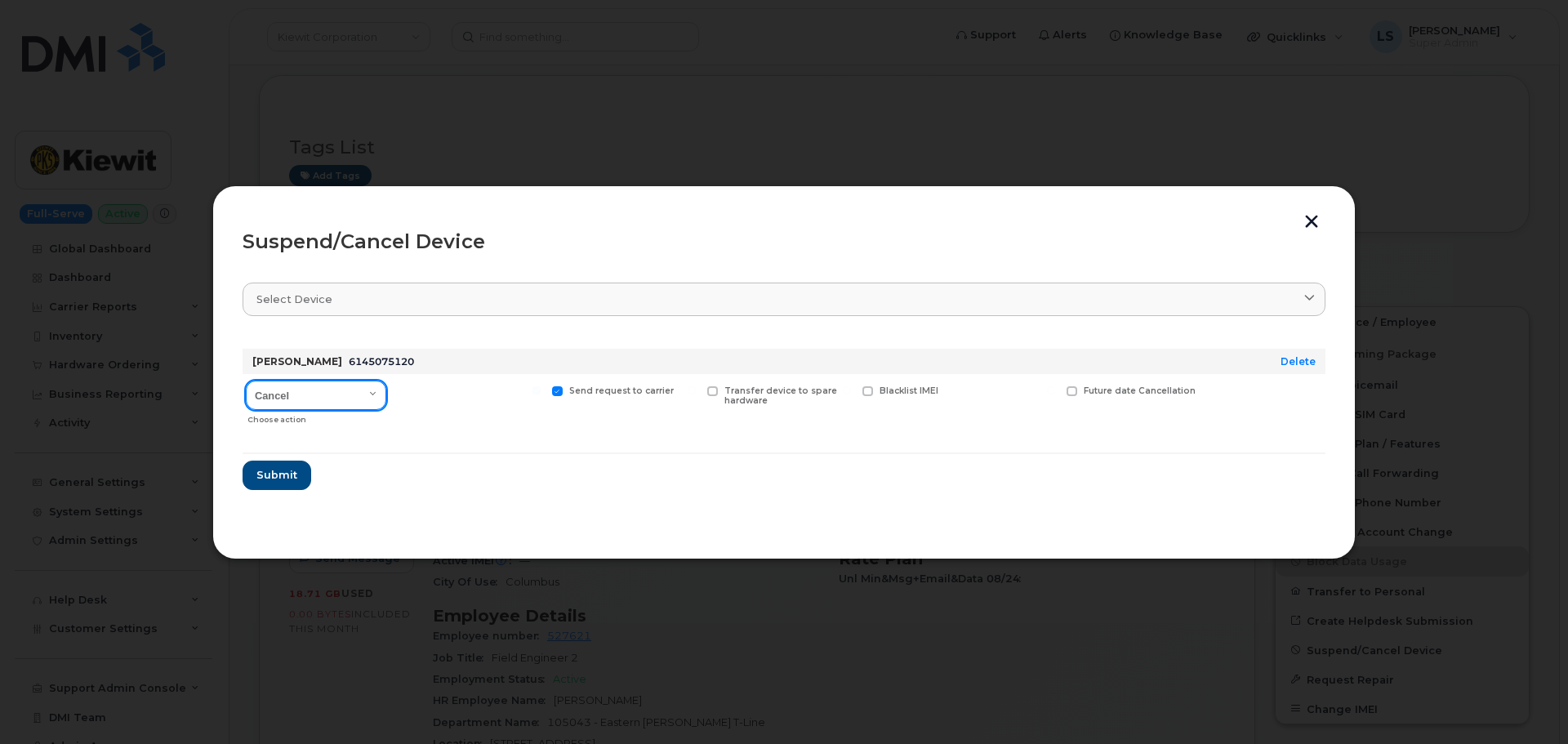
click at [349, 394] on select "Cancel Suspend - Reduced Rate Suspend - Full Rate Suspend - Lost Device/Stolen …" at bounding box center [316, 395] width 141 height 29
select select "[object Object]"
click at [246, 381] on select "Cancel Suspend - Reduced Rate Suspend - Full Rate Suspend - Lost Device/Stolen …" at bounding box center [316, 395] width 141 height 29
click at [292, 475] on span "Submit" at bounding box center [275, 475] width 41 height 15
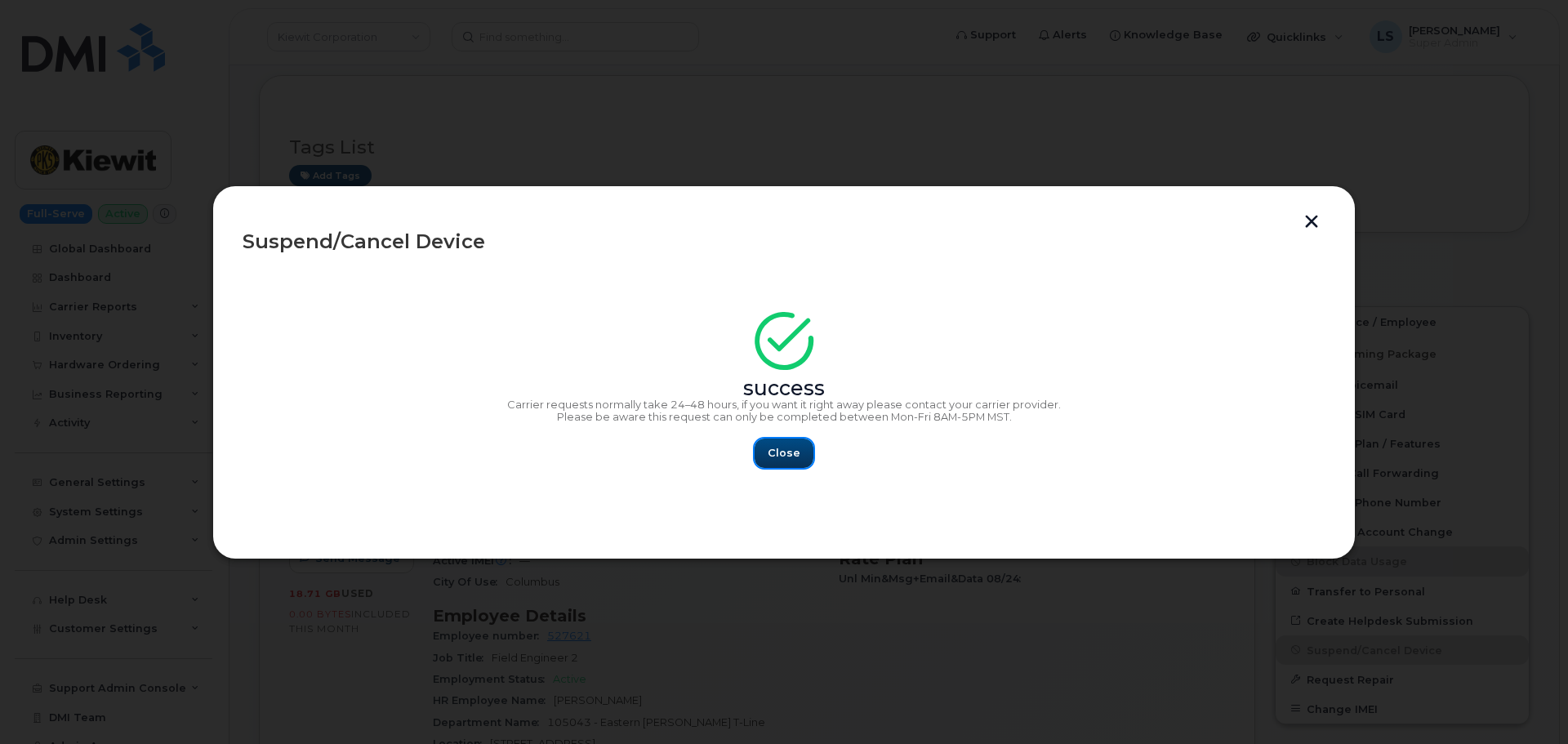
click at [777, 454] on span "Close" at bounding box center [784, 453] width 32 height 15
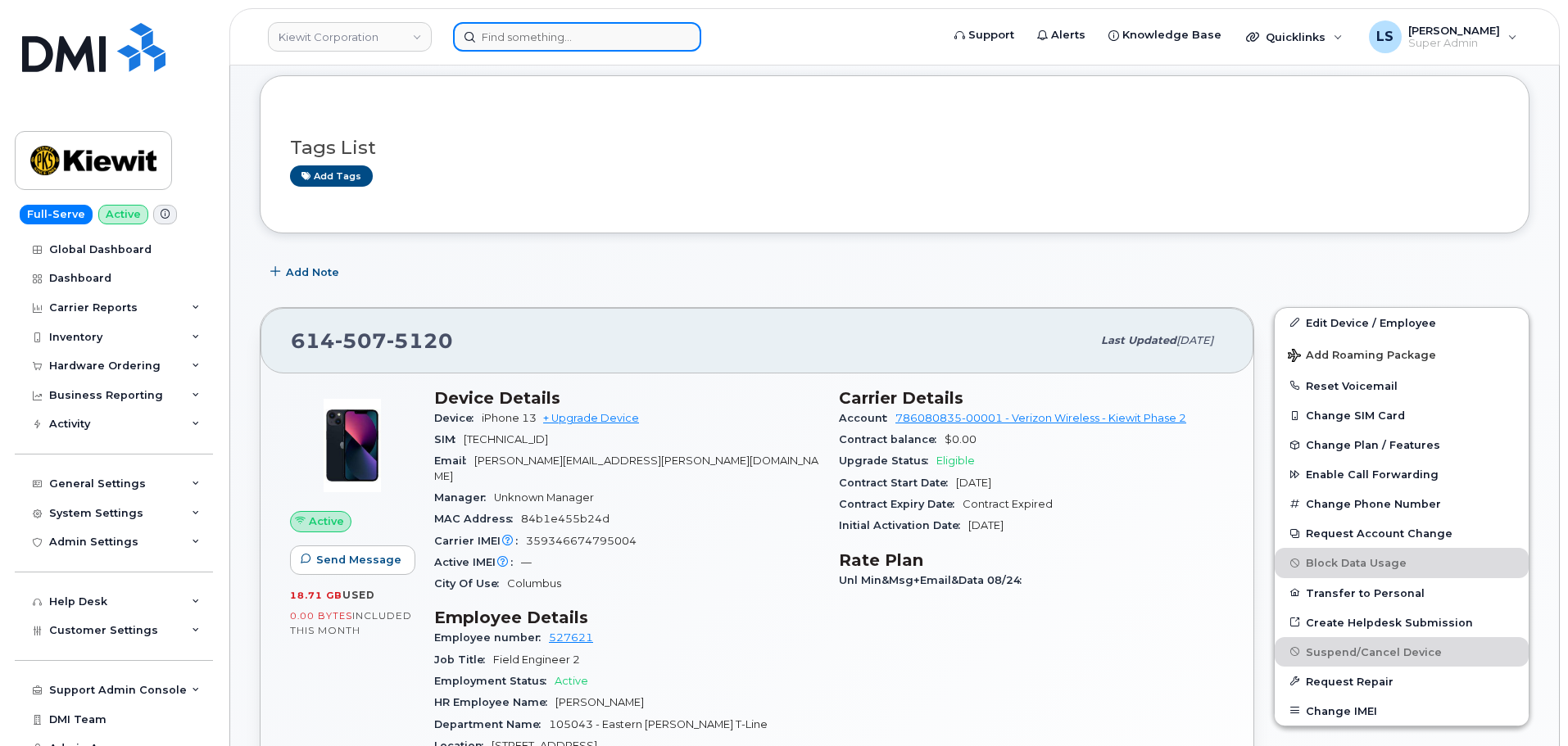
click at [522, 37] on input at bounding box center [576, 36] width 248 height 30
paste input "908-380-8543"
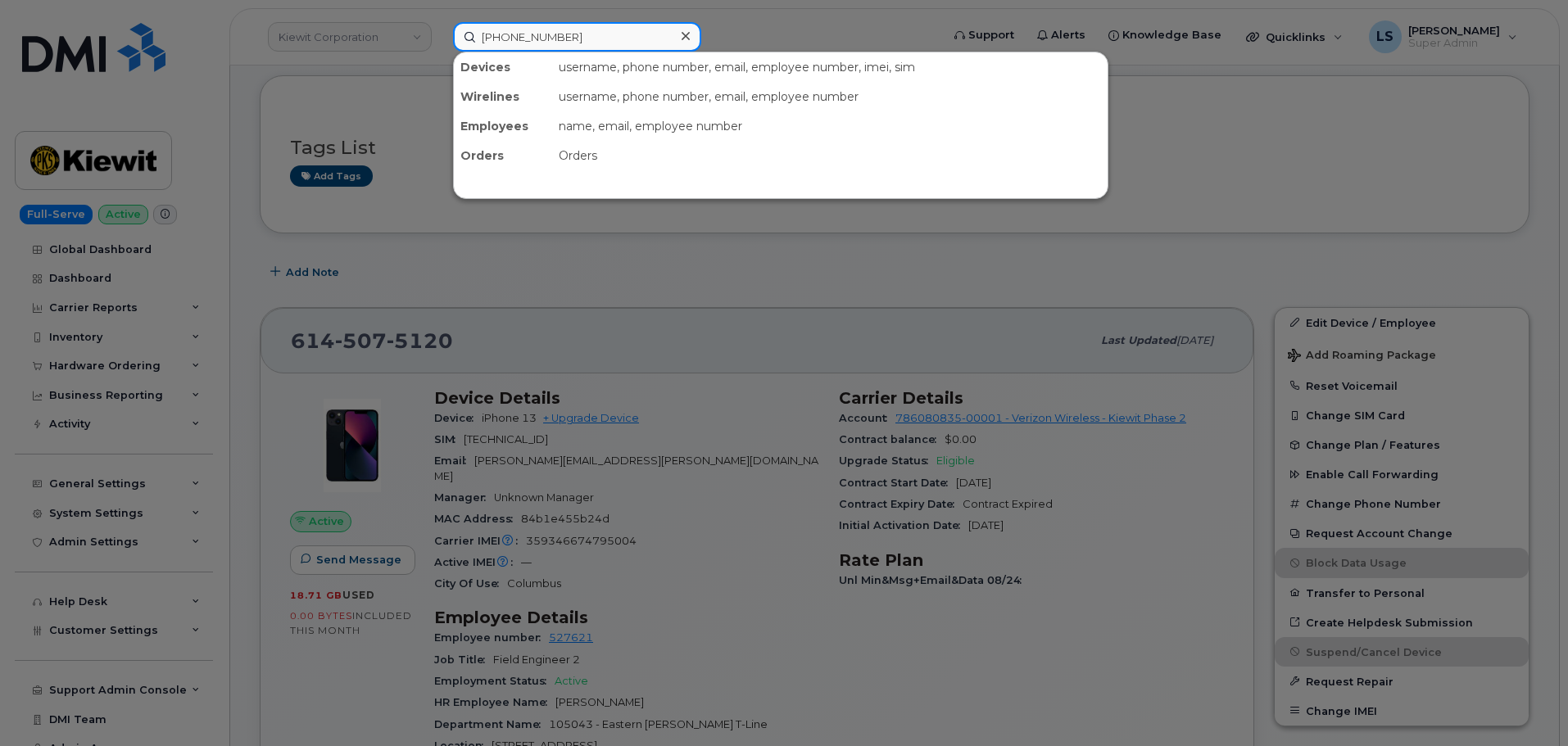
type input "908-380-8543"
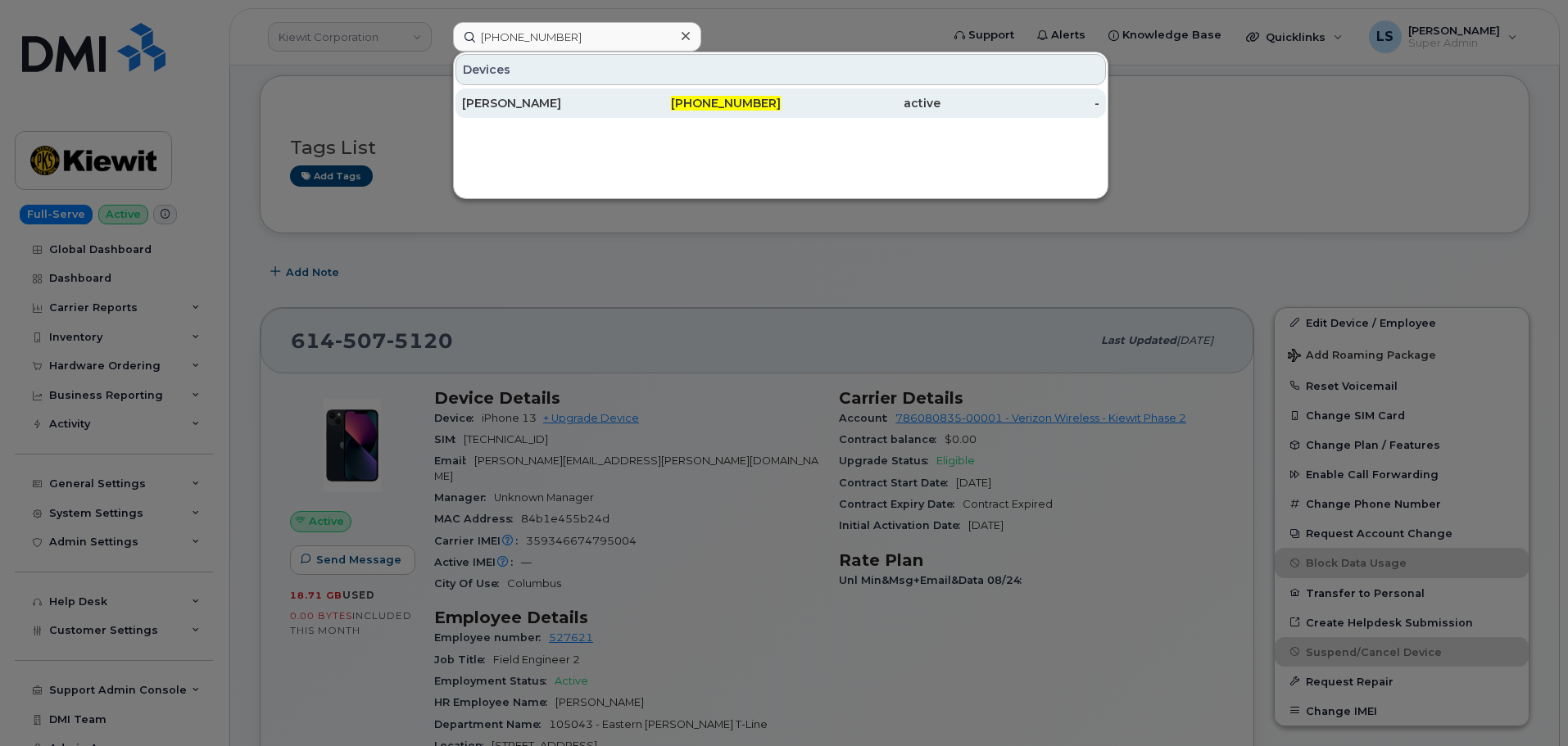
click at [650, 108] on div "908-380-8543" at bounding box center [702, 103] width 160 height 16
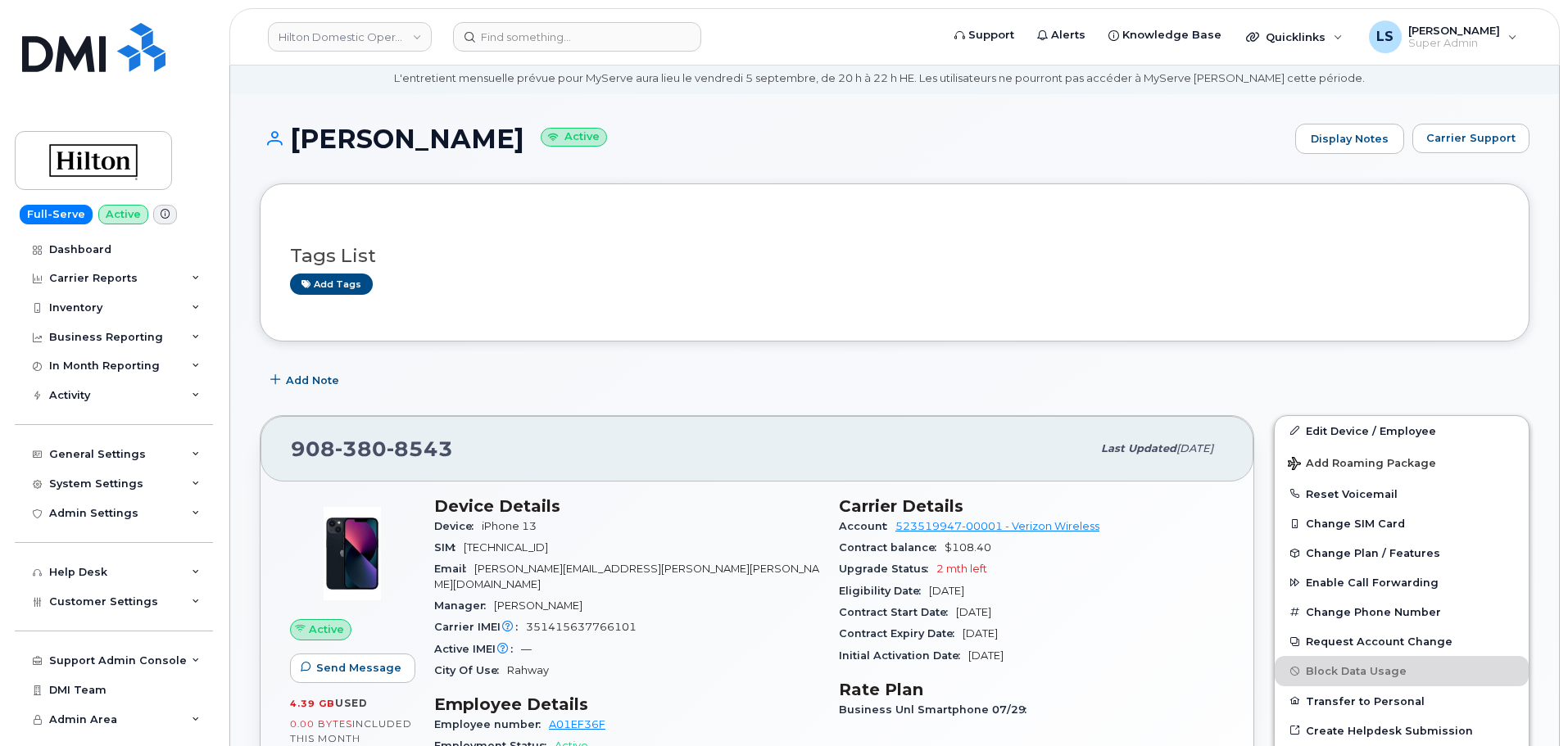
scroll to position [82, 0]
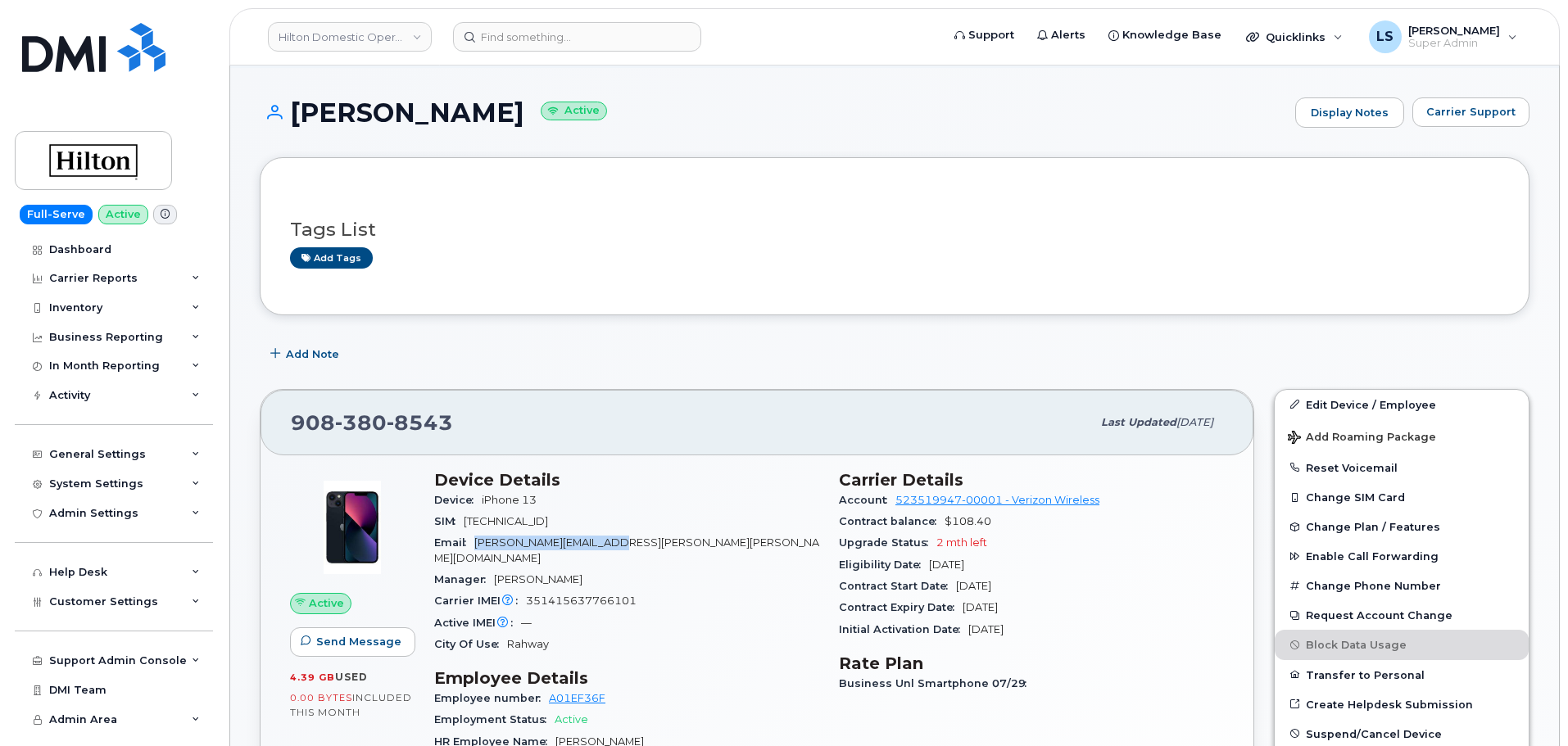
drag, startPoint x: 621, startPoint y: 538, endPoint x: 477, endPoint y: 542, distance: 144.1
click at [477, 542] on div "Email [PERSON_NAME][EMAIL_ADDRESS][PERSON_NAME][PERSON_NAME][DOMAIN_NAME]" at bounding box center [627, 551] width 385 height 37
copy span "[PERSON_NAME][EMAIL_ADDRESS][PERSON_NAME][PERSON_NAME][DOMAIN_NAME]"
click at [556, 595] on span "351415637766101" at bounding box center [581, 600] width 111 height 12
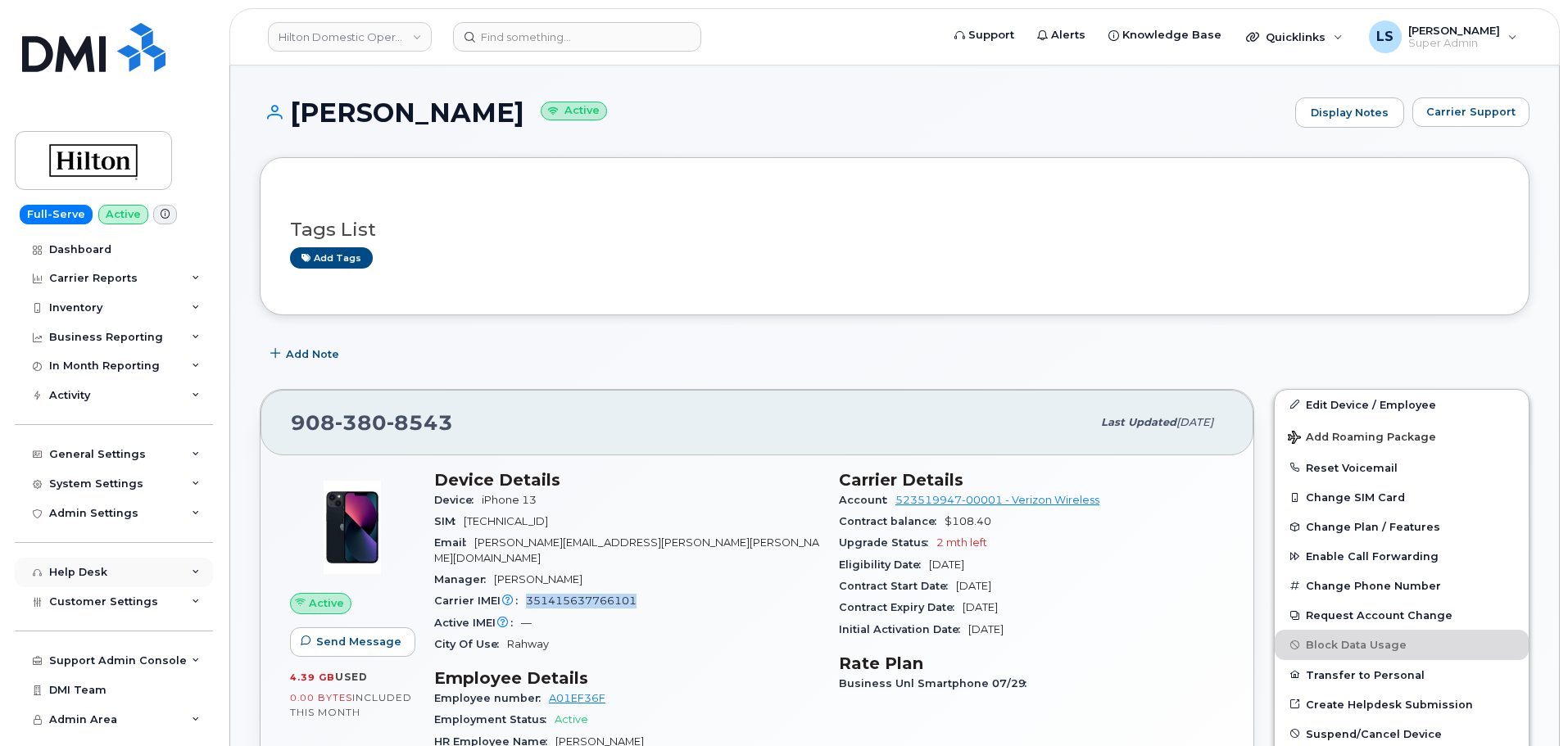
copy span "351415637766101"
drag, startPoint x: 518, startPoint y: 348, endPoint x: 504, endPoint y: 350, distance: 14.1
click at [505, 349] on div "Add Note" at bounding box center [895, 354] width 1270 height 30
drag, startPoint x: 375, startPoint y: 360, endPoint x: 250, endPoint y: 365, distance: 125.1
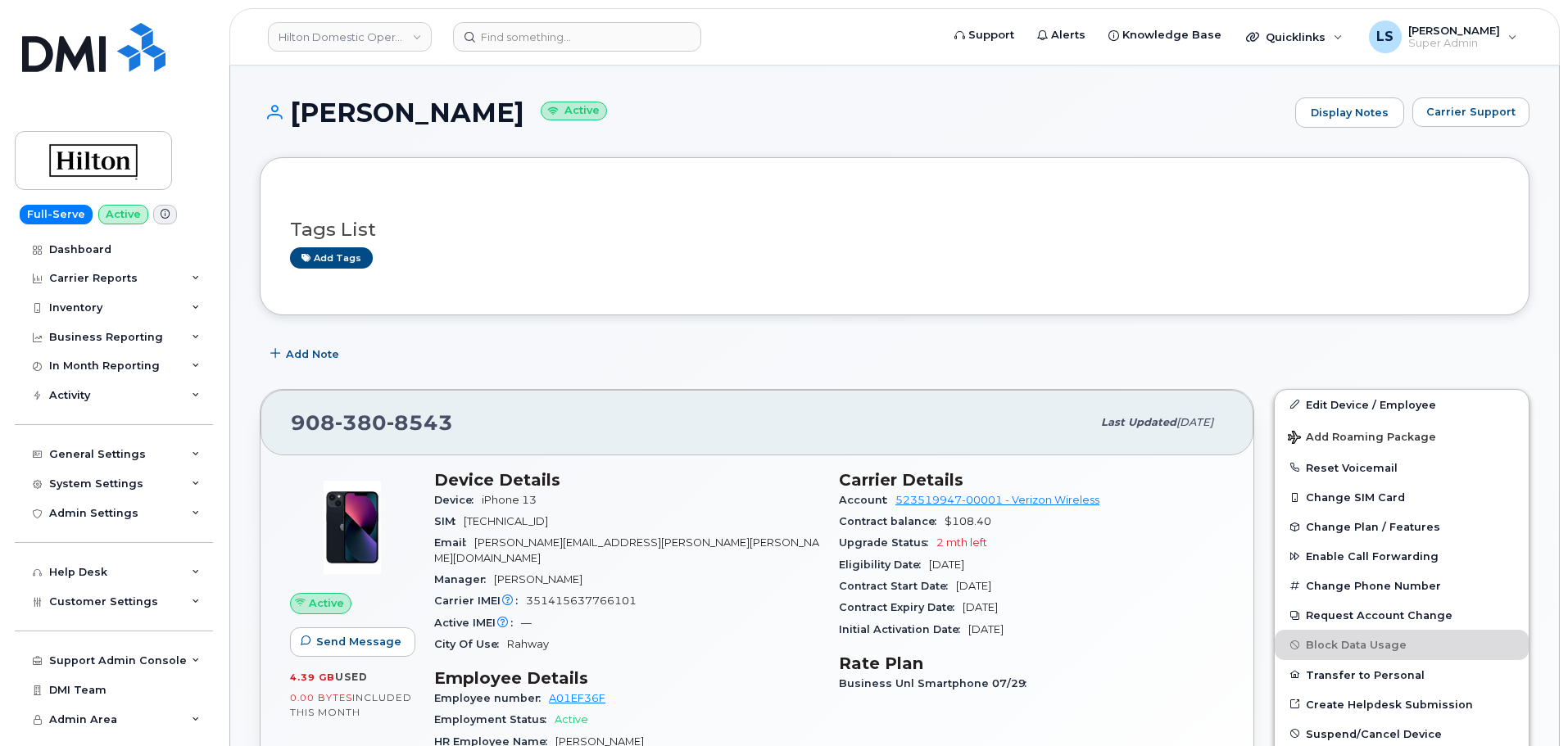
drag, startPoint x: 347, startPoint y: 348, endPoint x: 460, endPoint y: 340, distance: 113.3
click at [460, 340] on div "Add Note" at bounding box center [895, 354] width 1270 height 30
drag, startPoint x: 292, startPoint y: 109, endPoint x: 495, endPoint y: 137, distance: 204.9
click at [517, 119] on h1 "Jamel Gibson Active" at bounding box center [774, 112] width 1027 height 29
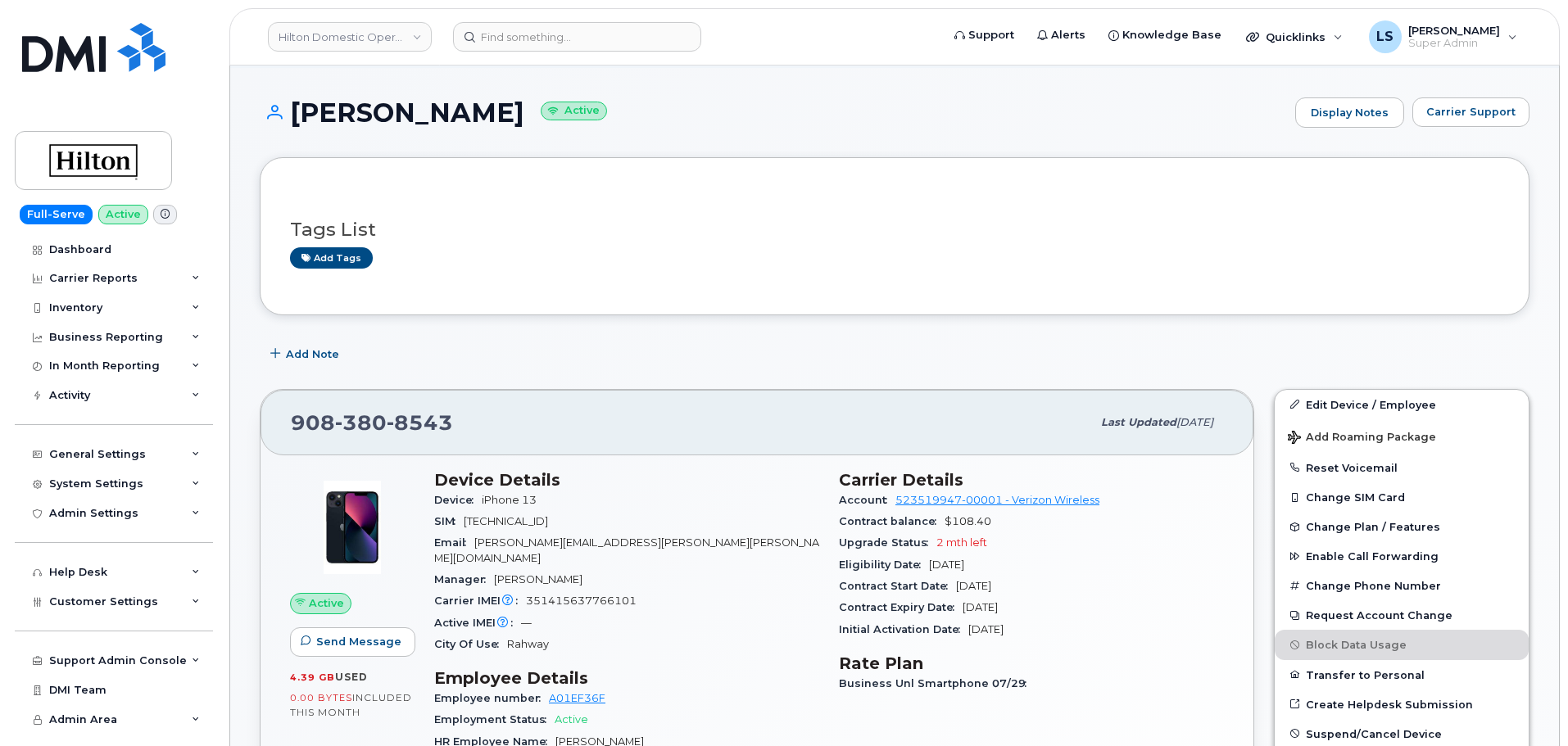
click at [455, 184] on div "Tags List Add tags" at bounding box center [895, 235] width 1270 height 157
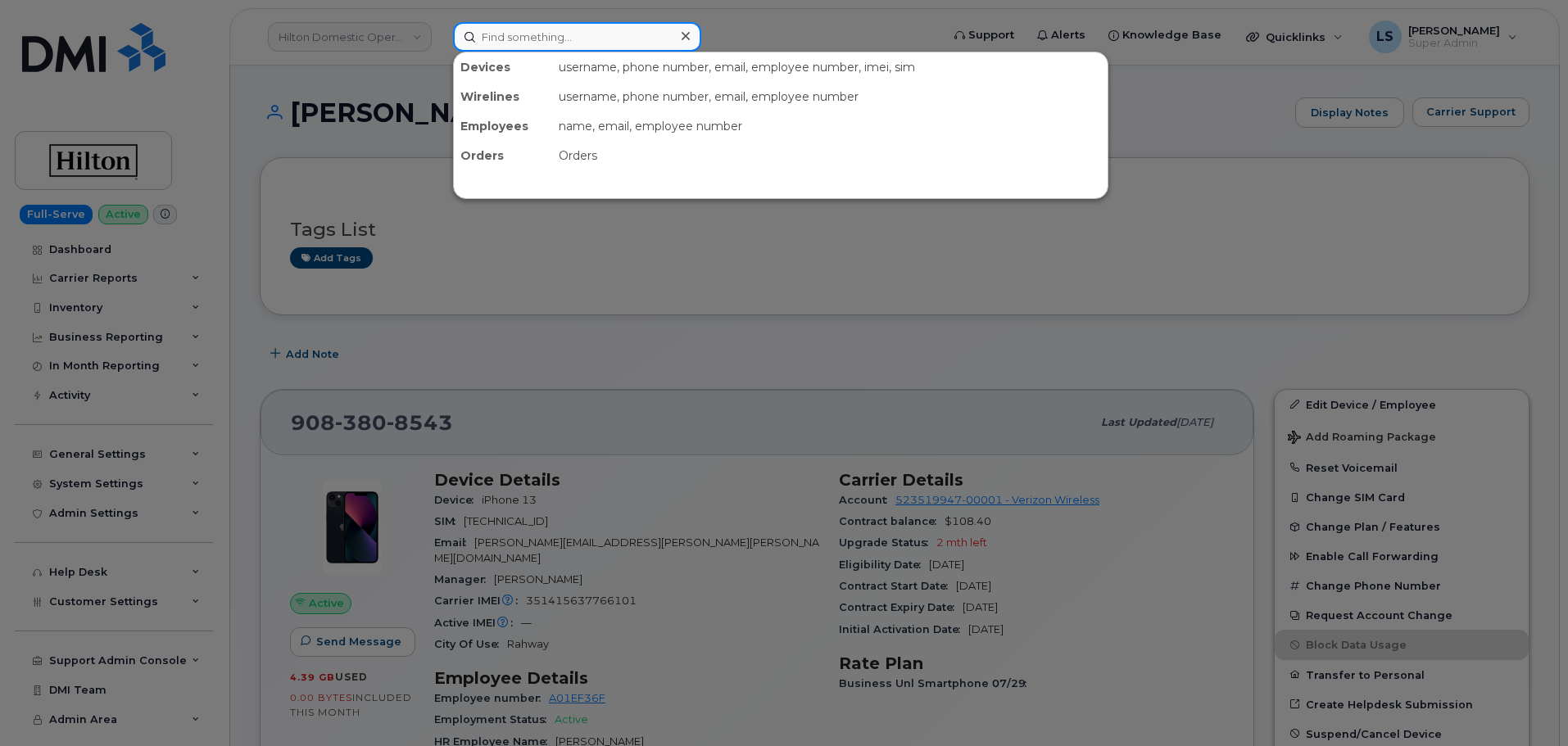
click at [517, 30] on input at bounding box center [576, 36] width 248 height 30
paste input "202.664.7459"
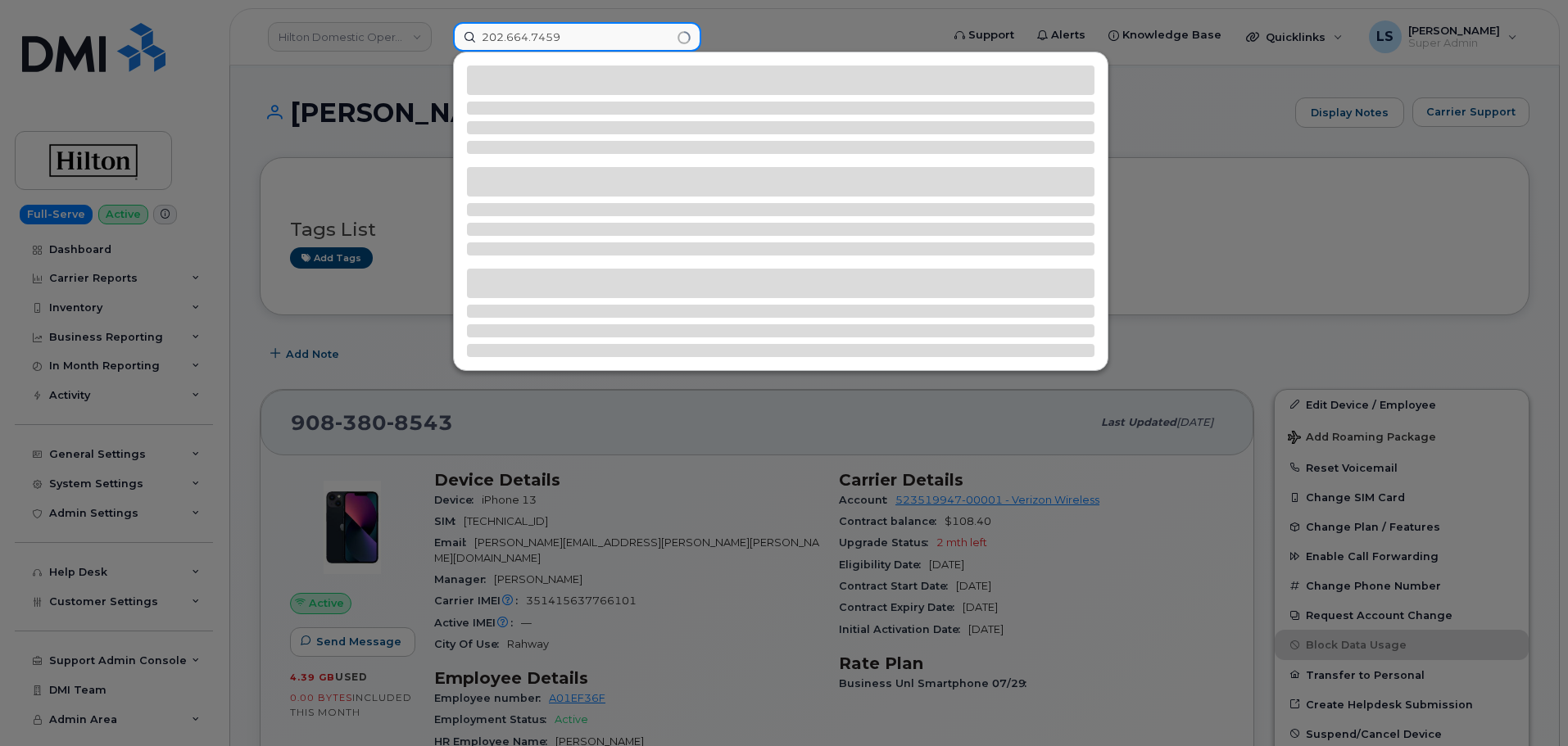
type input "202.664.7459"
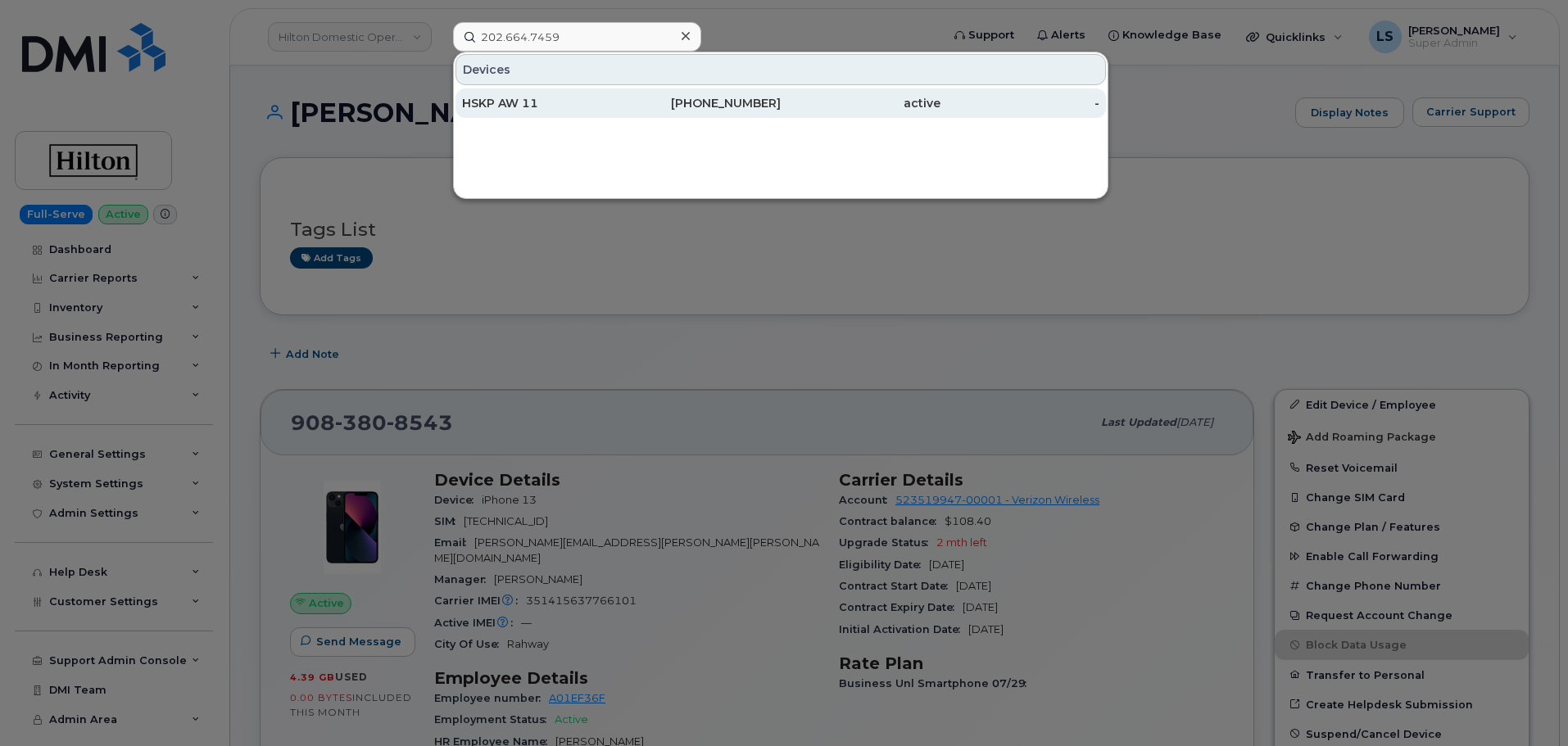
click at [516, 108] on div "HSKP AW 11" at bounding box center [542, 103] width 160 height 16
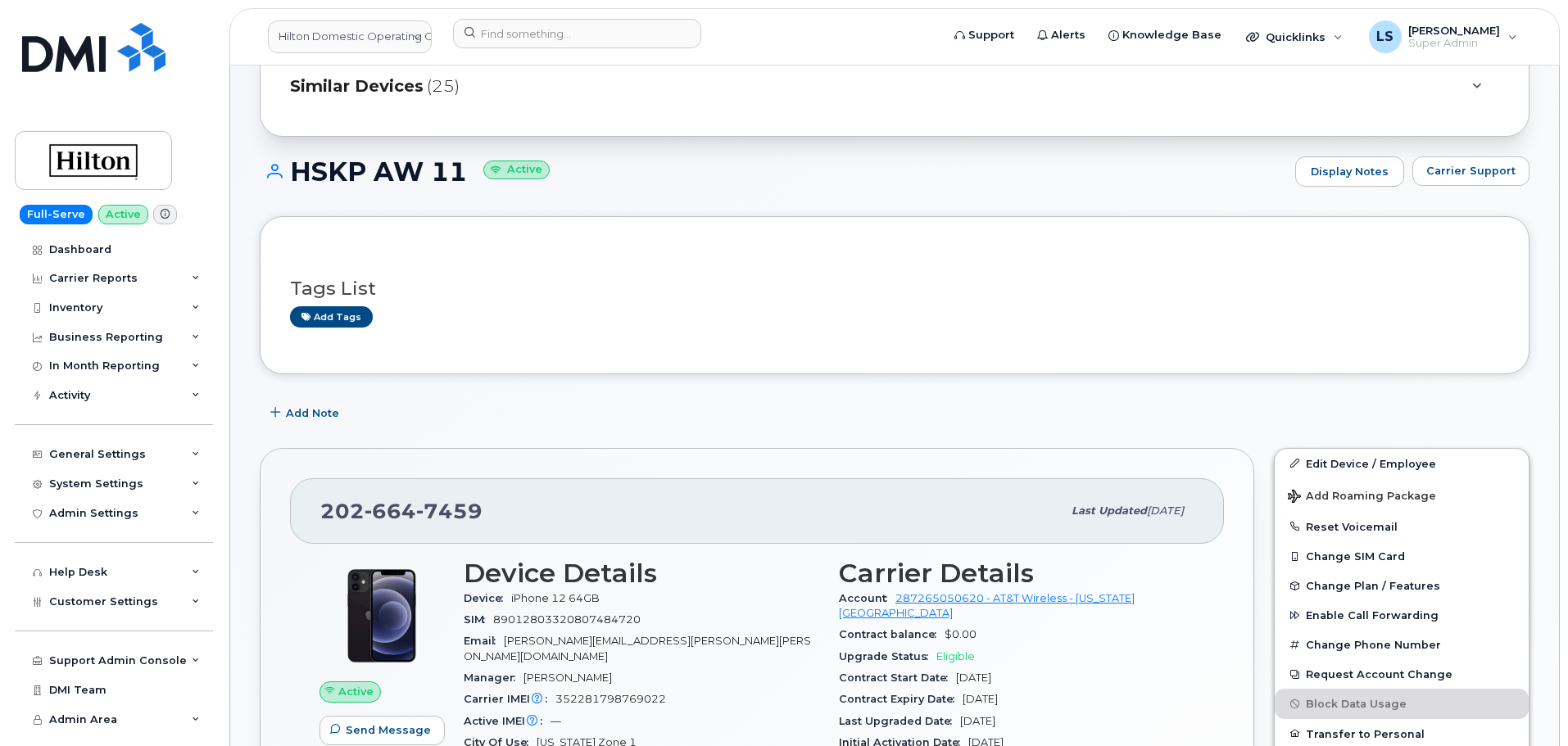
scroll to position [164, 0]
drag, startPoint x: 476, startPoint y: 521, endPoint x: 324, endPoint y: 518, distance: 152.0
click at [321, 523] on div "[PHONE_NUMBER]" at bounding box center [691, 510] width 741 height 34
copy span "[PHONE_NUMBER]"
drag, startPoint x: 566, startPoint y: 379, endPoint x: 561, endPoint y: 305, distance: 74.2
